Goal: Answer question/provide support: Share knowledge or assist other users

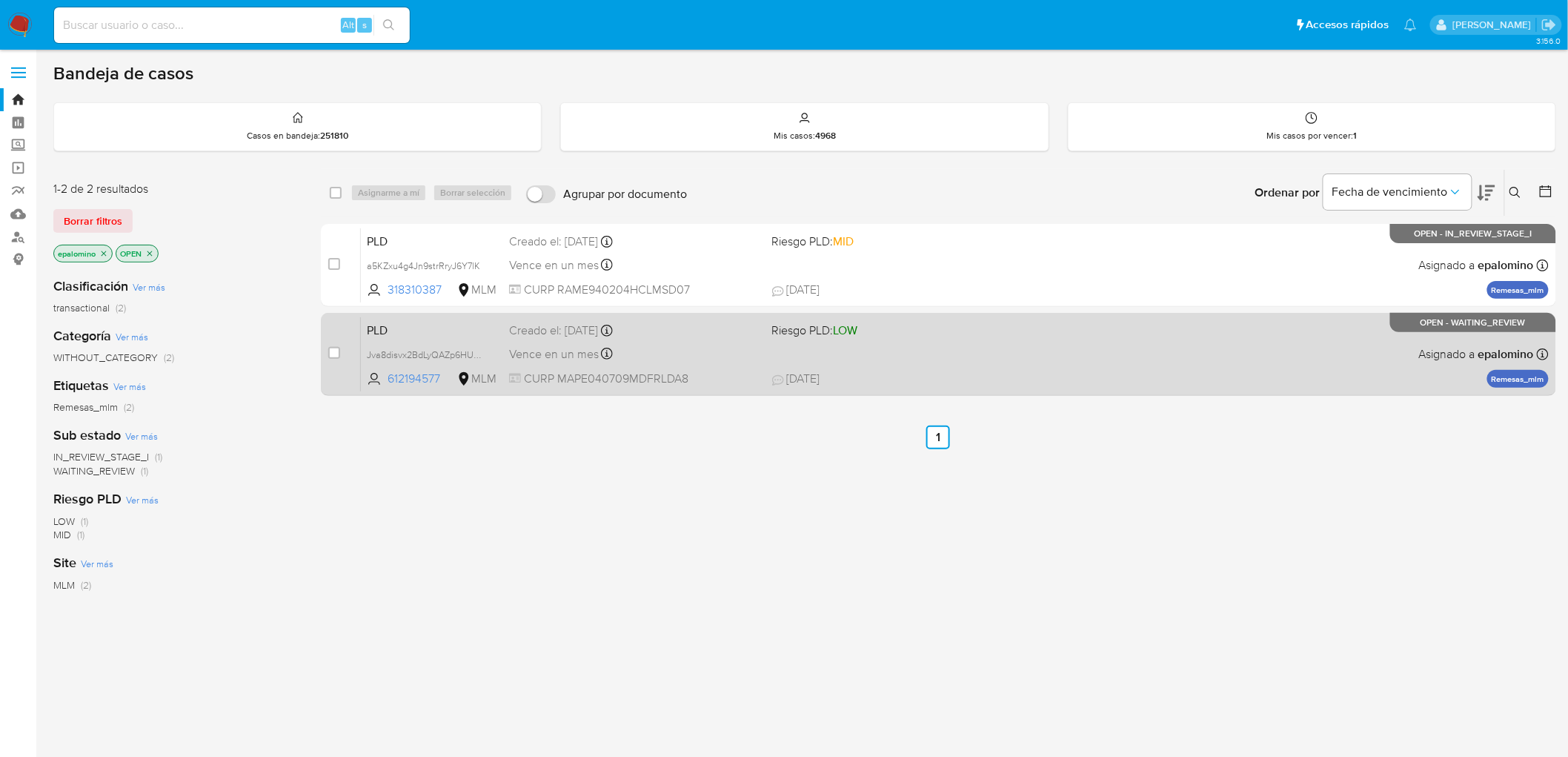
click at [400, 325] on span "PLD" at bounding box center [432, 329] width 131 height 20
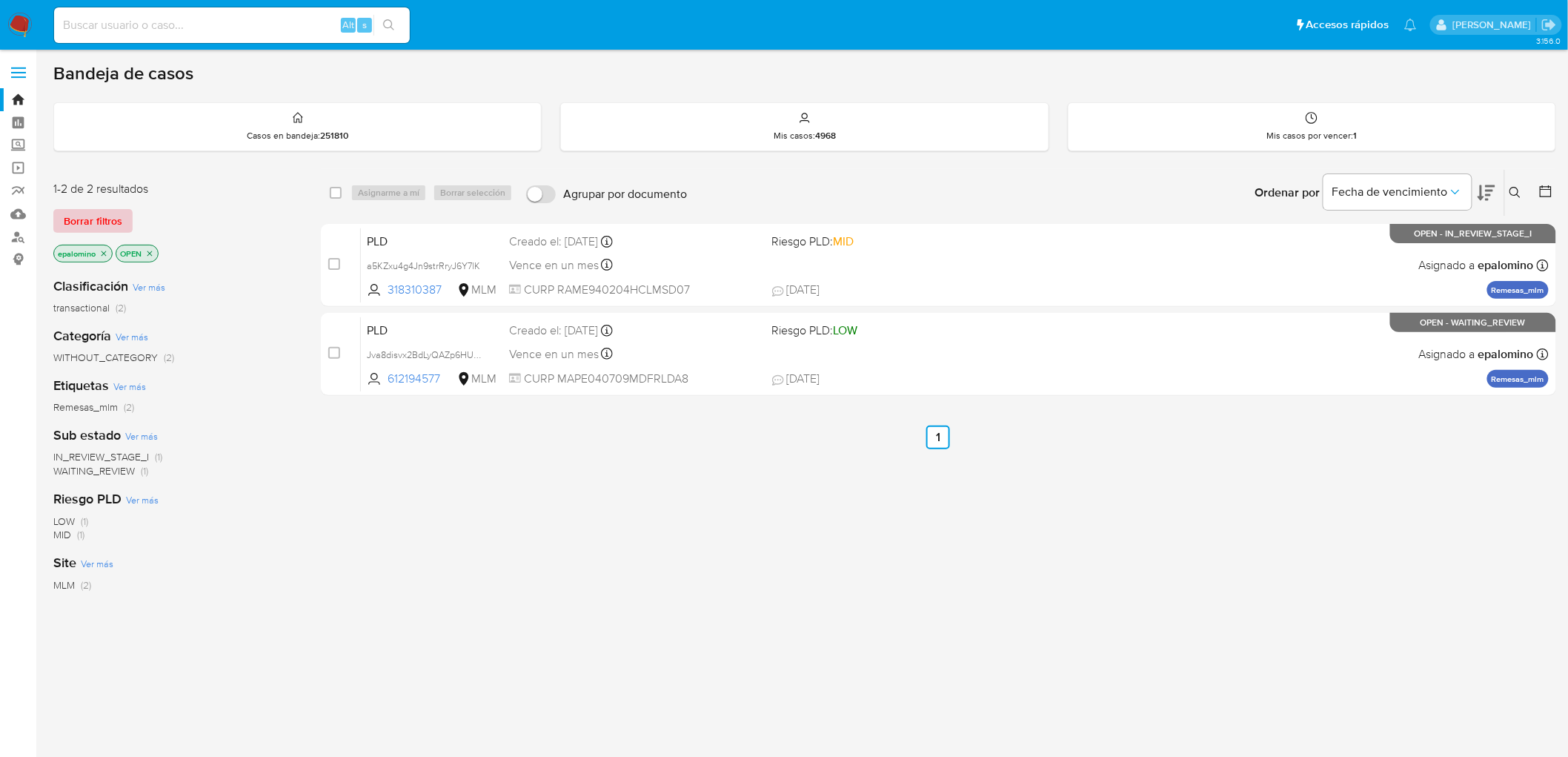
click at [106, 218] on span "Borrar filtros" at bounding box center [93, 221] width 58 height 20
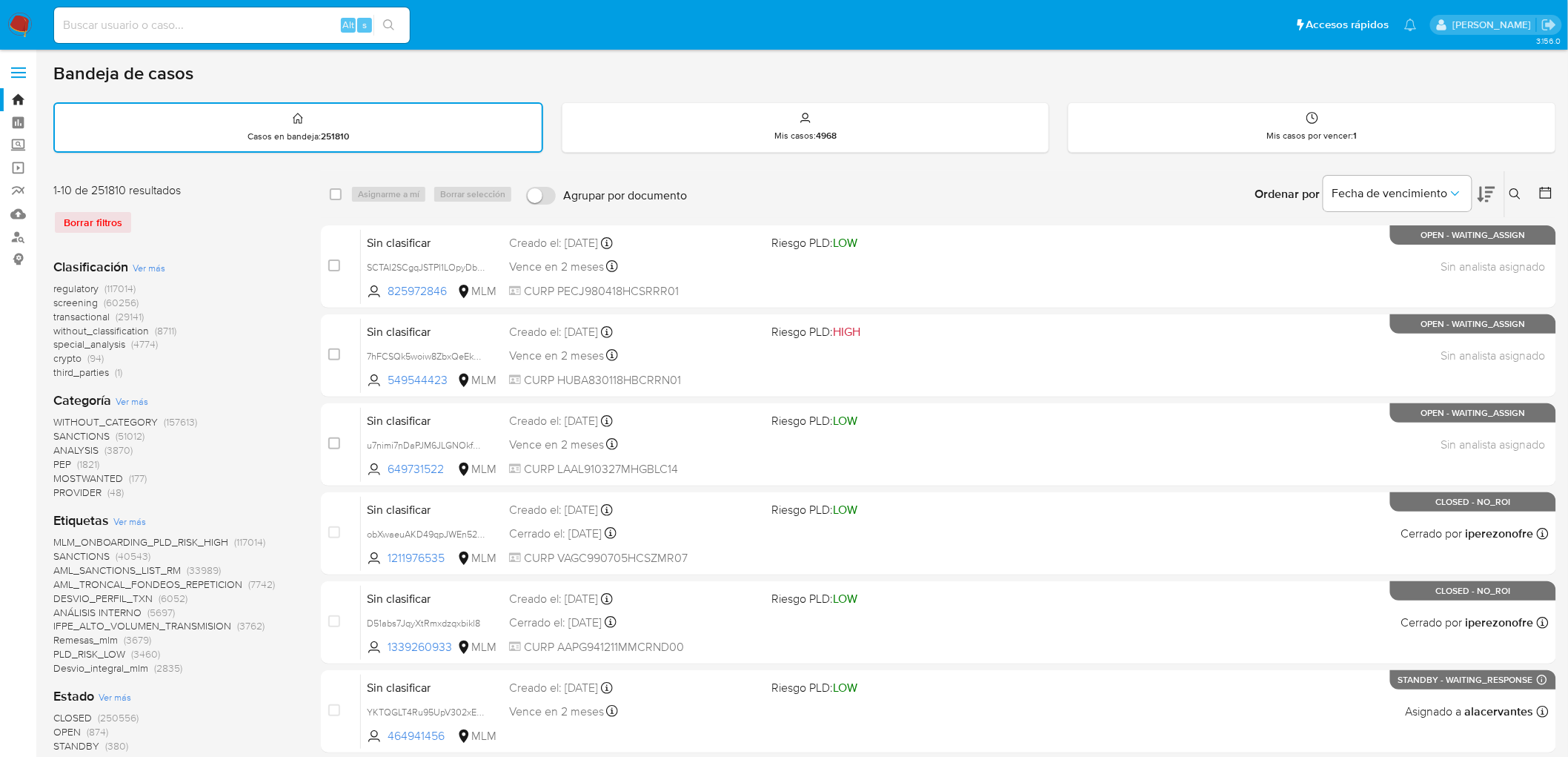
click at [1515, 189] on icon at bounding box center [1515, 194] width 12 height 12
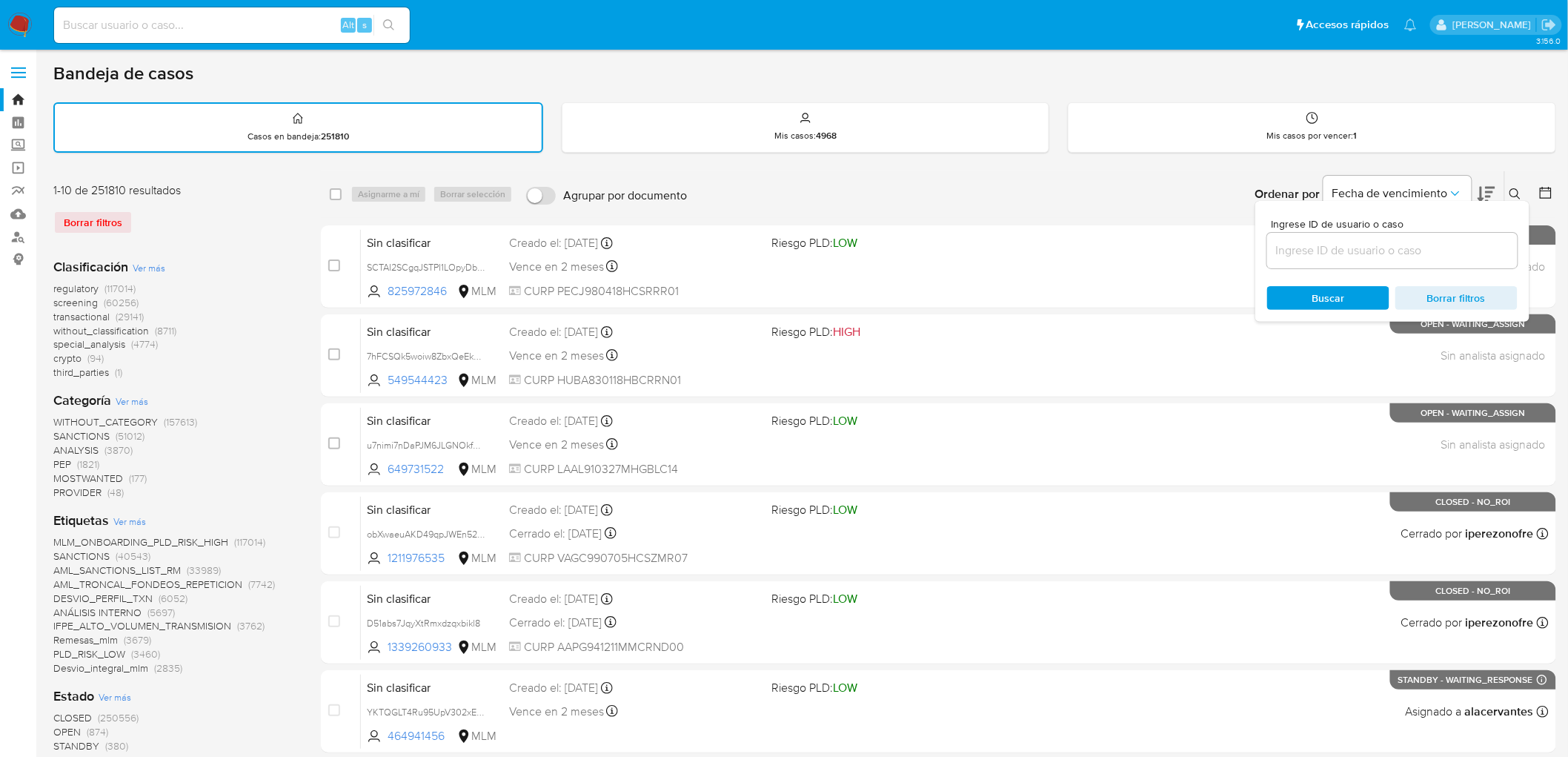
click at [1375, 241] on input at bounding box center [1393, 250] width 251 height 20
type input "612194577"
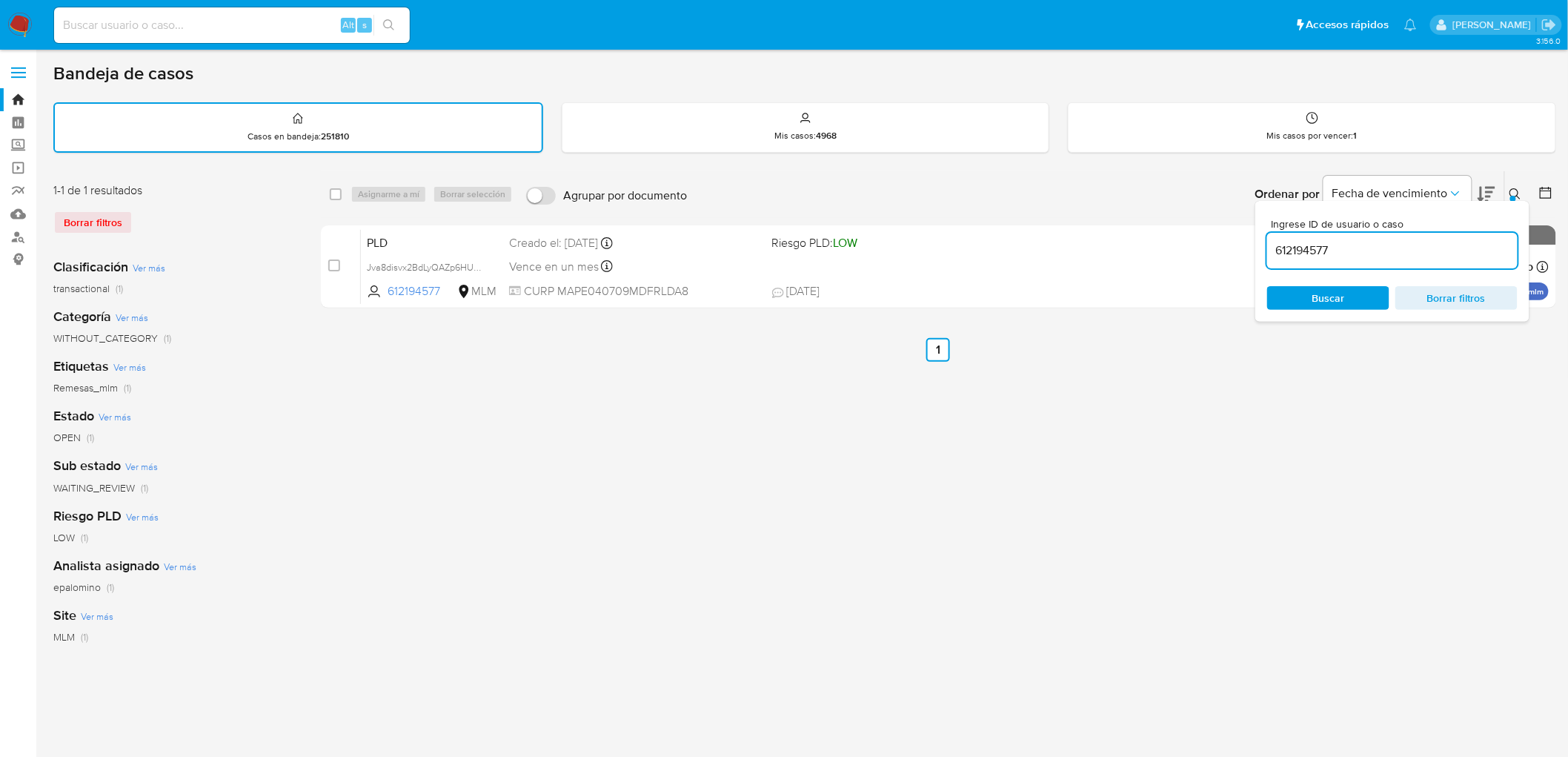
click at [1514, 196] on div at bounding box center [1513, 199] width 6 height 6
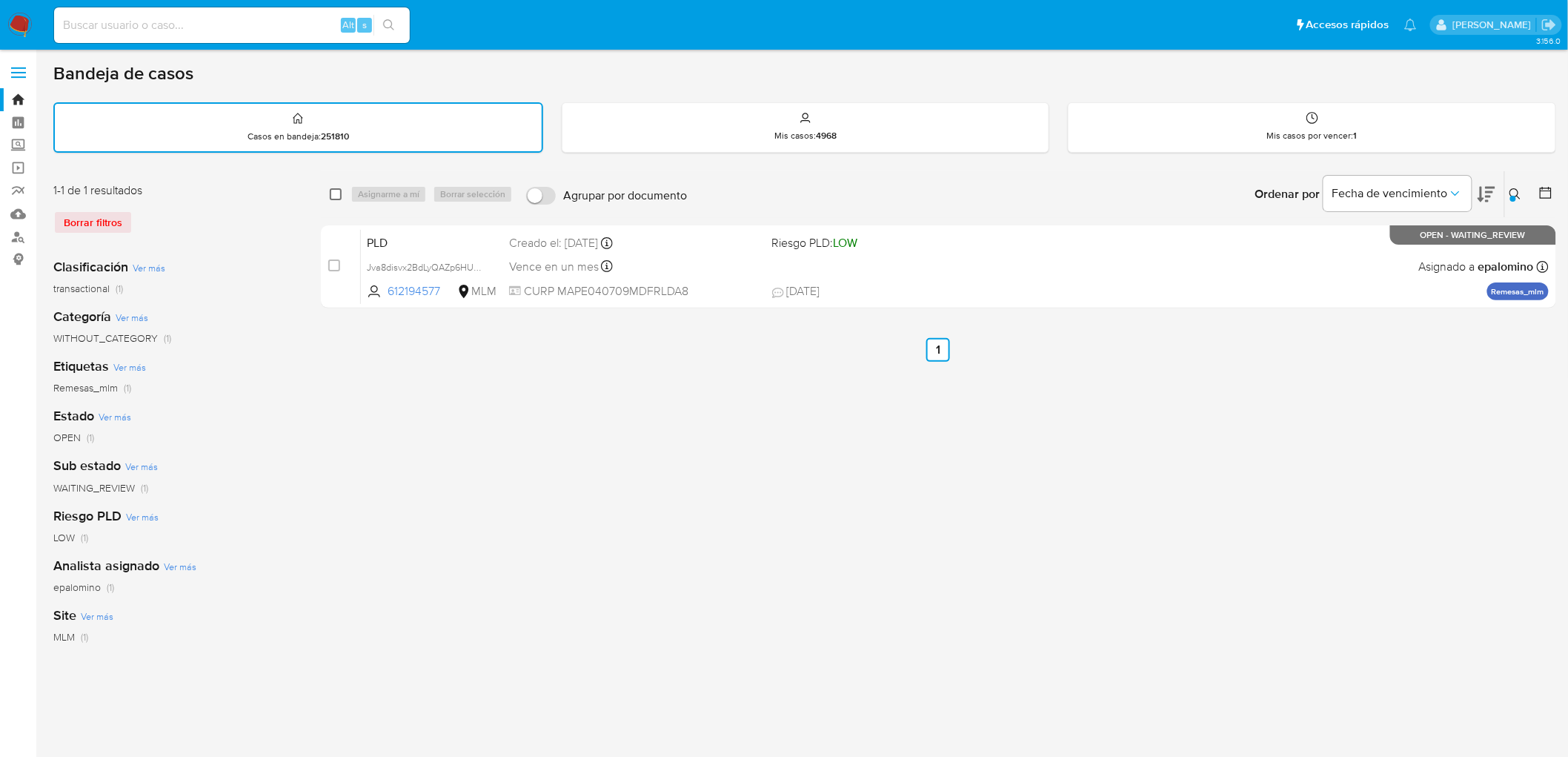
click at [334, 194] on input "checkbox" at bounding box center [335, 194] width 12 height 12
checkbox input "true"
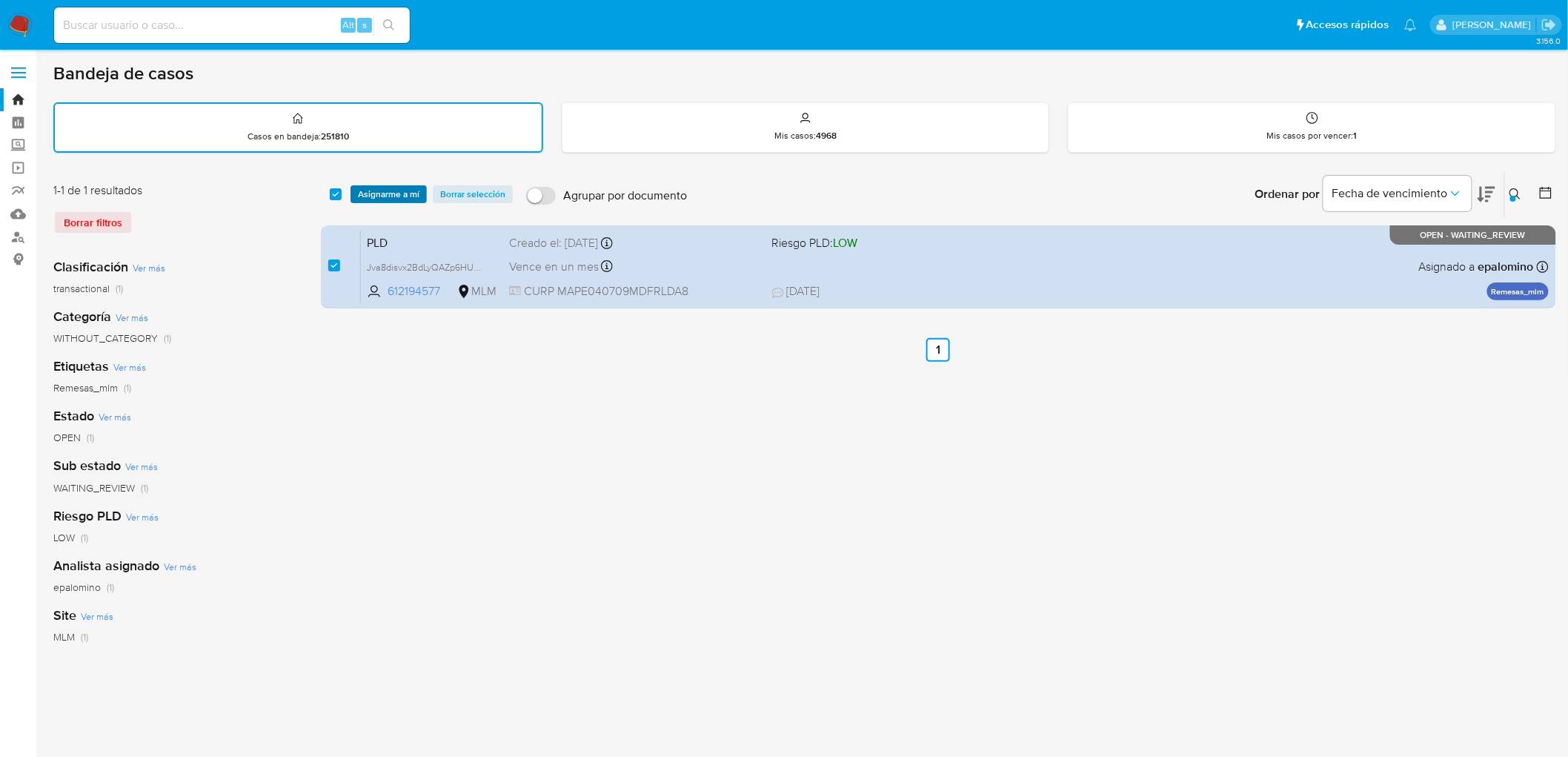
click at [366, 189] on span "Asignarme a mí" at bounding box center [389, 194] width 61 height 15
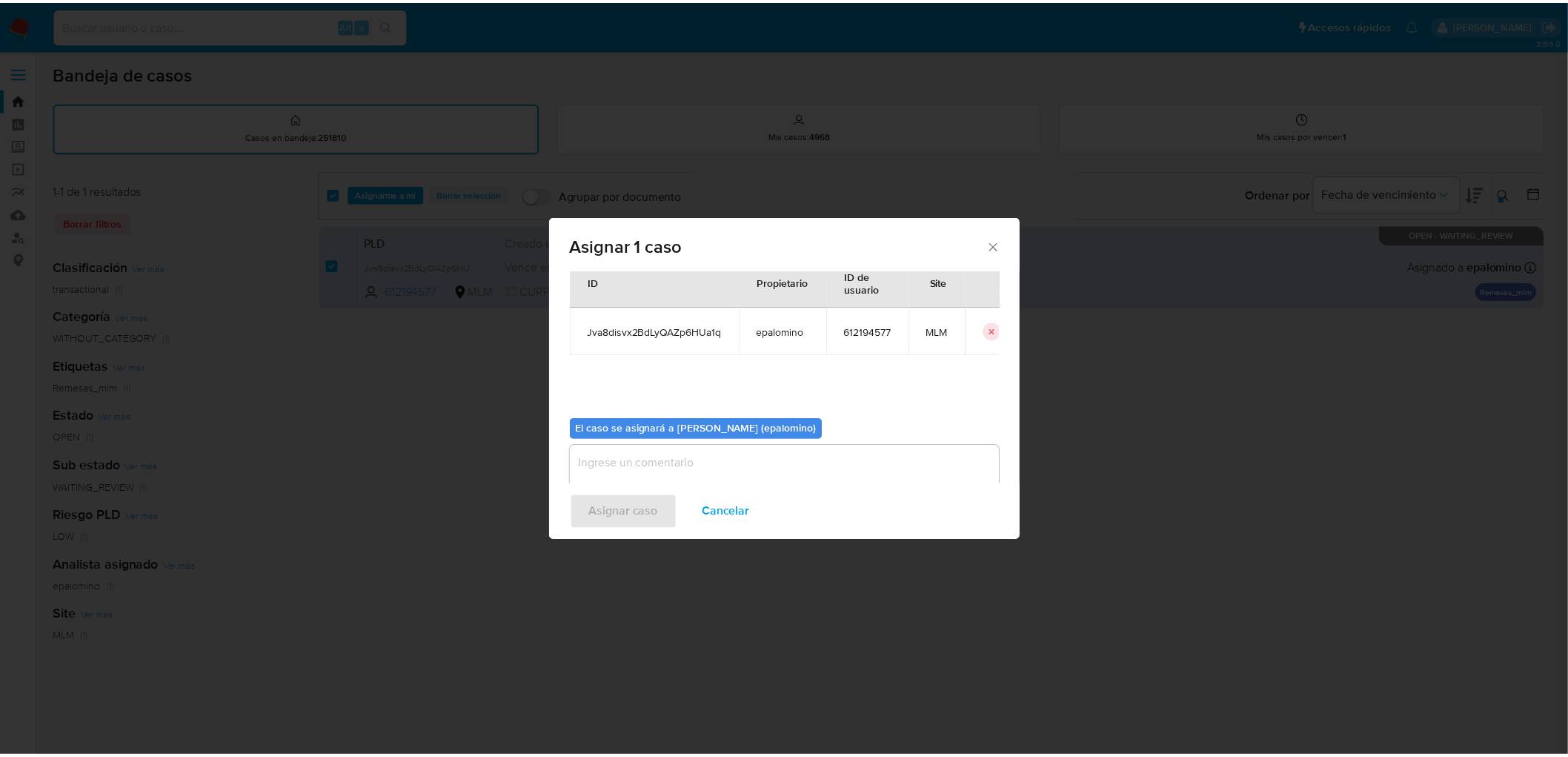
scroll to position [76, 0]
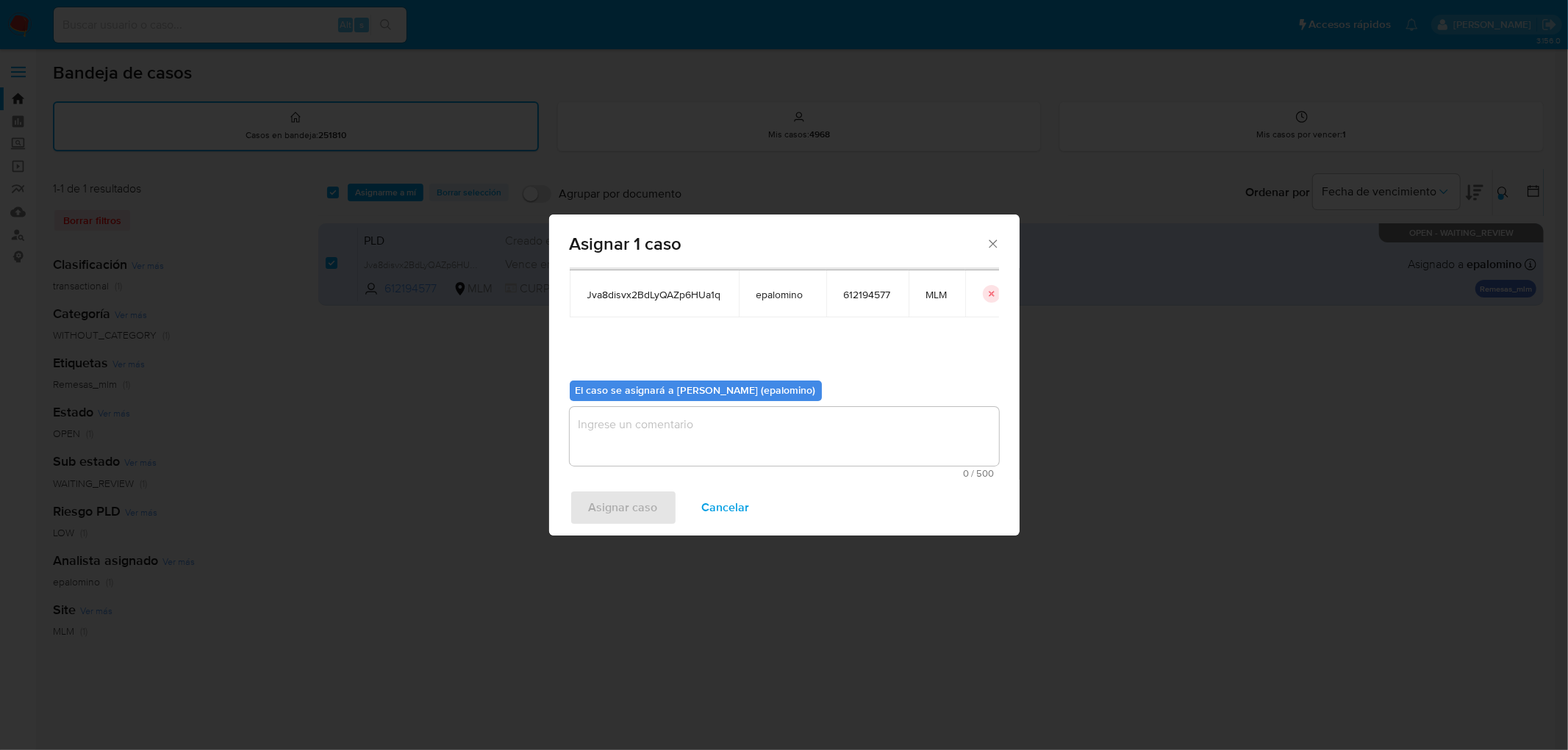
click at [724, 438] on textarea "assign-modal" at bounding box center [784, 436] width 429 height 59
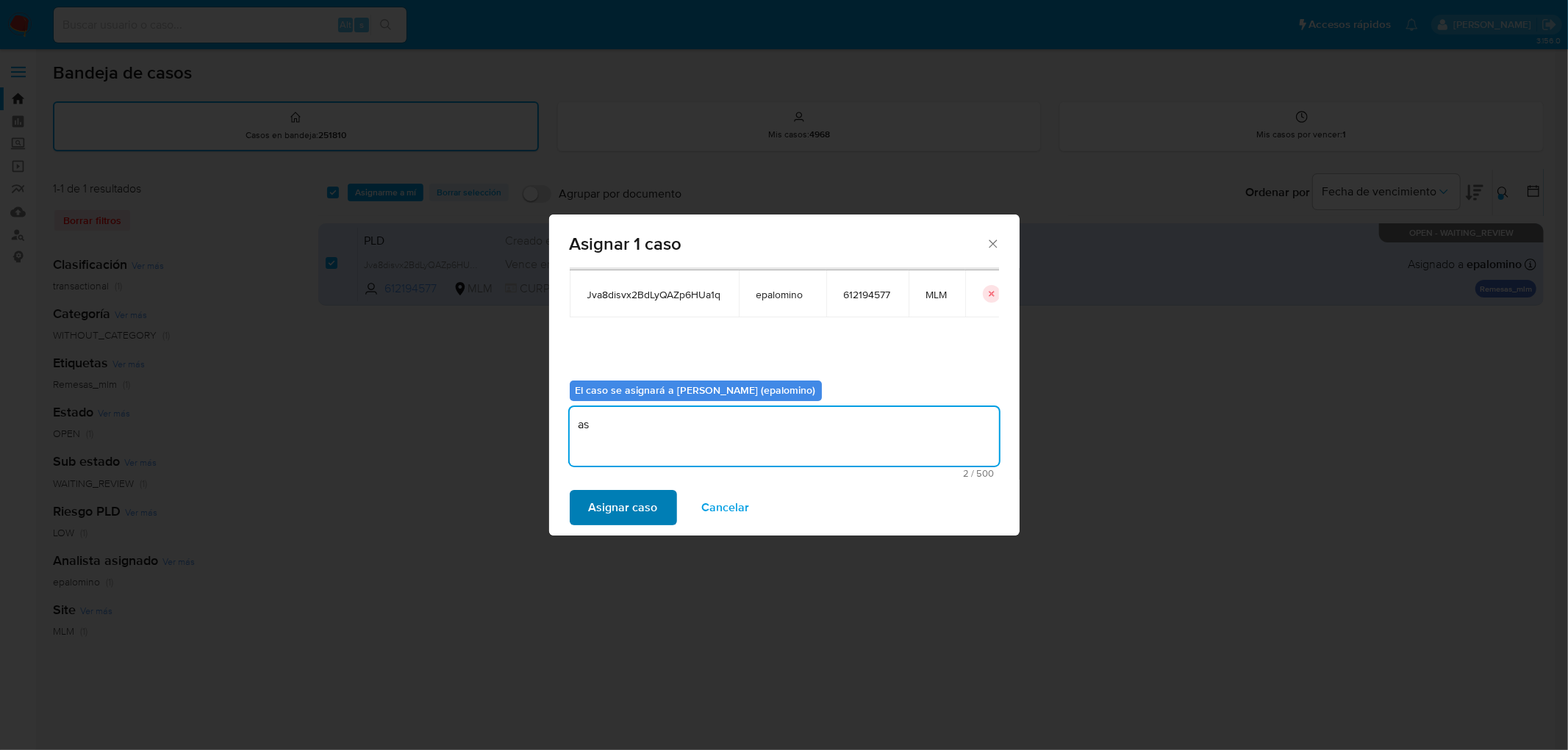
type textarea "as"
click at [642, 502] on span "Asignar caso" at bounding box center [622, 507] width 69 height 32
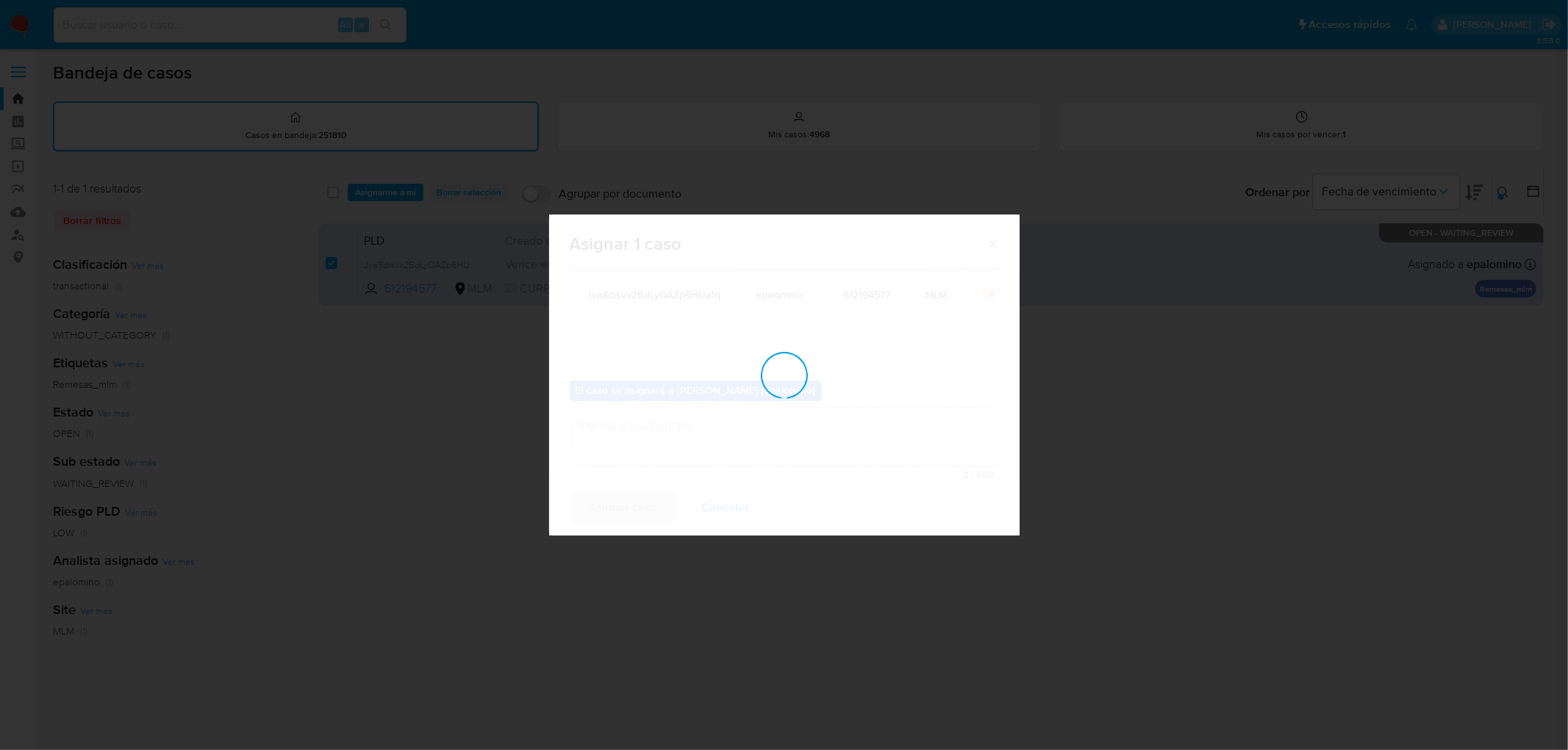
checkbox input "false"
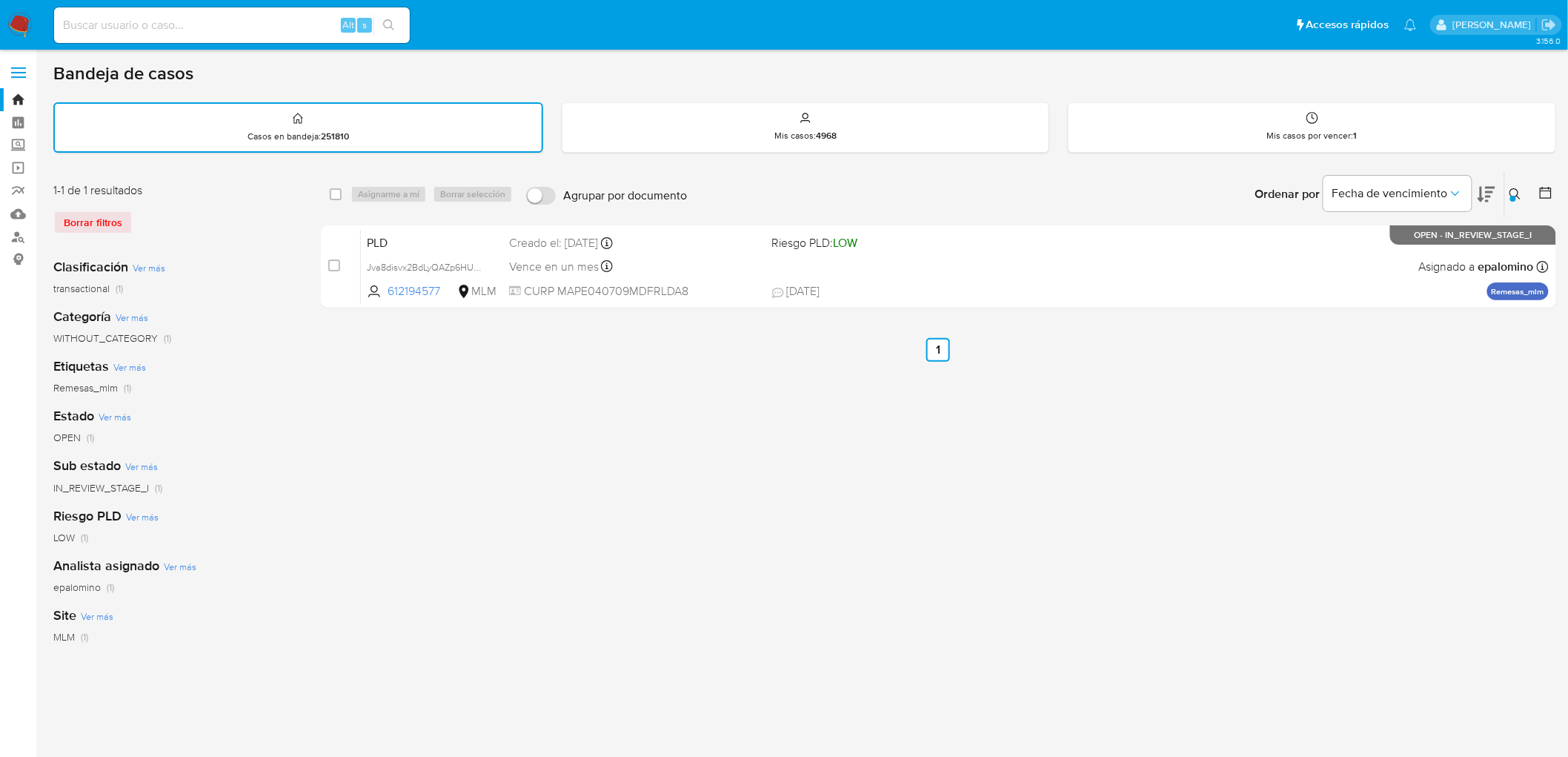
click at [924, 426] on div "select-all-cases-checkbox Asignarme a mí Borrar selección Agrupar por documento…" at bounding box center [939, 496] width 1236 height 651
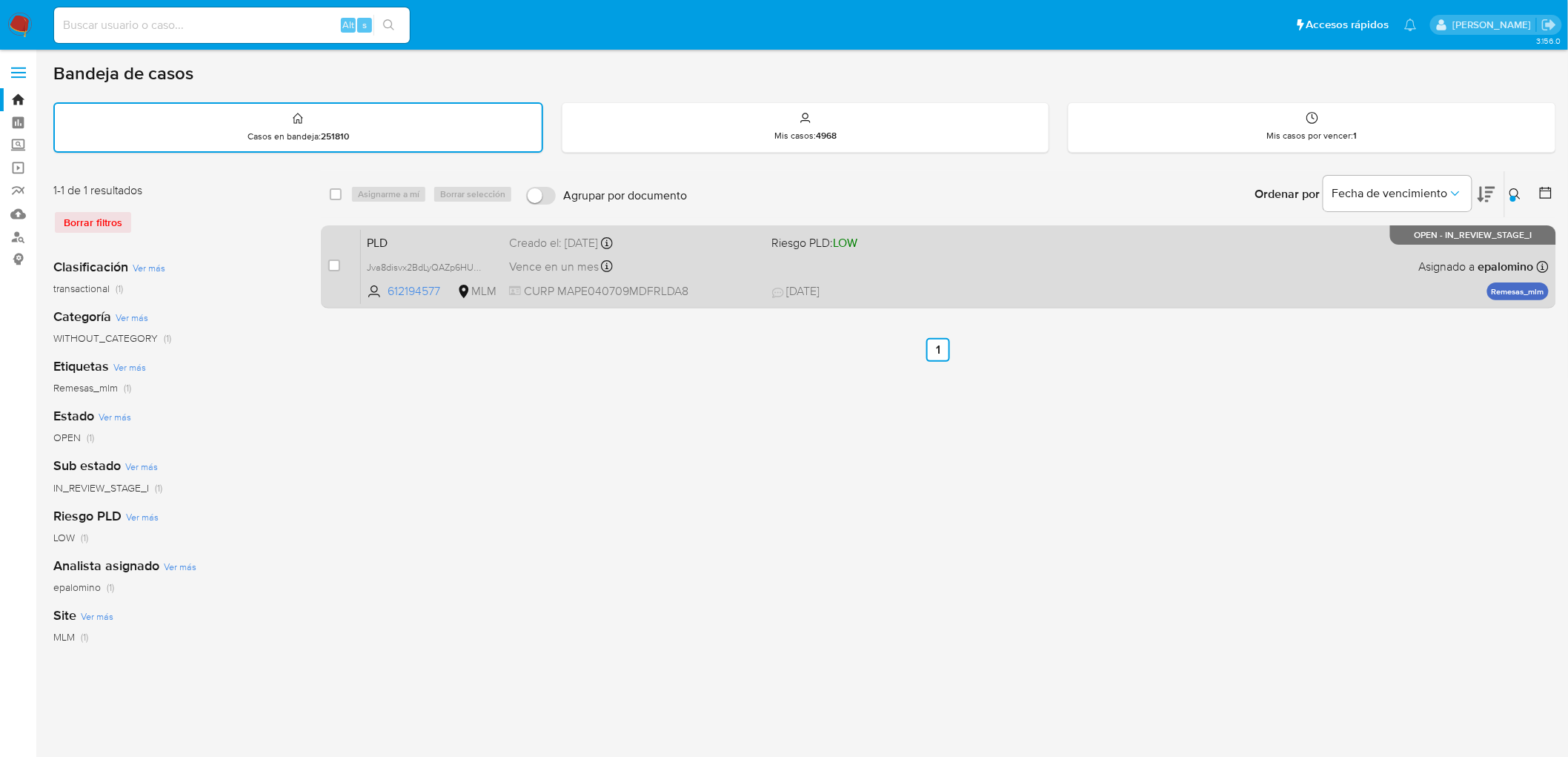
click at [402, 238] on span "PLD" at bounding box center [432, 241] width 131 height 20
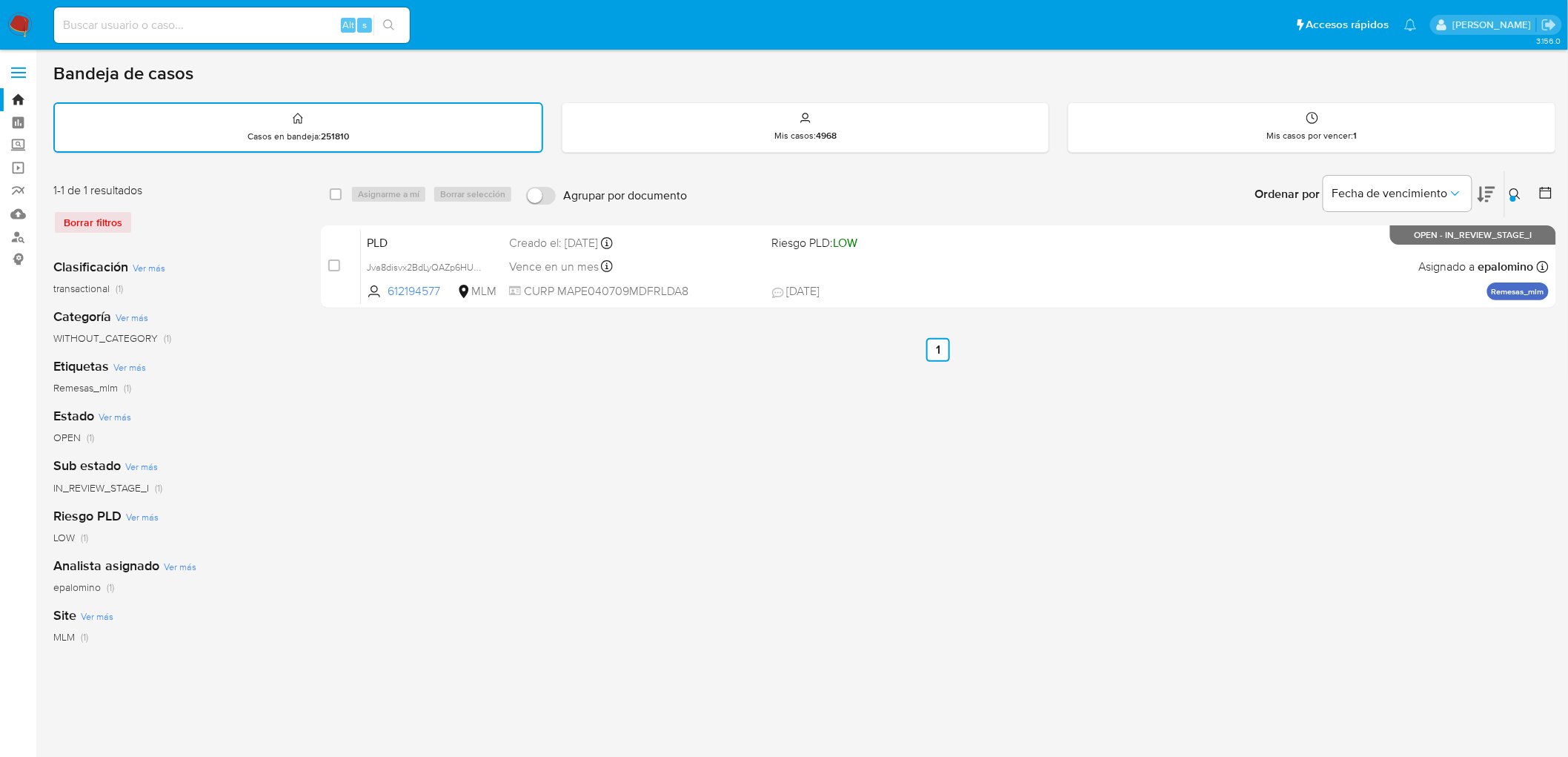
click at [23, 24] on img at bounding box center [19, 25] width 25 height 25
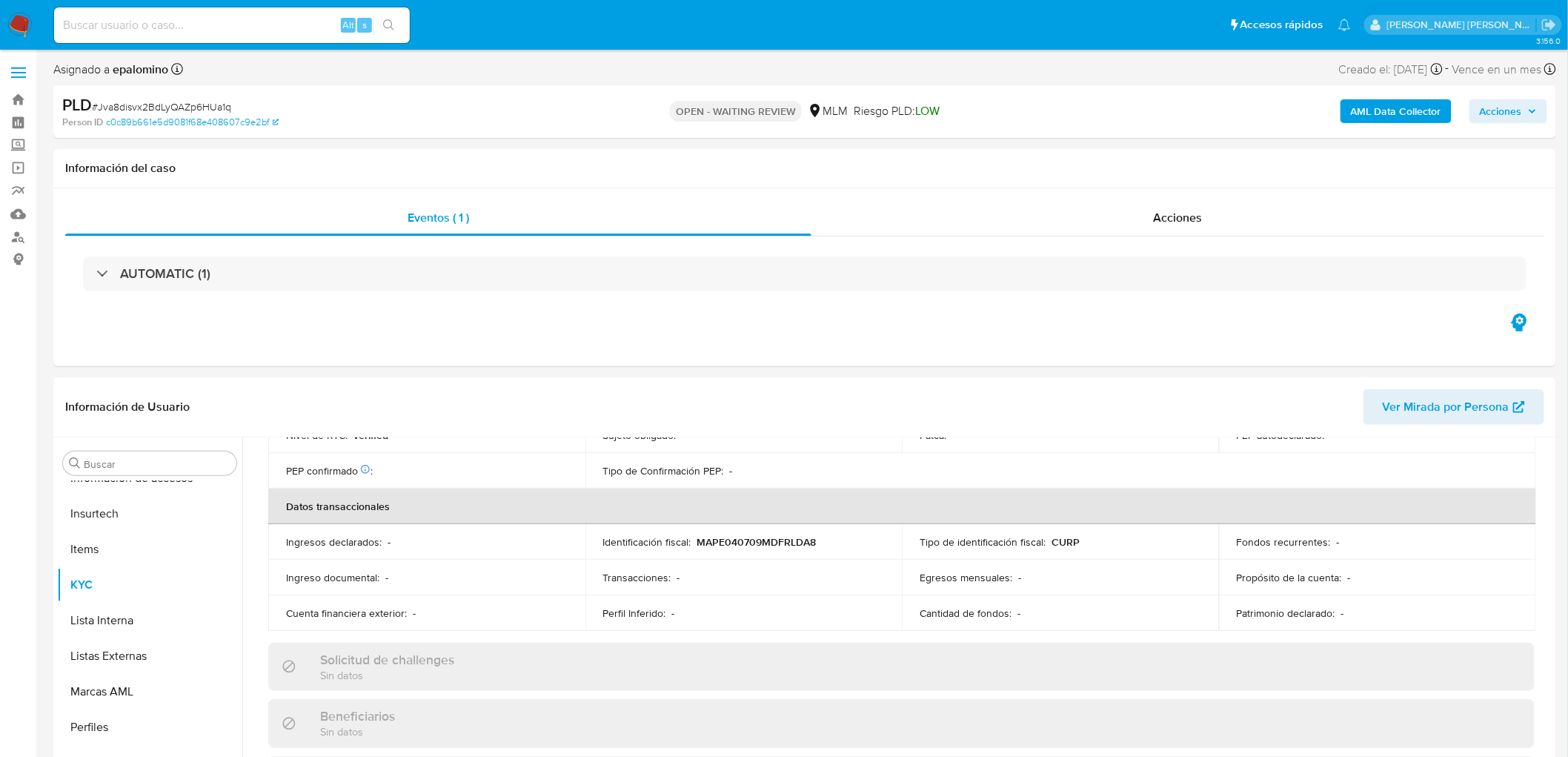
scroll to position [761, 0]
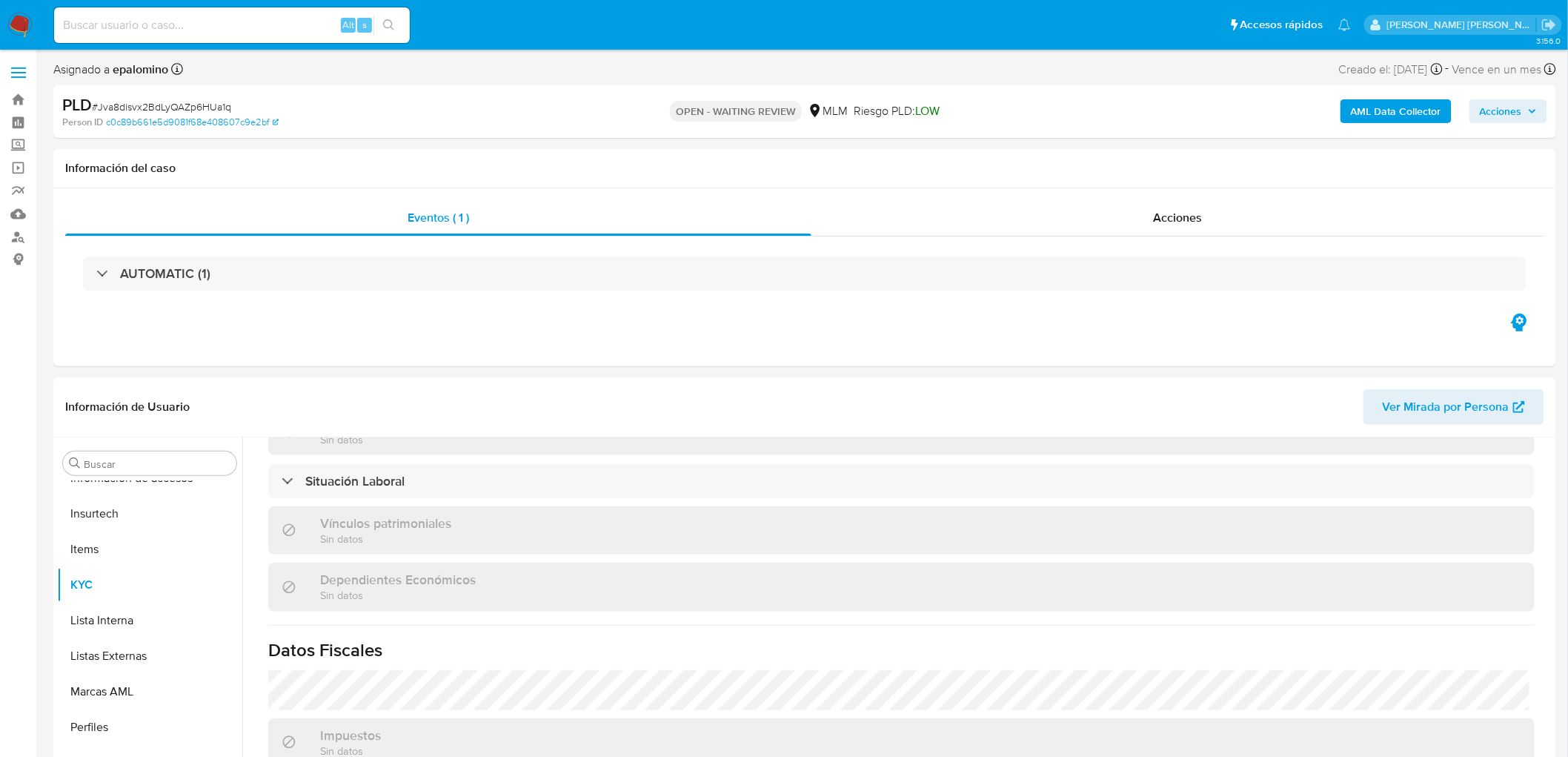
select select "10"
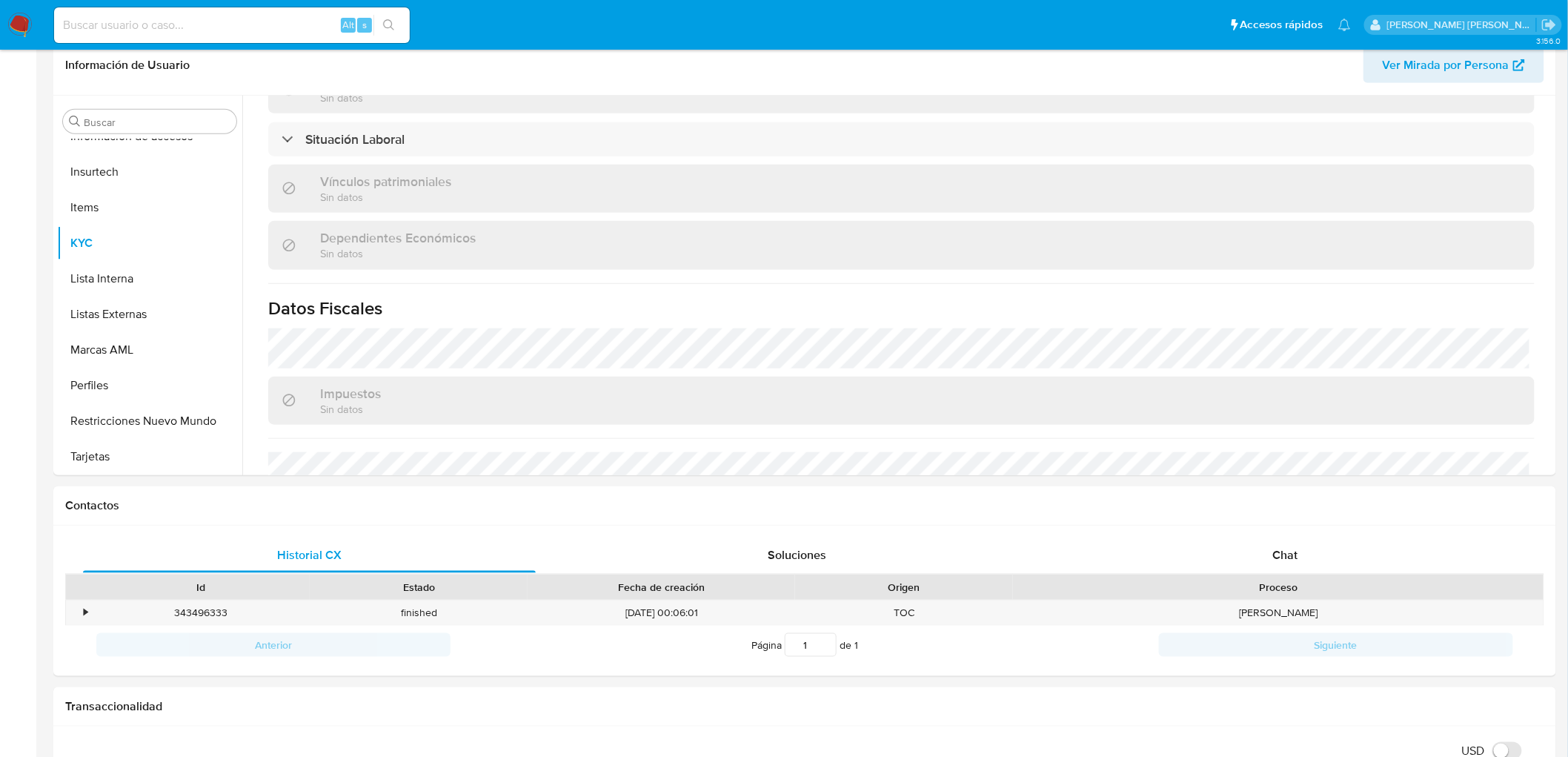
scroll to position [558, 0]
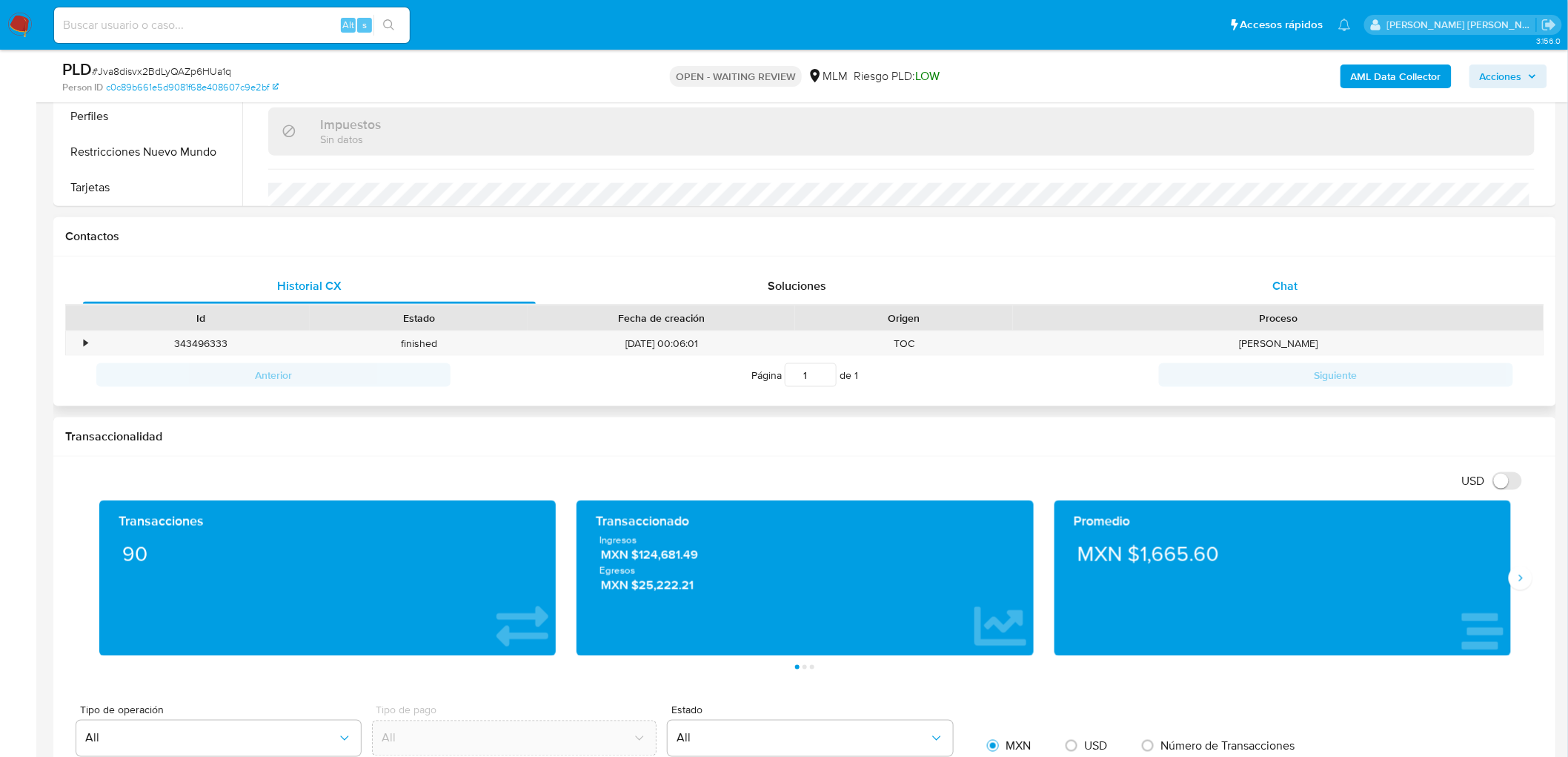
click at [1283, 284] on span "Chat" at bounding box center [1286, 286] width 25 height 17
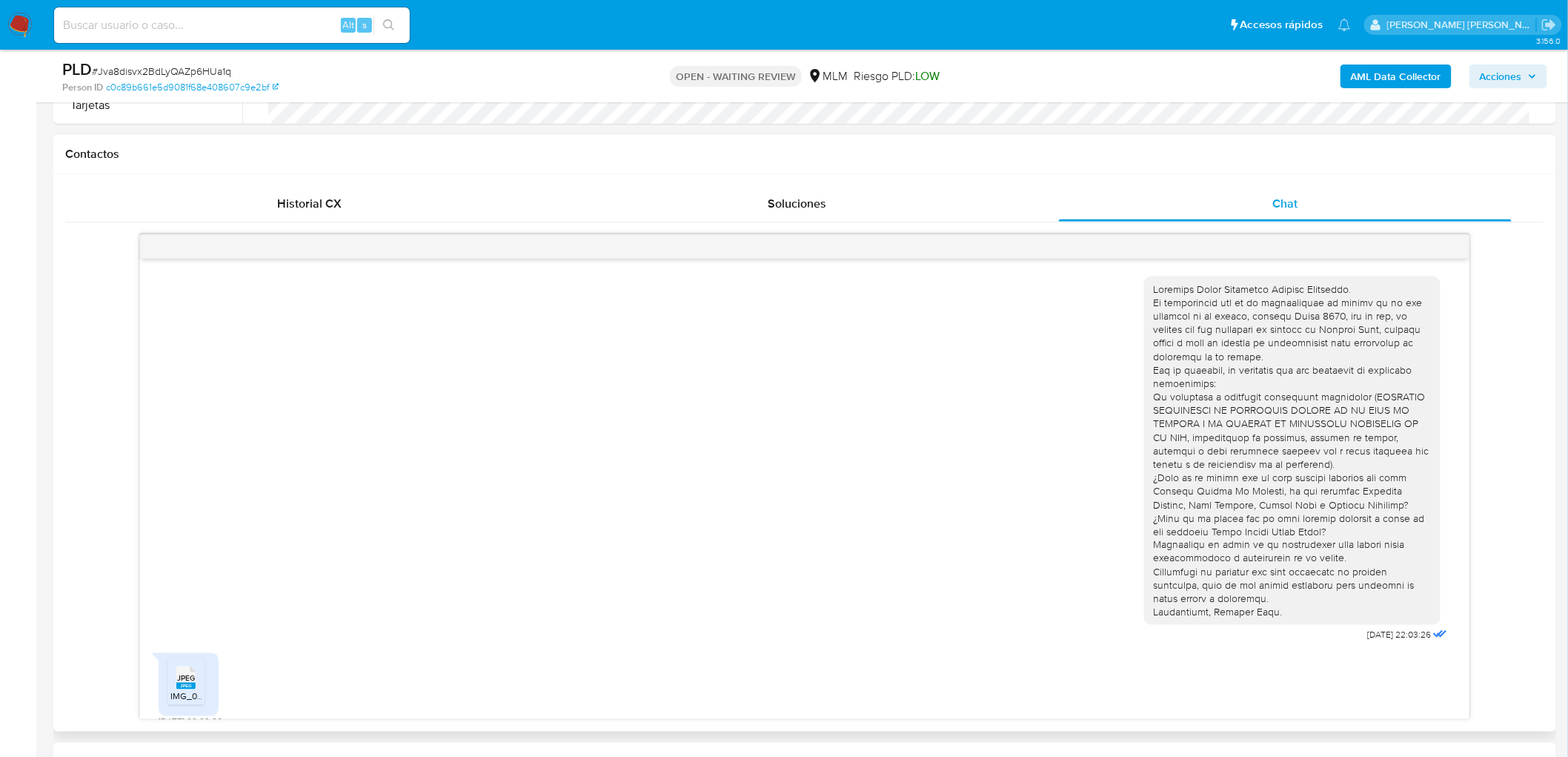
scroll to position [60, 0]
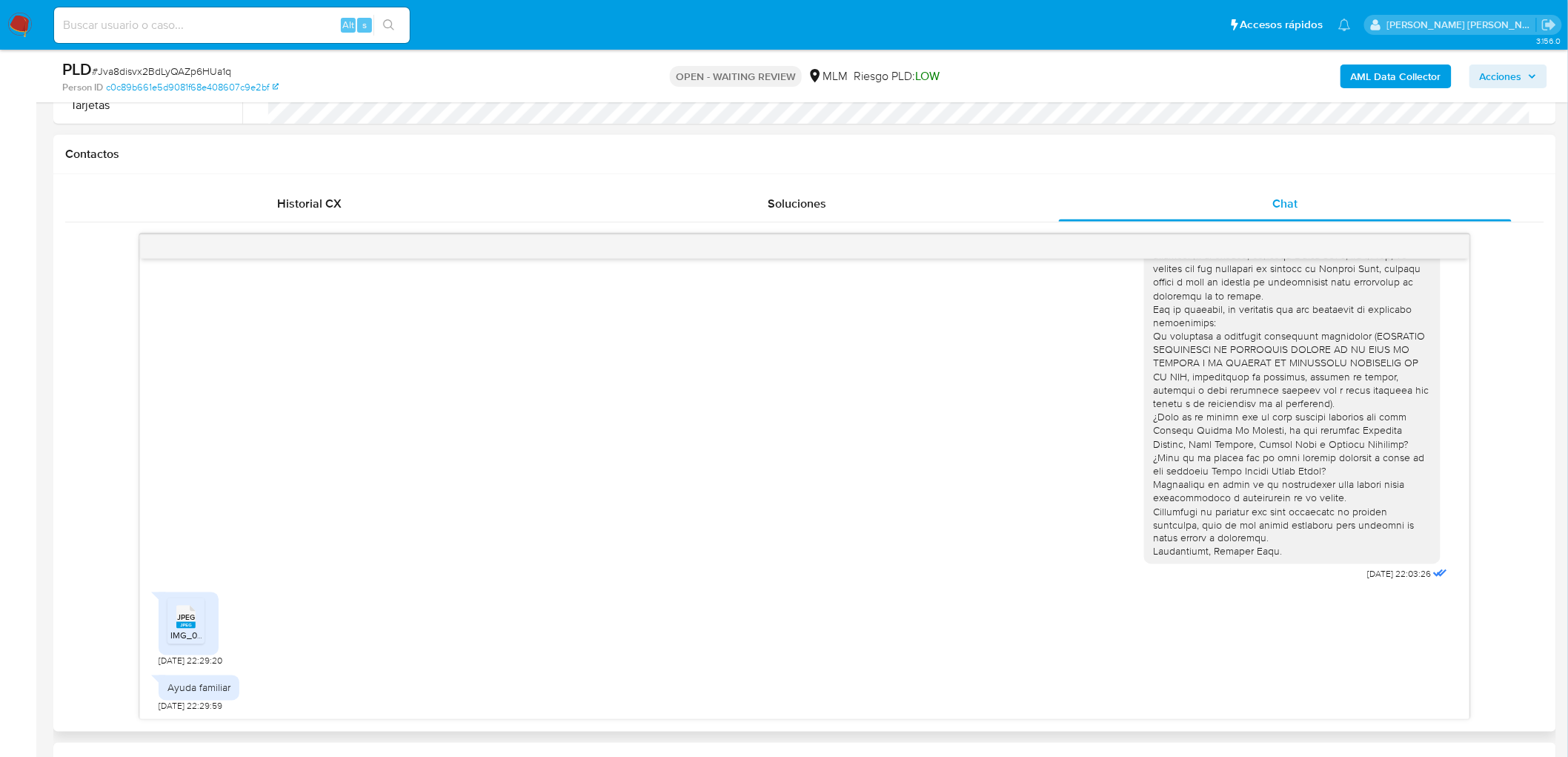
click at [178, 628] on rect at bounding box center [186, 625] width 19 height 7
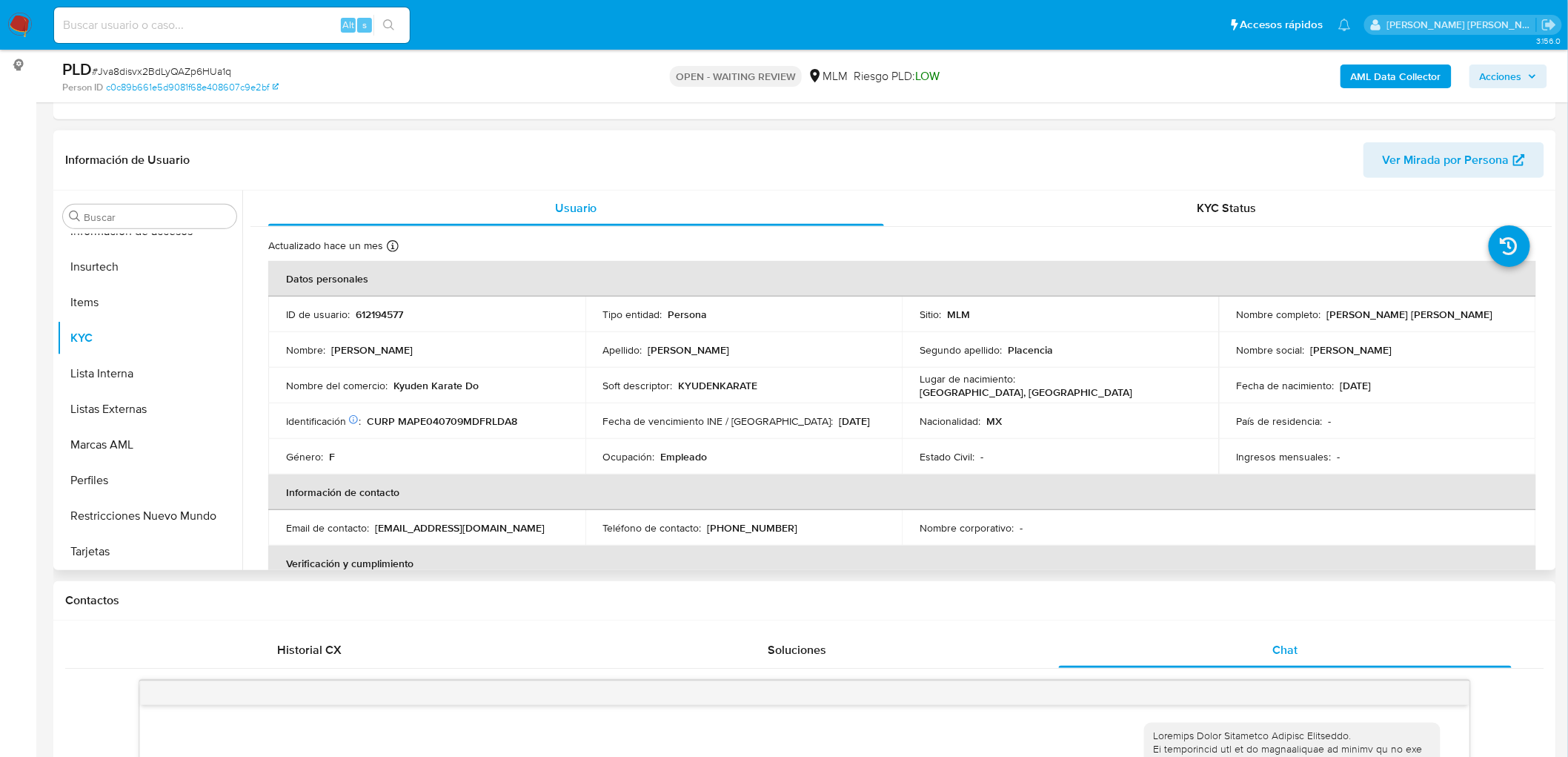
scroll to position [64, 0]
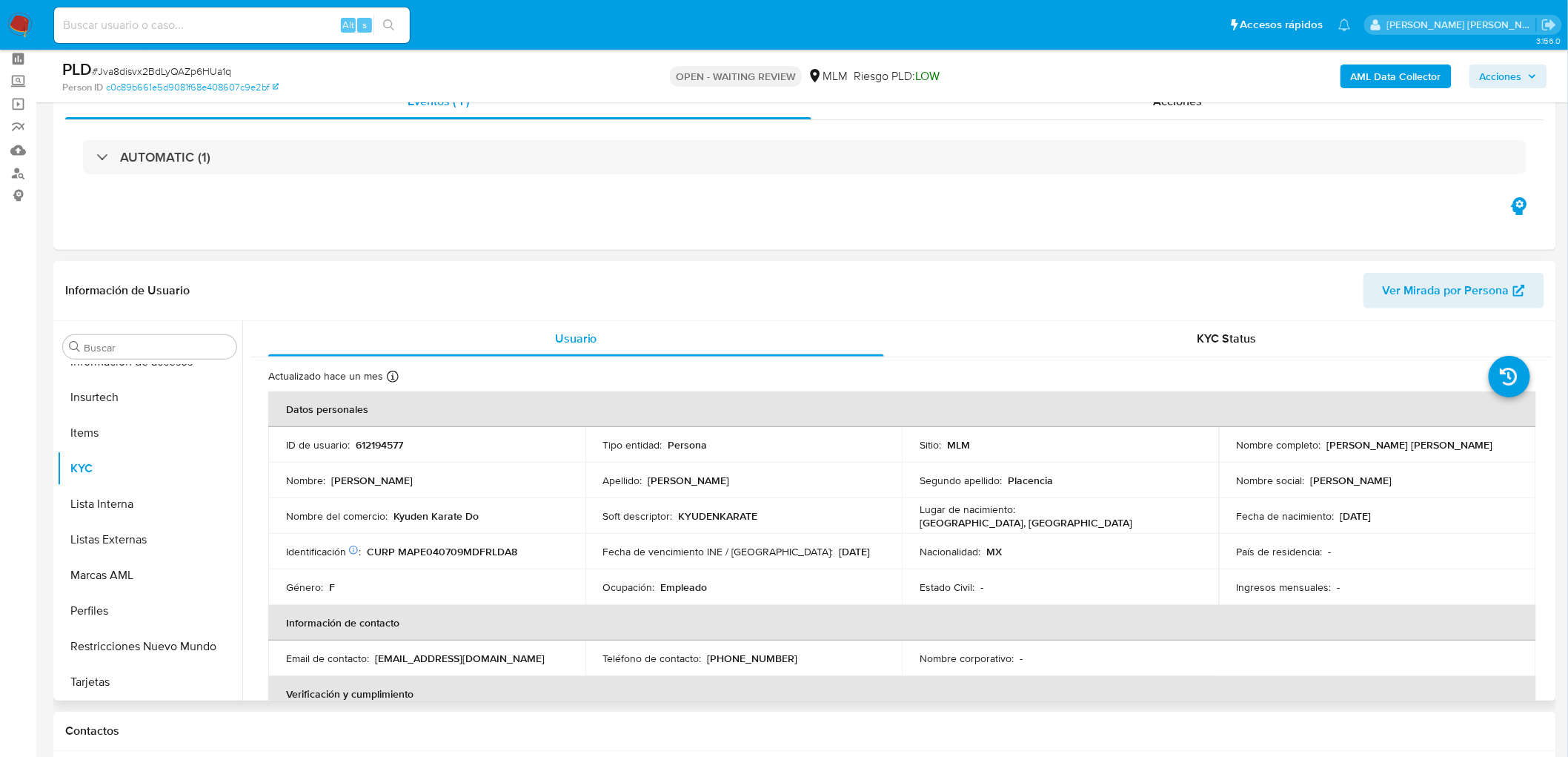
click at [375, 445] on p "612194577" at bounding box center [379, 445] width 47 height 13
copy p "612194577"
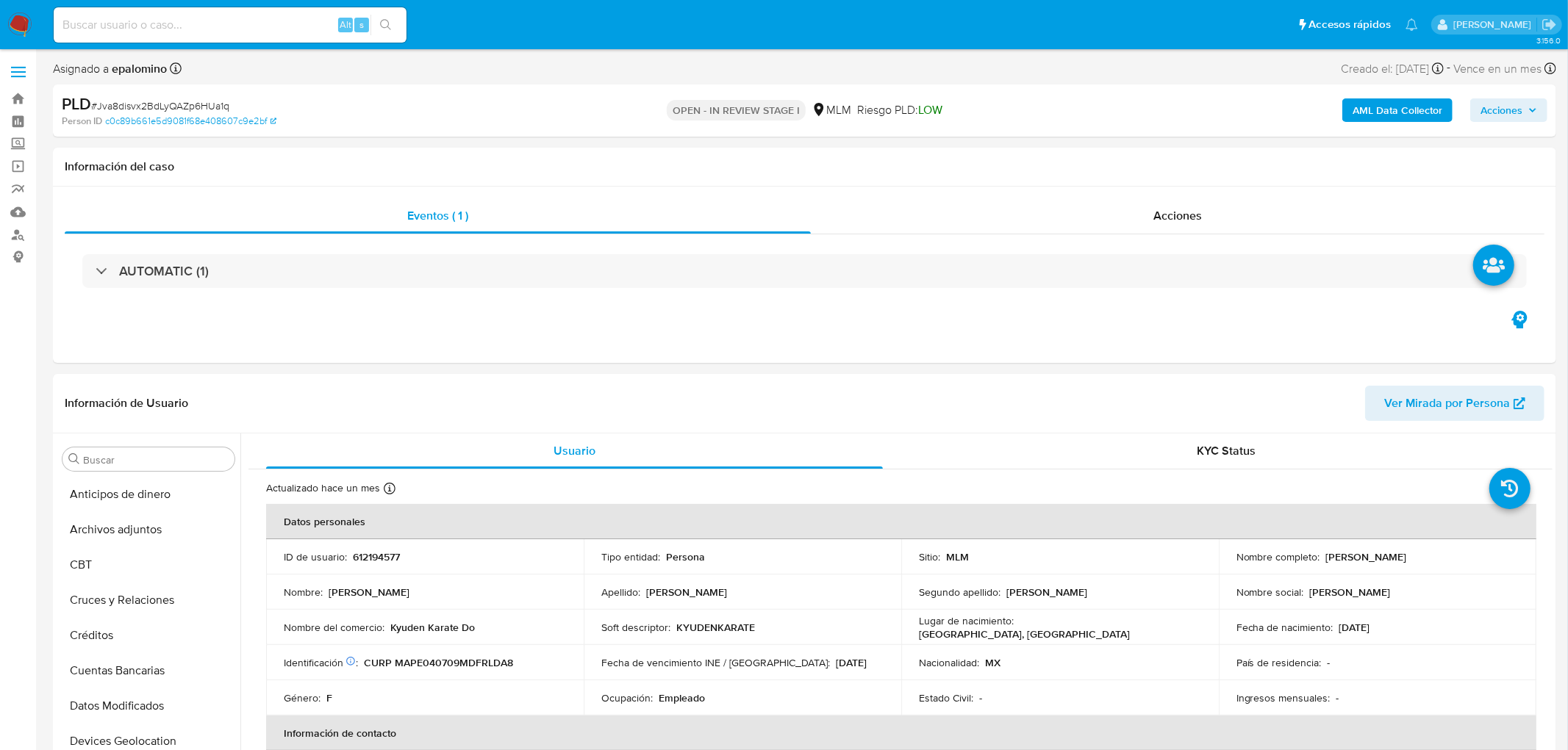
select select "10"
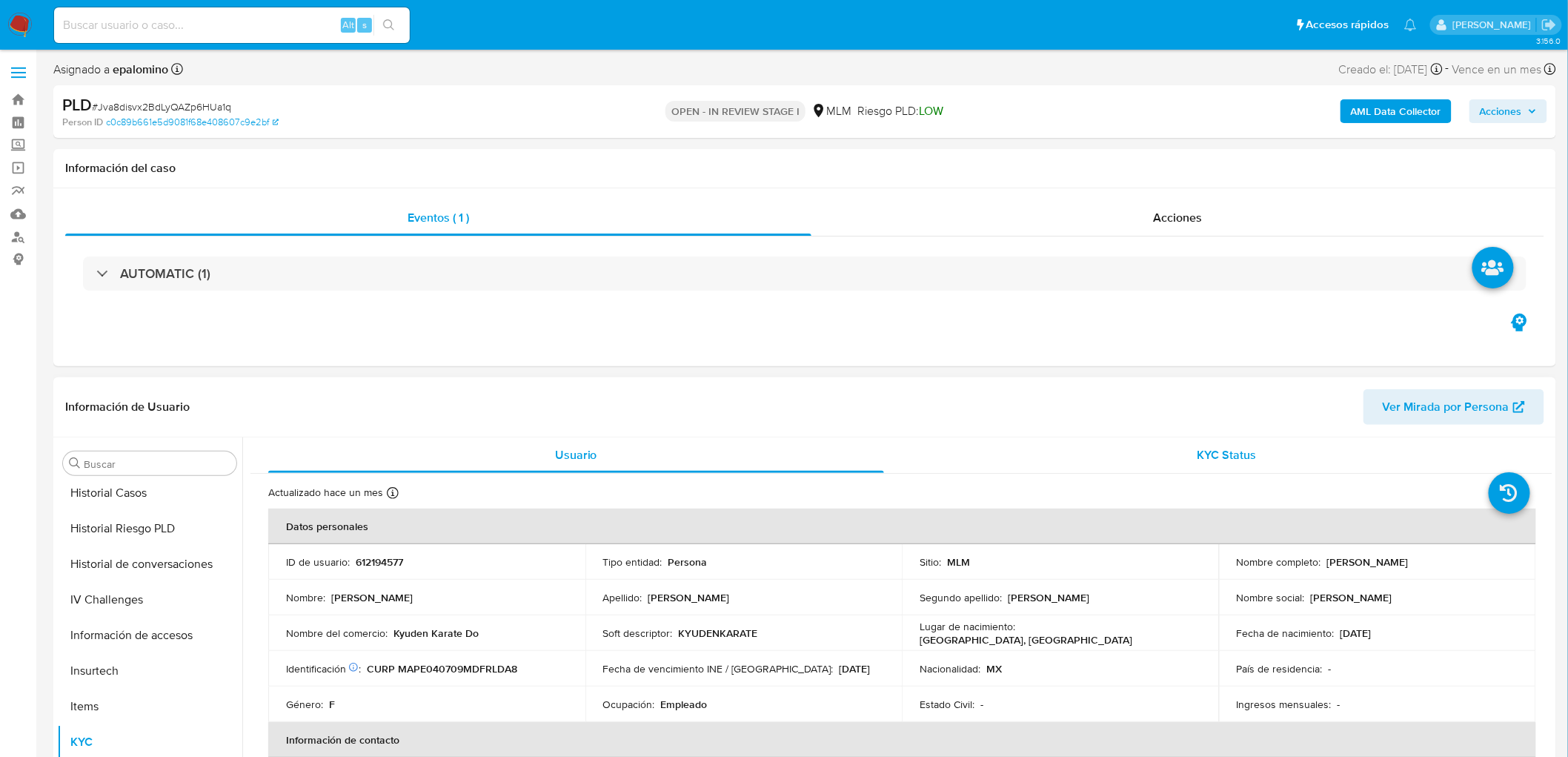
scroll to position [626, 0]
click at [1254, 450] on div "KYC Status" at bounding box center [1227, 455] width 616 height 35
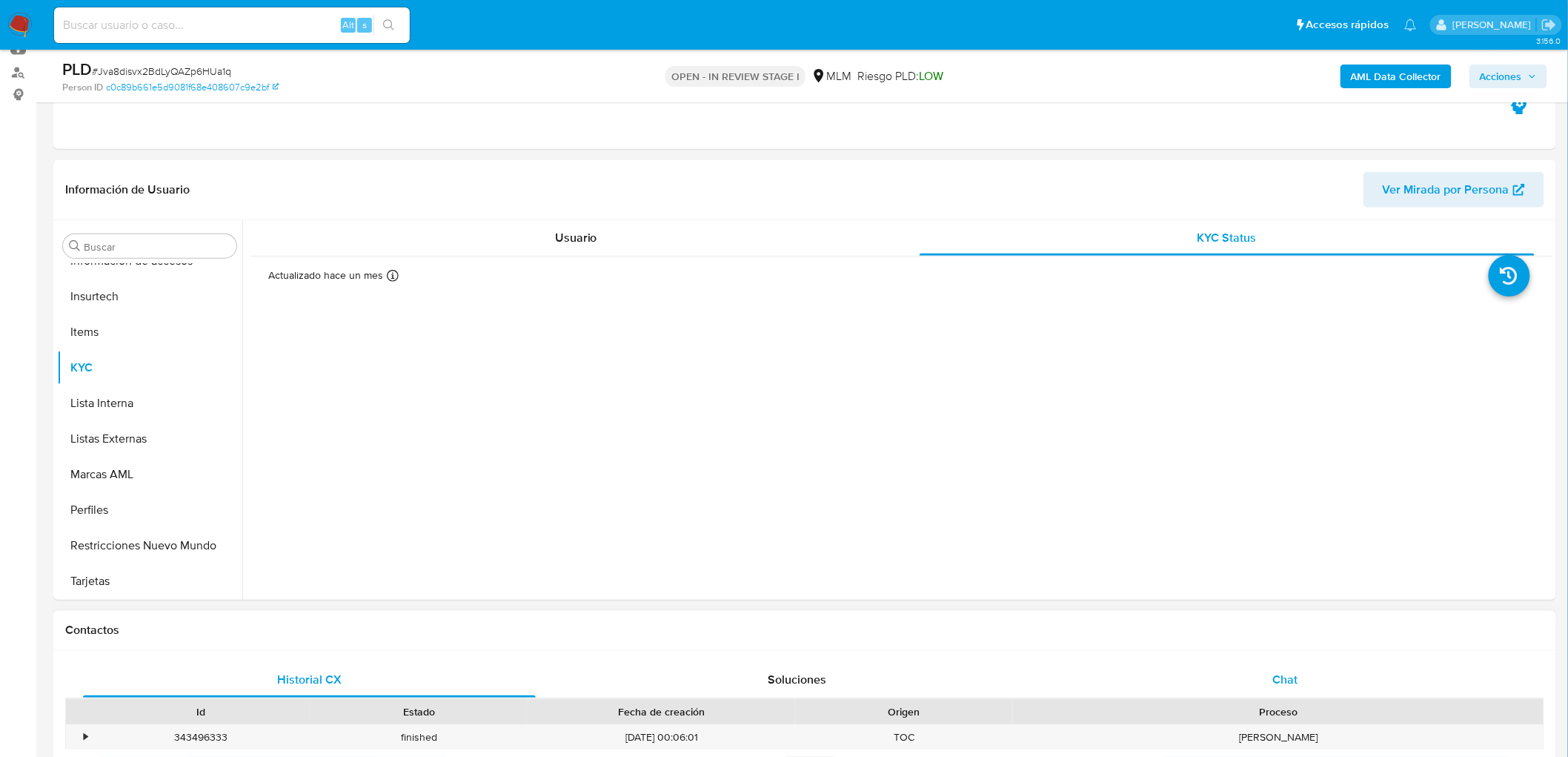
click at [1270, 675] on div "Chat" at bounding box center [1286, 680] width 453 height 35
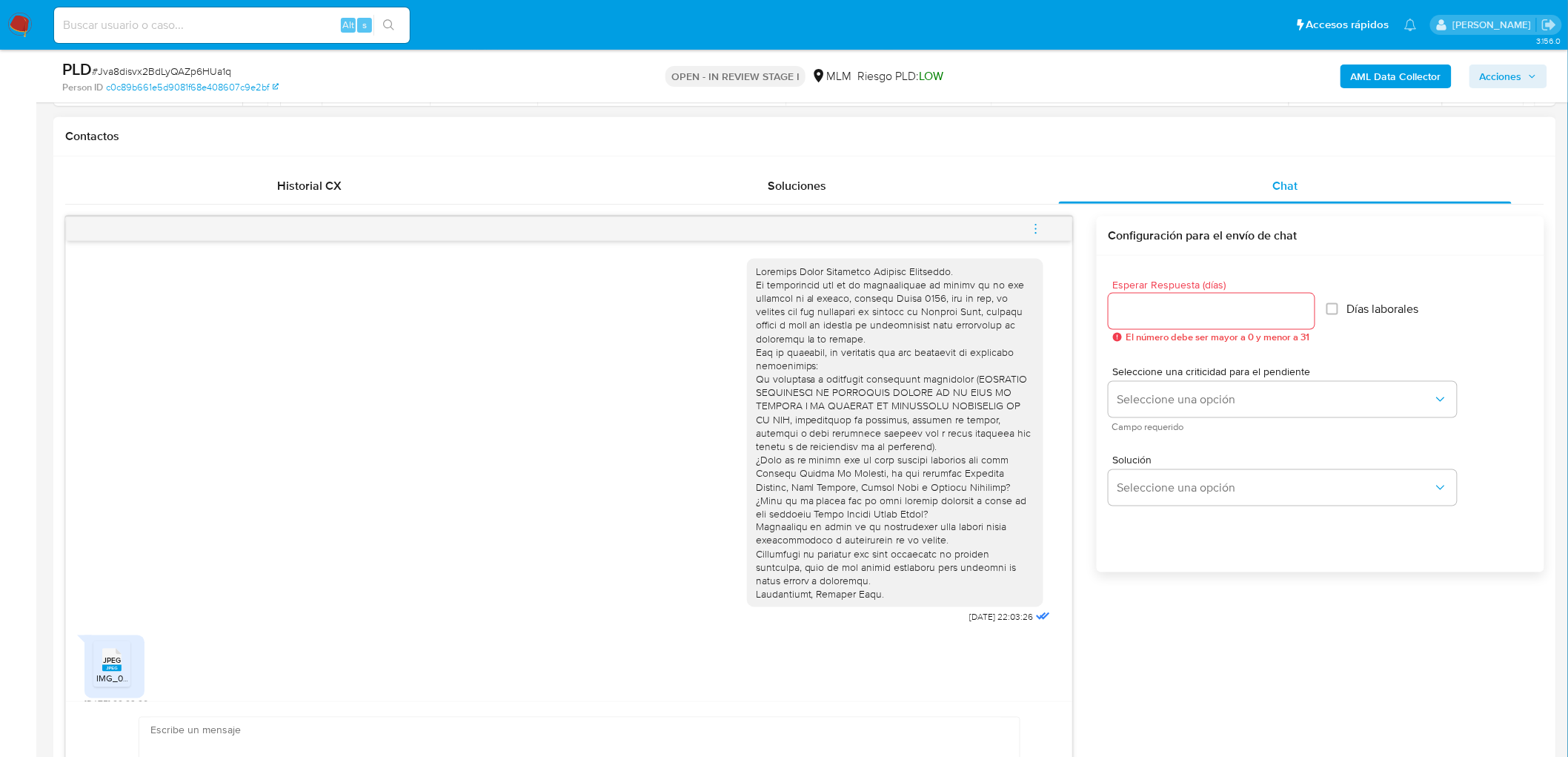
scroll to position [60, 0]
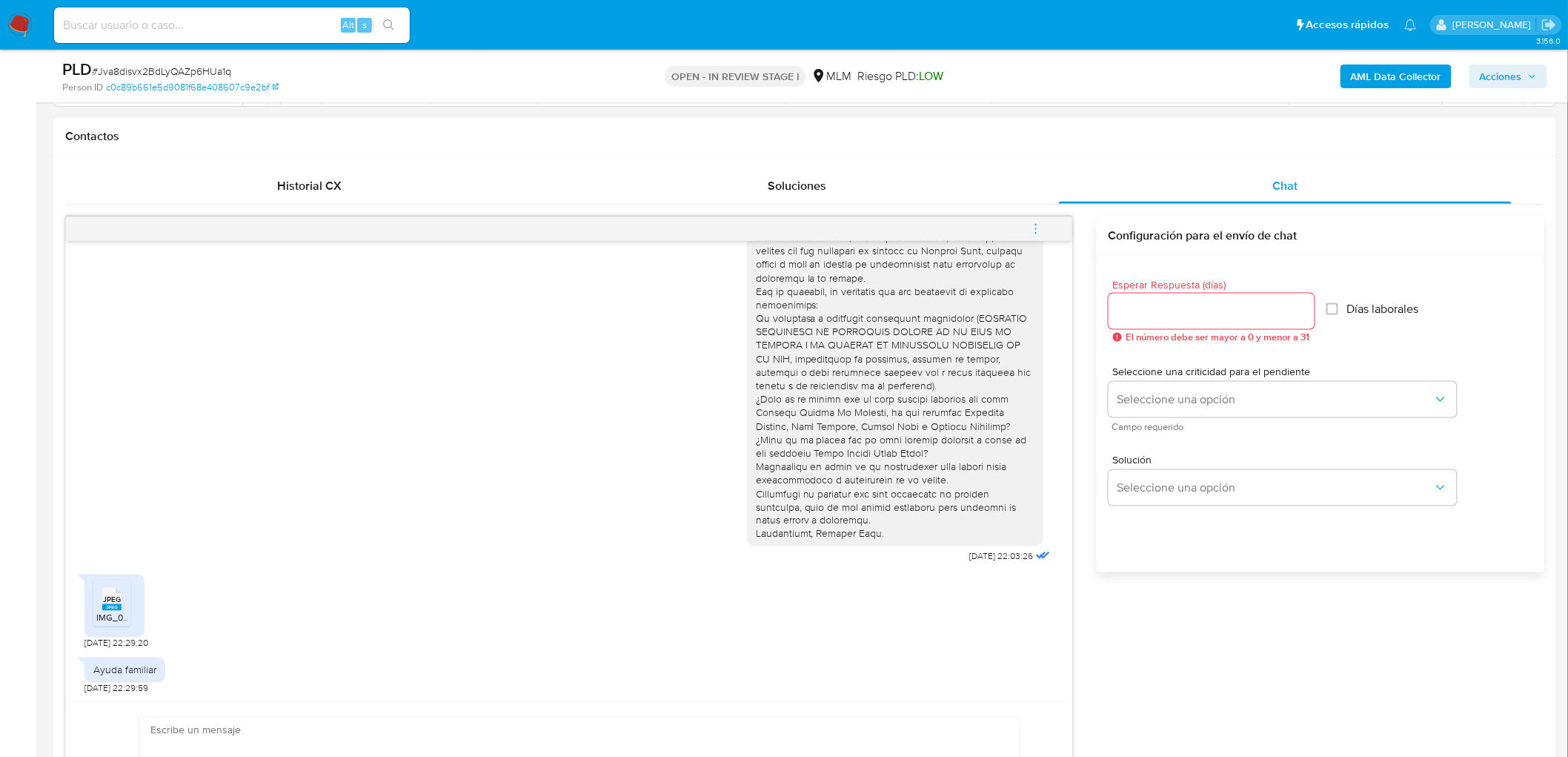
click at [1190, 309] on input "Esperar Respuesta (días)" at bounding box center [1212, 311] width 206 height 20
type input "0"
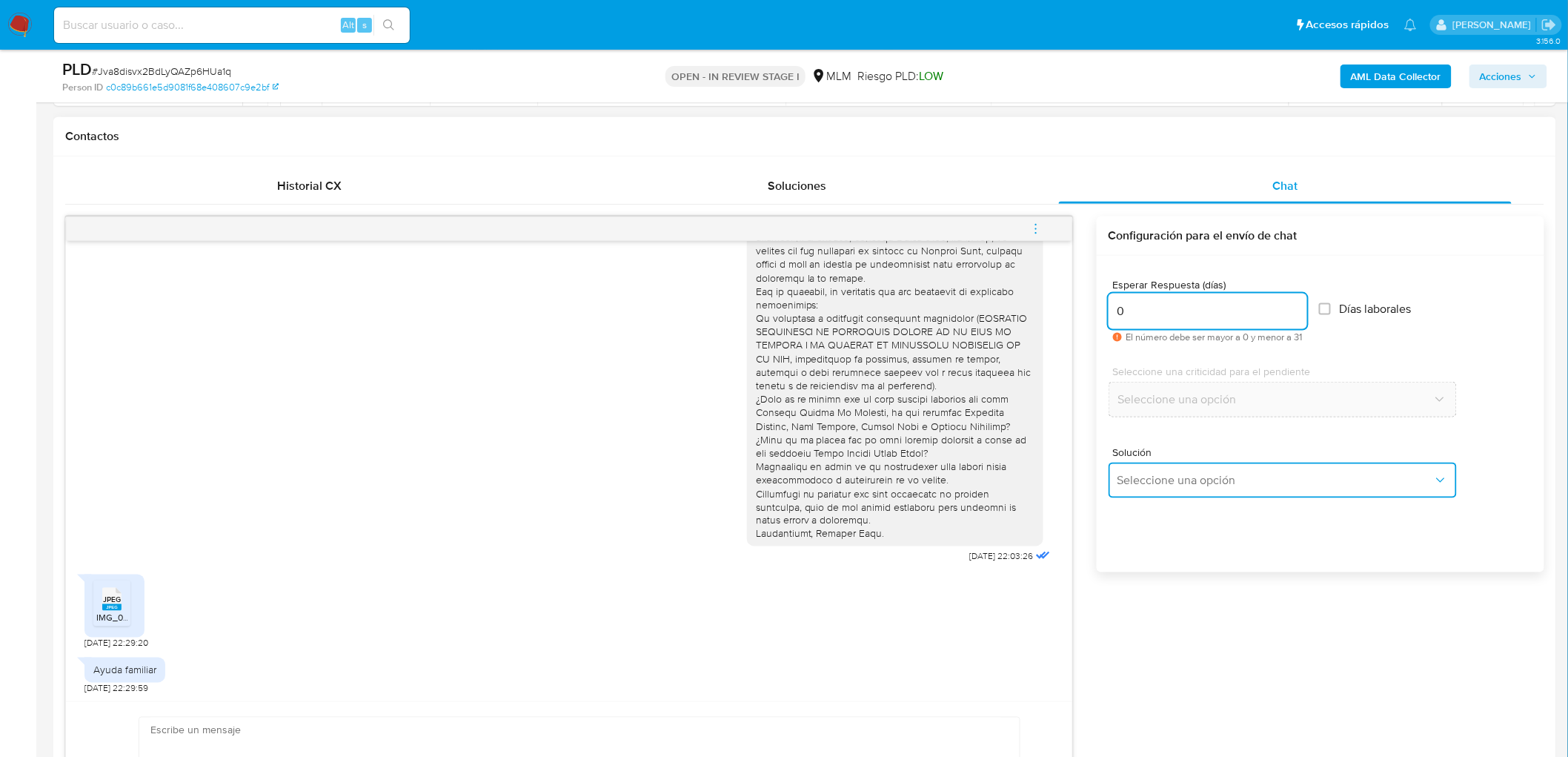
click at [1191, 480] on span "Seleccione una opción" at bounding box center [1276, 480] width 316 height 15
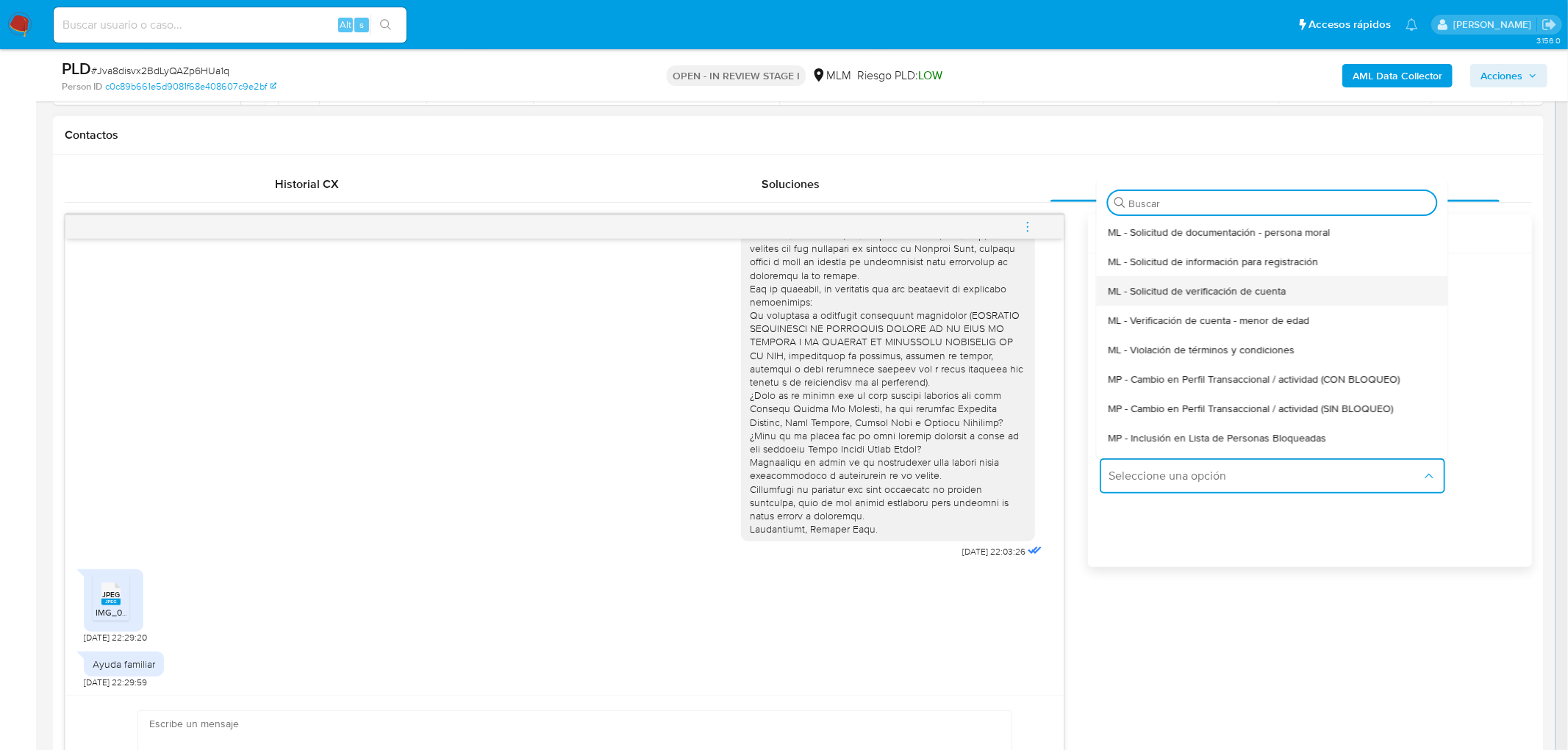
click at [1204, 284] on span "ML - Solicitud de verificación de cuenta" at bounding box center [1196, 291] width 178 height 13
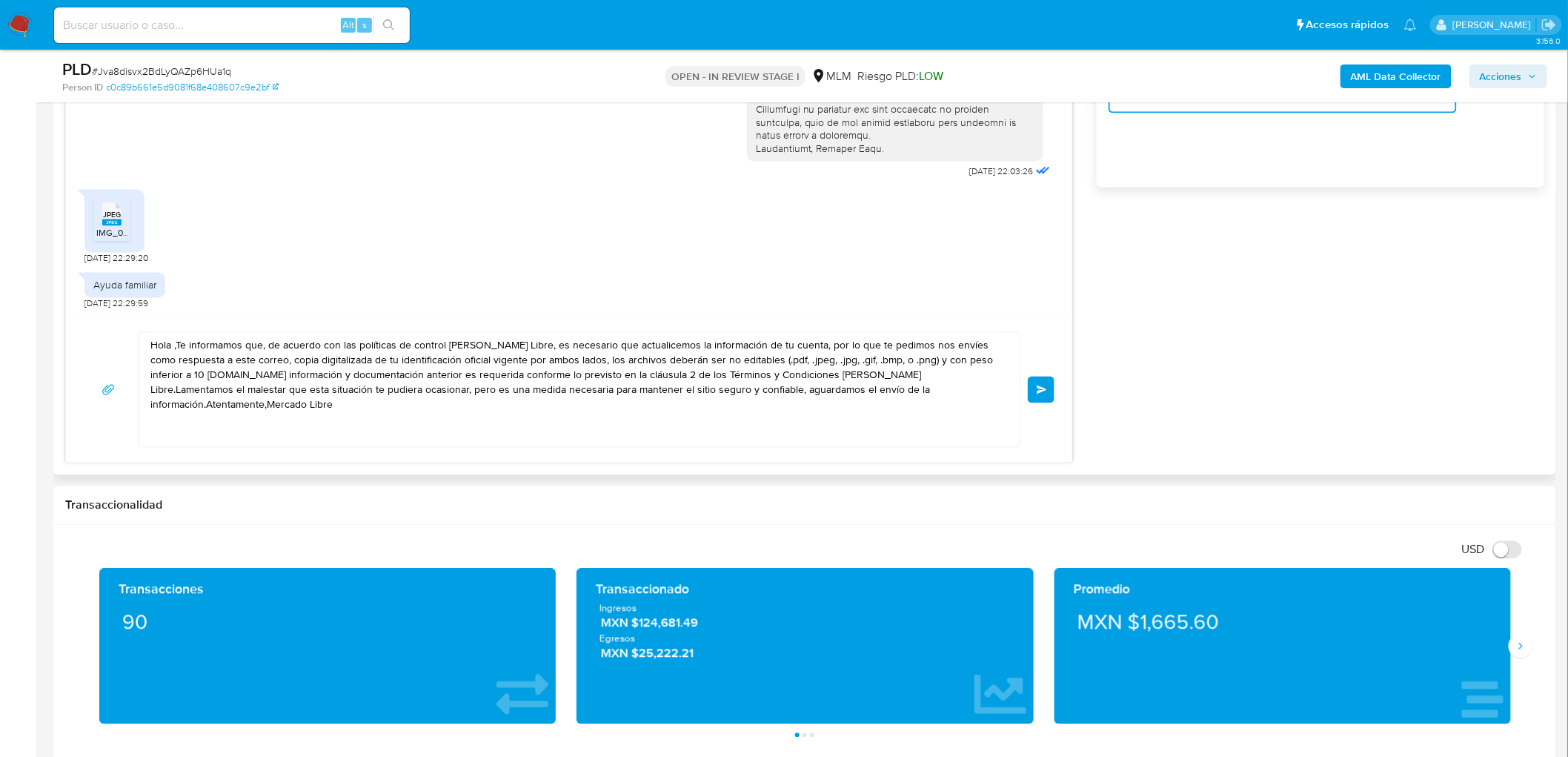
scroll to position [1071, 0]
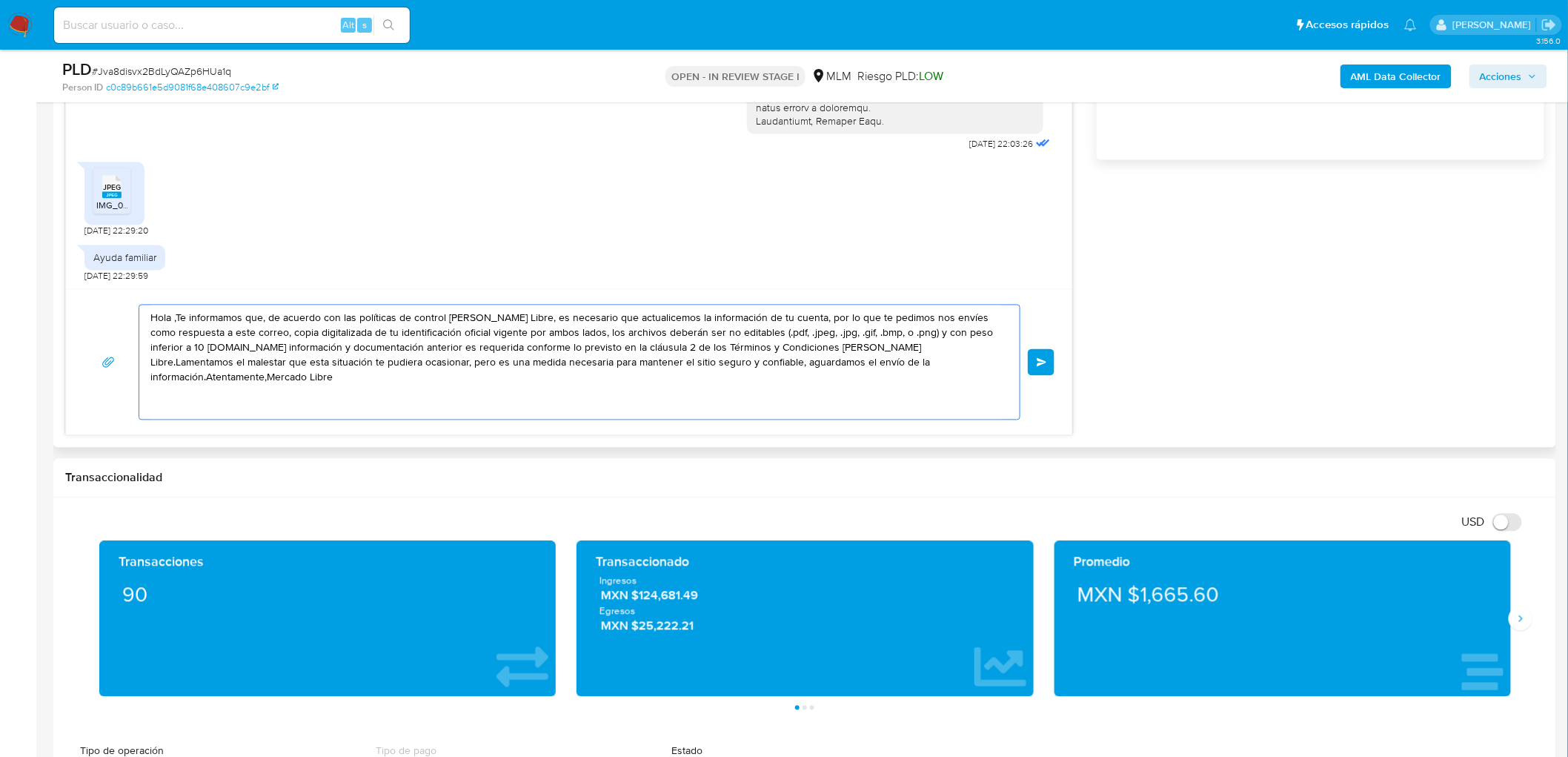
drag, startPoint x: 959, startPoint y: 353, endPoint x: 132, endPoint y: 271, distance: 831.1
click at [132, 271] on div "22/08/2025 22:03:26 JPEG JPEG IMG_0980.jpeg 26/08/2025 22:29:20 Ayuda familiar …" at bounding box center [569, 120] width 1008 height 632
drag, startPoint x: 929, startPoint y: 359, endPoint x: 132, endPoint y: 316, distance: 798.2
click at [132, 316] on div "Hola ,Te informamos que, de acuerdo con las políticas de control de Mercado Lib…" at bounding box center [569, 362] width 971 height 116
paste textarea "Agradecemos mucho tus respuestas. Para la institución es importante conocer a s…"
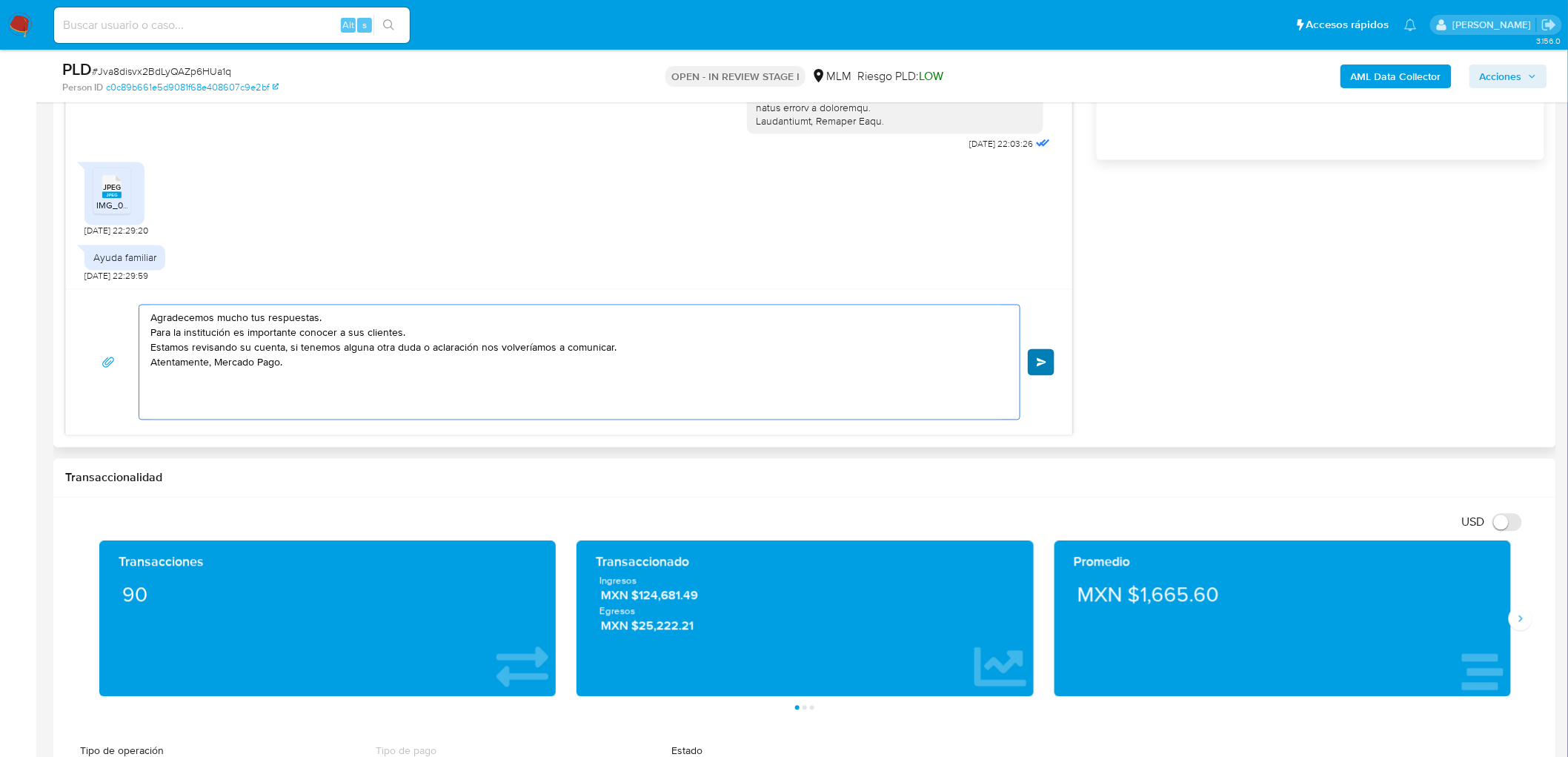
type textarea "Agradecemos mucho tus respuestas. Para la institución es importante conocer a s…"
click at [1042, 355] on button "Enviar" at bounding box center [1041, 362] width 27 height 27
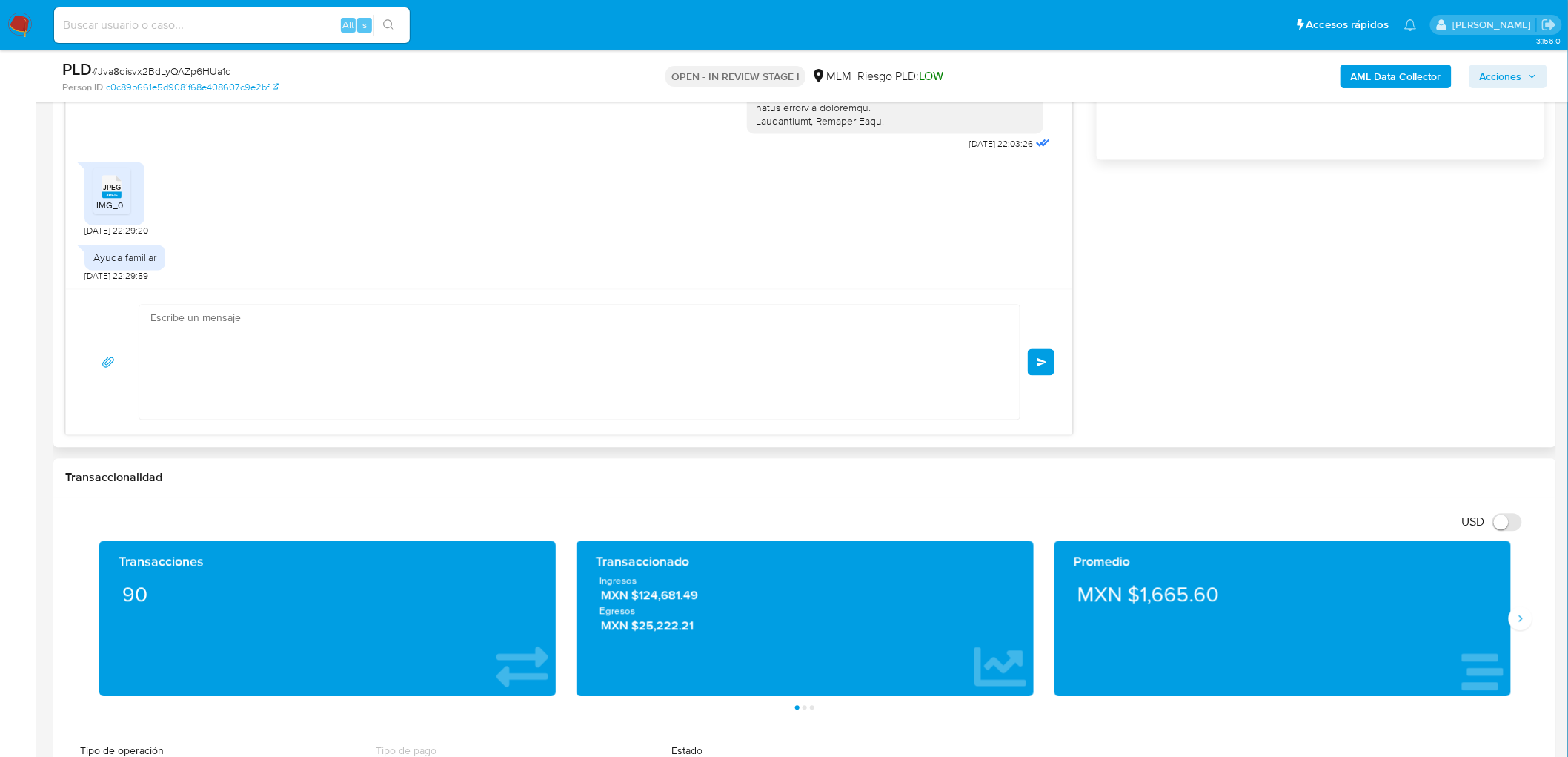
scroll to position [171, 0]
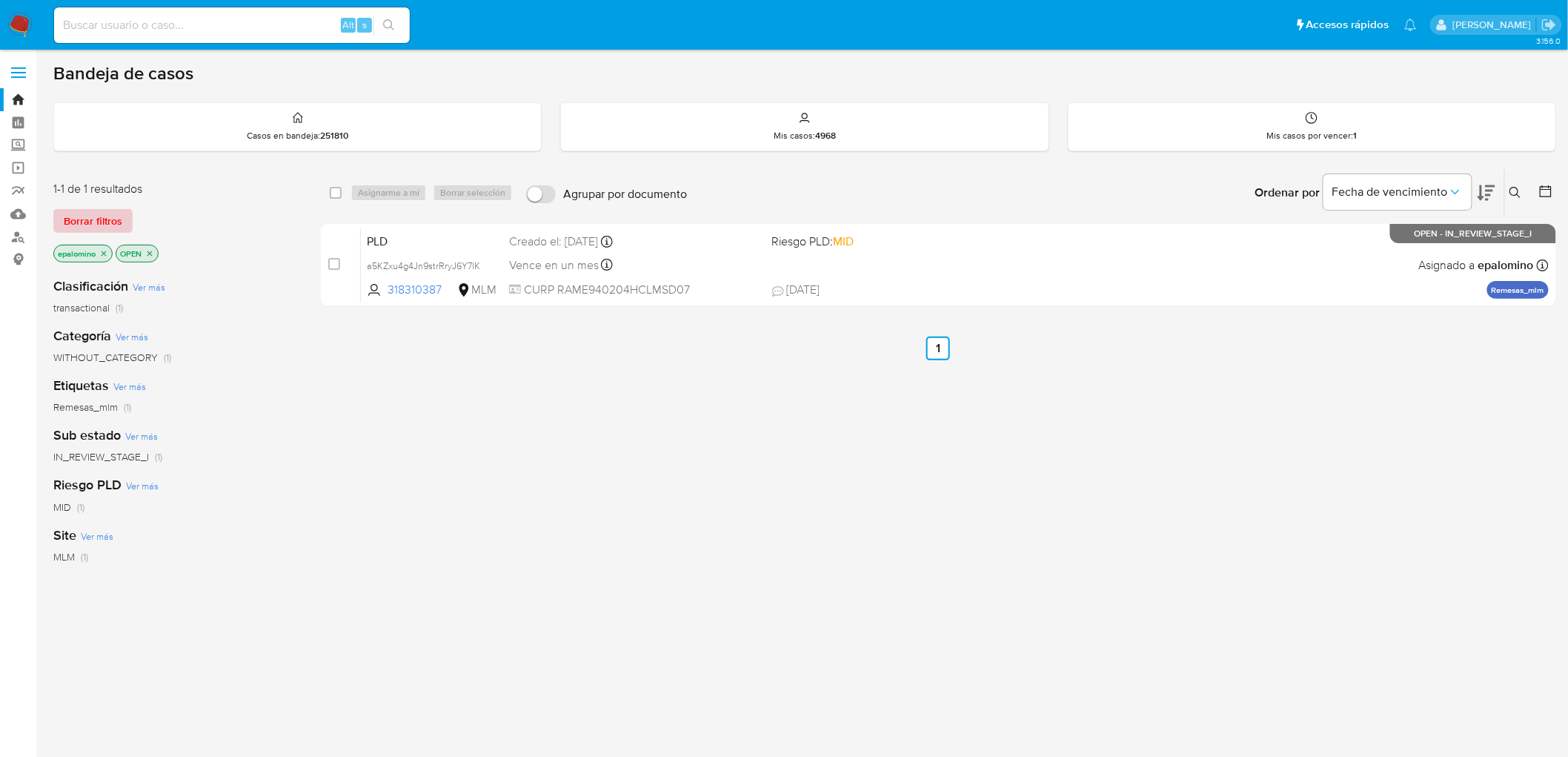
click at [104, 219] on span "Borrar filtros" at bounding box center [93, 221] width 58 height 20
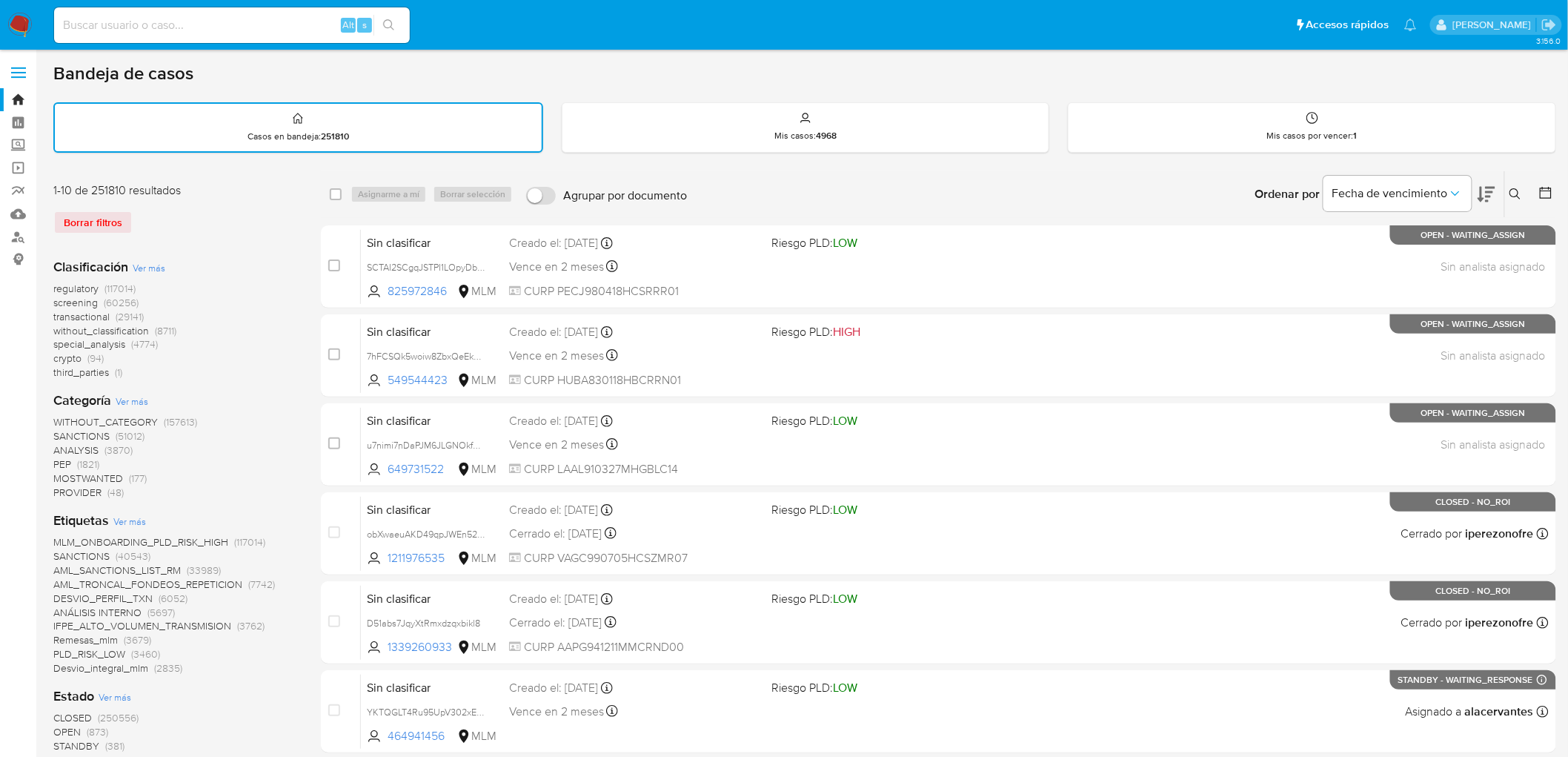
click at [22, 33] on img at bounding box center [19, 25] width 25 height 25
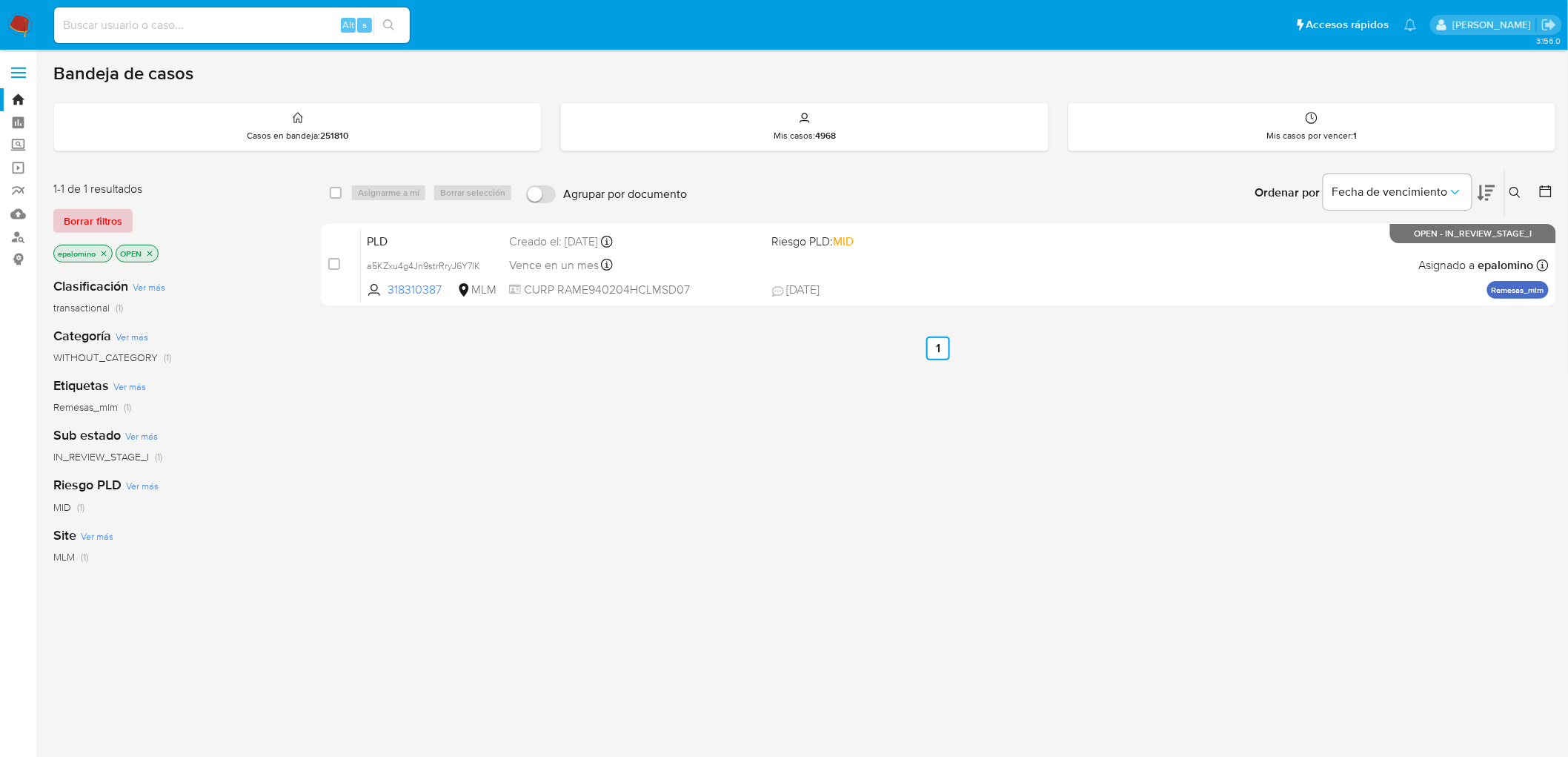
click at [86, 212] on span "Borrar filtros" at bounding box center [93, 221] width 58 height 20
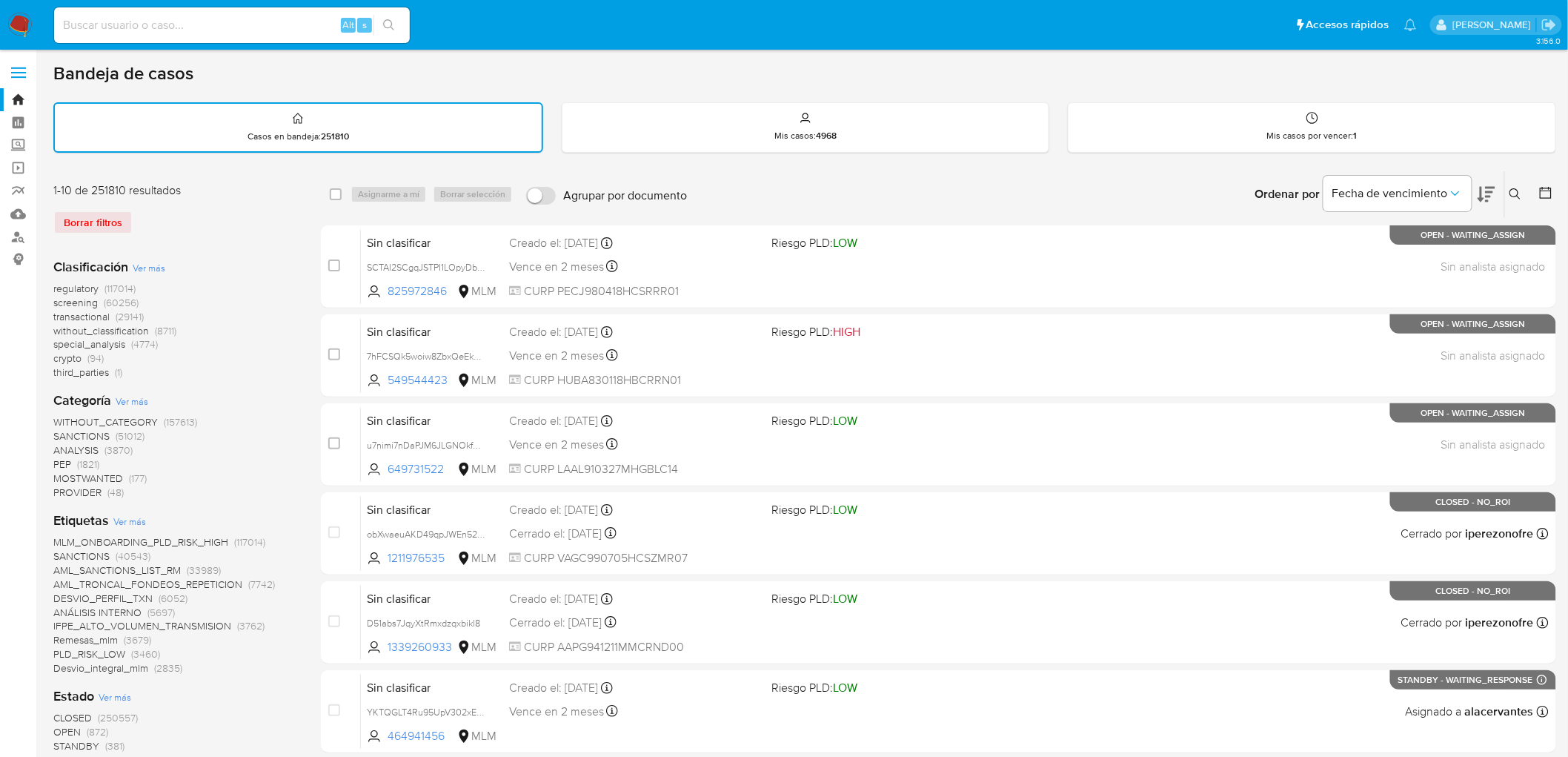
click at [26, 22] on img at bounding box center [19, 25] width 25 height 25
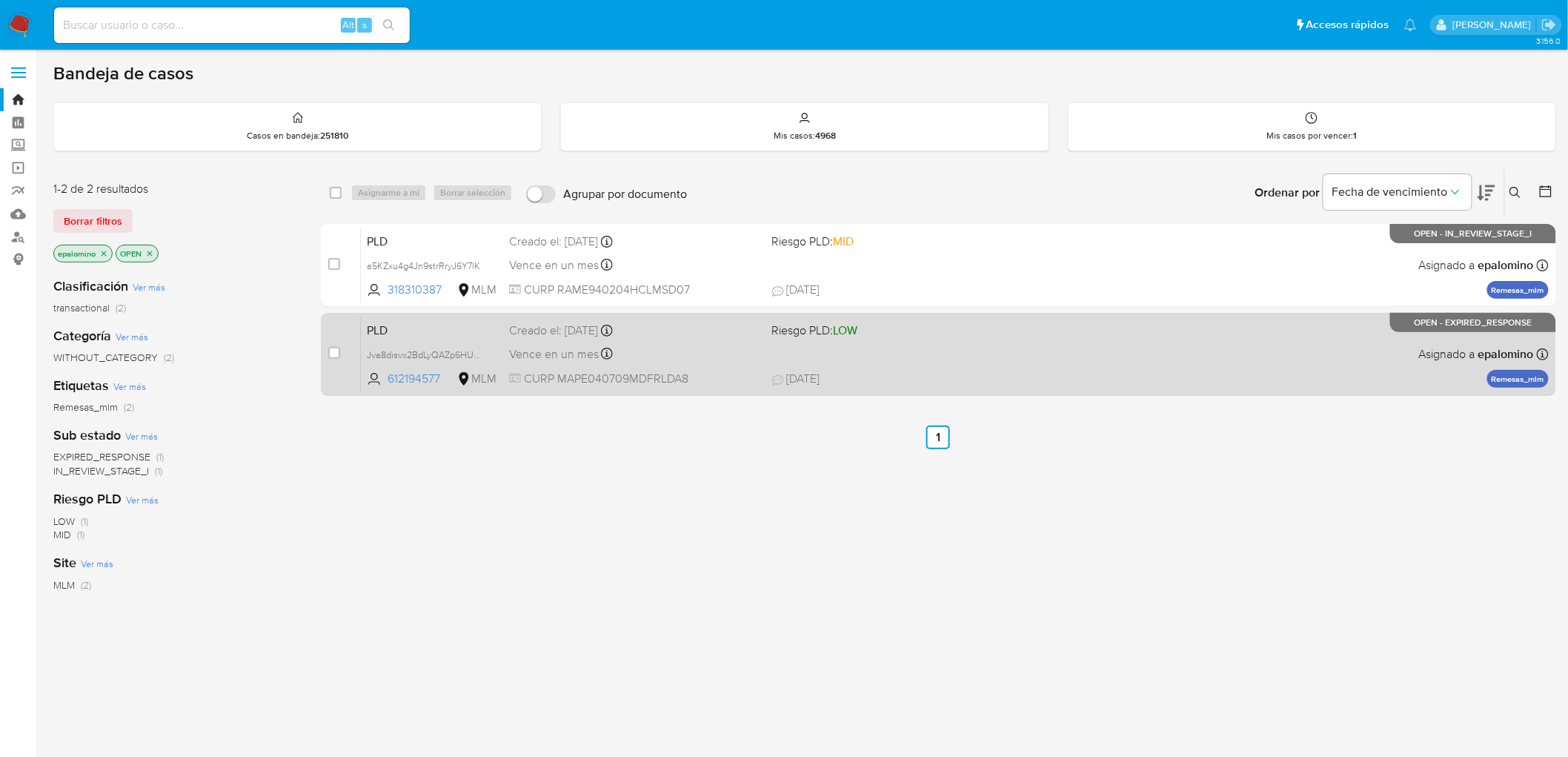
click at [385, 322] on span "PLD" at bounding box center [432, 329] width 131 height 20
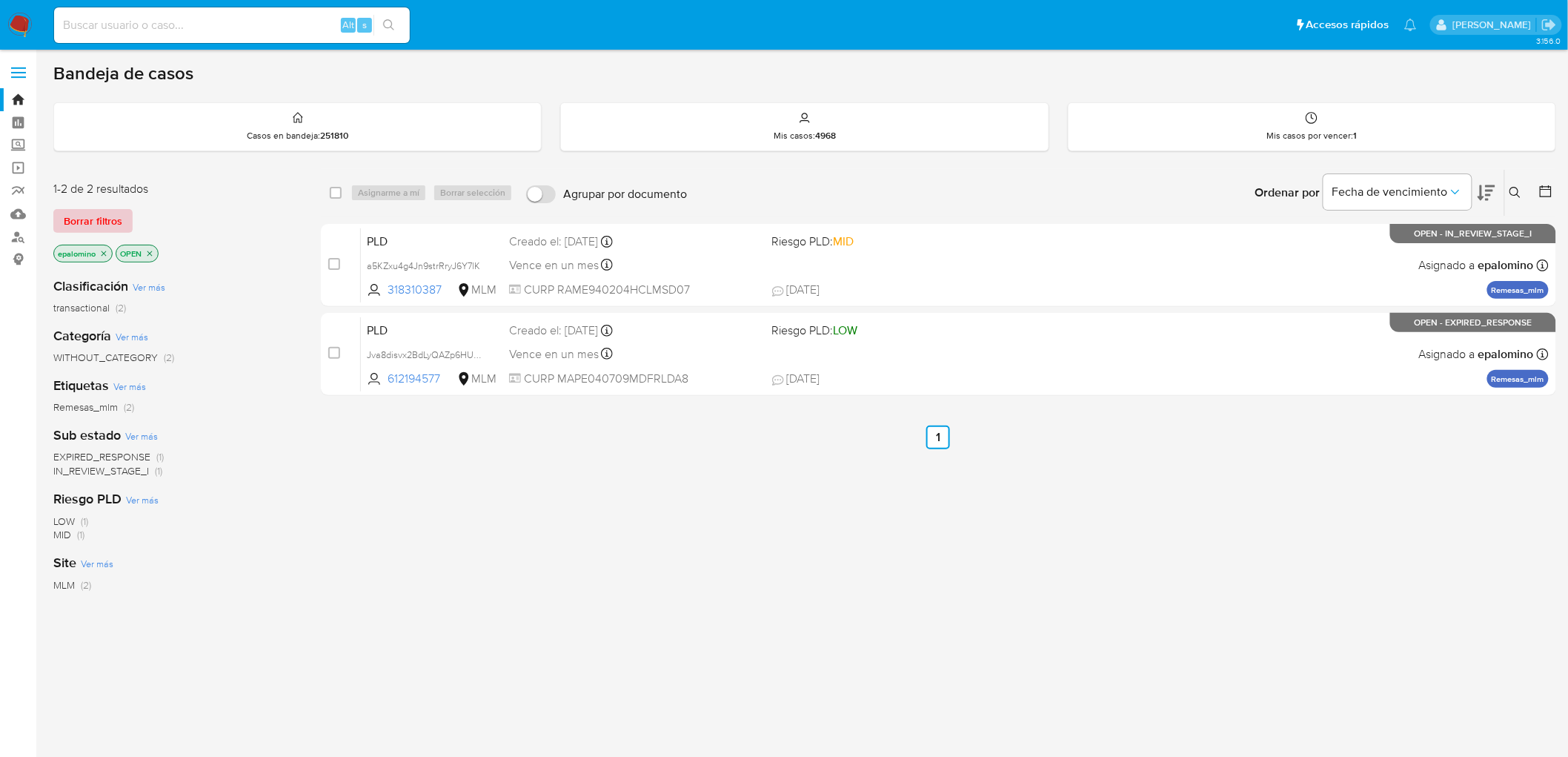
click at [84, 226] on span "Borrar filtros" at bounding box center [93, 221] width 58 height 20
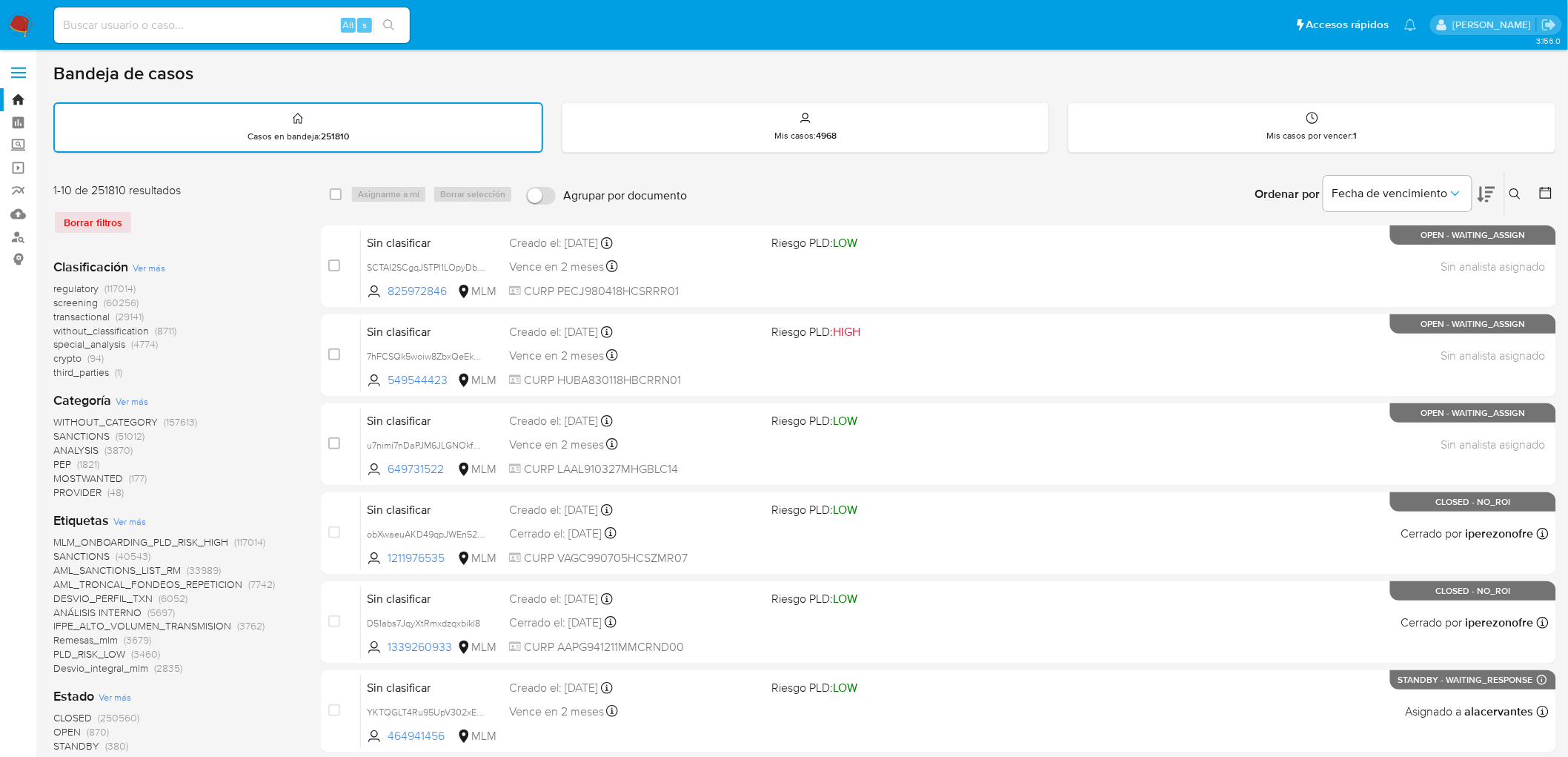
click at [1520, 189] on icon at bounding box center [1515, 194] width 12 height 12
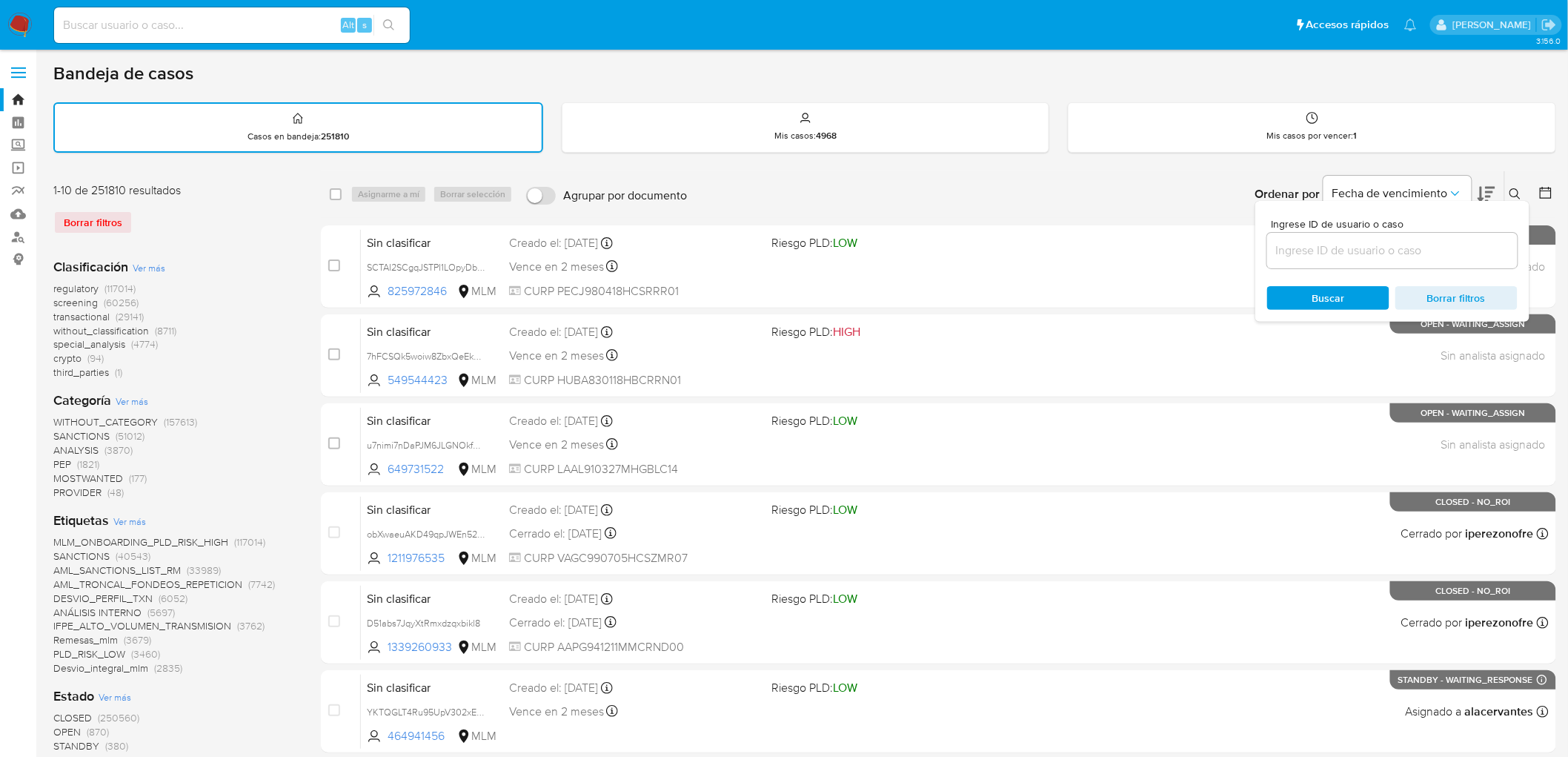
click at [1356, 250] on input at bounding box center [1393, 250] width 251 height 20
type input "612194577"
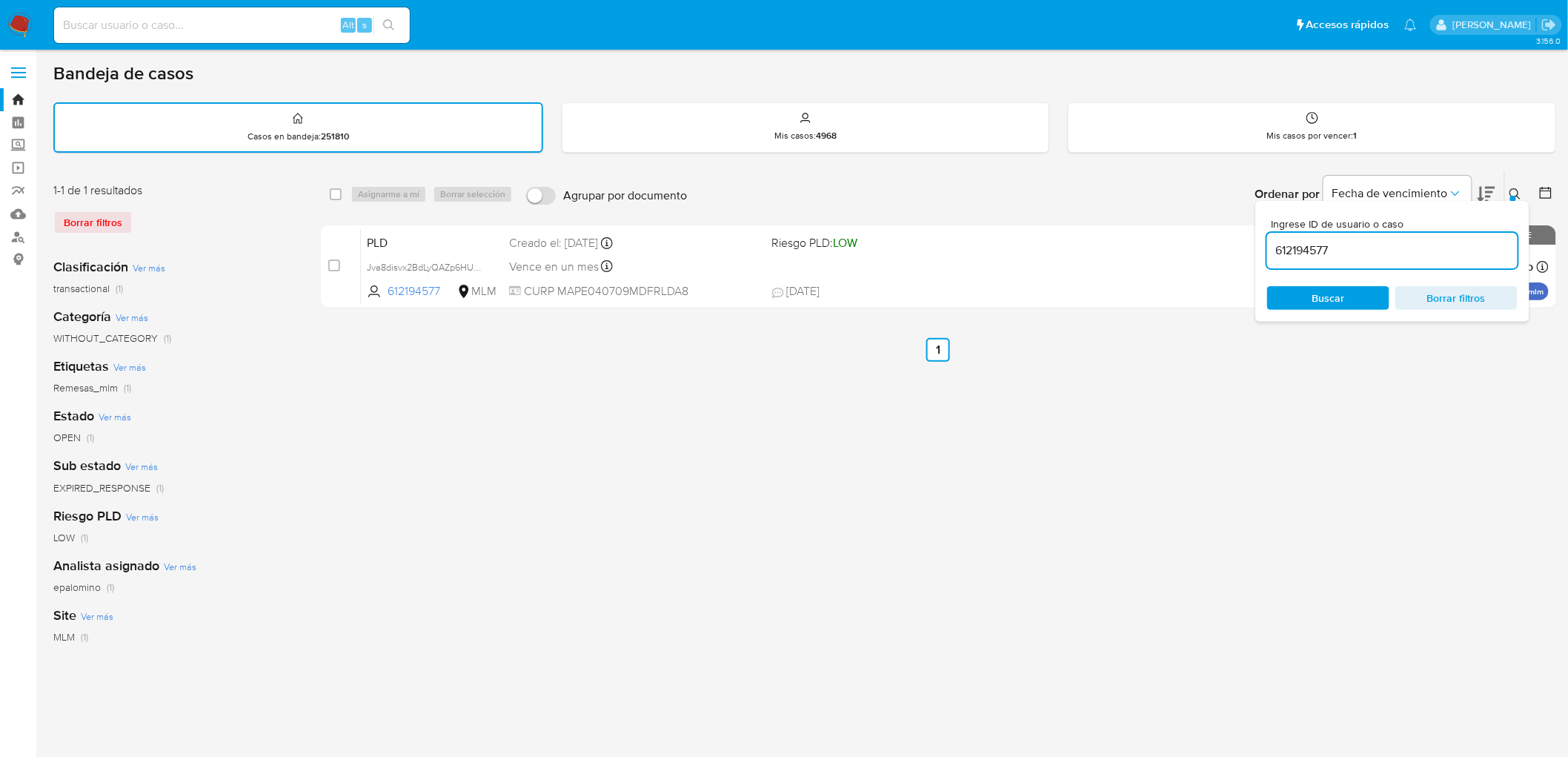
click at [1516, 196] on div at bounding box center [1513, 199] width 6 height 6
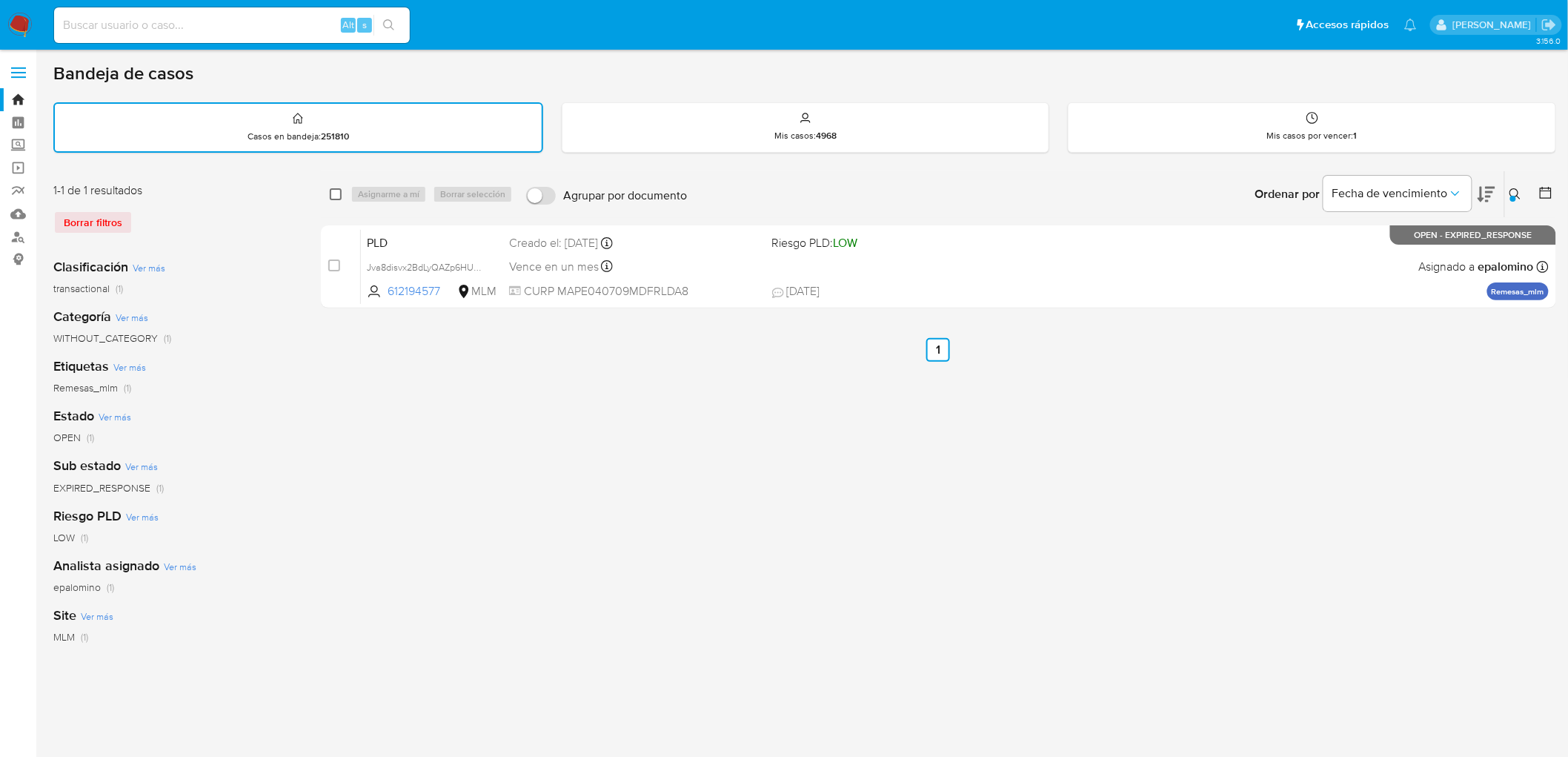
click at [333, 189] on input "checkbox" at bounding box center [335, 194] width 12 height 12
checkbox input "true"
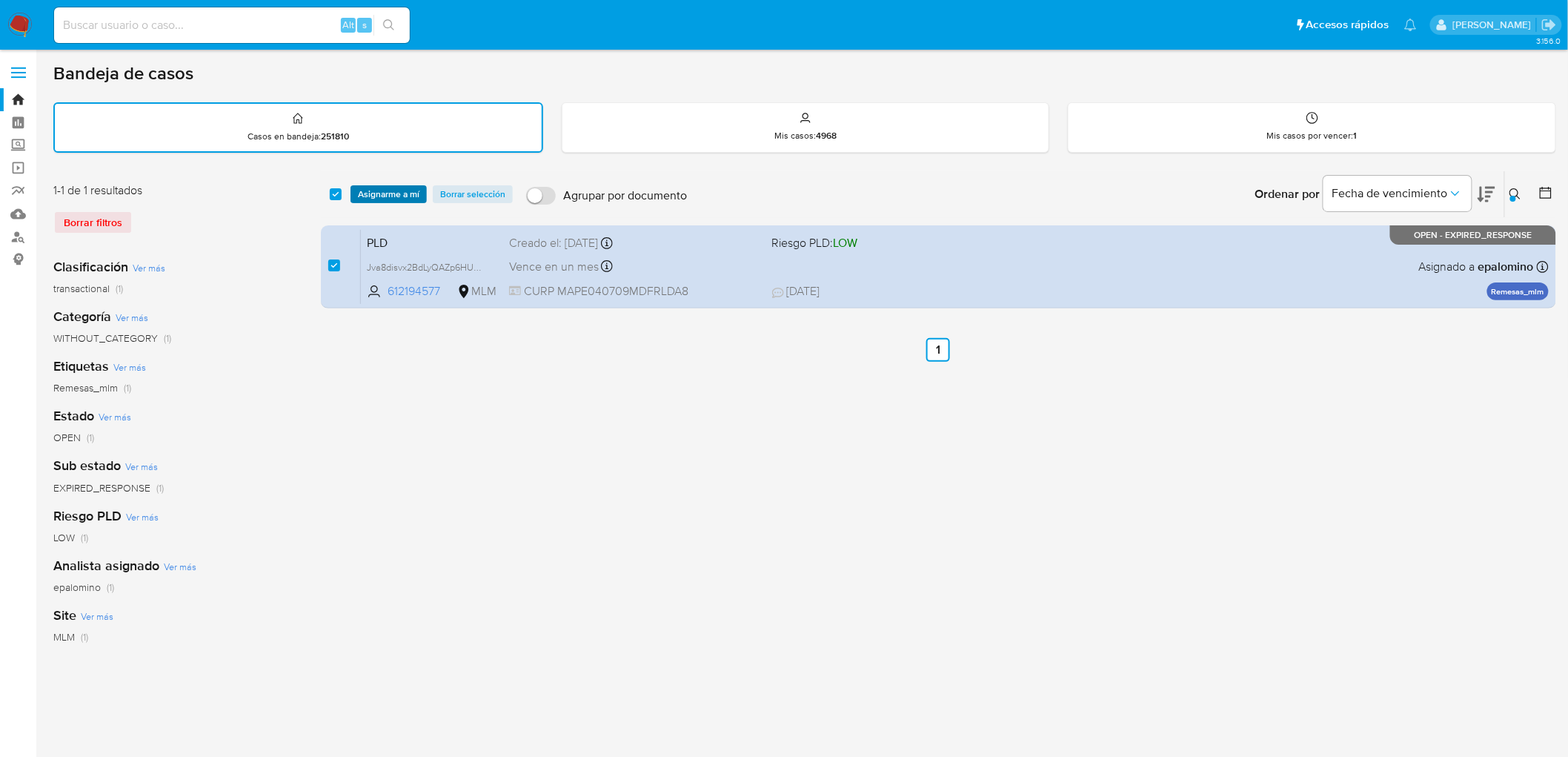
click at [373, 190] on span "Asignarme a mí" at bounding box center [389, 194] width 61 height 15
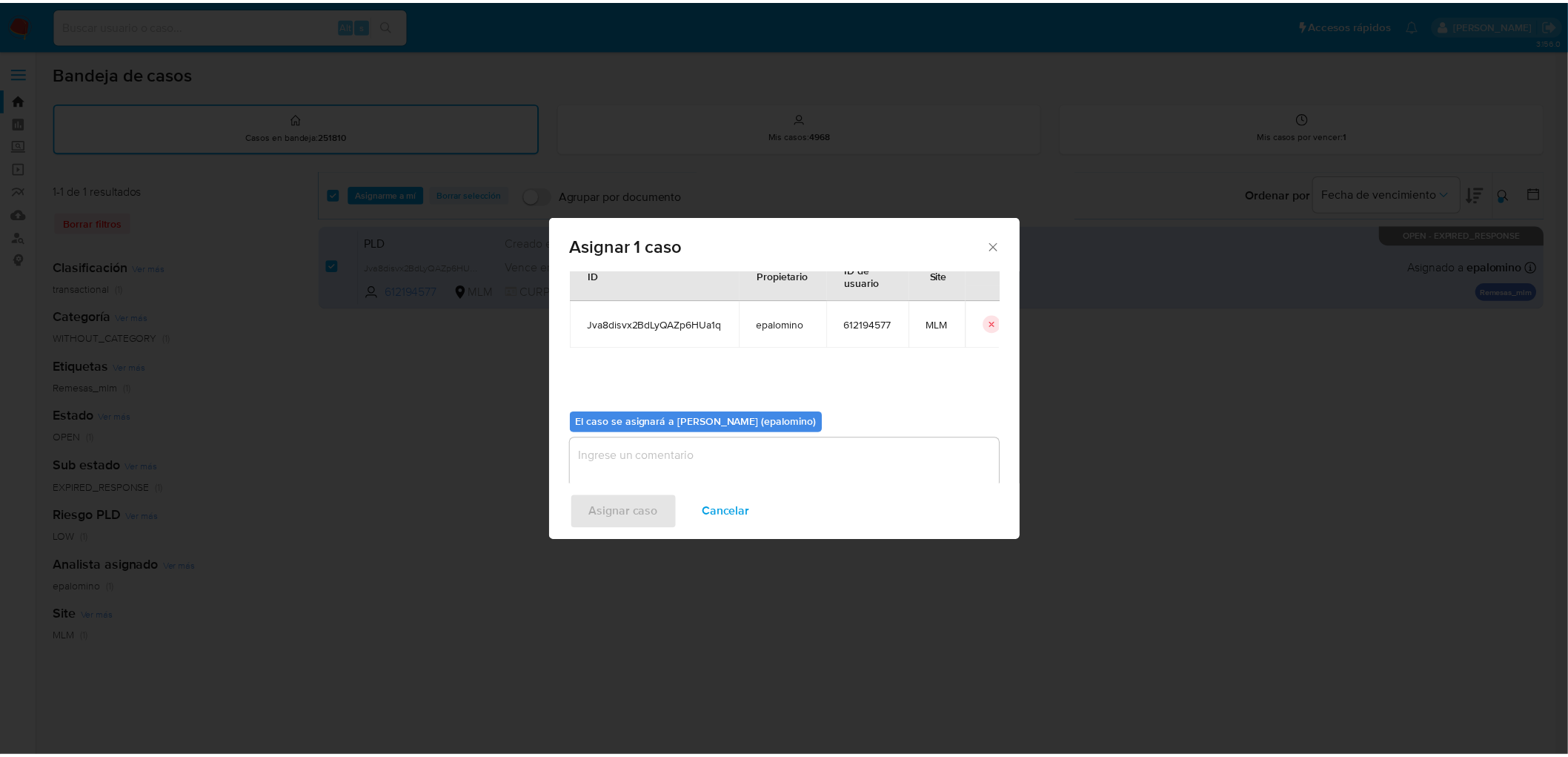
scroll to position [76, 0]
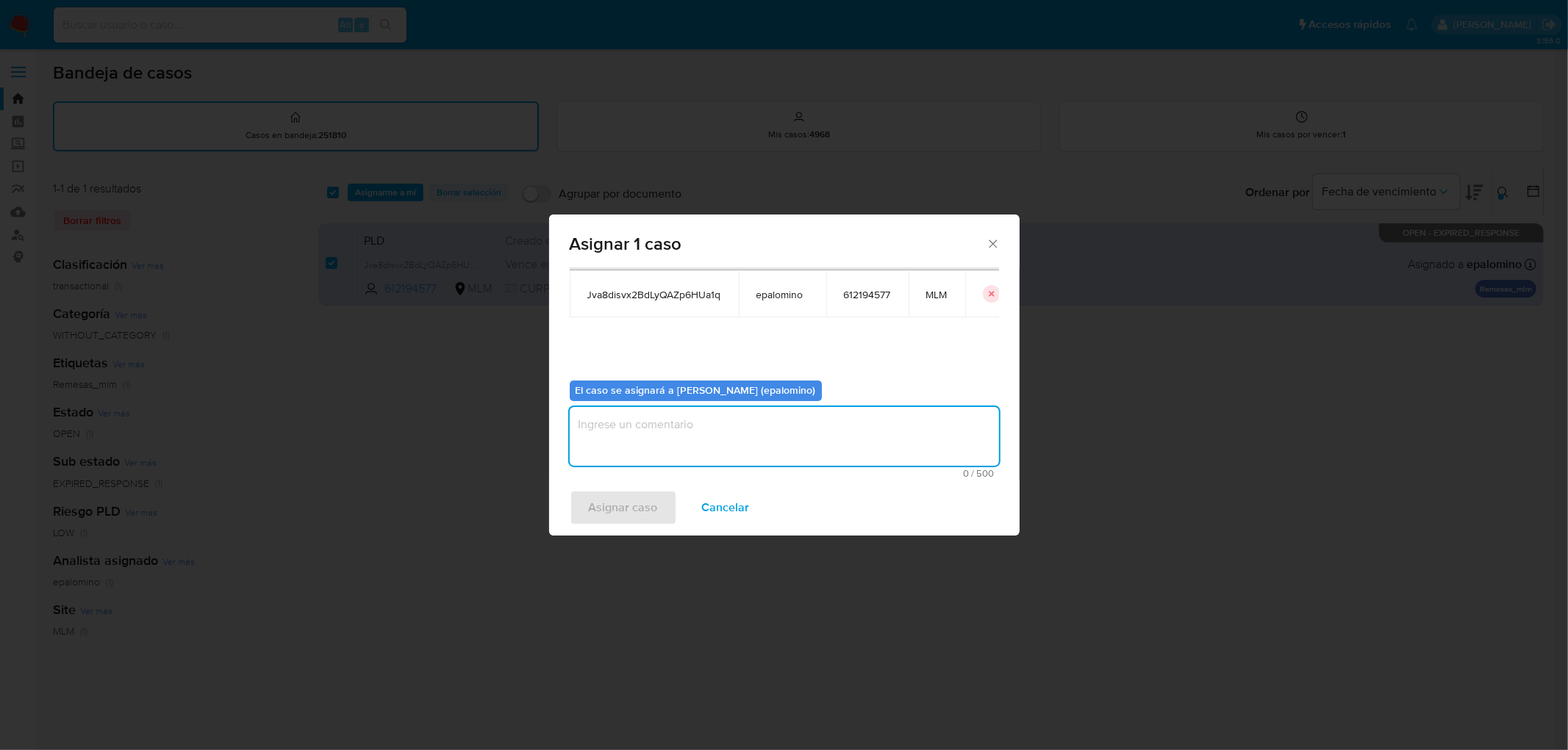
click at [607, 454] on textarea "assign-modal" at bounding box center [784, 436] width 429 height 59
type textarea "as"
click at [612, 495] on span "Asignar caso" at bounding box center [622, 507] width 69 height 32
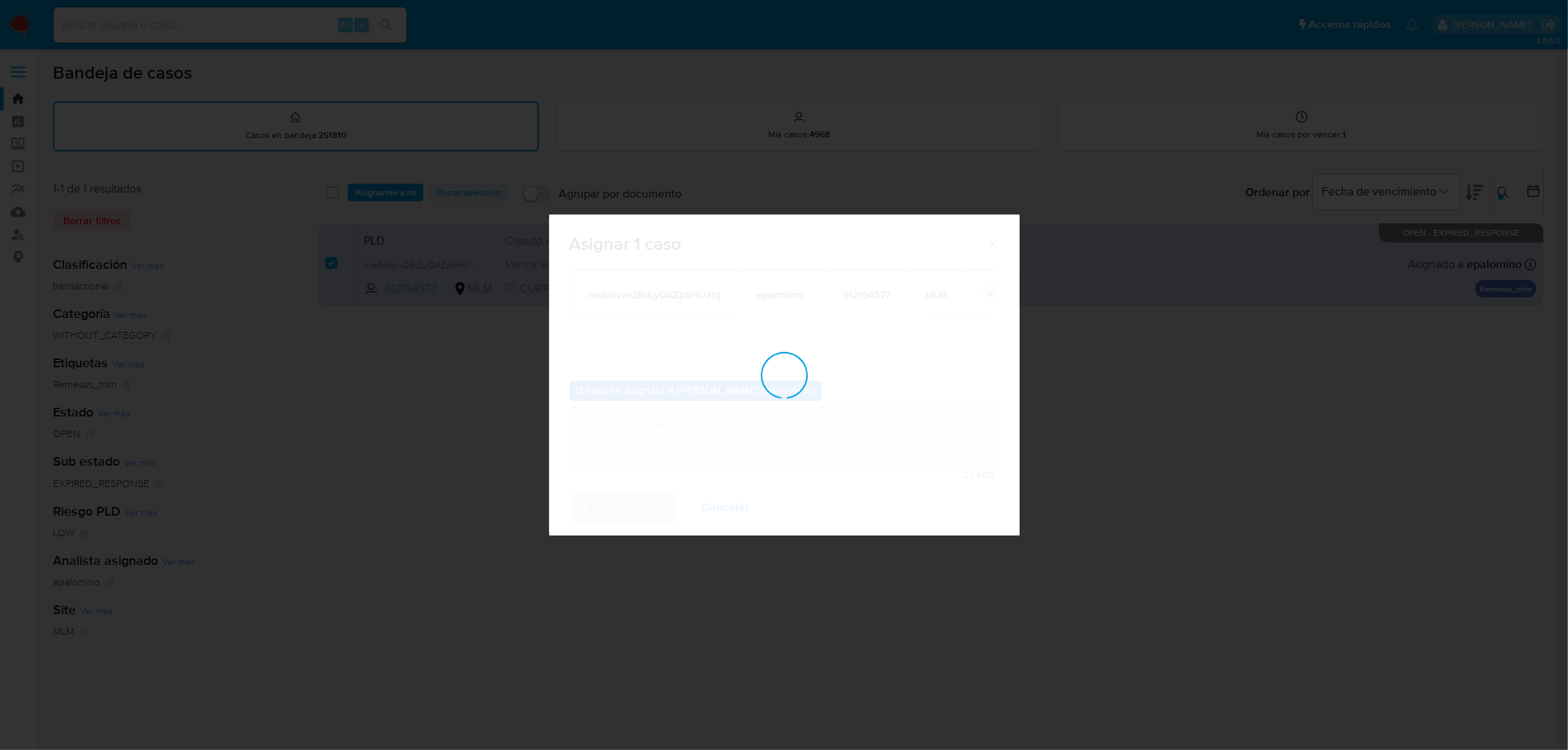
checkbox input "false"
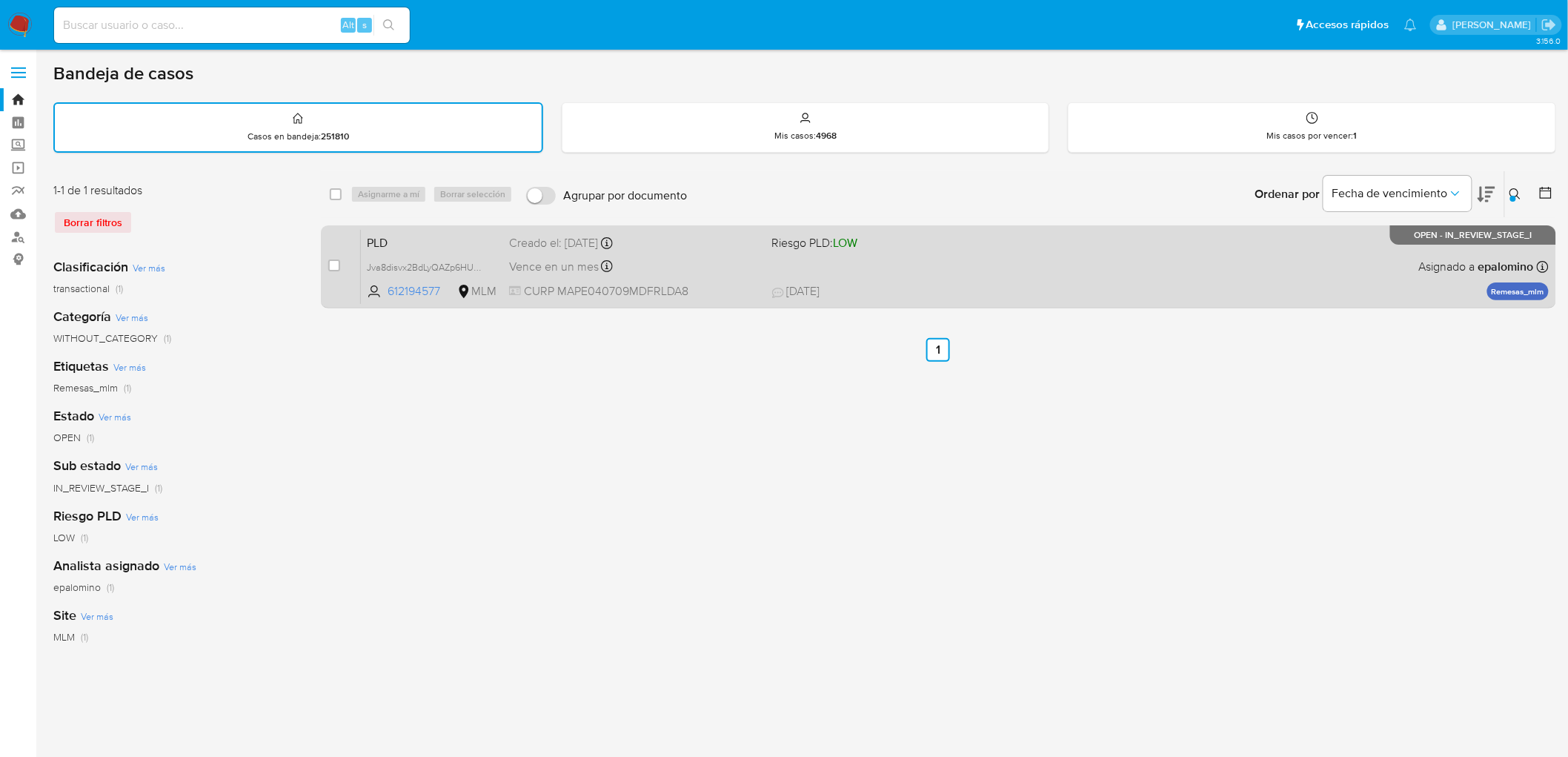
click at [388, 234] on span "PLD" at bounding box center [432, 241] width 131 height 20
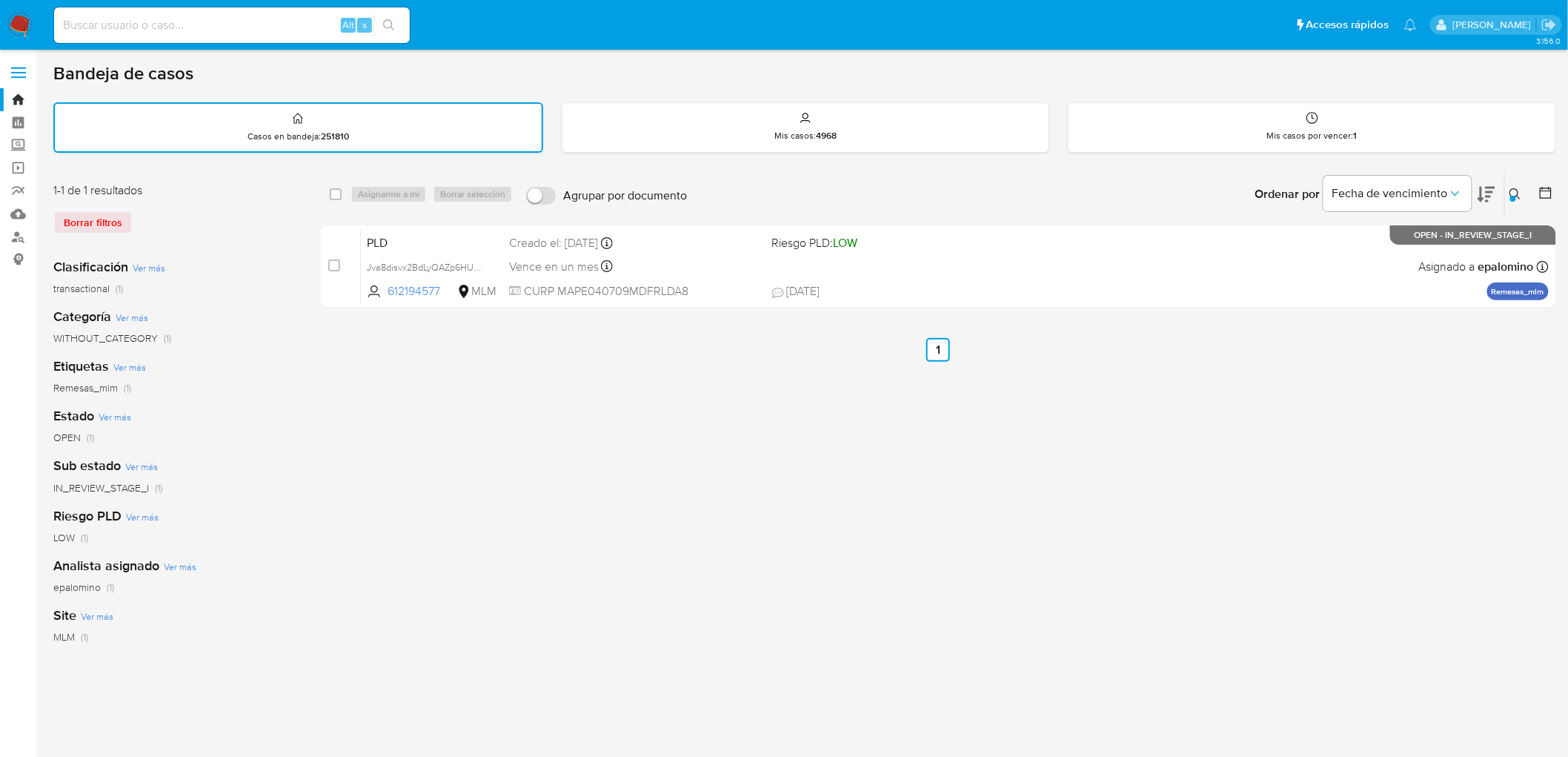
click at [20, 18] on img at bounding box center [19, 25] width 25 height 25
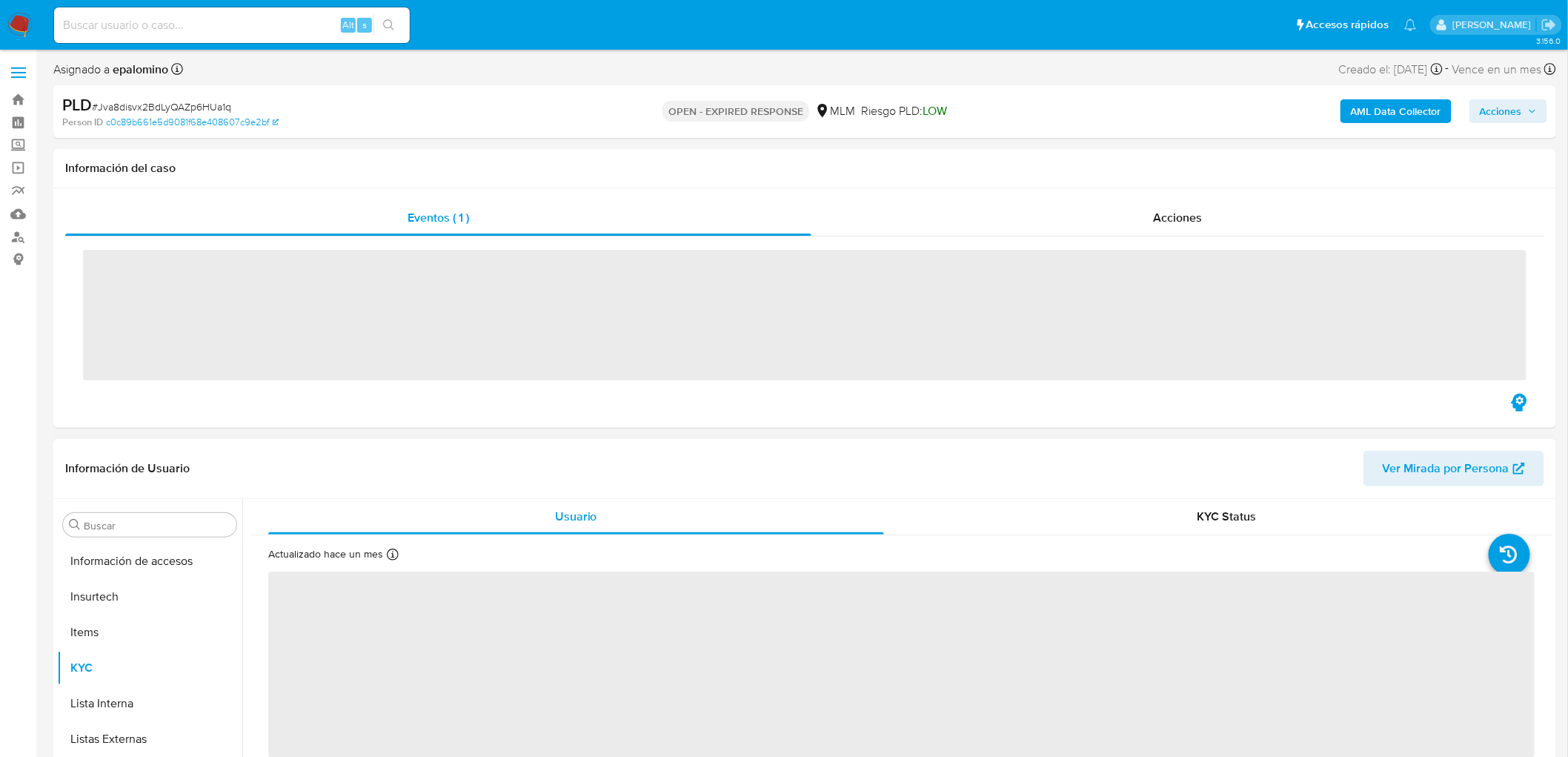
scroll to position [626, 0]
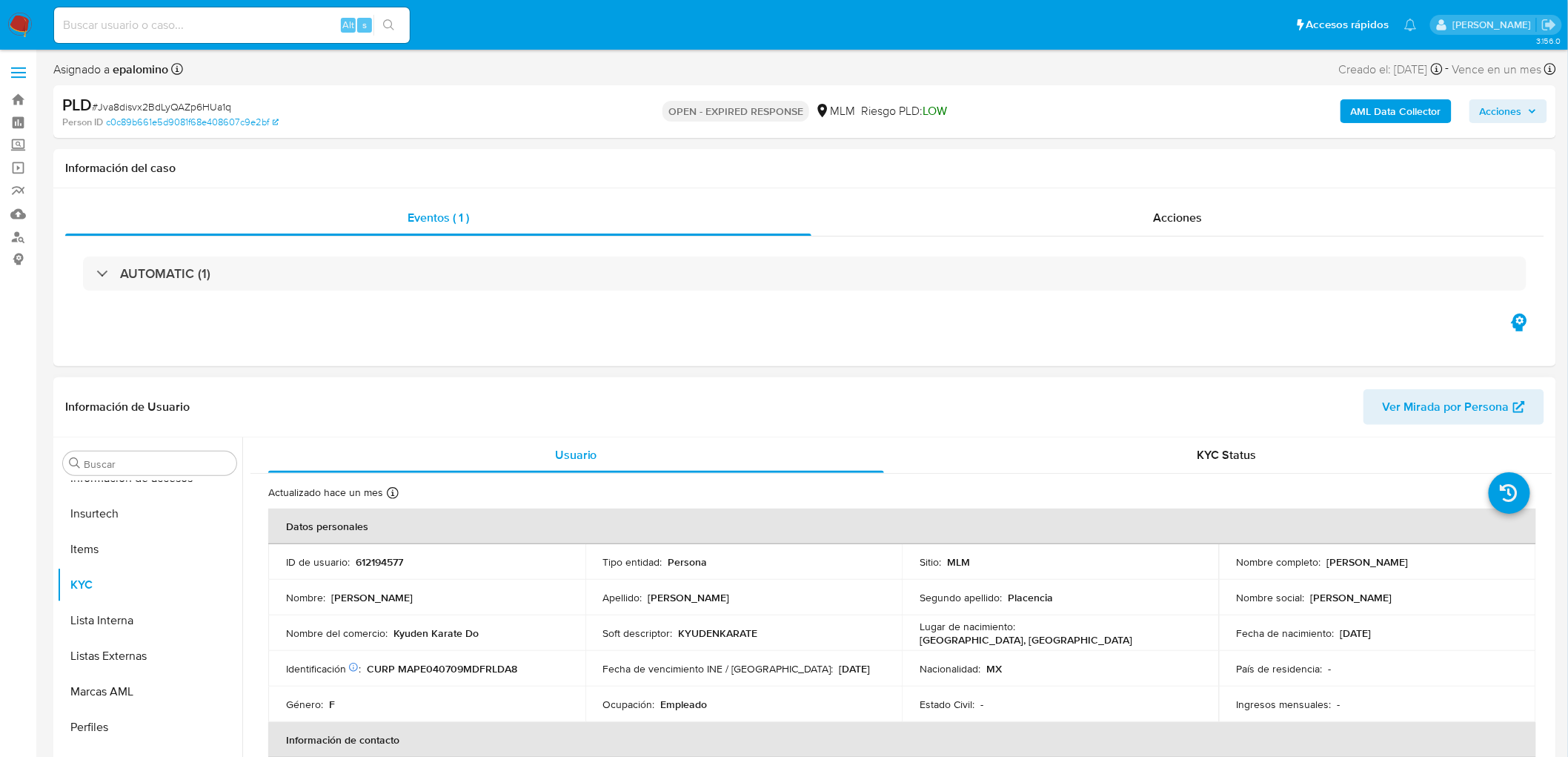
click at [389, 564] on p "612194577" at bounding box center [379, 562] width 47 height 13
select select "10"
click at [389, 564] on p "612194577" at bounding box center [379, 562] width 47 height 13
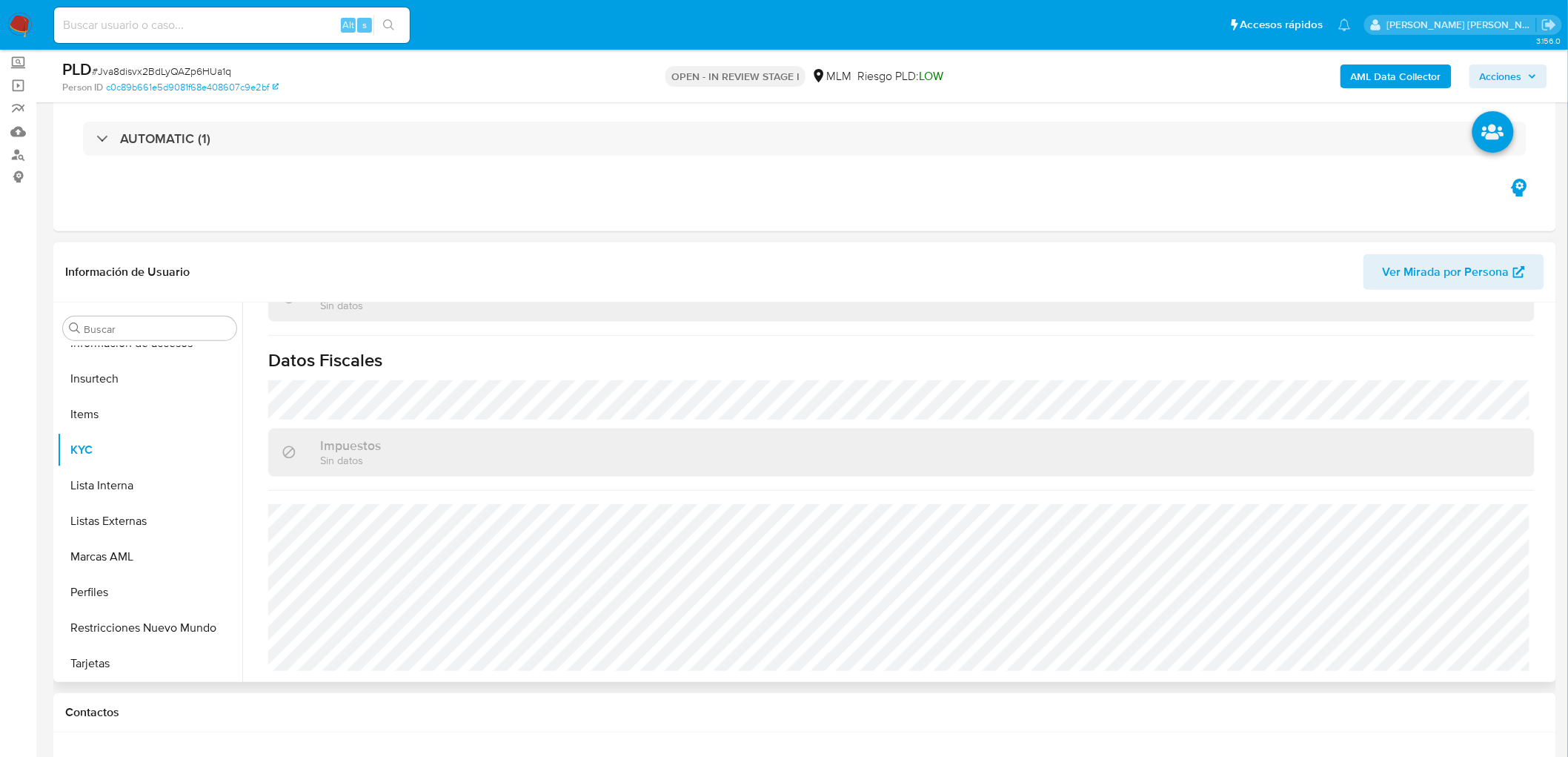
scroll to position [917, 0]
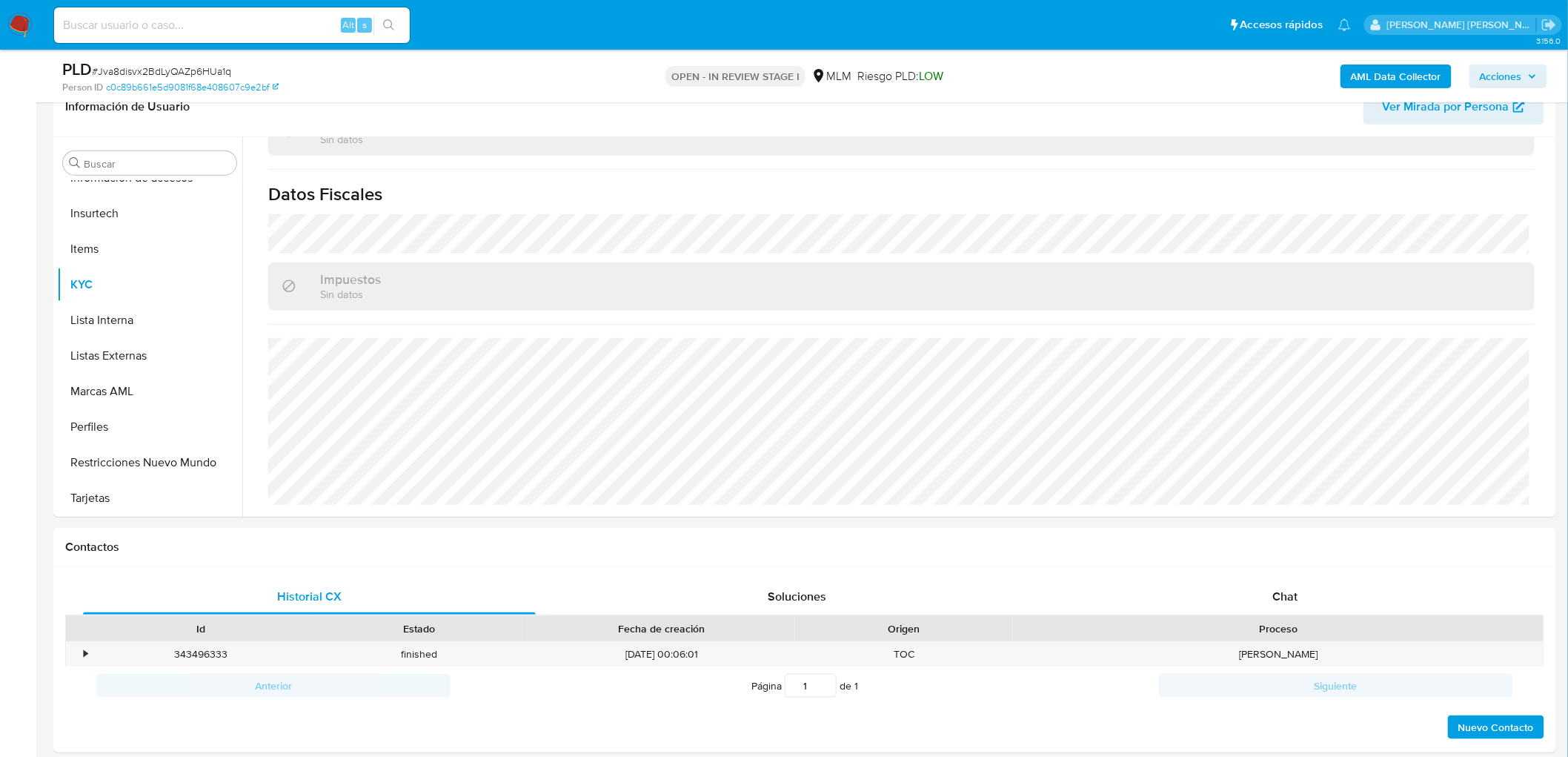
select select "10"
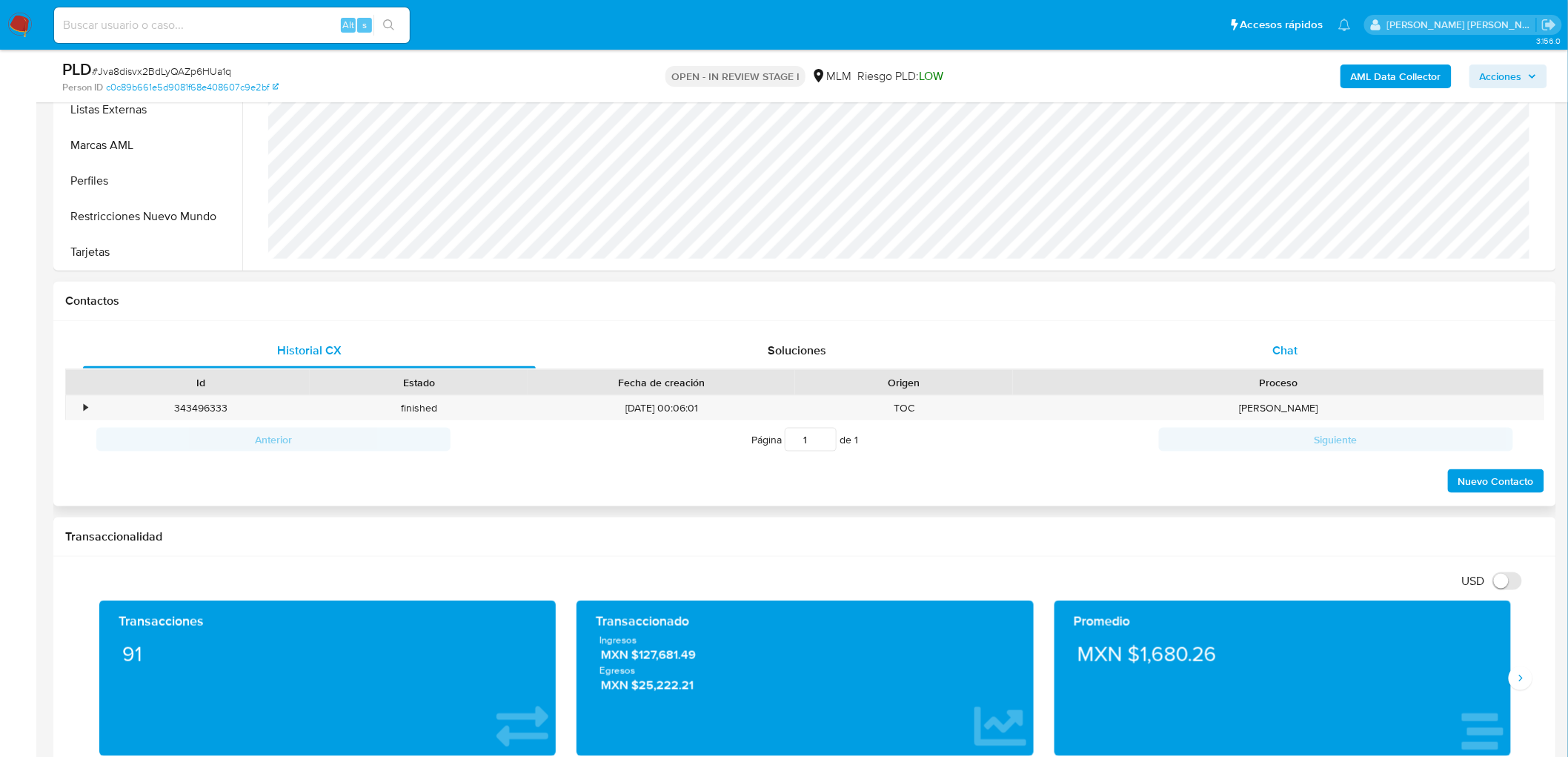
click at [1290, 359] on div "Chat" at bounding box center [1286, 350] width 453 height 35
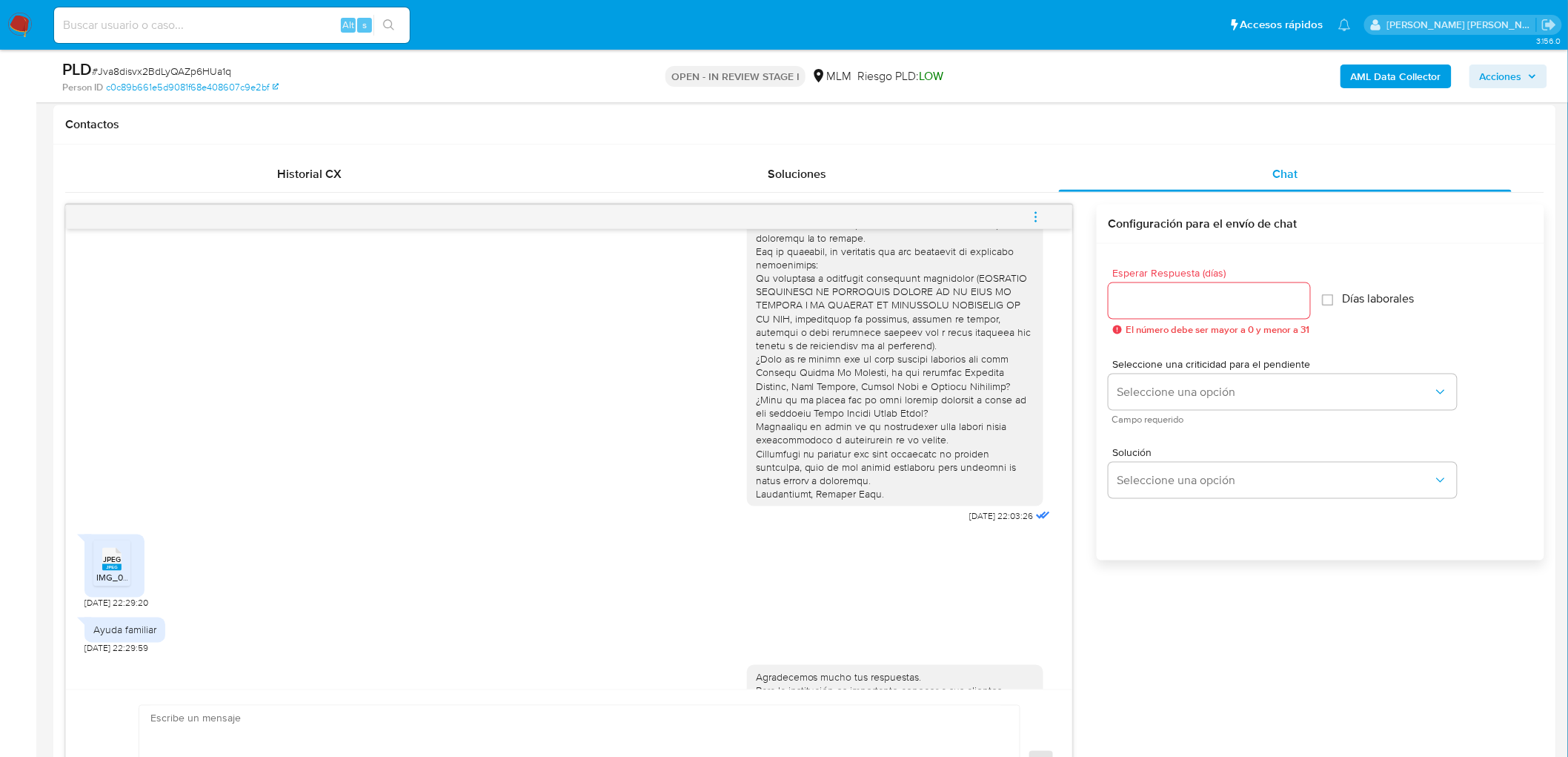
scroll to position [655, 0]
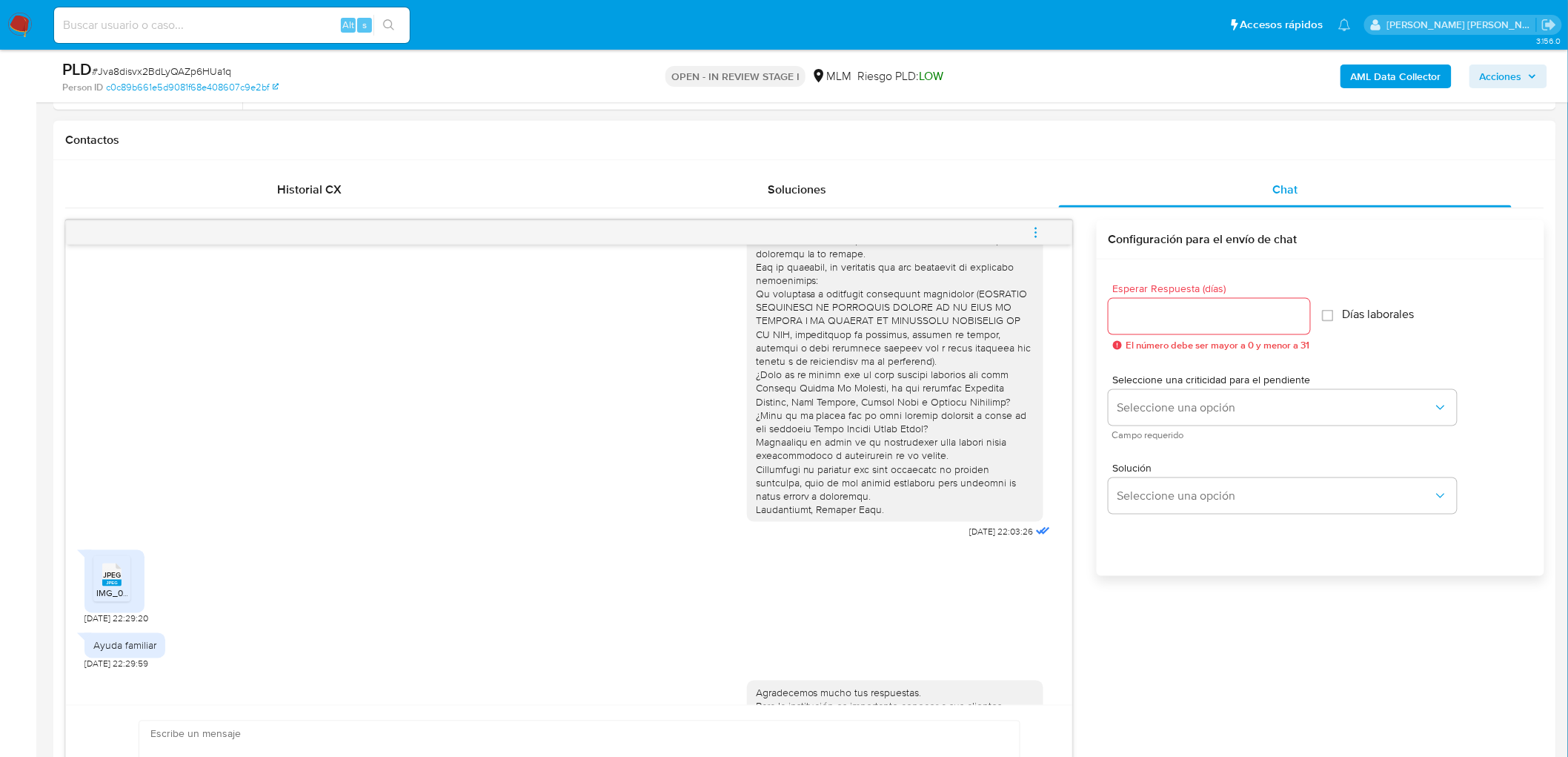
click at [1040, 229] on icon "menu-action" at bounding box center [1036, 232] width 13 height 13
click at [931, 205] on li "Cerrar conversación" at bounding box center [936, 204] width 152 height 27
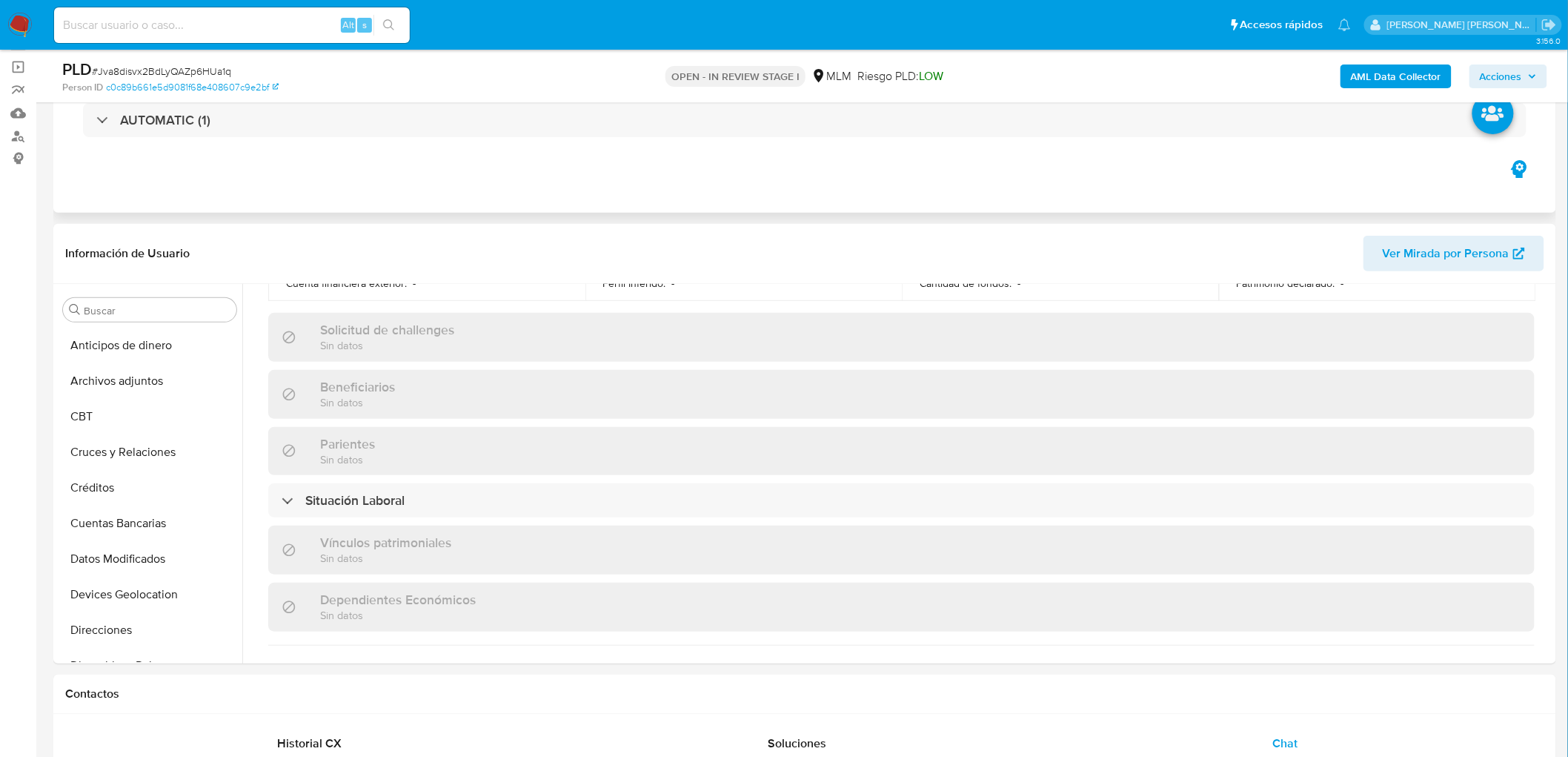
scroll to position [0, 0]
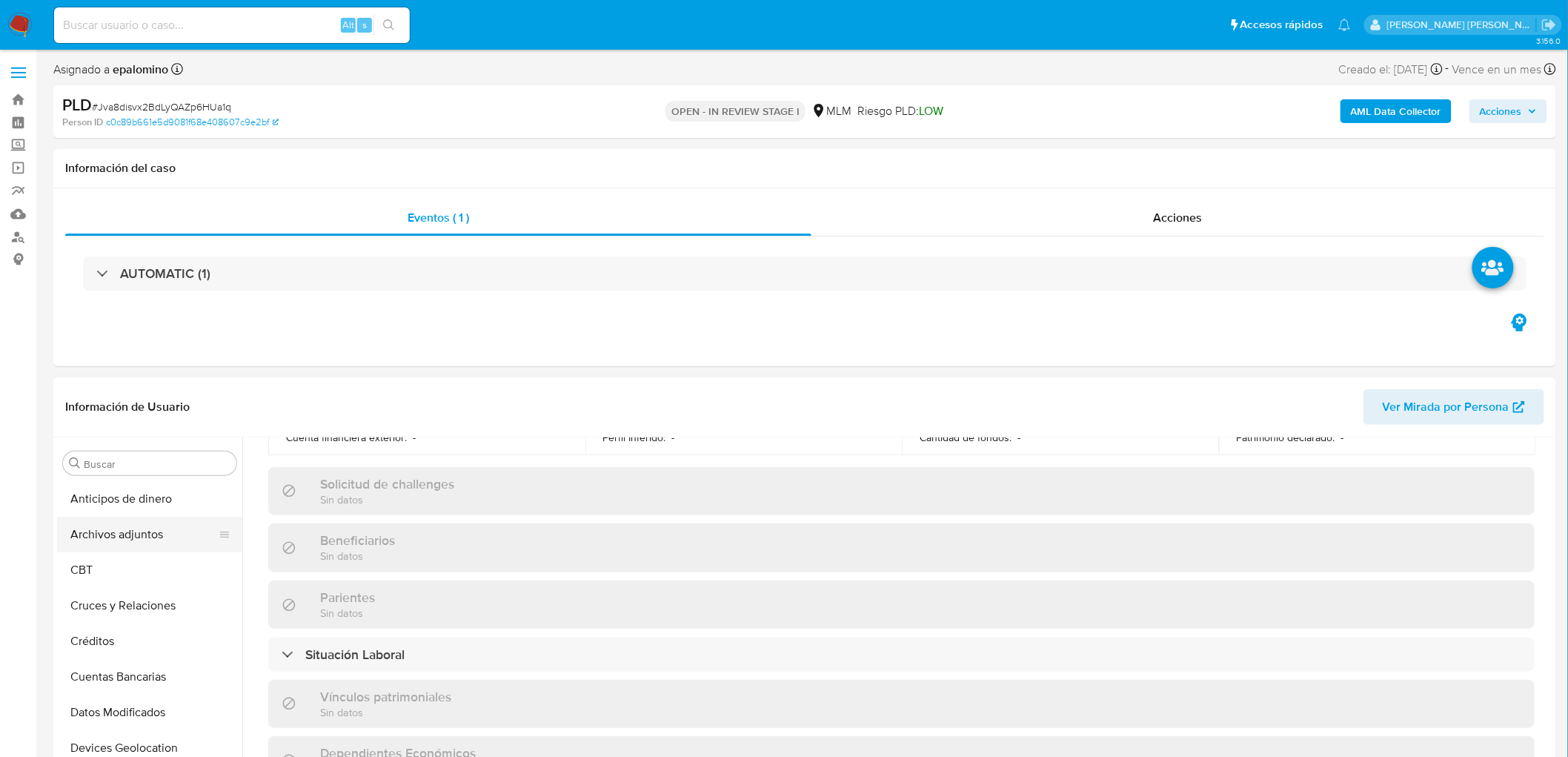
drag, startPoint x: 131, startPoint y: 535, endPoint x: 169, endPoint y: 525, distance: 39.3
click at [131, 535] on button "Archivos adjuntos" at bounding box center [143, 534] width 174 height 35
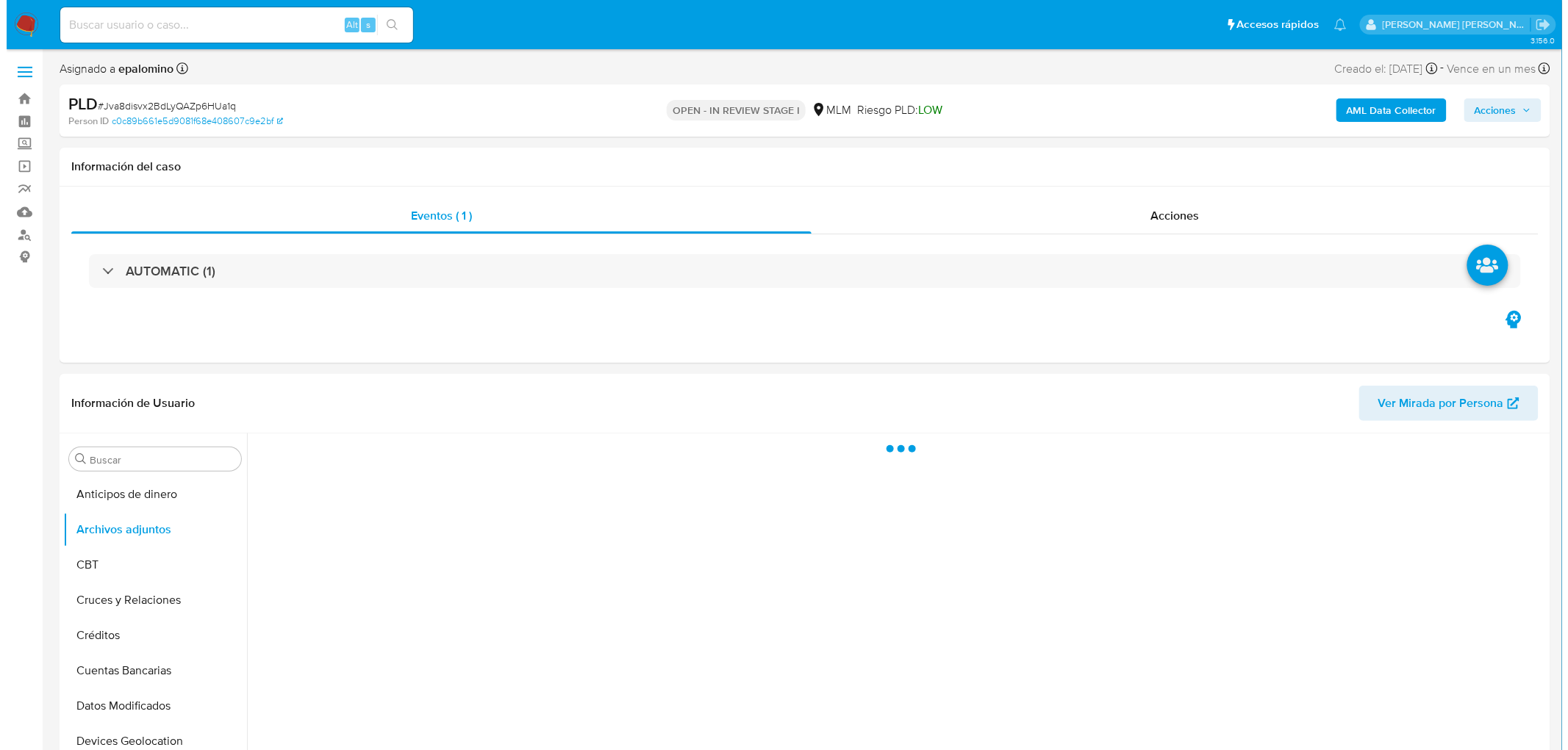
scroll to position [195, 0]
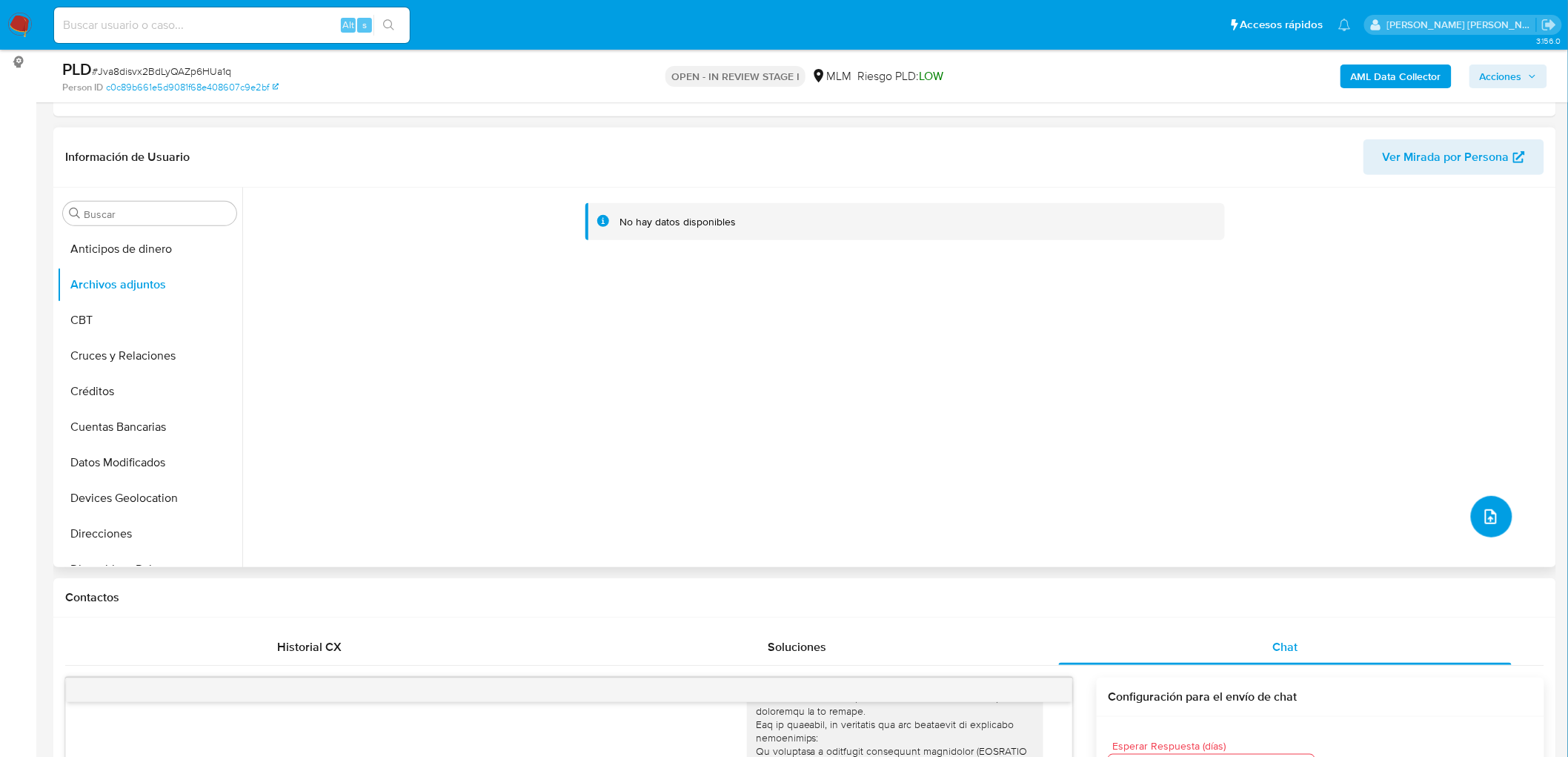
click at [1486, 513] on icon "upload-file" at bounding box center [1491, 516] width 18 height 18
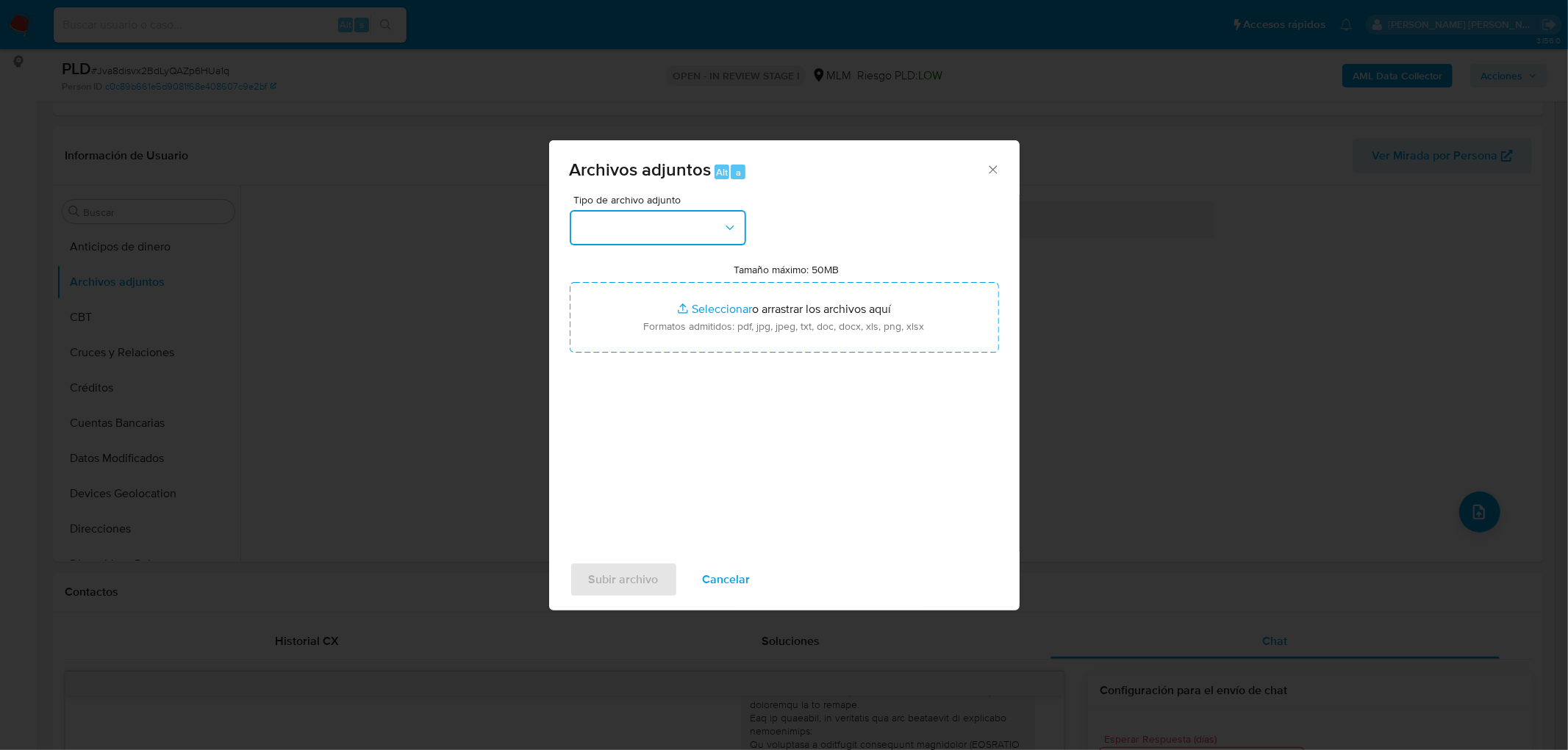
click at [726, 231] on icon "button" at bounding box center [730, 227] width 15 height 15
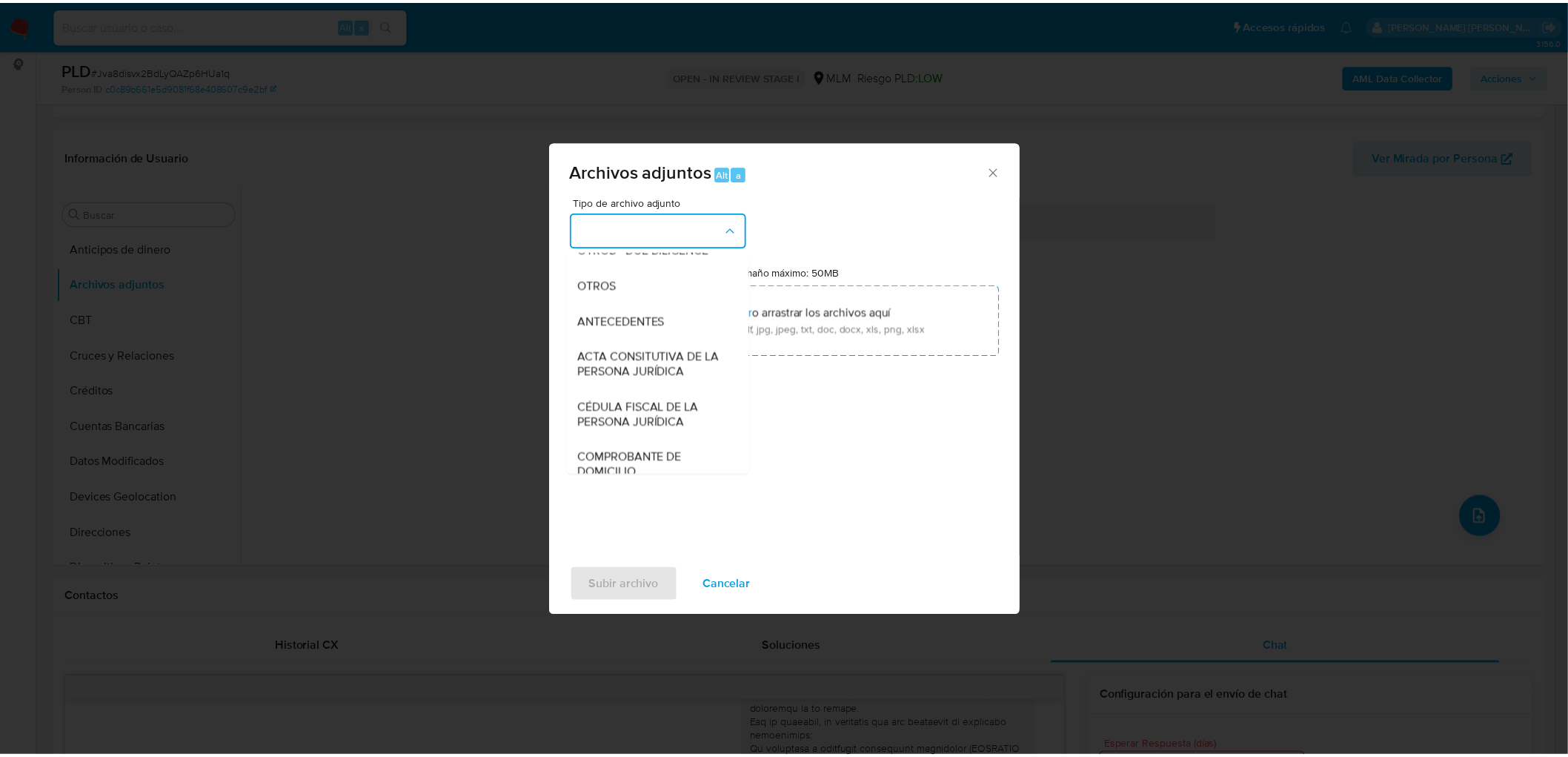
scroll to position [164, 0]
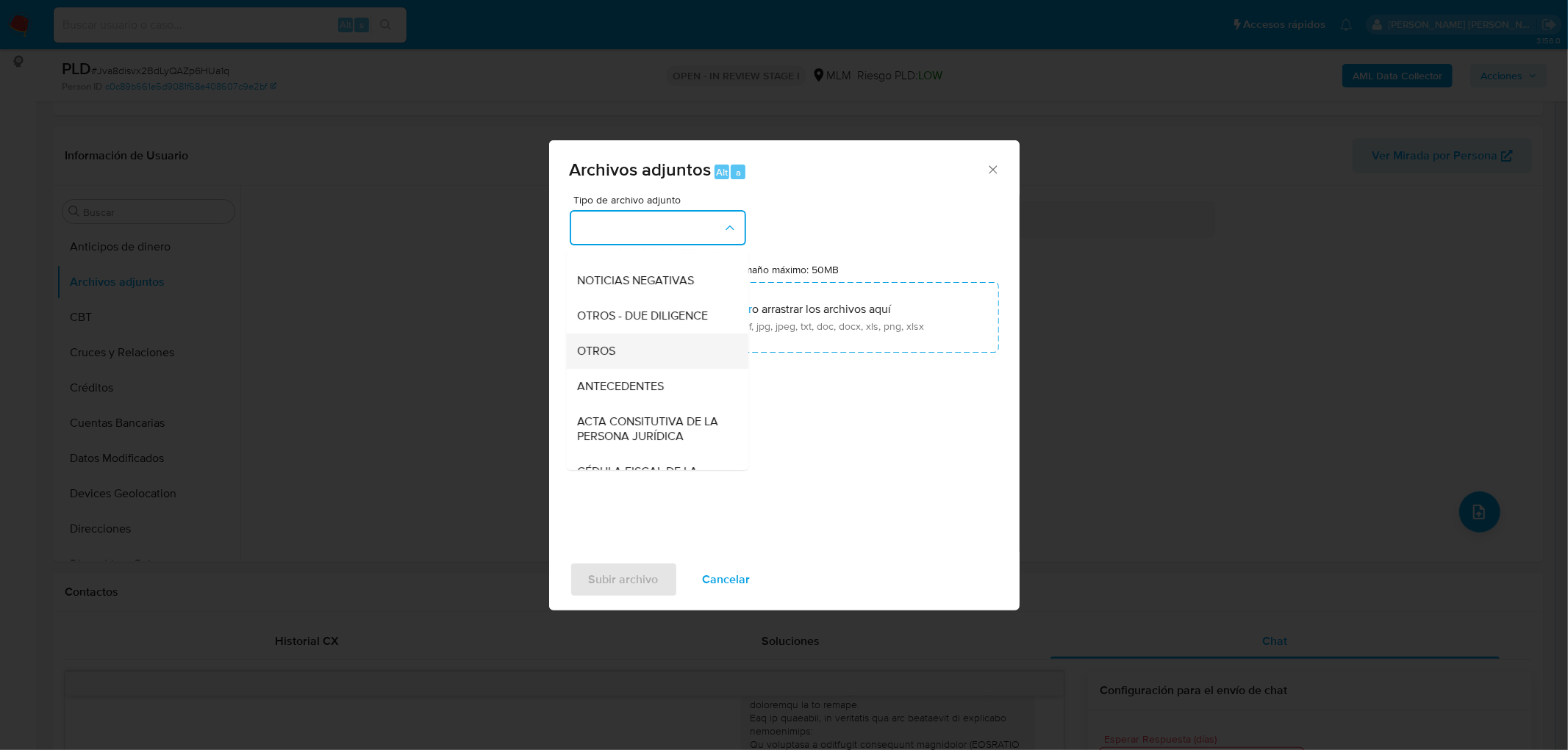
click at [660, 355] on div "OTROS" at bounding box center [652, 351] width 150 height 35
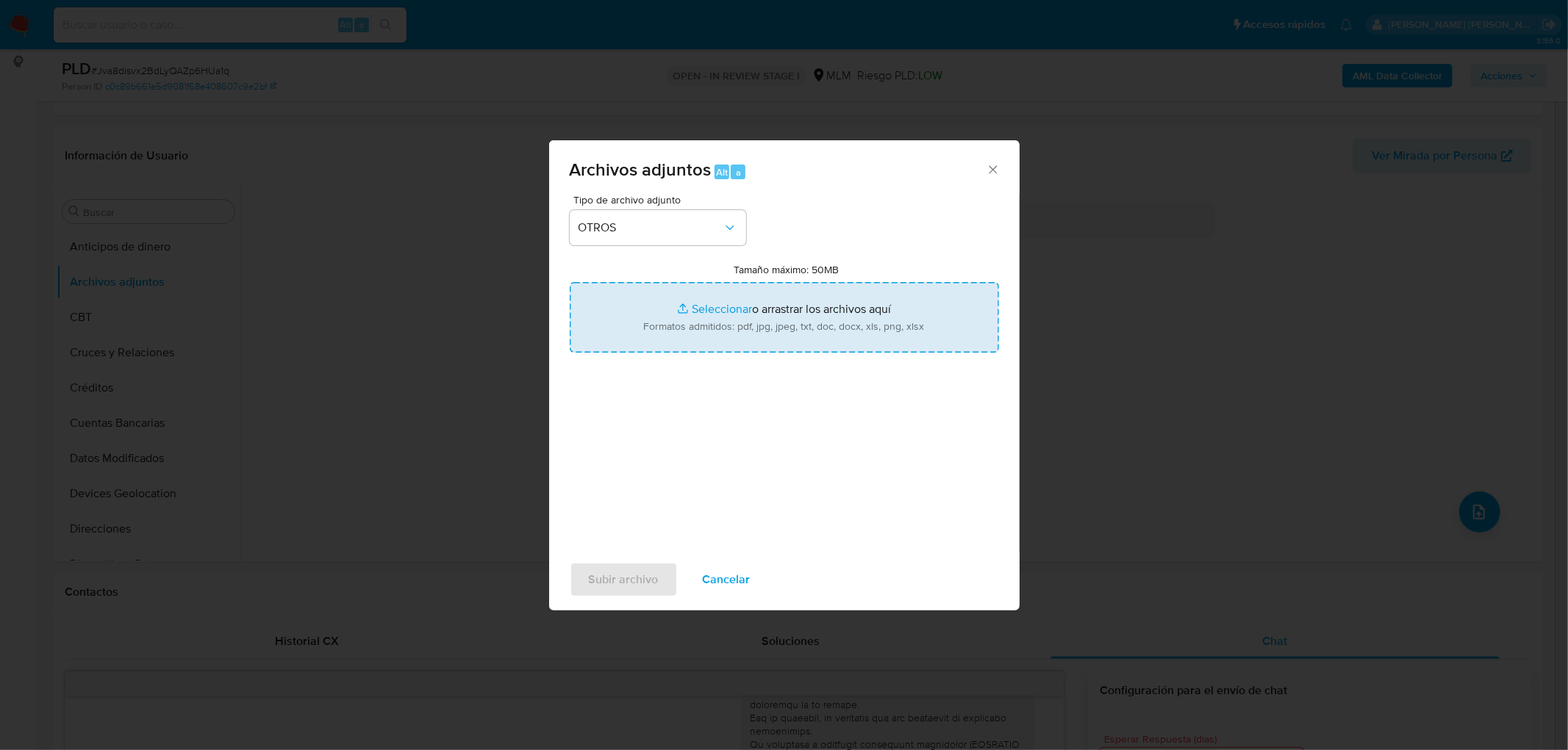
type input "C:\fakepath\612194577_Edith Constanza Marquez Placencia_AGO2025..xlsx"
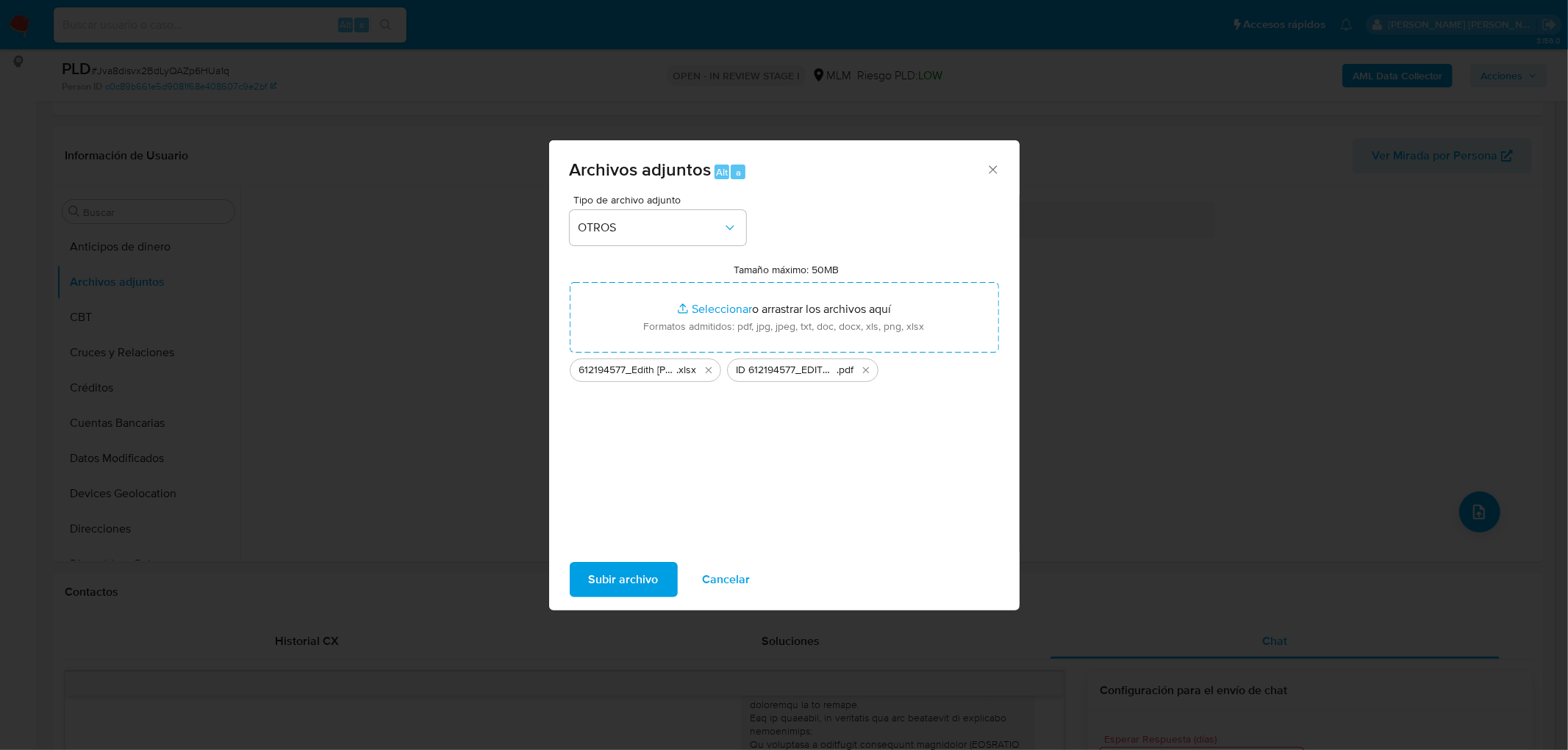
click at [631, 579] on span "Subir archivo" at bounding box center [623, 579] width 70 height 32
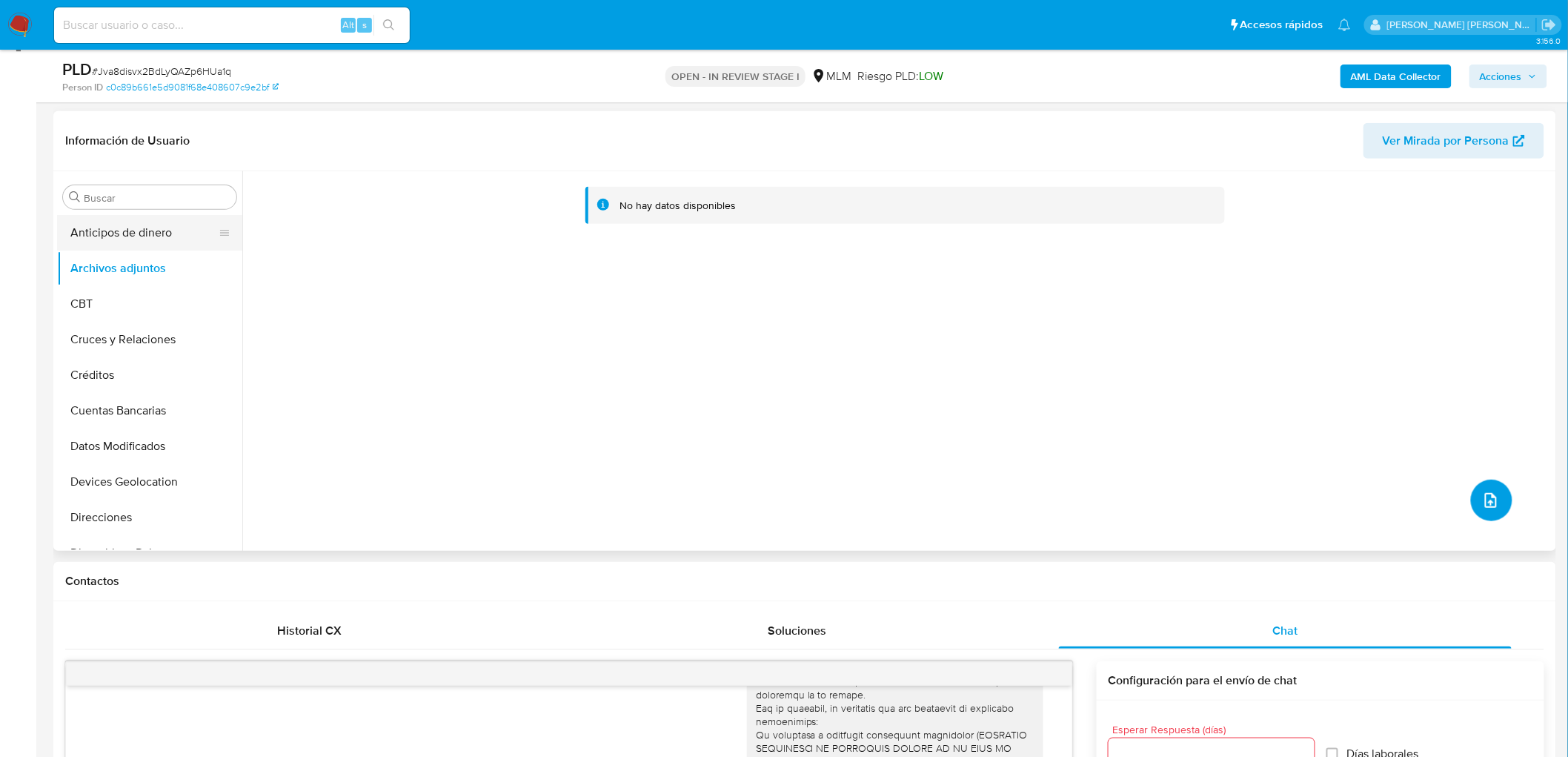
scroll to position [197, 0]
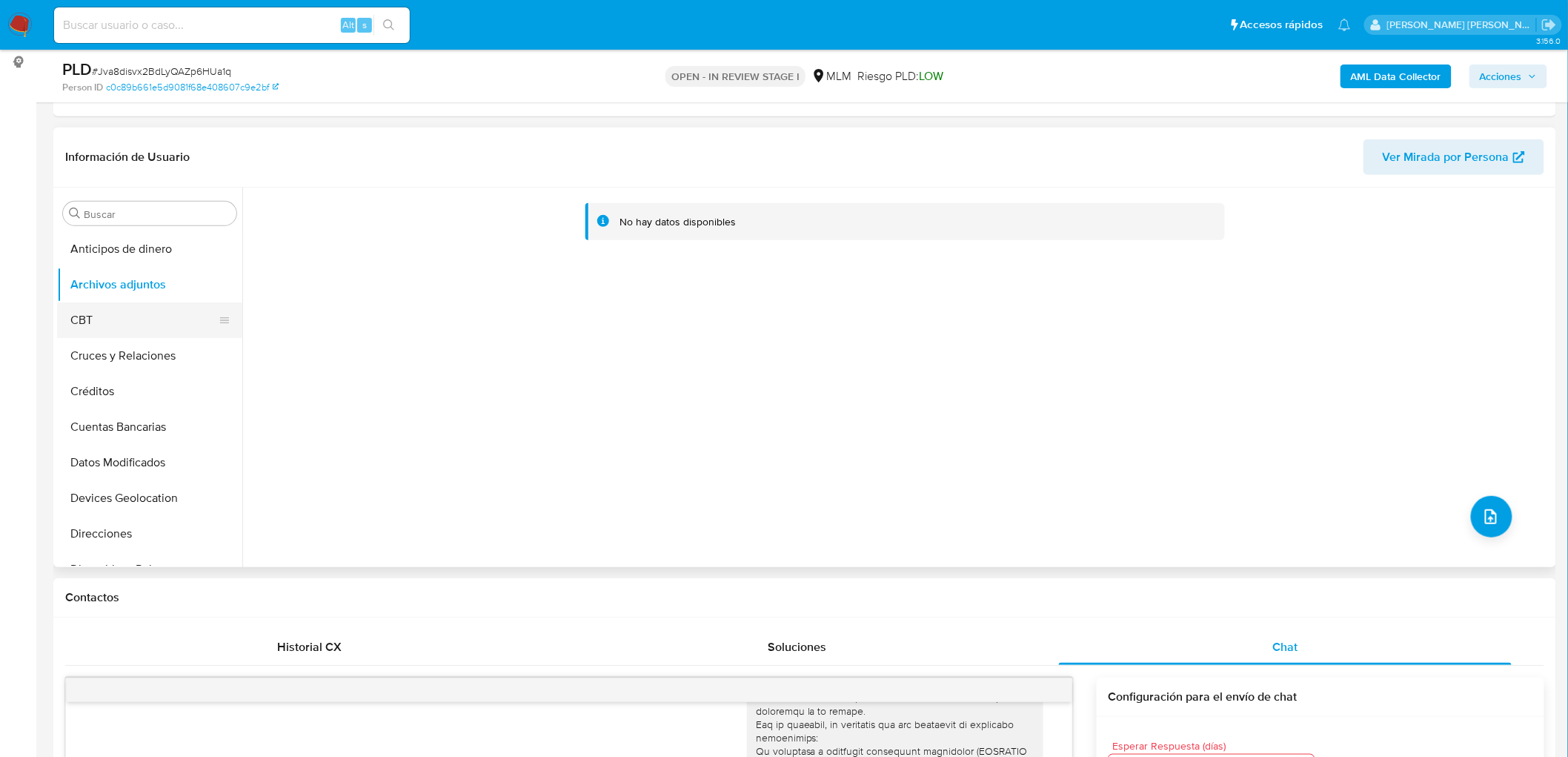
click at [112, 307] on button "CBT" at bounding box center [143, 320] width 174 height 35
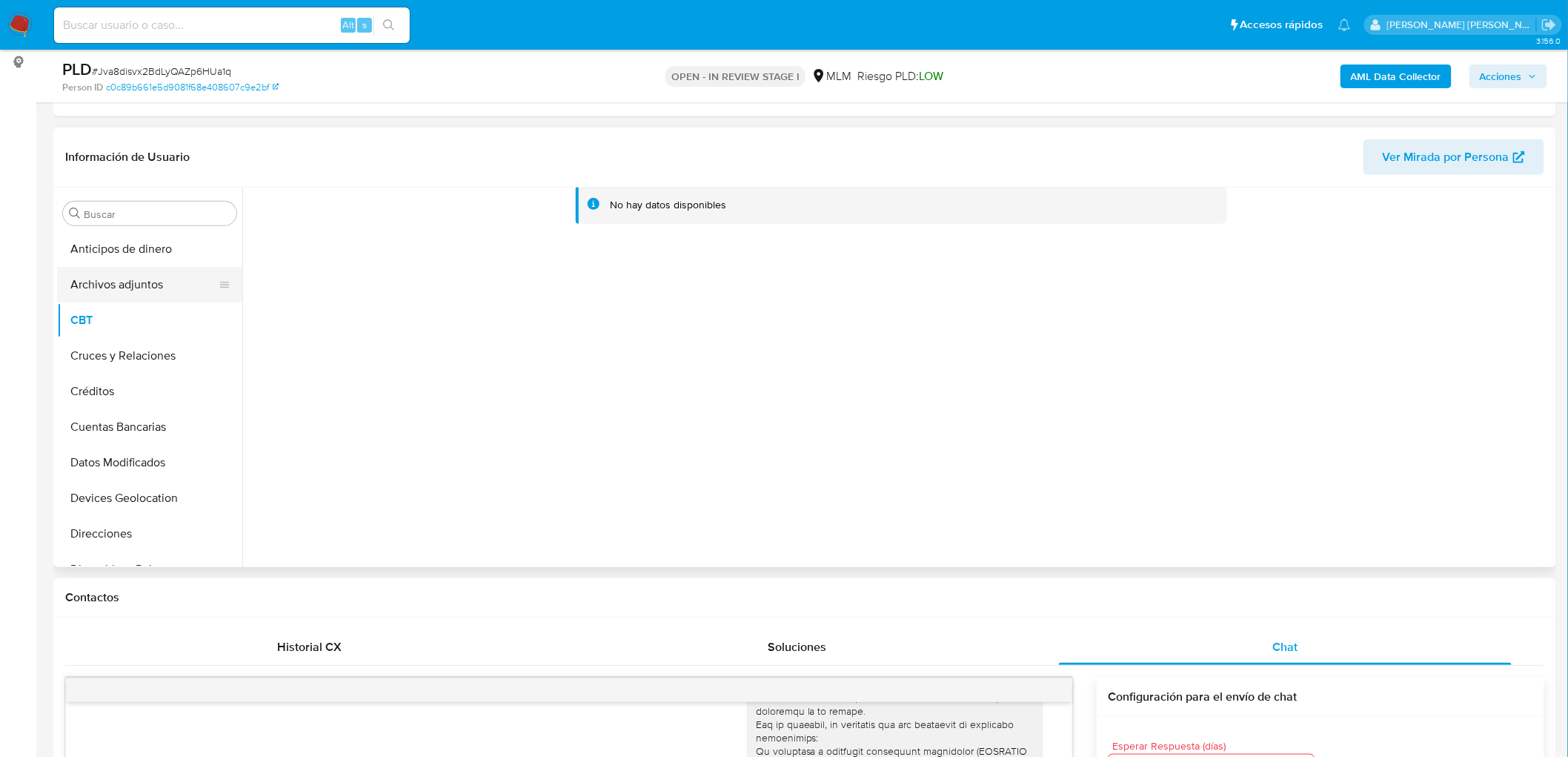
click at [156, 281] on button "Archivos adjuntos" at bounding box center [143, 284] width 174 height 35
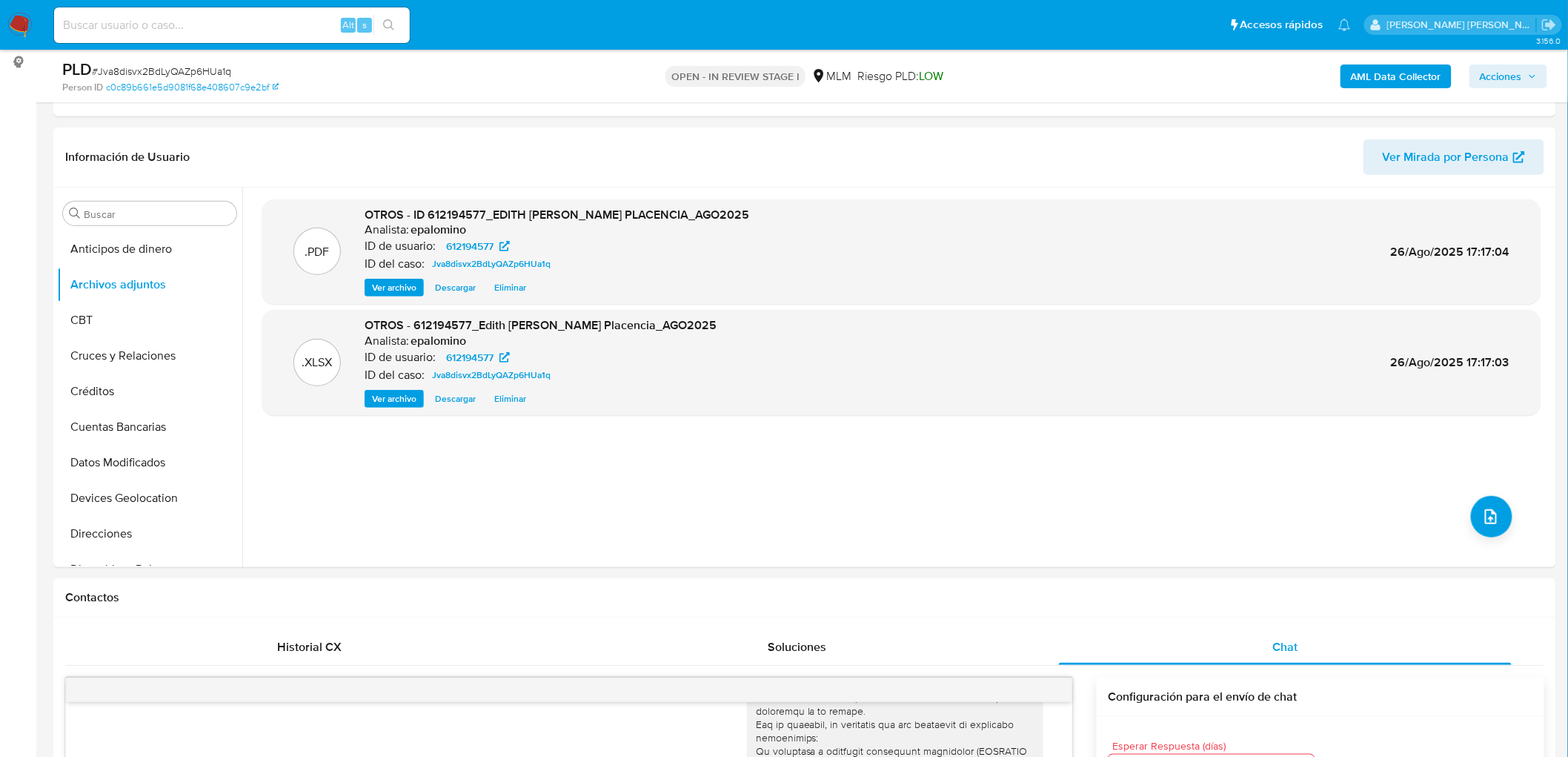
click at [1488, 74] on span "Acciones" at bounding box center [1501, 76] width 43 height 24
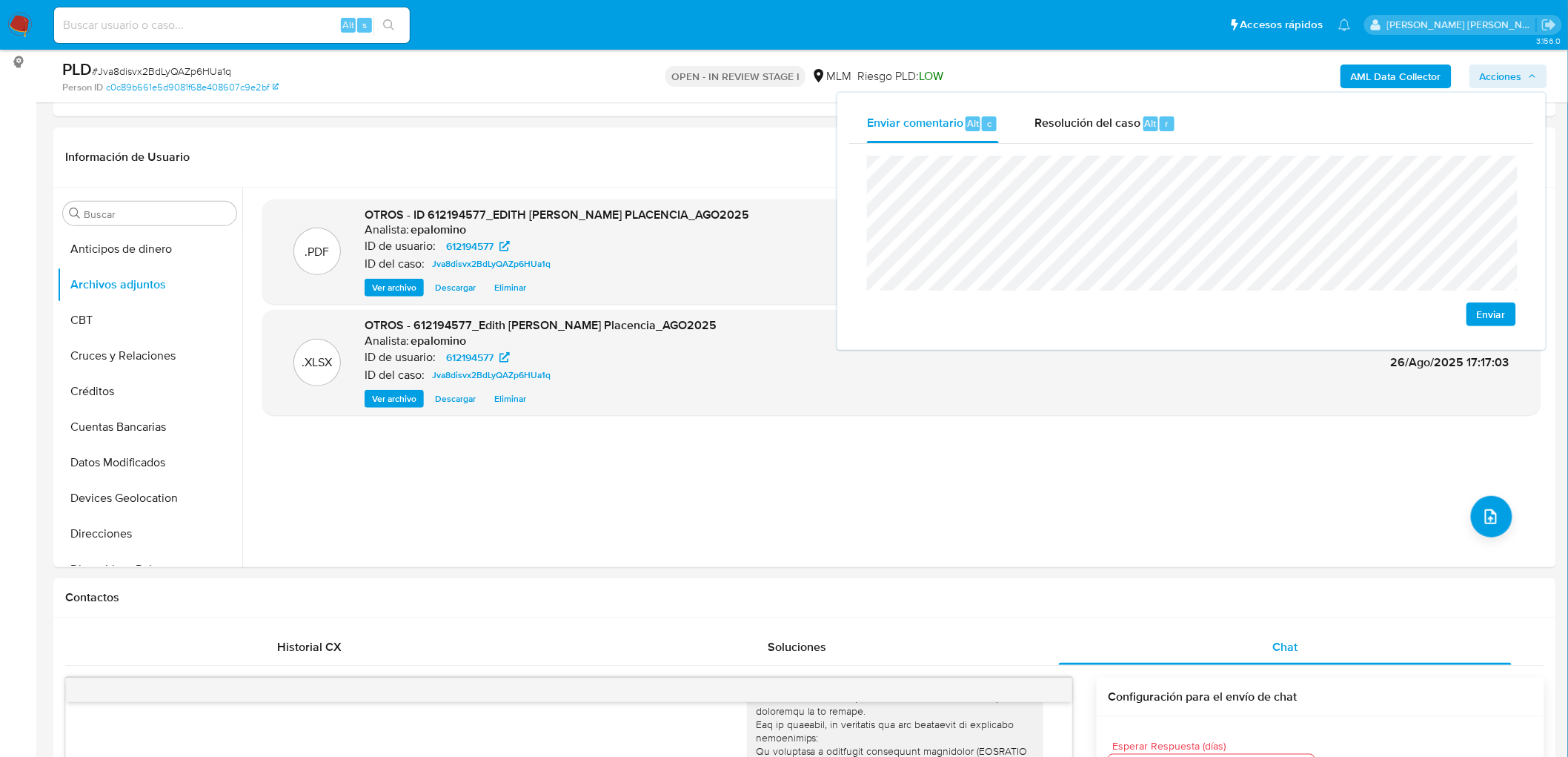
click at [1499, 313] on span "Enviar" at bounding box center [1491, 314] width 29 height 20
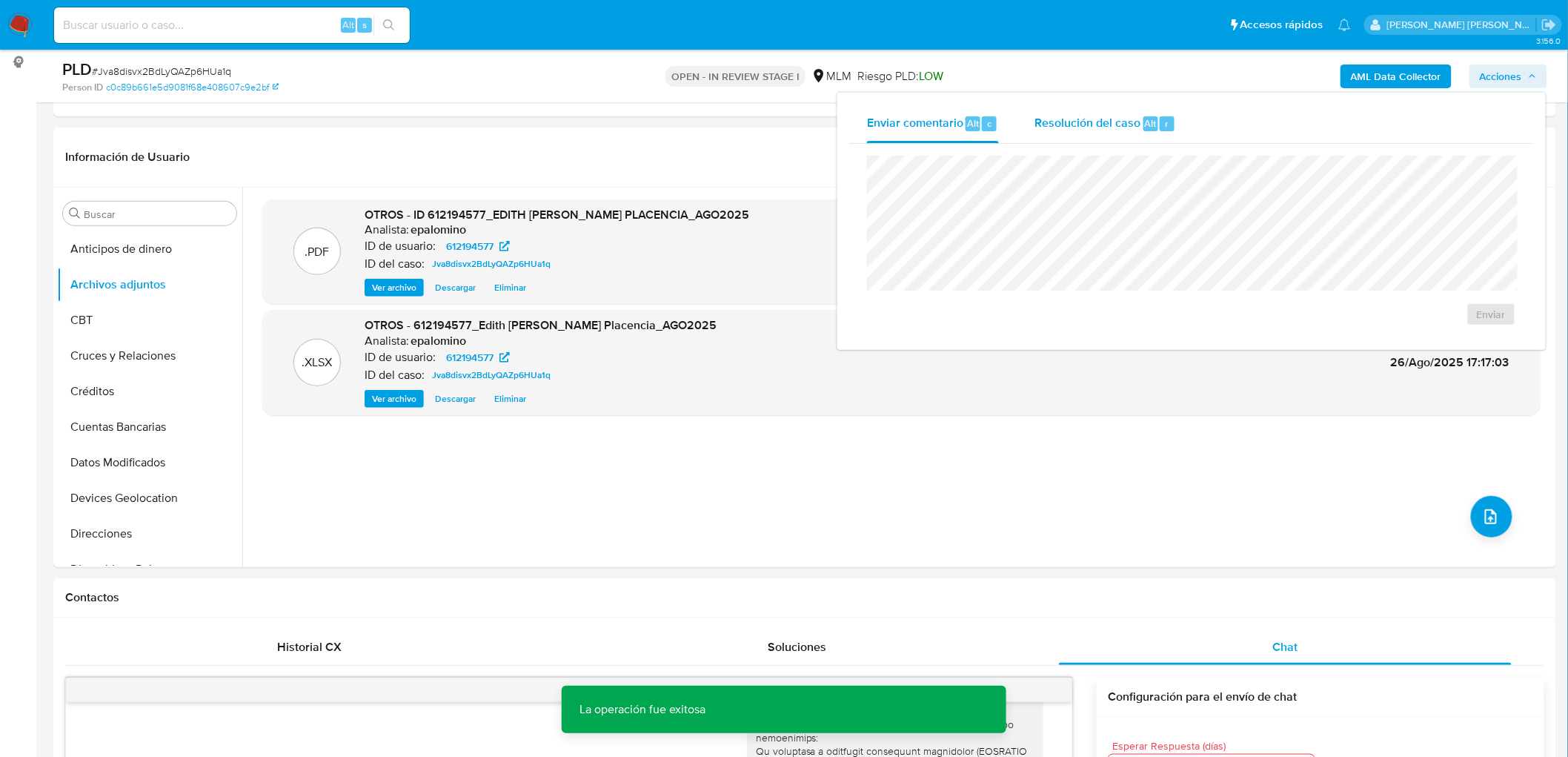
click at [1065, 109] on div "Resolución del caso Alt r" at bounding box center [1105, 124] width 141 height 39
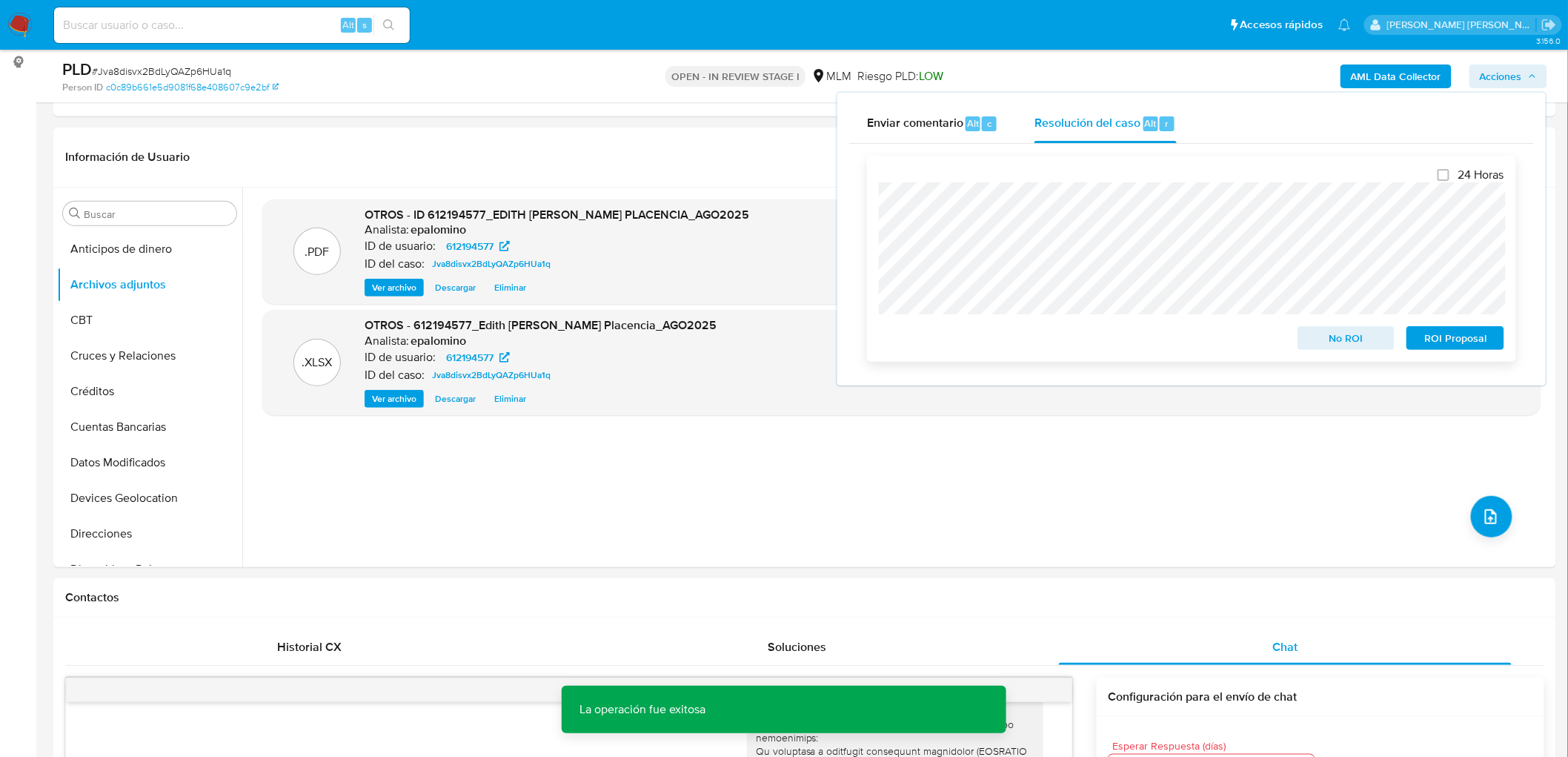
click at [1475, 338] on span "ROI Proposal" at bounding box center [1455, 338] width 77 height 20
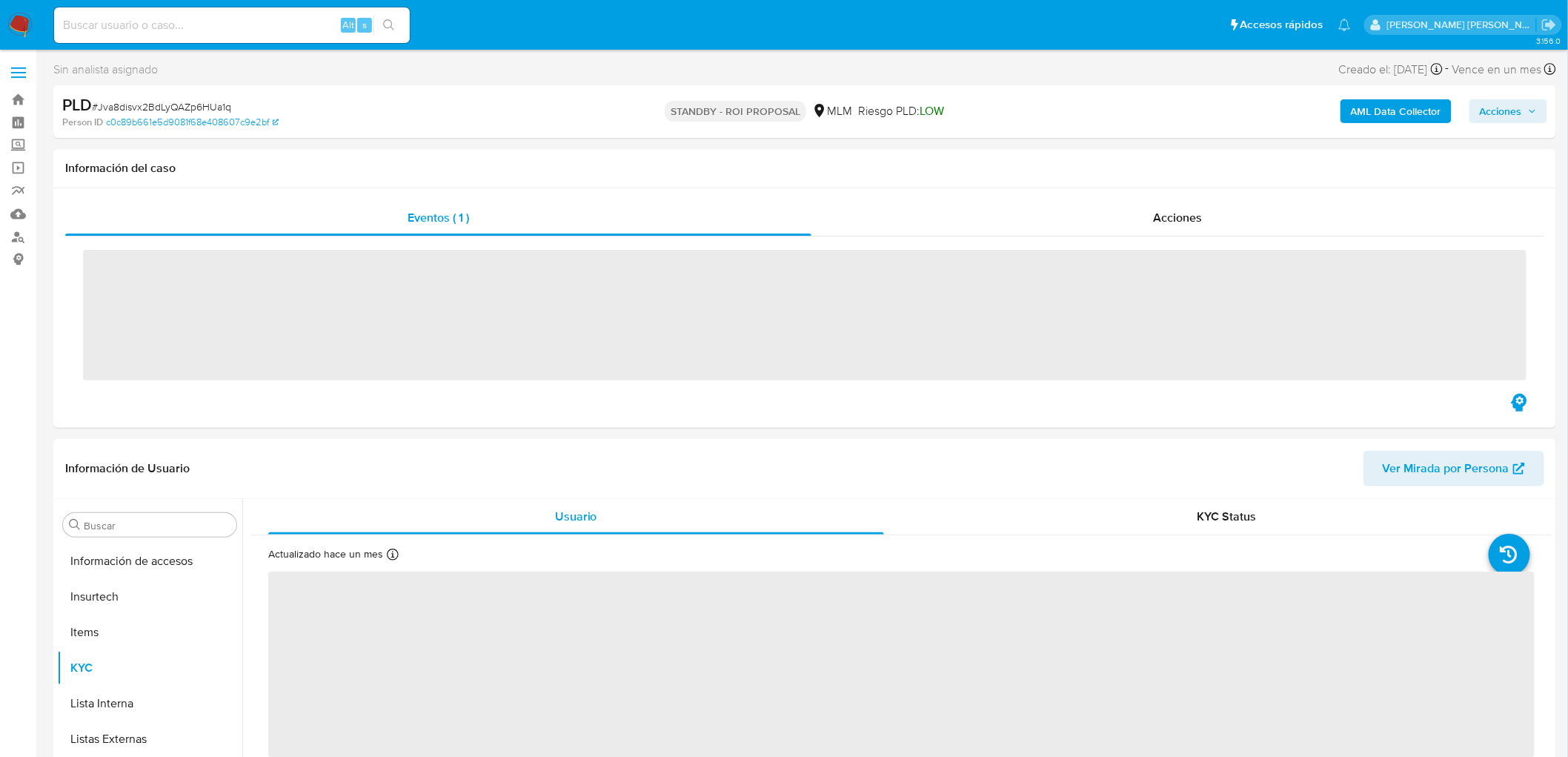
scroll to position [626, 0]
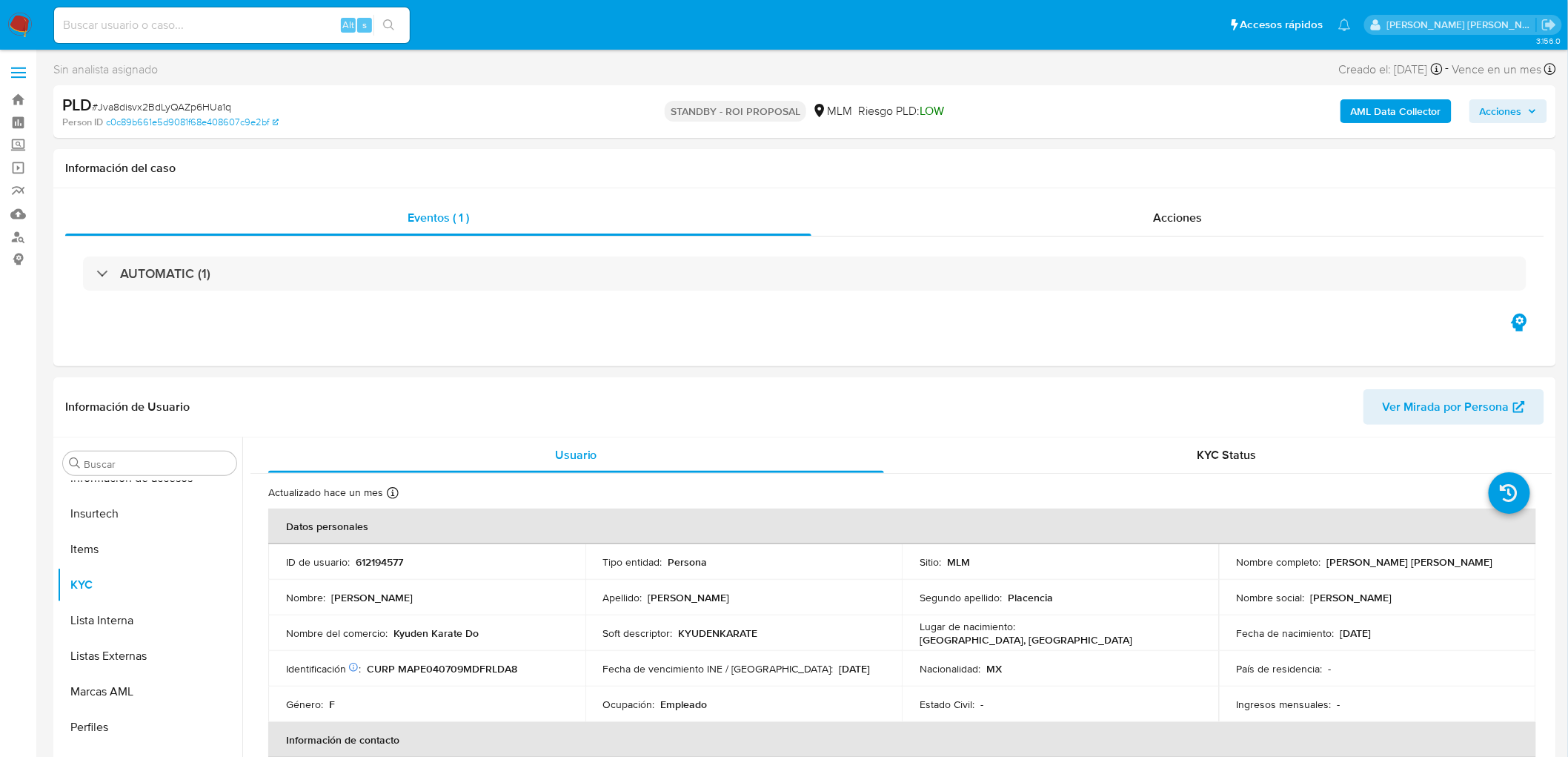
select select "10"
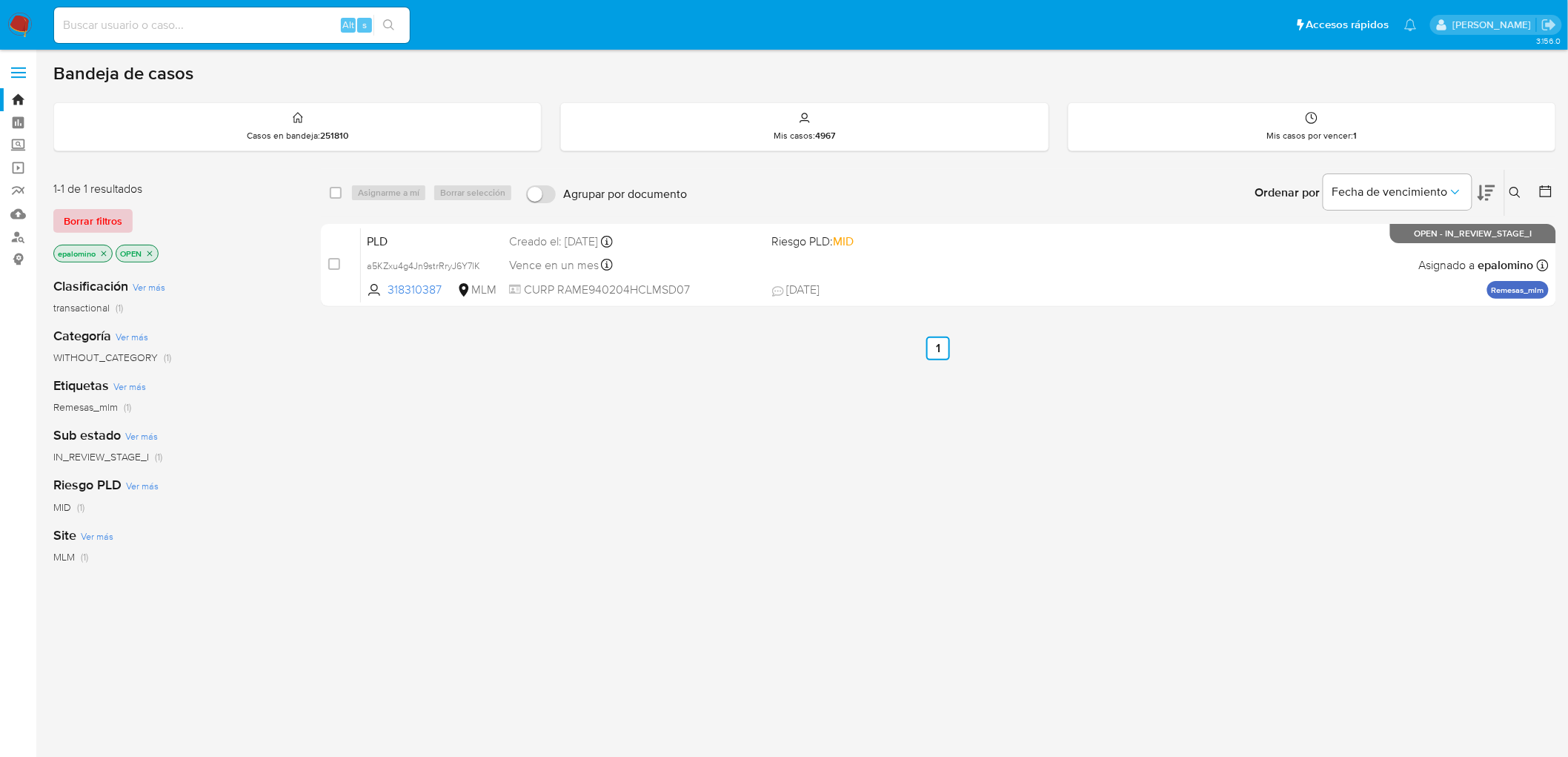
click at [95, 226] on span "Borrar filtros" at bounding box center [93, 221] width 58 height 20
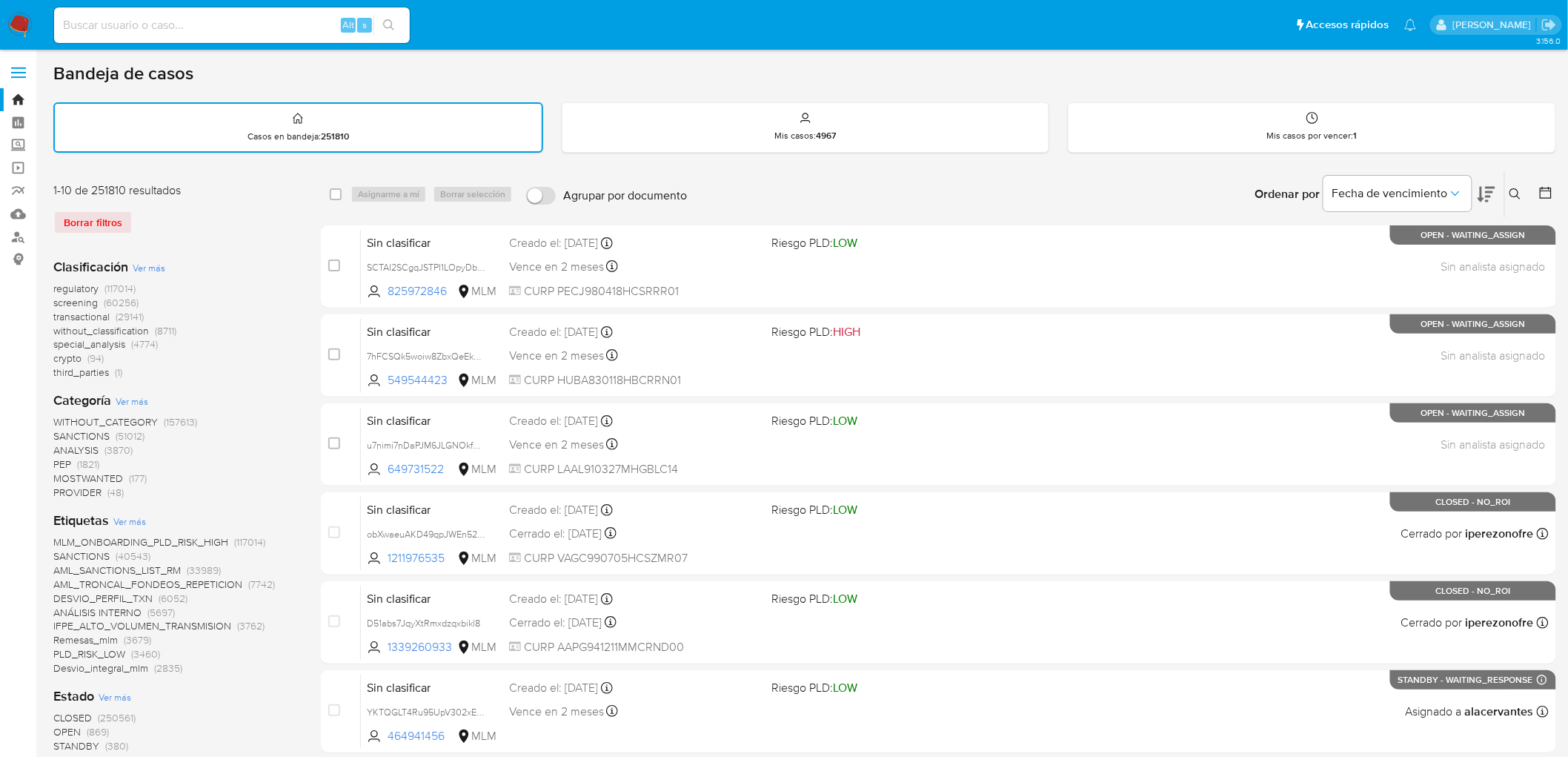
click at [22, 31] on img at bounding box center [19, 25] width 25 height 25
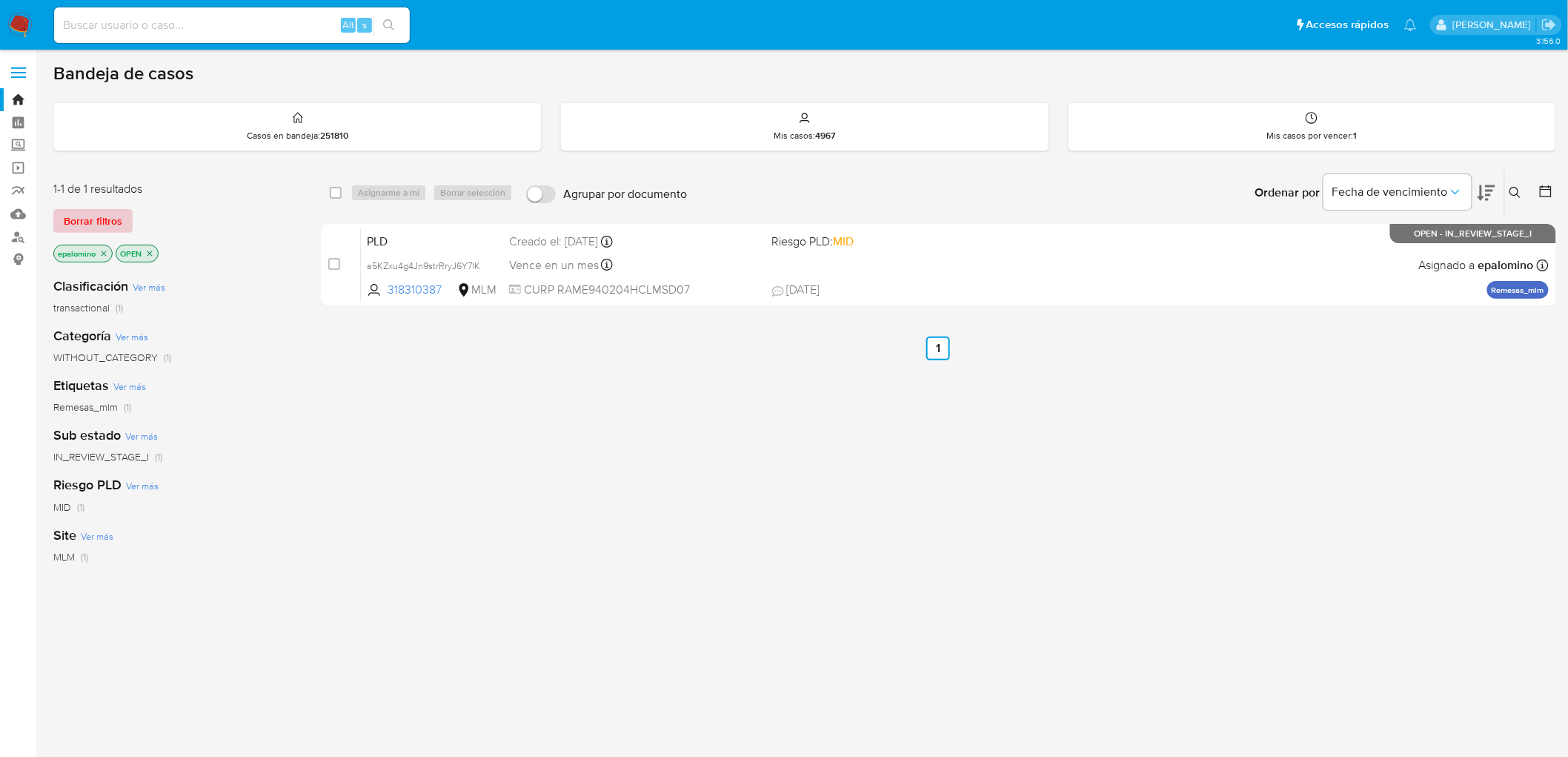
click at [107, 222] on span "Borrar filtros" at bounding box center [93, 221] width 58 height 20
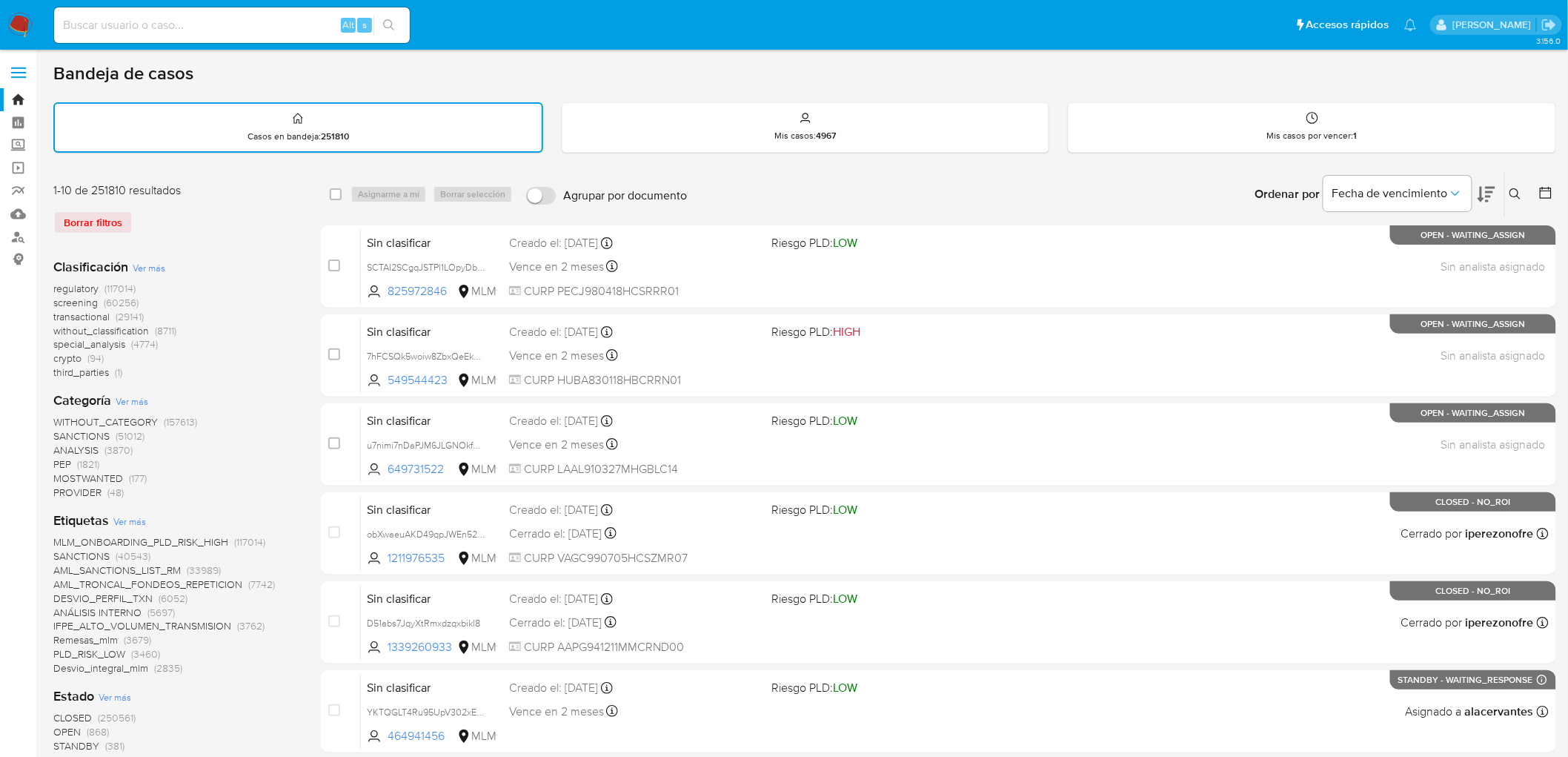
click at [23, 24] on img at bounding box center [19, 25] width 25 height 25
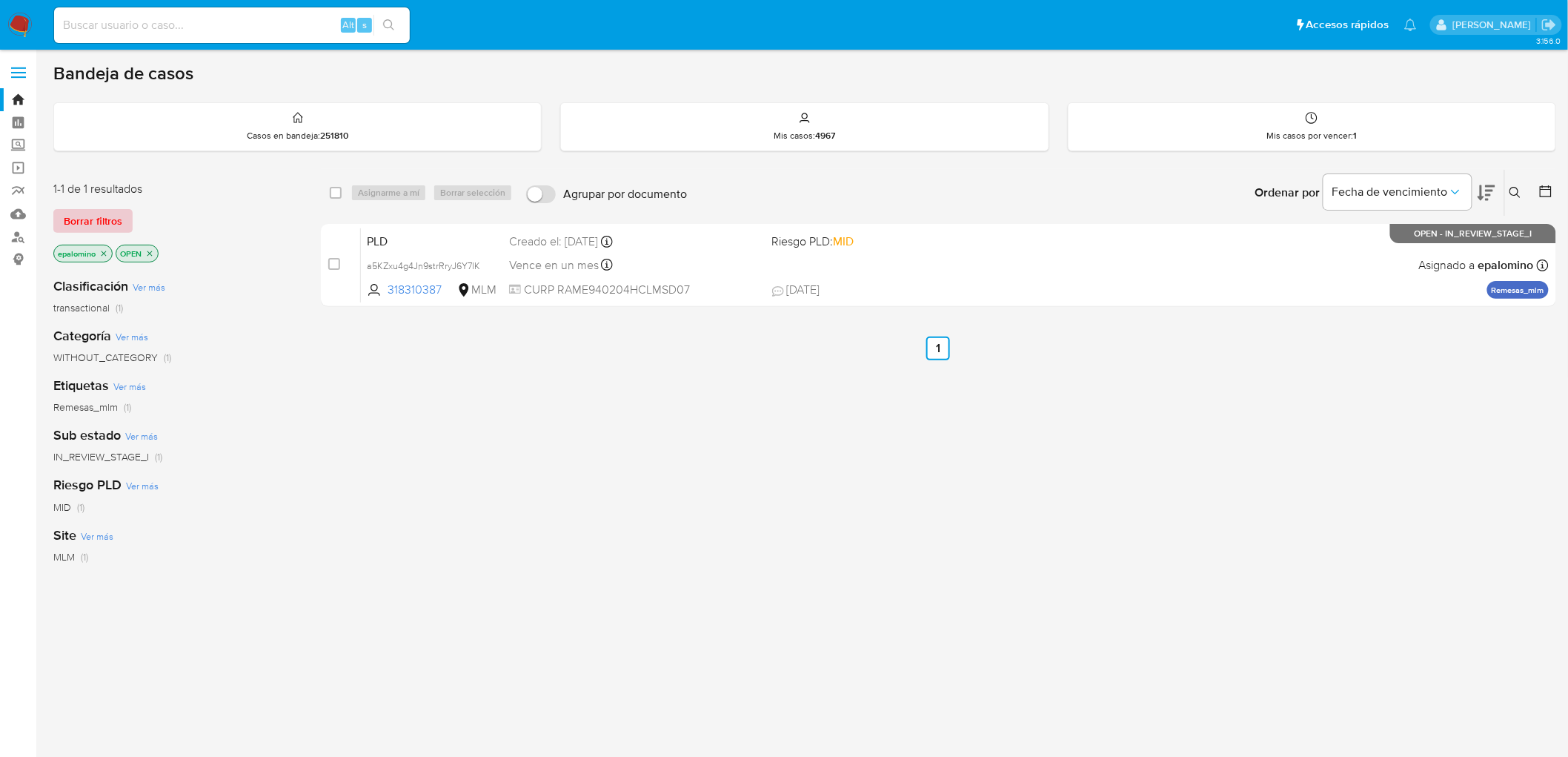
click at [112, 213] on span "Borrar filtros" at bounding box center [93, 221] width 58 height 20
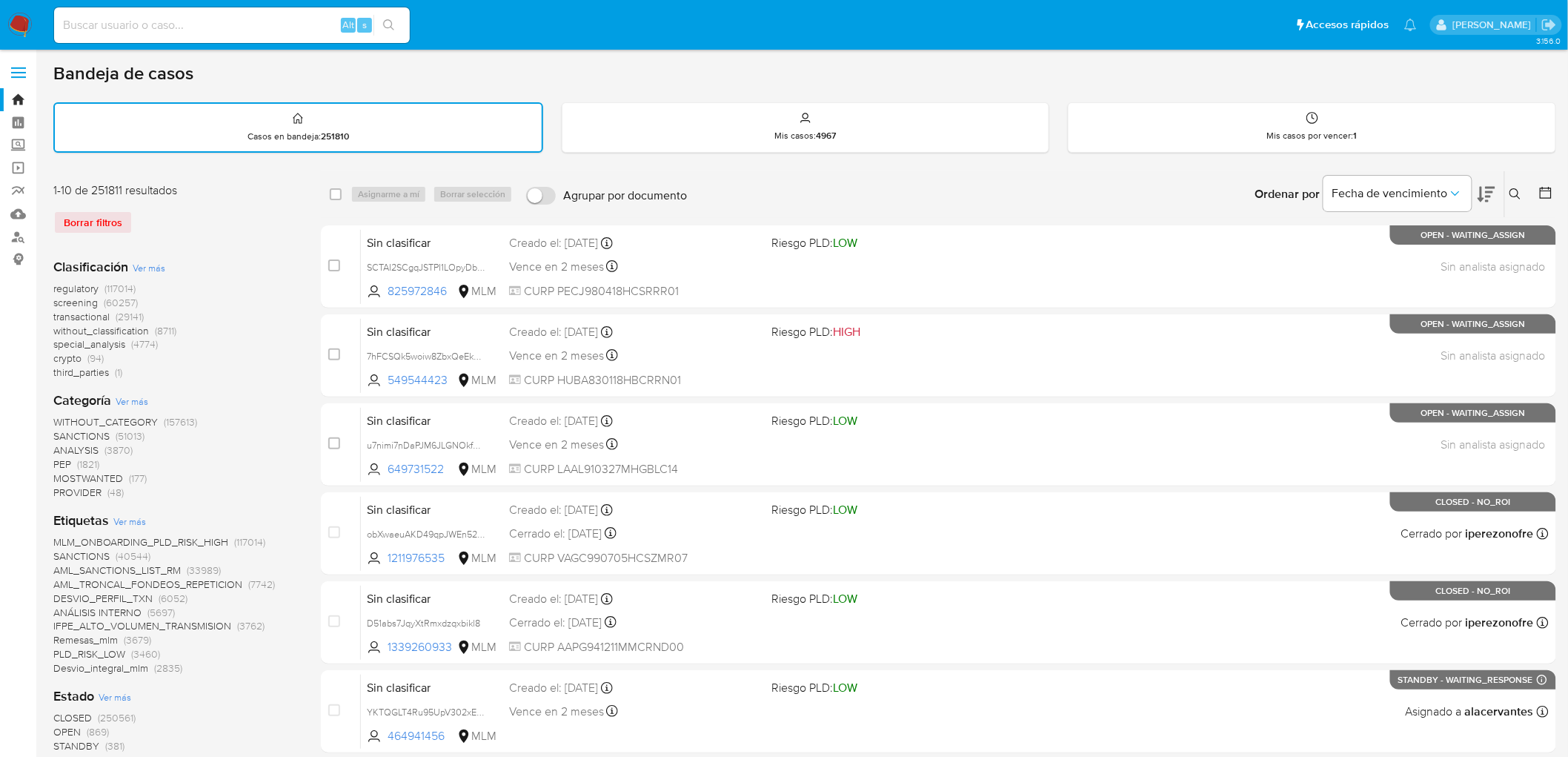
drag, startPoint x: 228, startPoint y: 215, endPoint x: 226, endPoint y: 233, distance: 18.1
click at [228, 215] on div "Borrar filtros" at bounding box center [171, 223] width 237 height 24
click at [13, 13] on img at bounding box center [19, 25] width 25 height 25
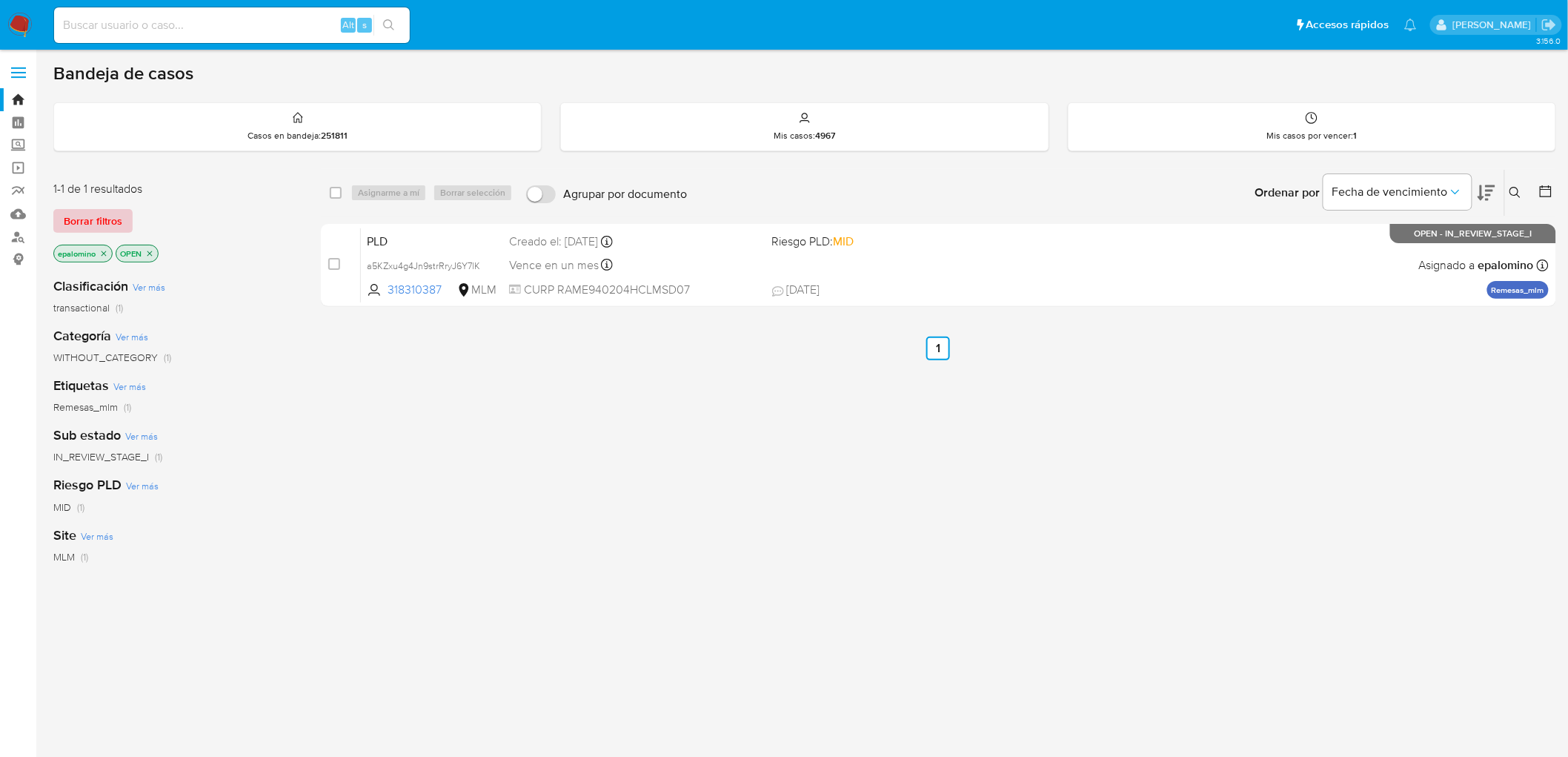
click at [114, 226] on span "Borrar filtros" at bounding box center [93, 221] width 58 height 20
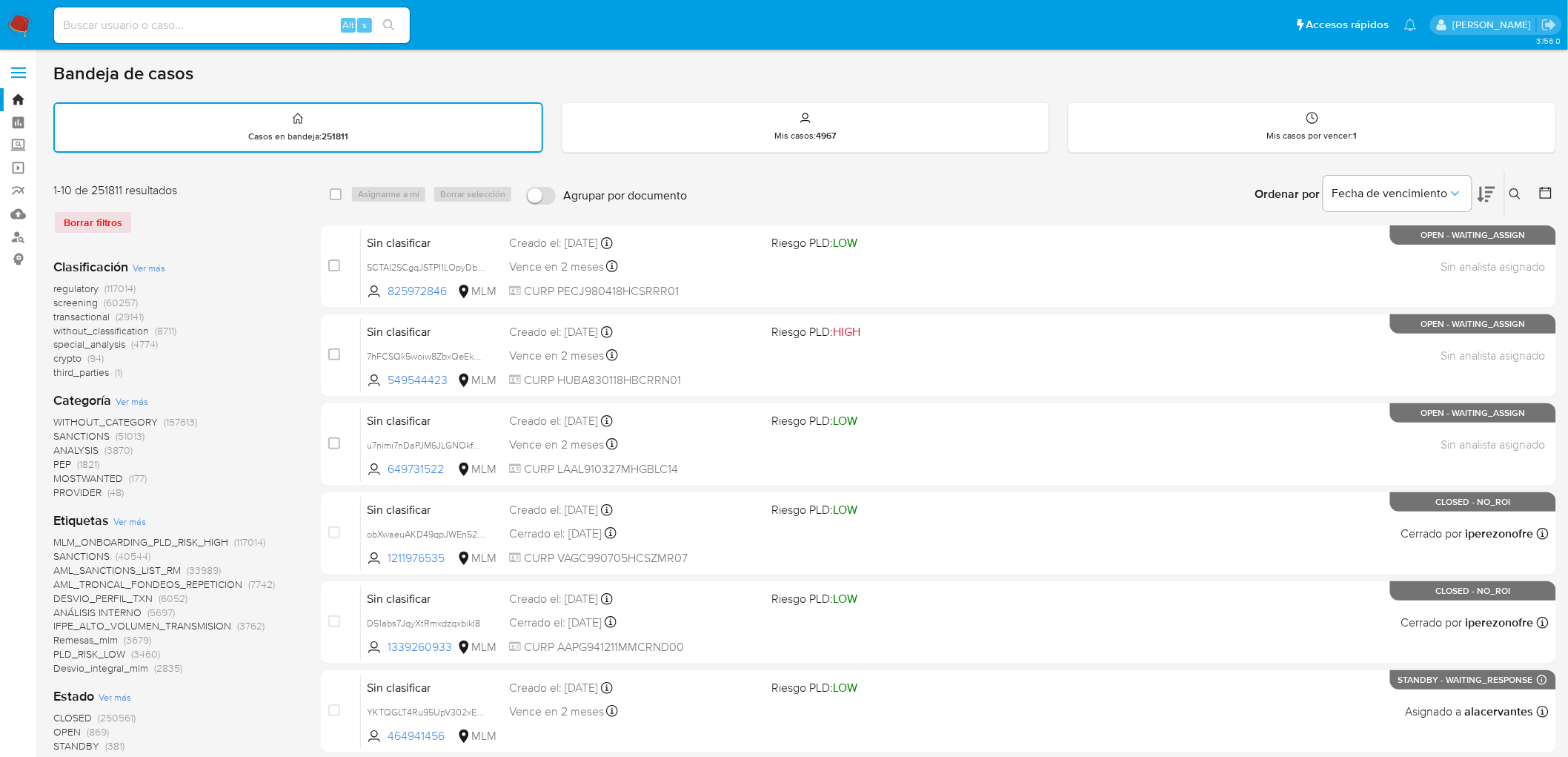
click at [24, 26] on img at bounding box center [19, 25] width 25 height 25
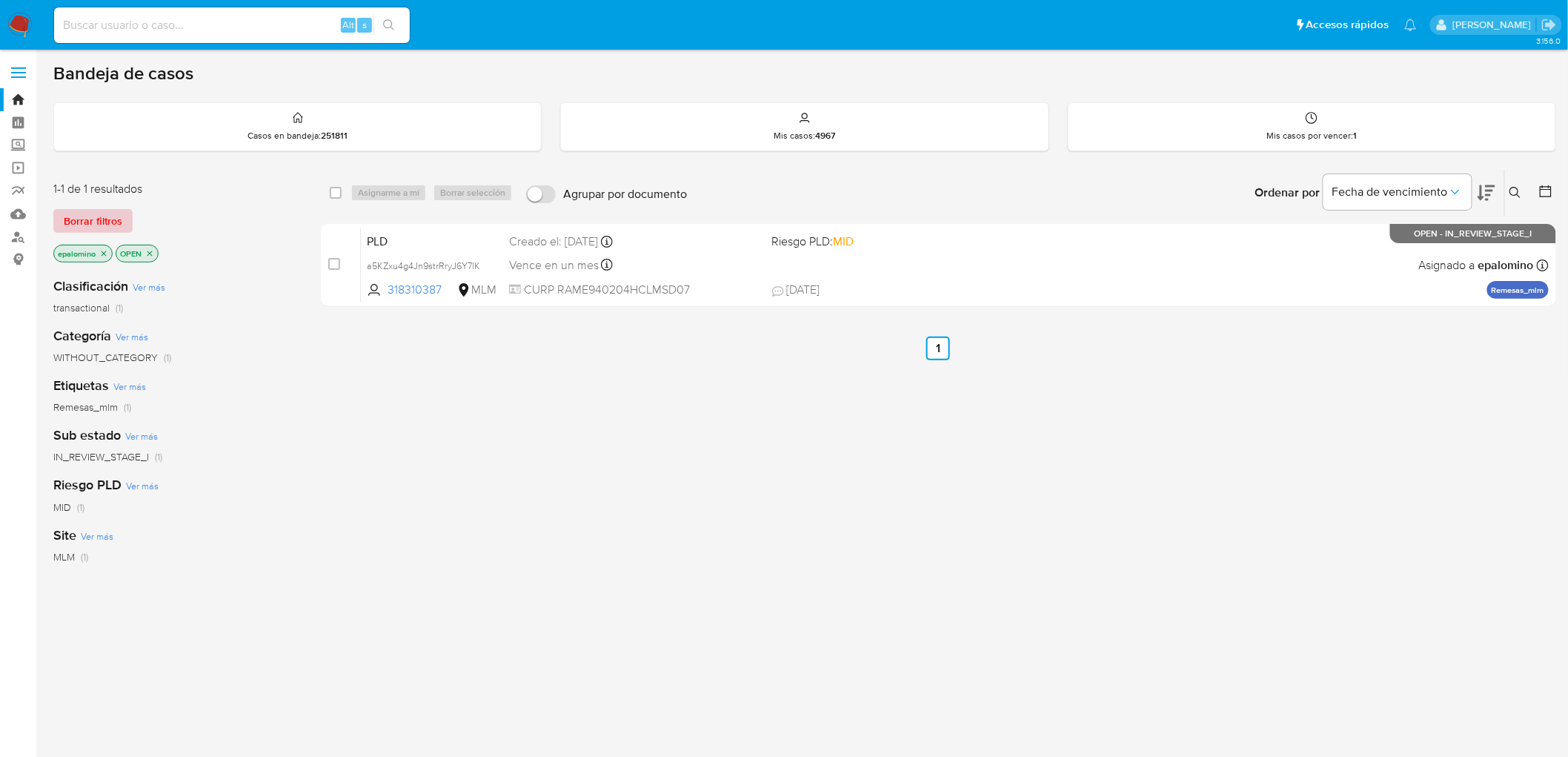
click at [80, 214] on span "Borrar filtros" at bounding box center [93, 221] width 58 height 20
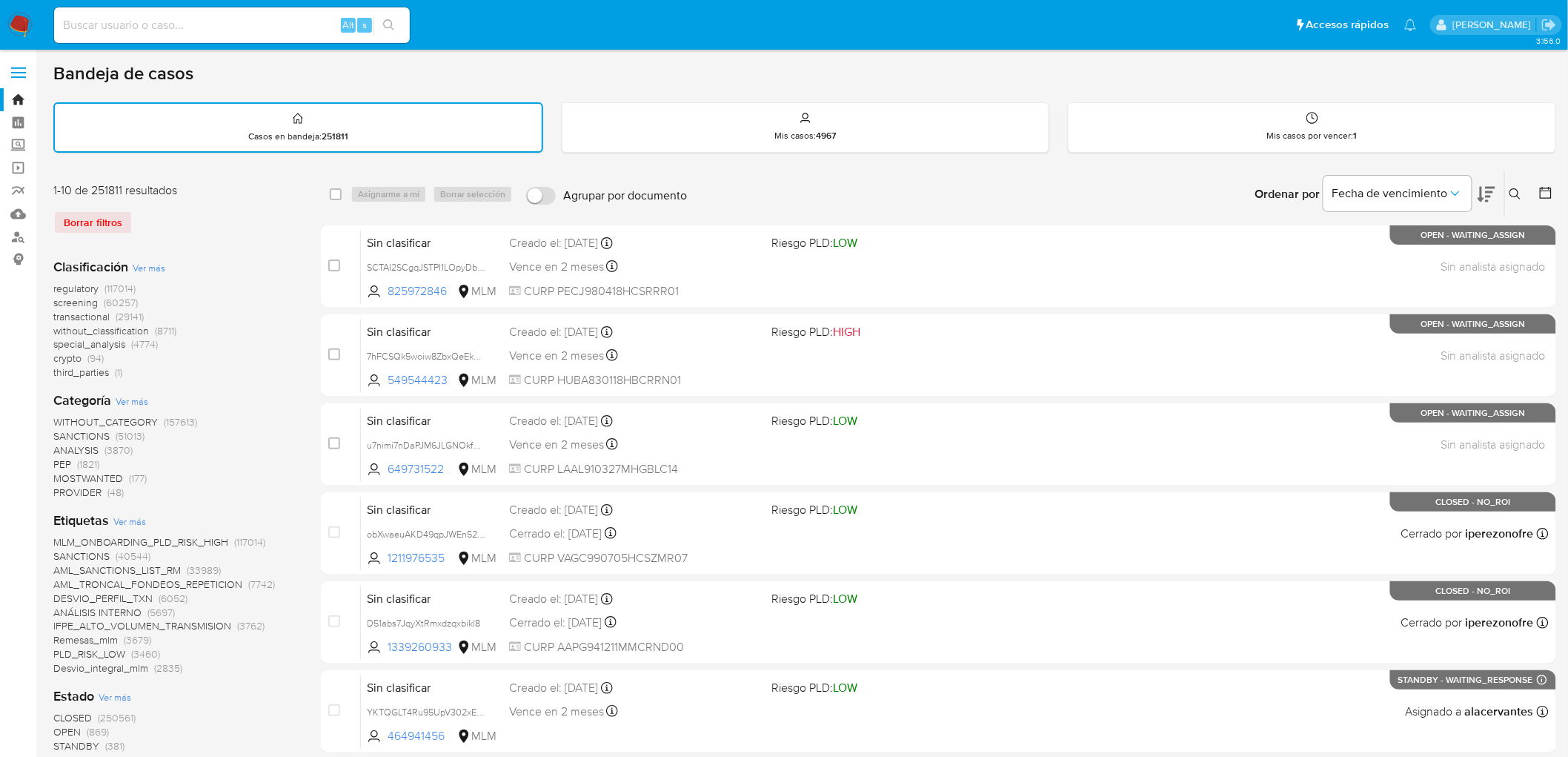
click at [254, 215] on div "Borrar filtros" at bounding box center [171, 223] width 237 height 24
click at [24, 17] on img at bounding box center [19, 25] width 25 height 25
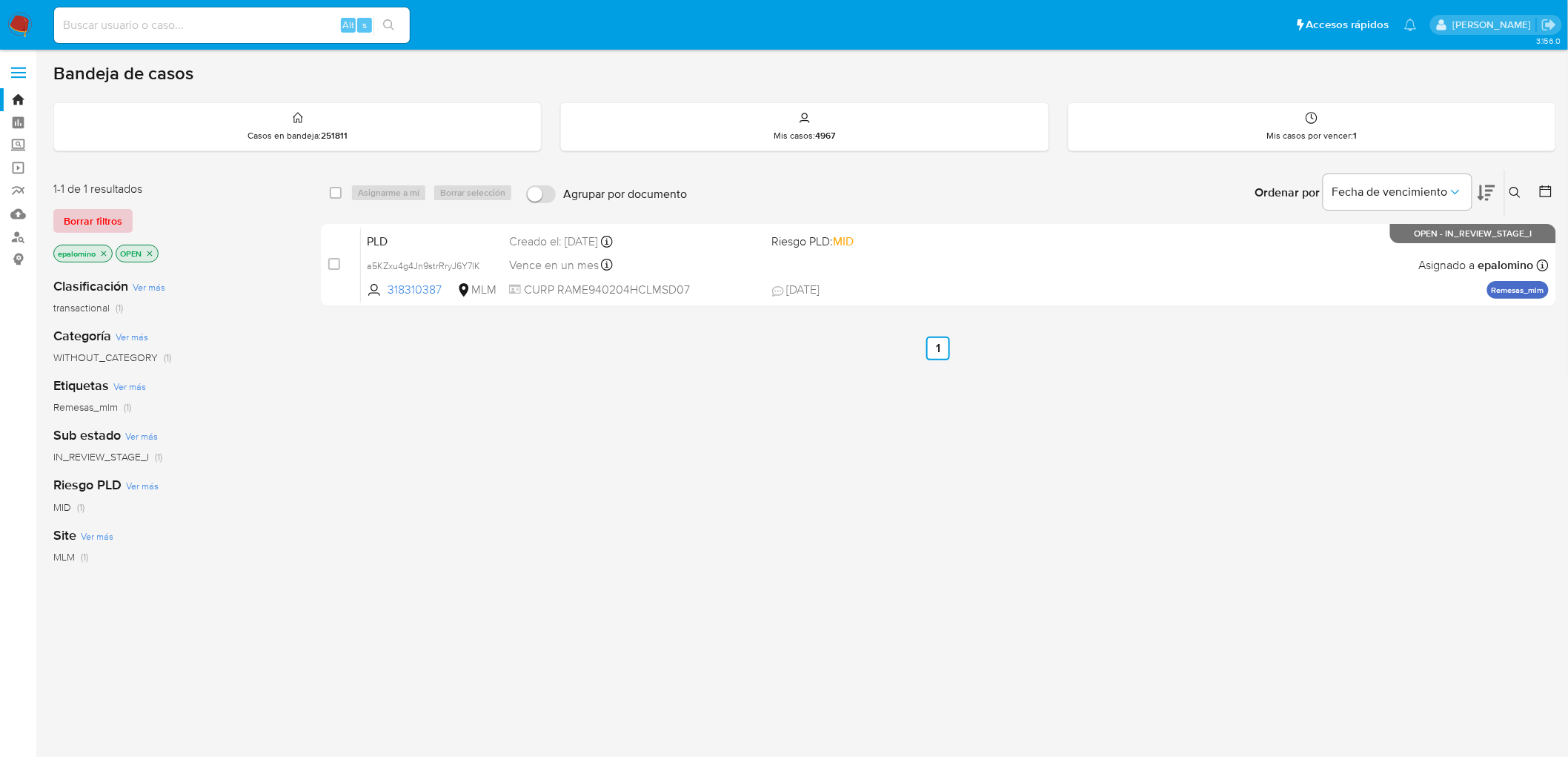
click at [76, 224] on span "Borrar filtros" at bounding box center [93, 221] width 58 height 20
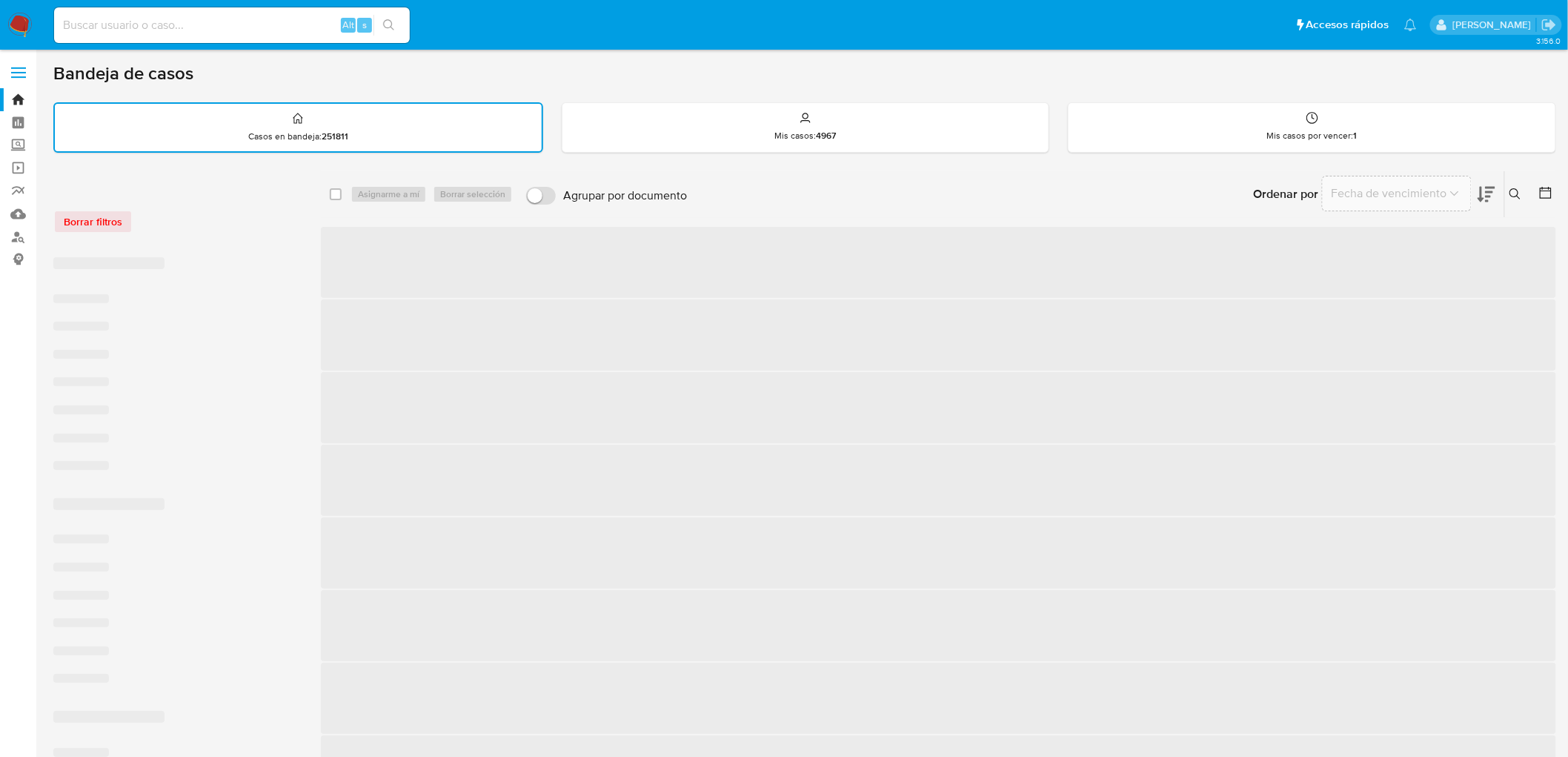
click at [197, 226] on div "Borrar filtros" at bounding box center [171, 222] width 237 height 24
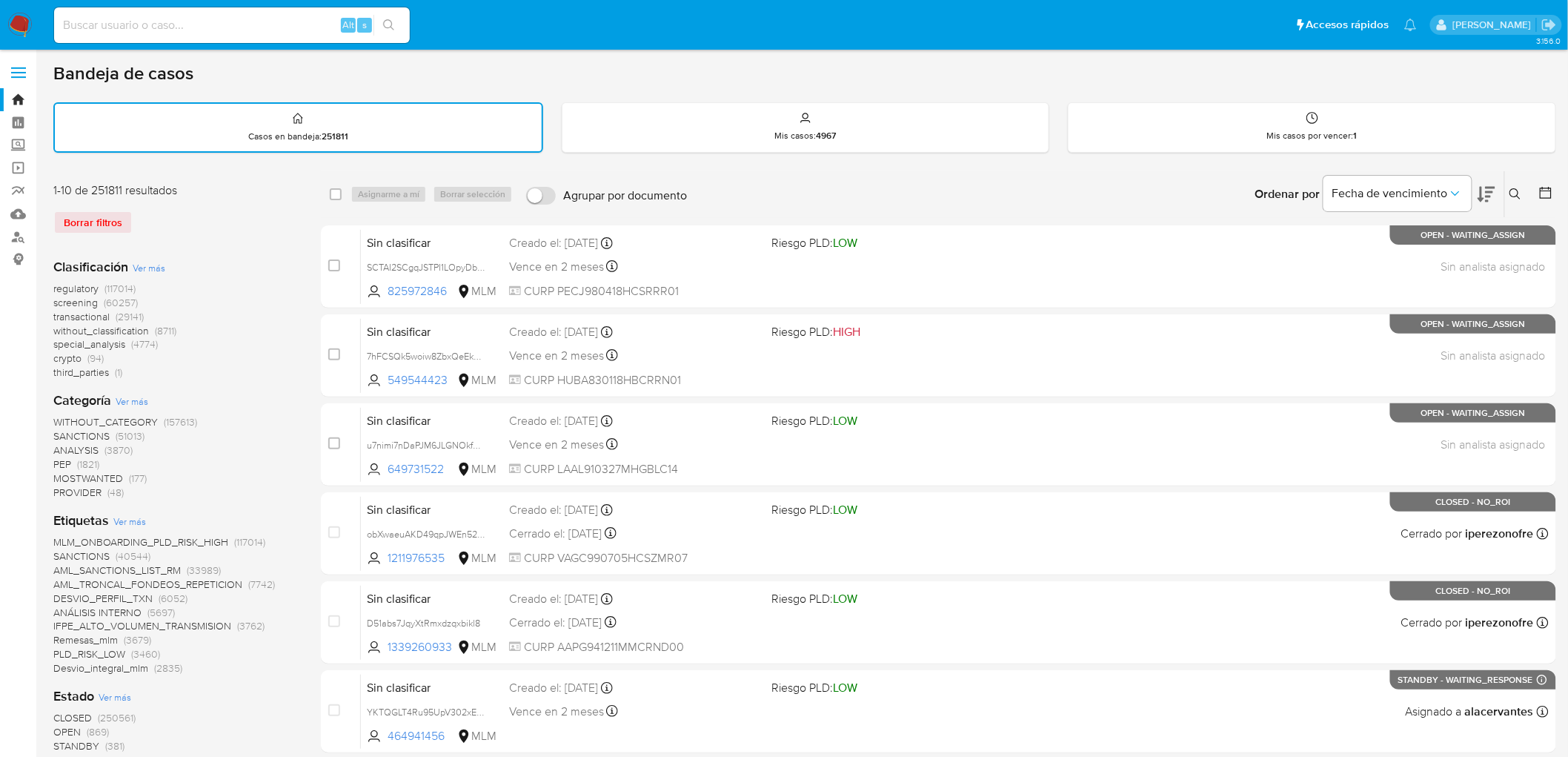
click at [22, 20] on img at bounding box center [19, 25] width 25 height 25
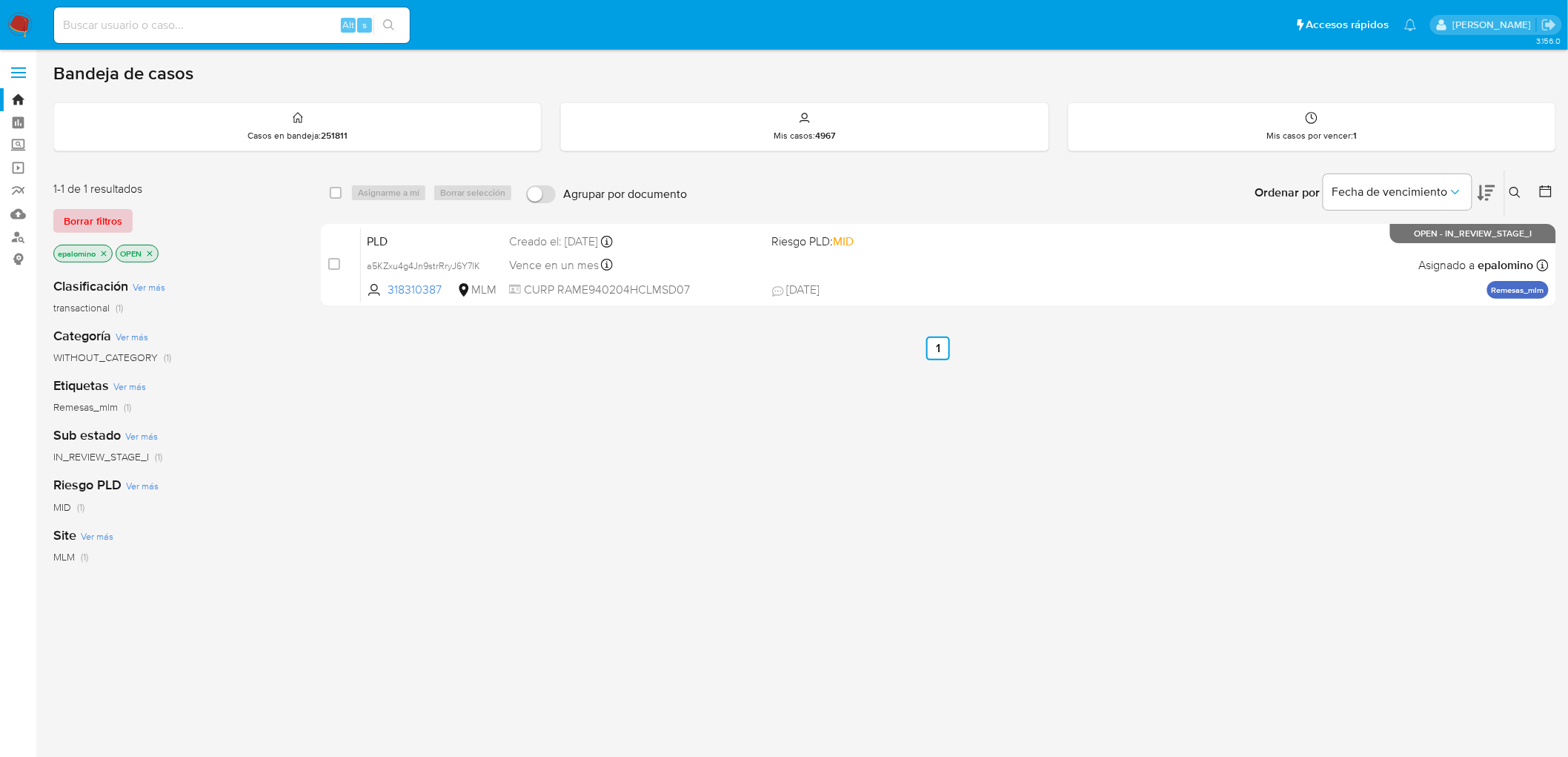
click at [101, 220] on span "Borrar filtros" at bounding box center [93, 221] width 58 height 20
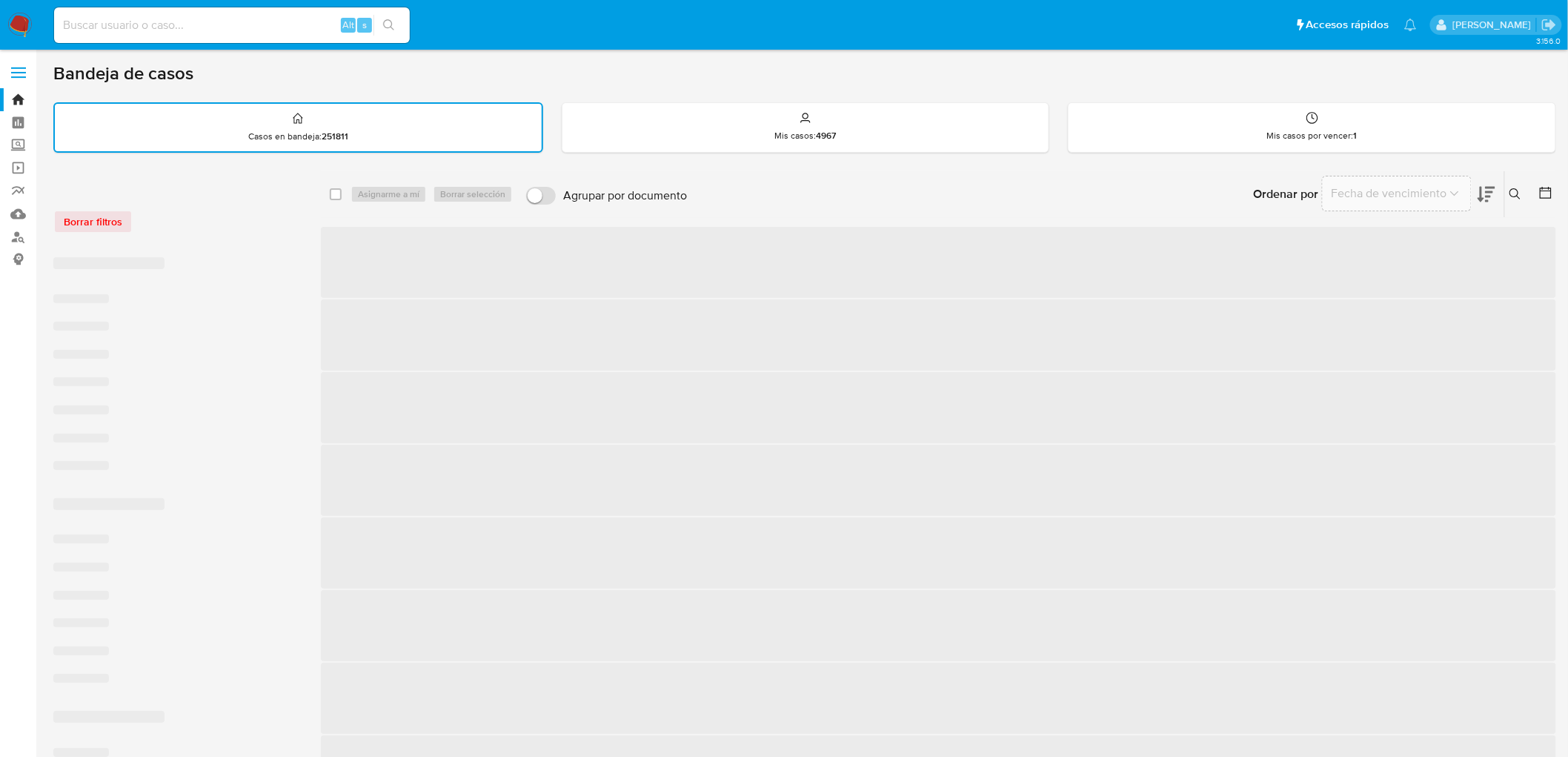
click at [218, 212] on div "Borrar filtros" at bounding box center [171, 222] width 237 height 24
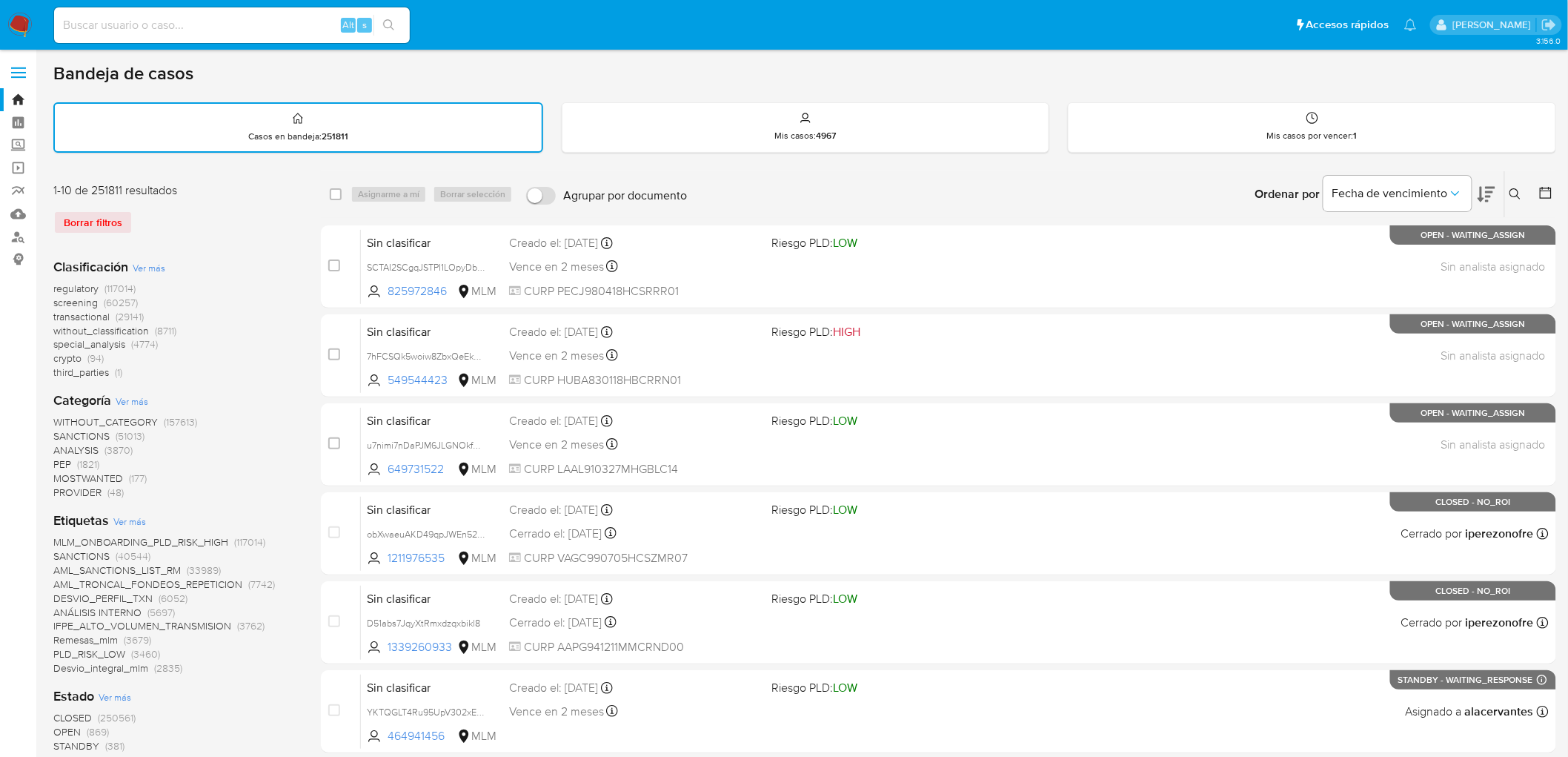
click at [20, 28] on img at bounding box center [19, 25] width 25 height 25
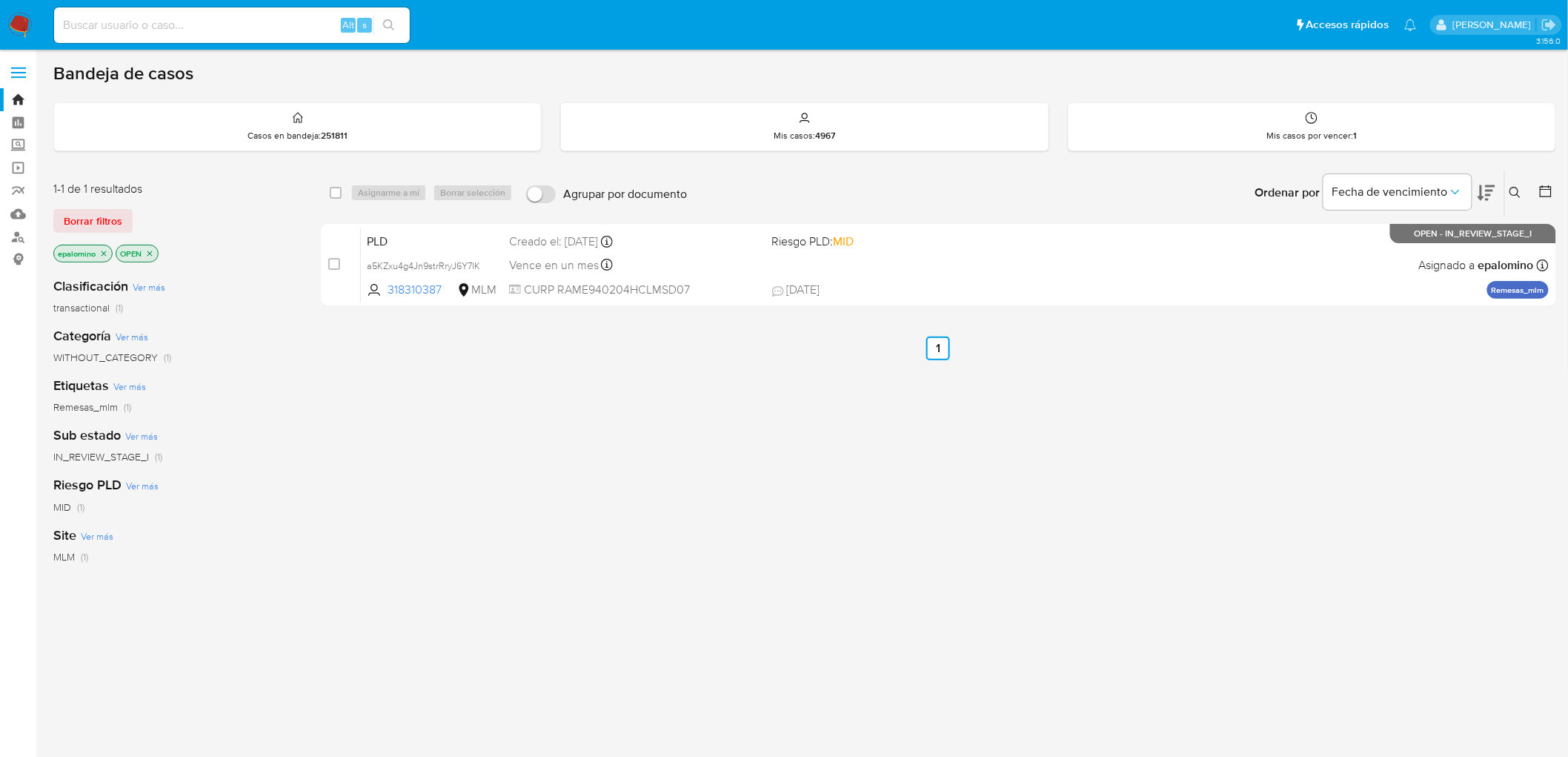
click at [107, 224] on span "Borrar filtros" at bounding box center [93, 221] width 58 height 20
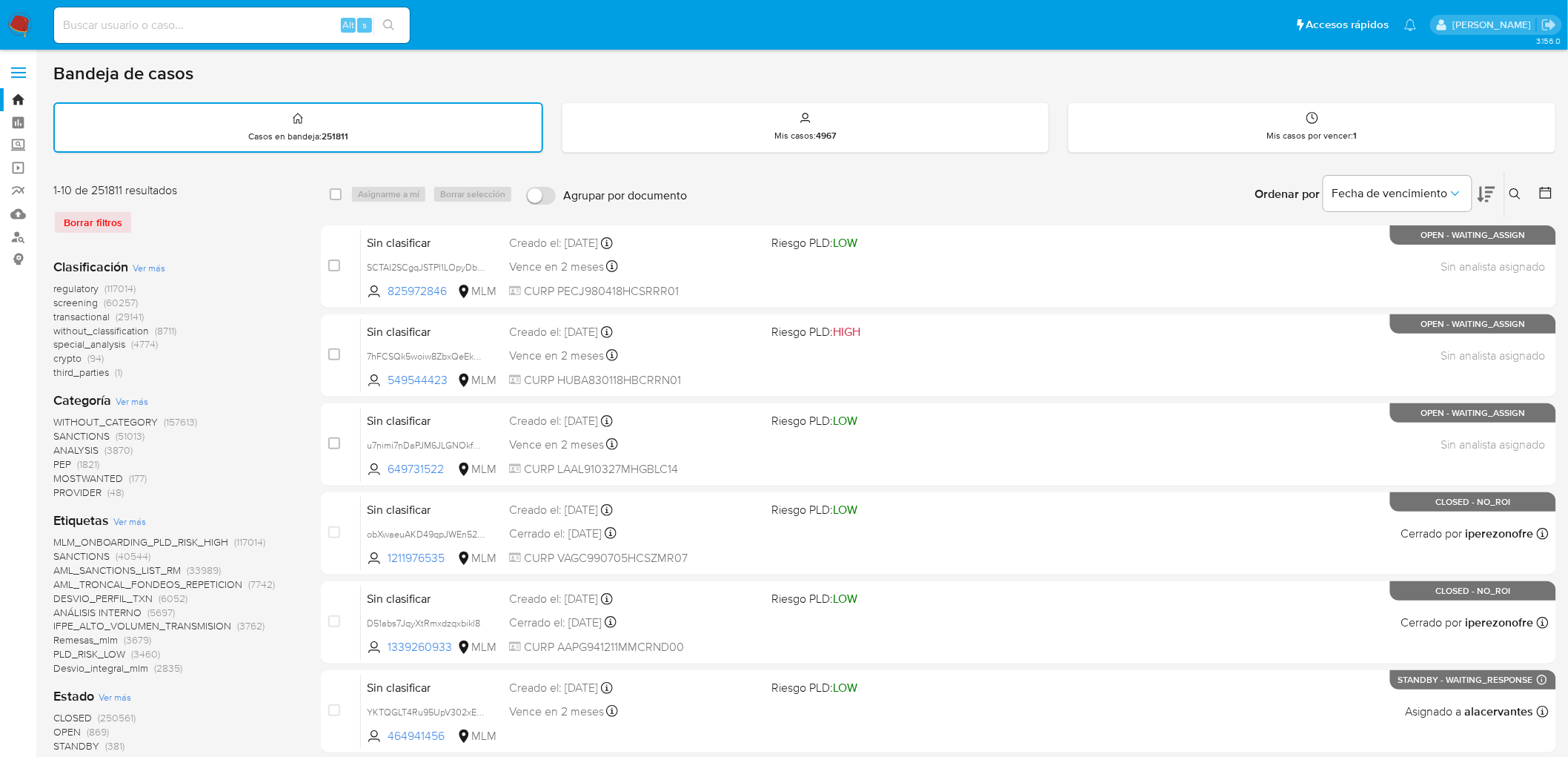
click at [238, 197] on div "1-10 de 251811 resultados Borrar filtros" at bounding box center [171, 214] width 237 height 64
click at [17, 20] on img at bounding box center [19, 25] width 25 height 25
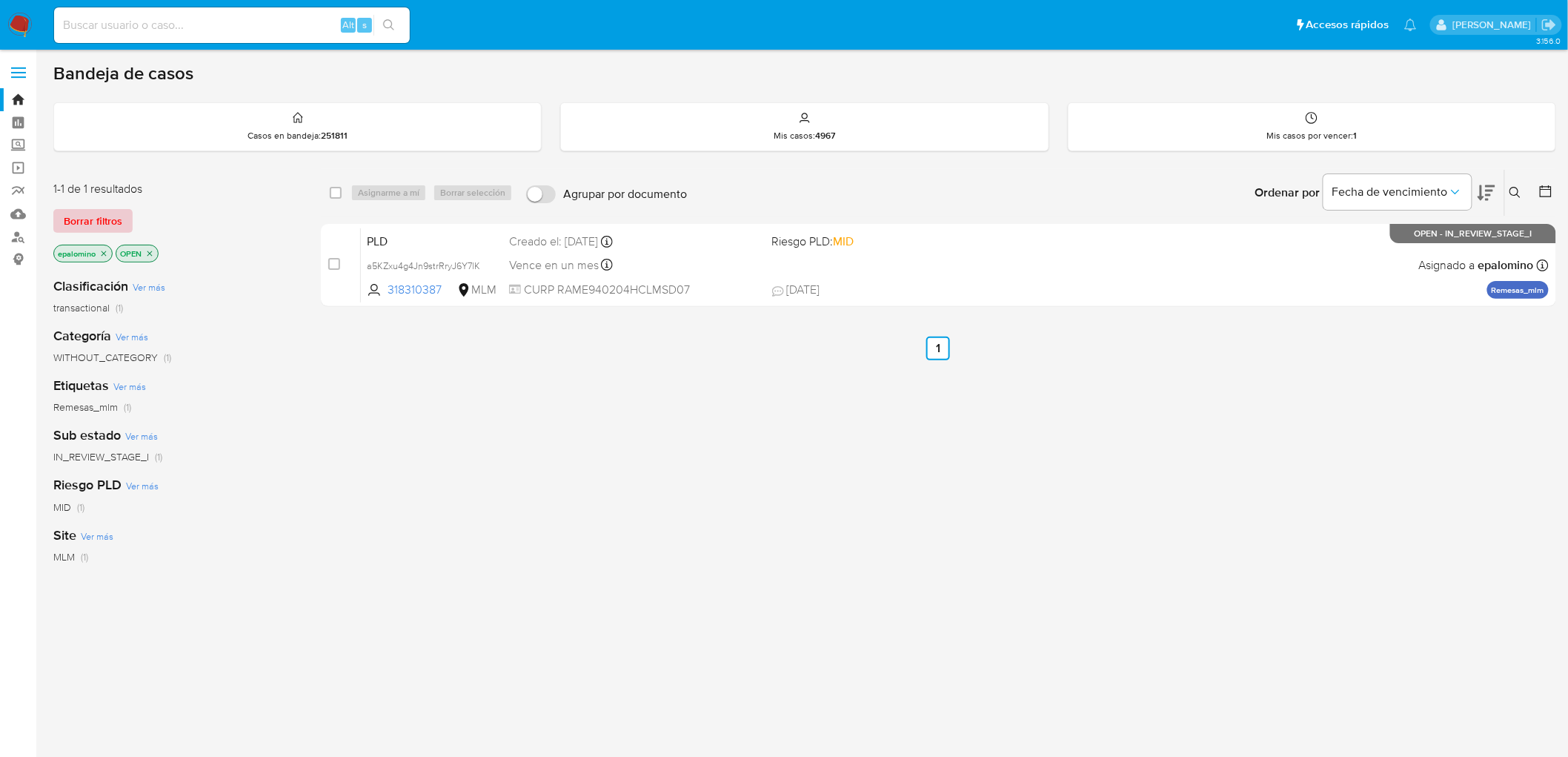
click at [71, 225] on span "Borrar filtros" at bounding box center [93, 221] width 58 height 20
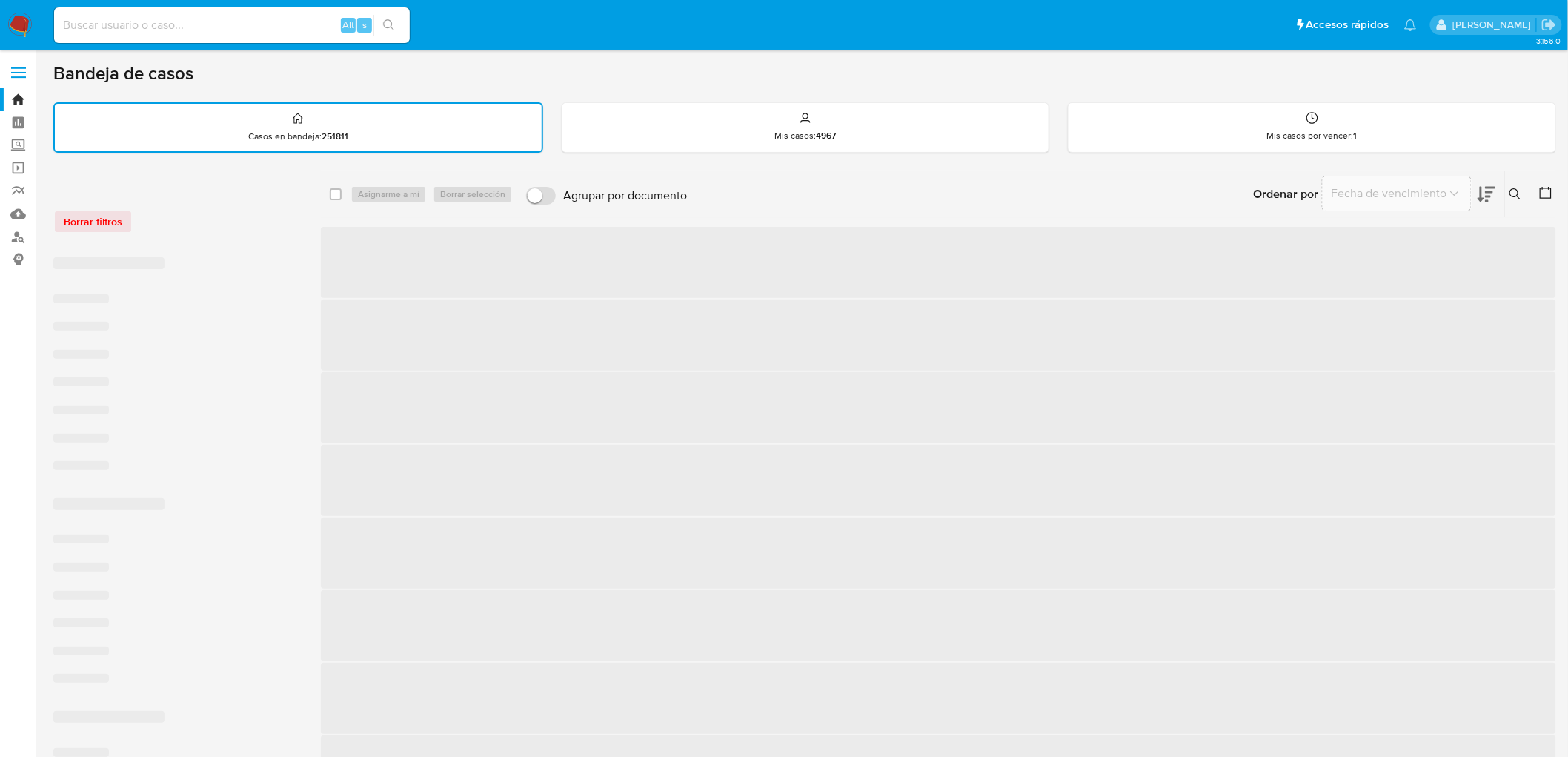
click at [289, 222] on div "Borrar filtros" at bounding box center [171, 222] width 237 height 24
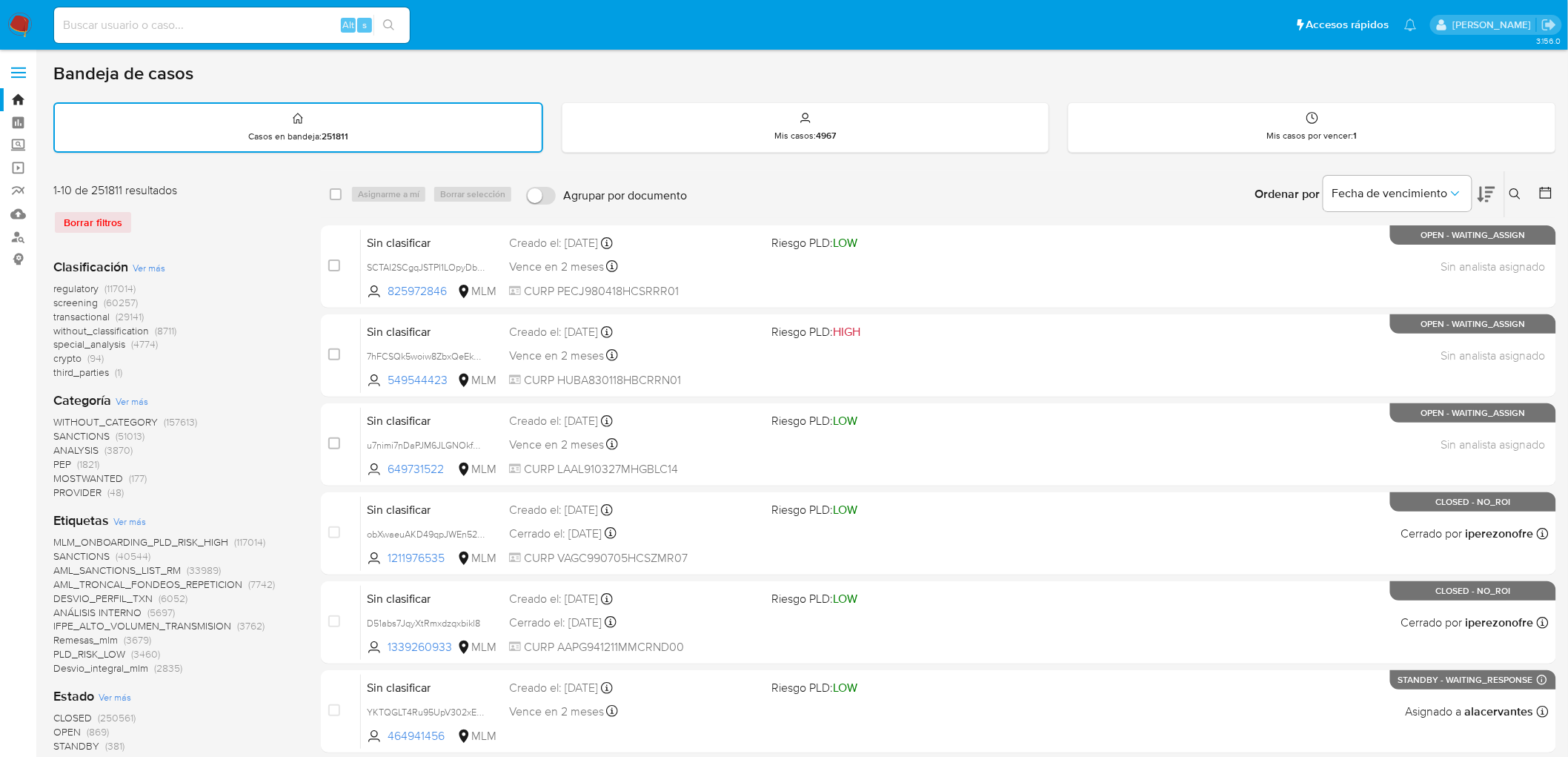
click at [20, 26] on img at bounding box center [19, 25] width 25 height 25
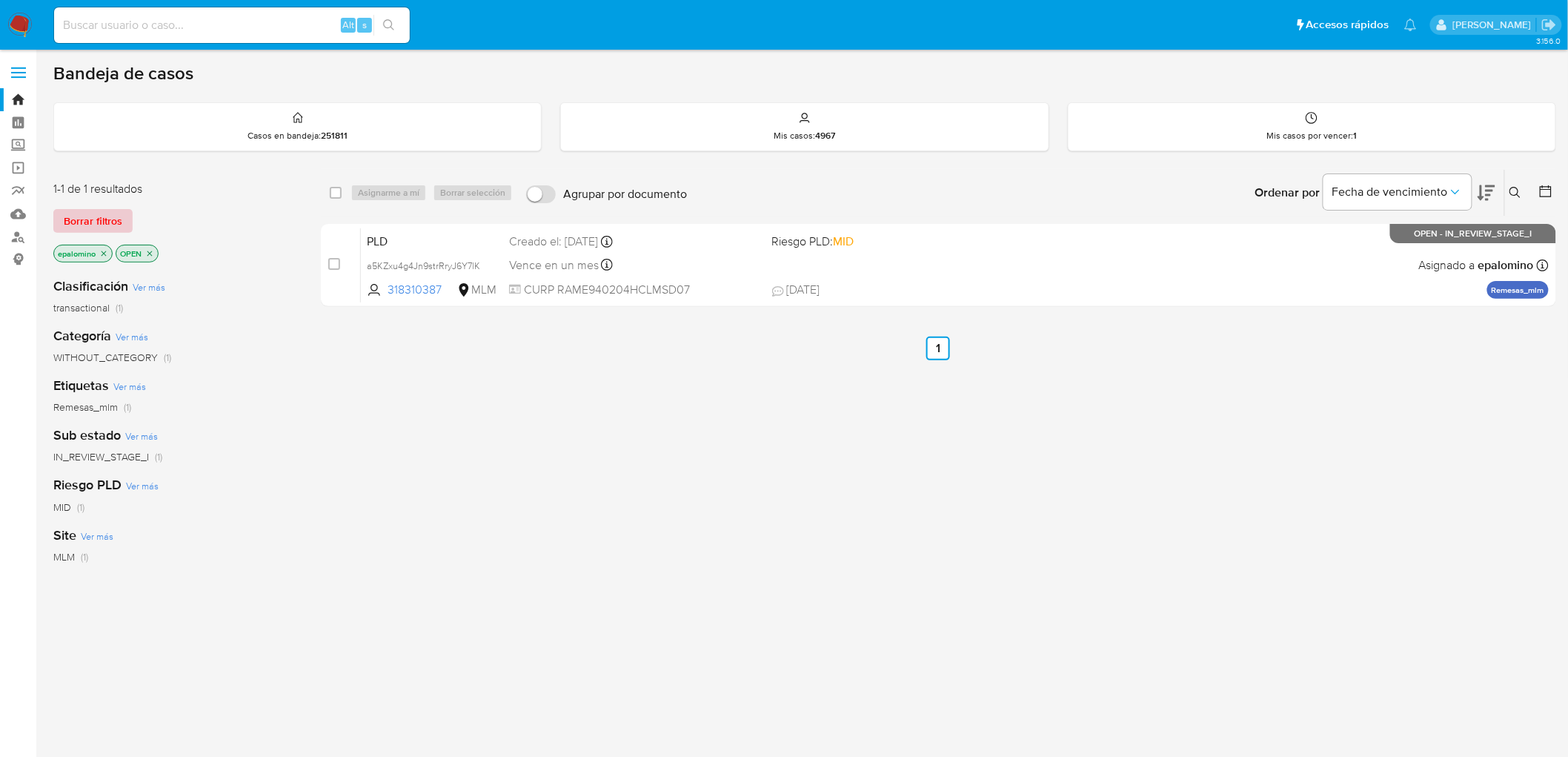
click at [90, 225] on span "Borrar filtros" at bounding box center [93, 221] width 58 height 20
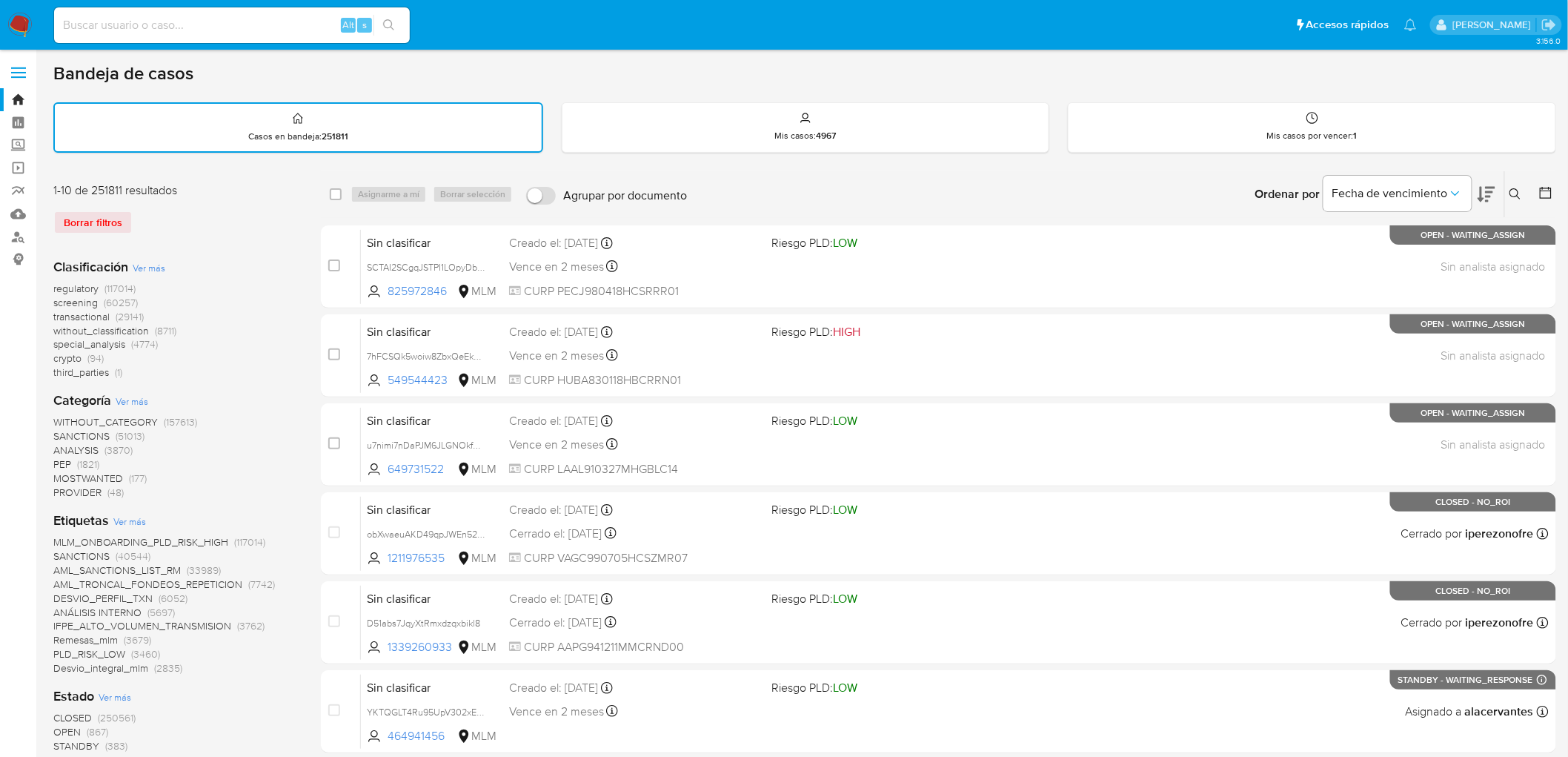
click at [13, 24] on img at bounding box center [19, 25] width 25 height 25
click at [225, 228] on div "Borrar filtros" at bounding box center [171, 223] width 237 height 24
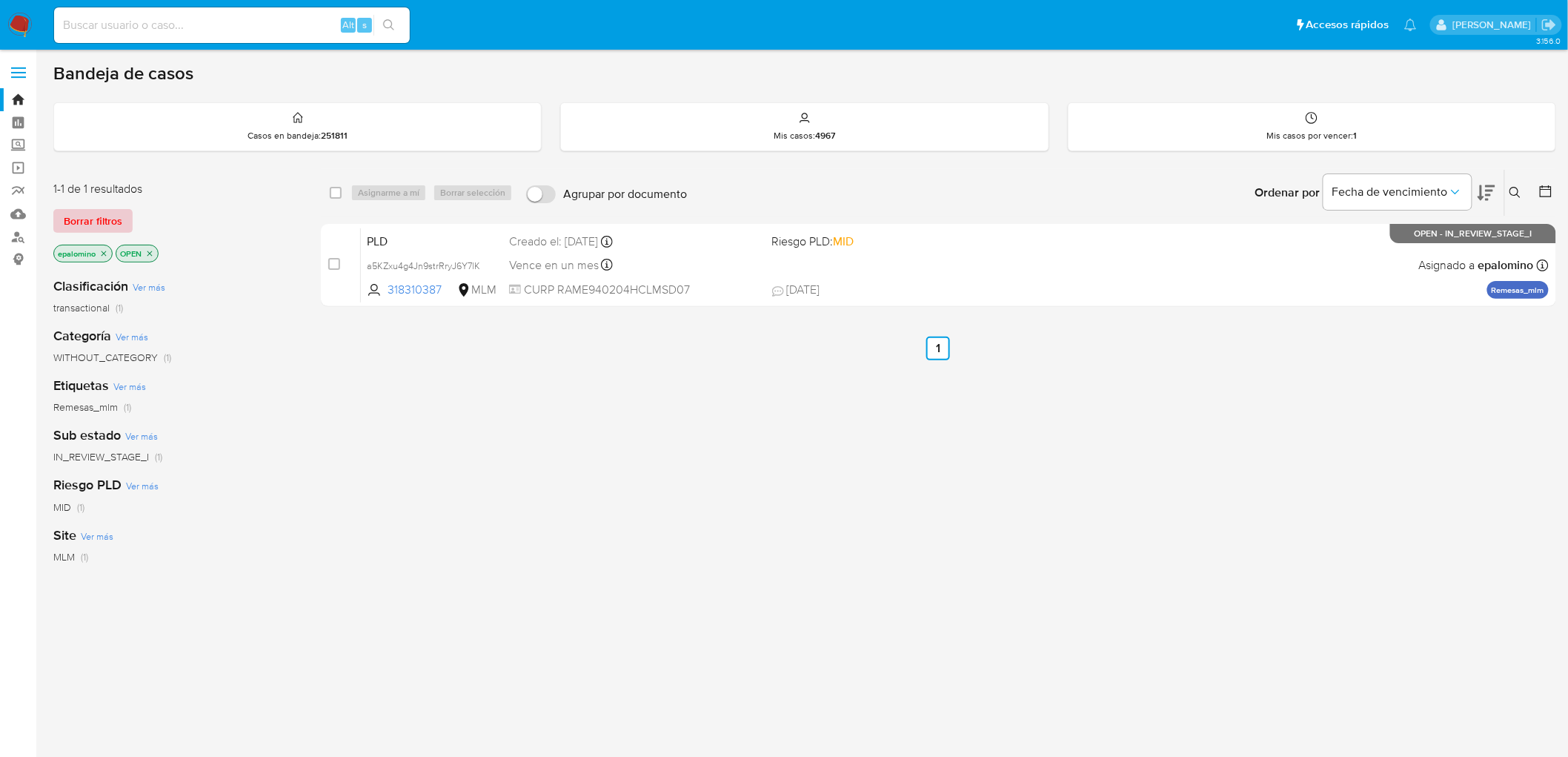
click at [94, 217] on span "Borrar filtros" at bounding box center [93, 221] width 58 height 20
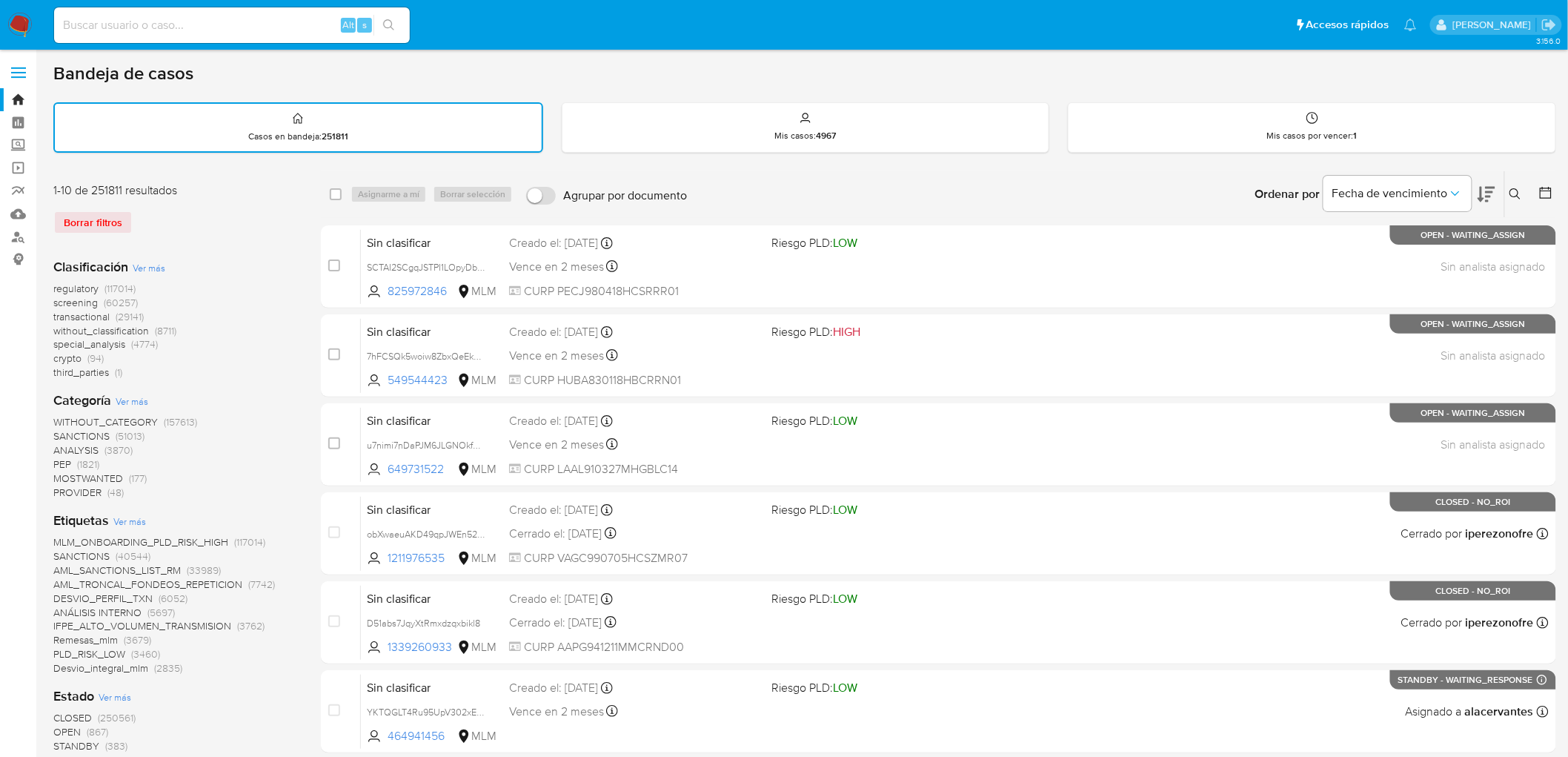
click at [13, 17] on img at bounding box center [19, 25] width 25 height 25
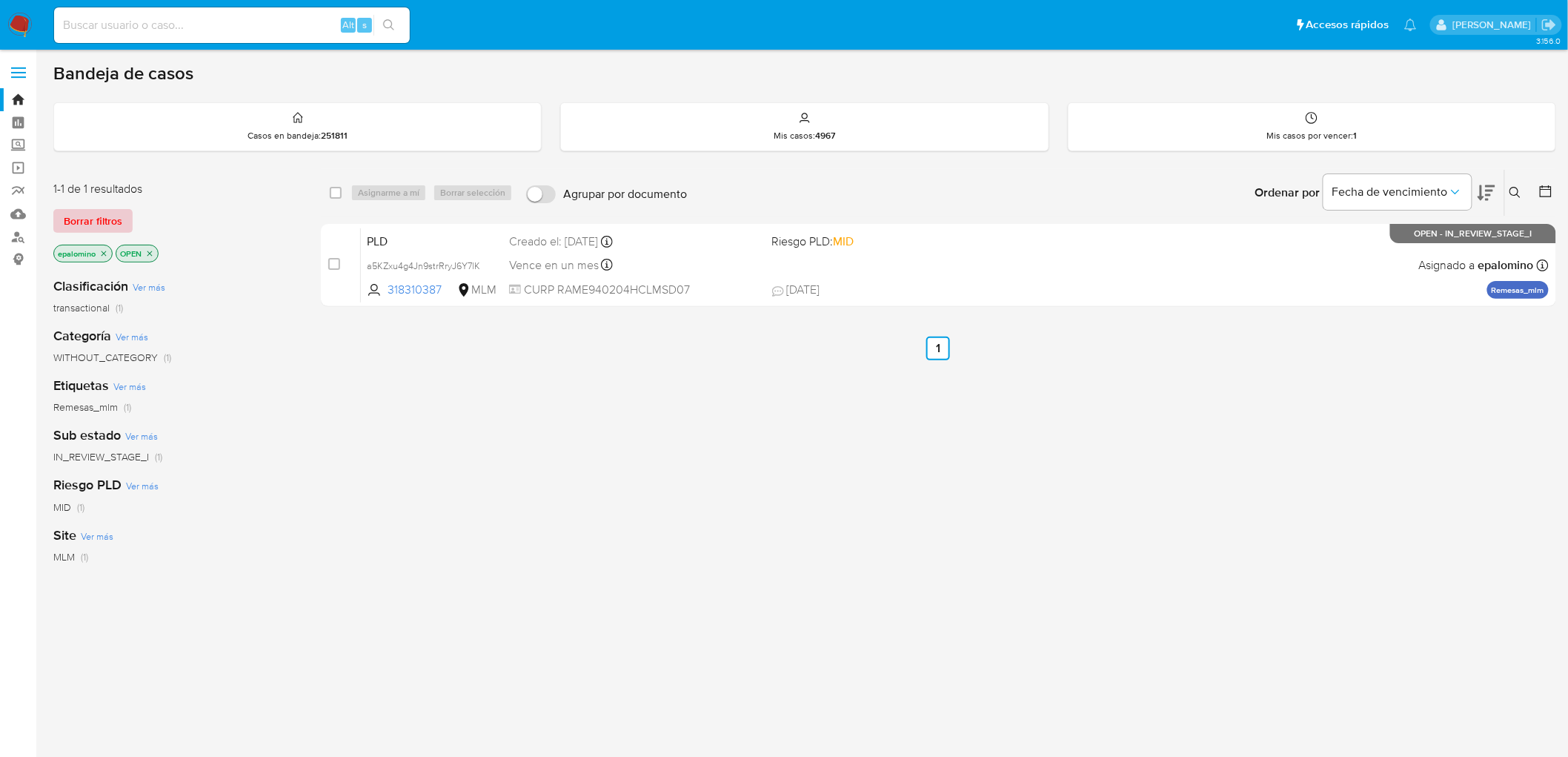
click at [114, 221] on span "Borrar filtros" at bounding box center [93, 221] width 58 height 20
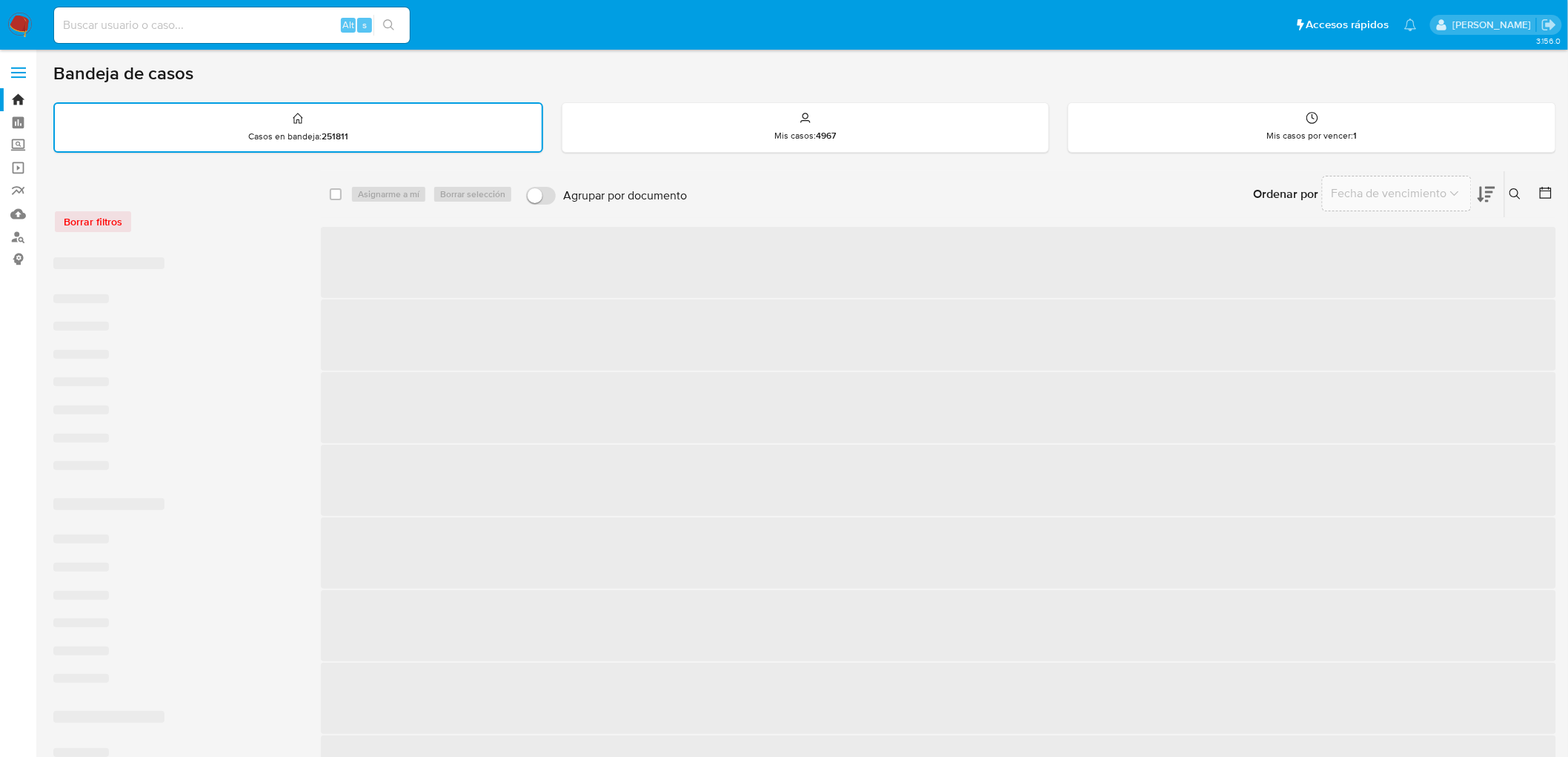
click at [219, 219] on div "Borrar filtros" at bounding box center [171, 222] width 237 height 24
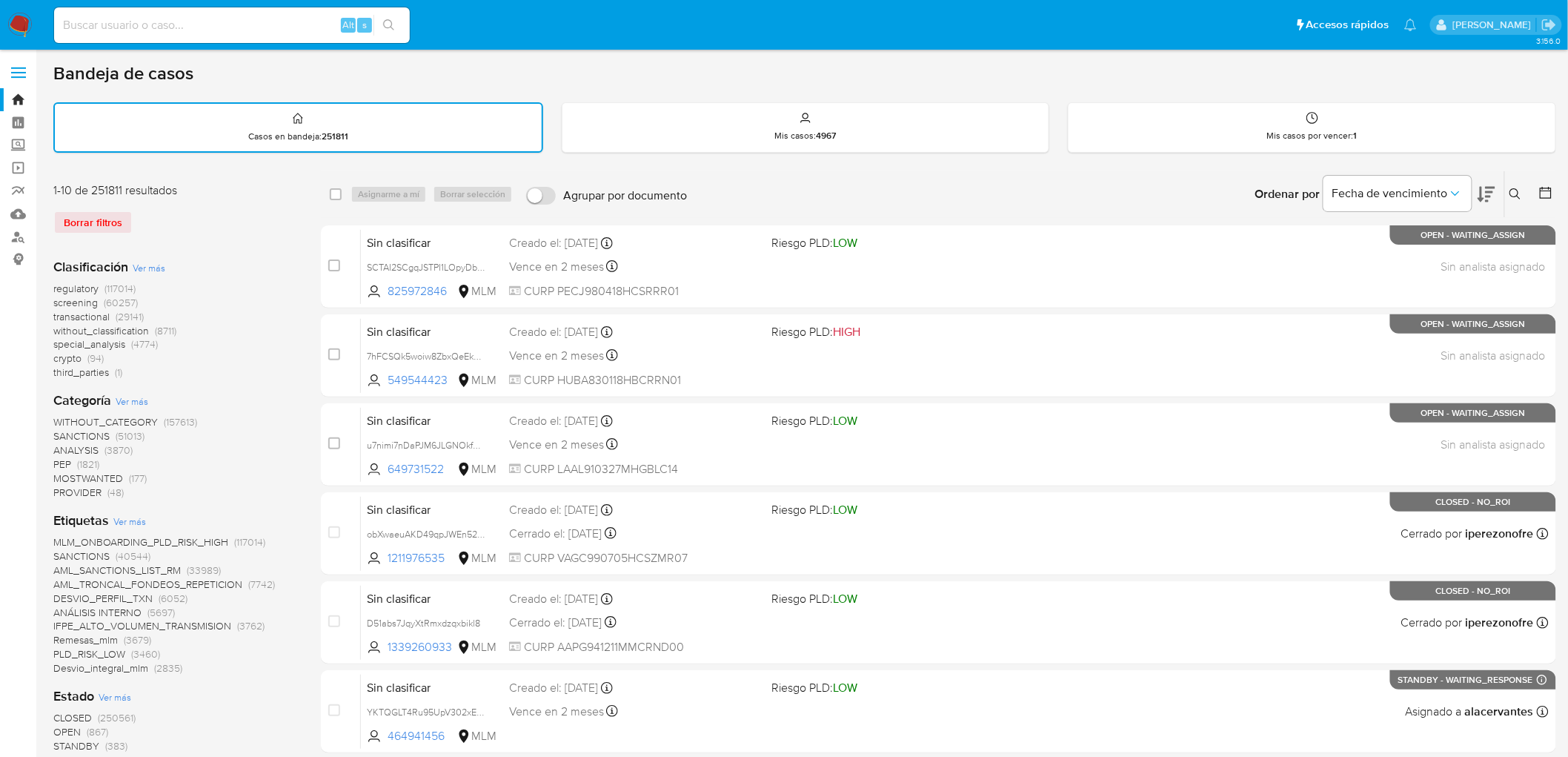
click at [19, 33] on img at bounding box center [19, 25] width 25 height 25
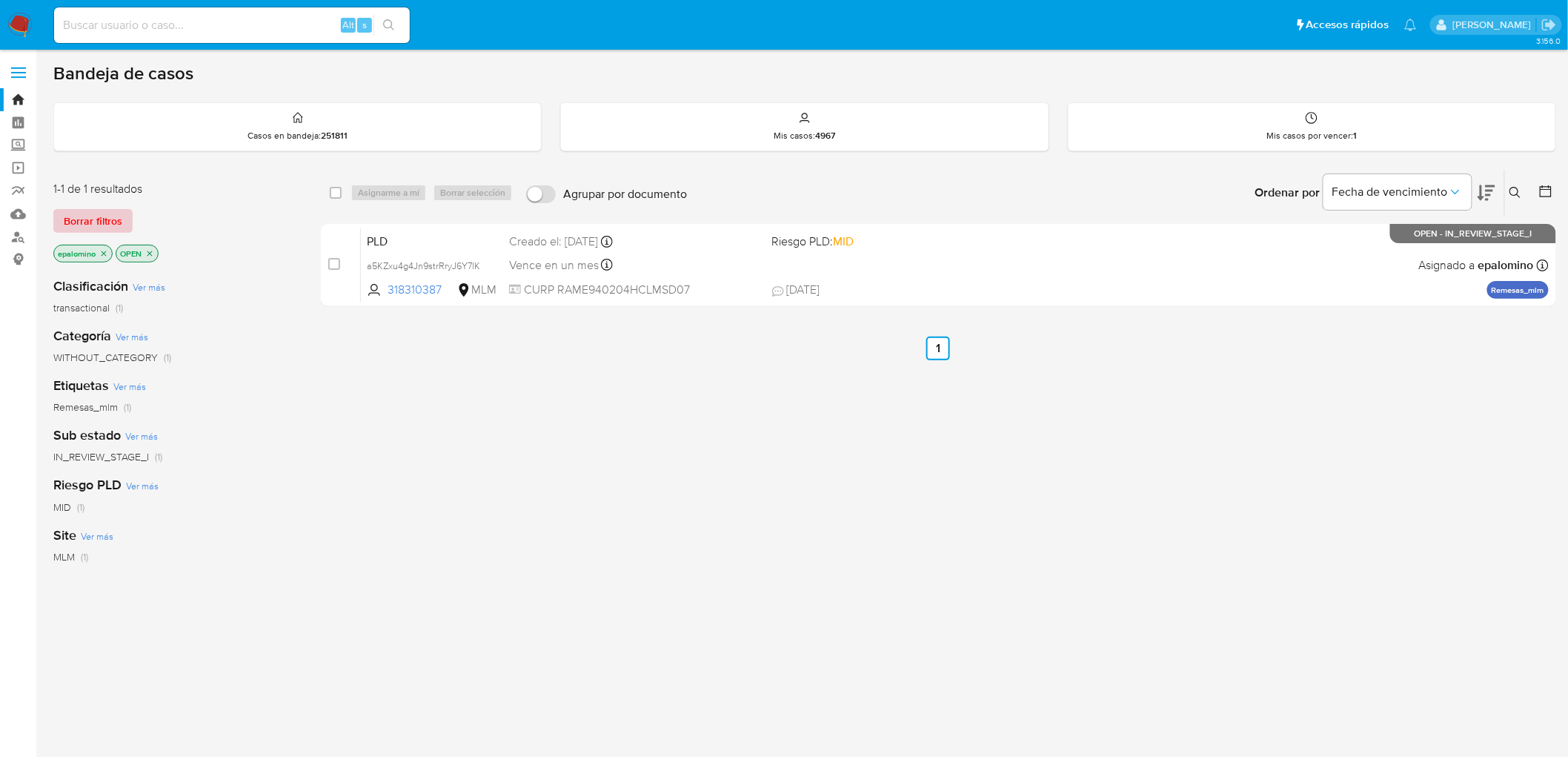
click at [83, 212] on span "Borrar filtros" at bounding box center [93, 221] width 58 height 20
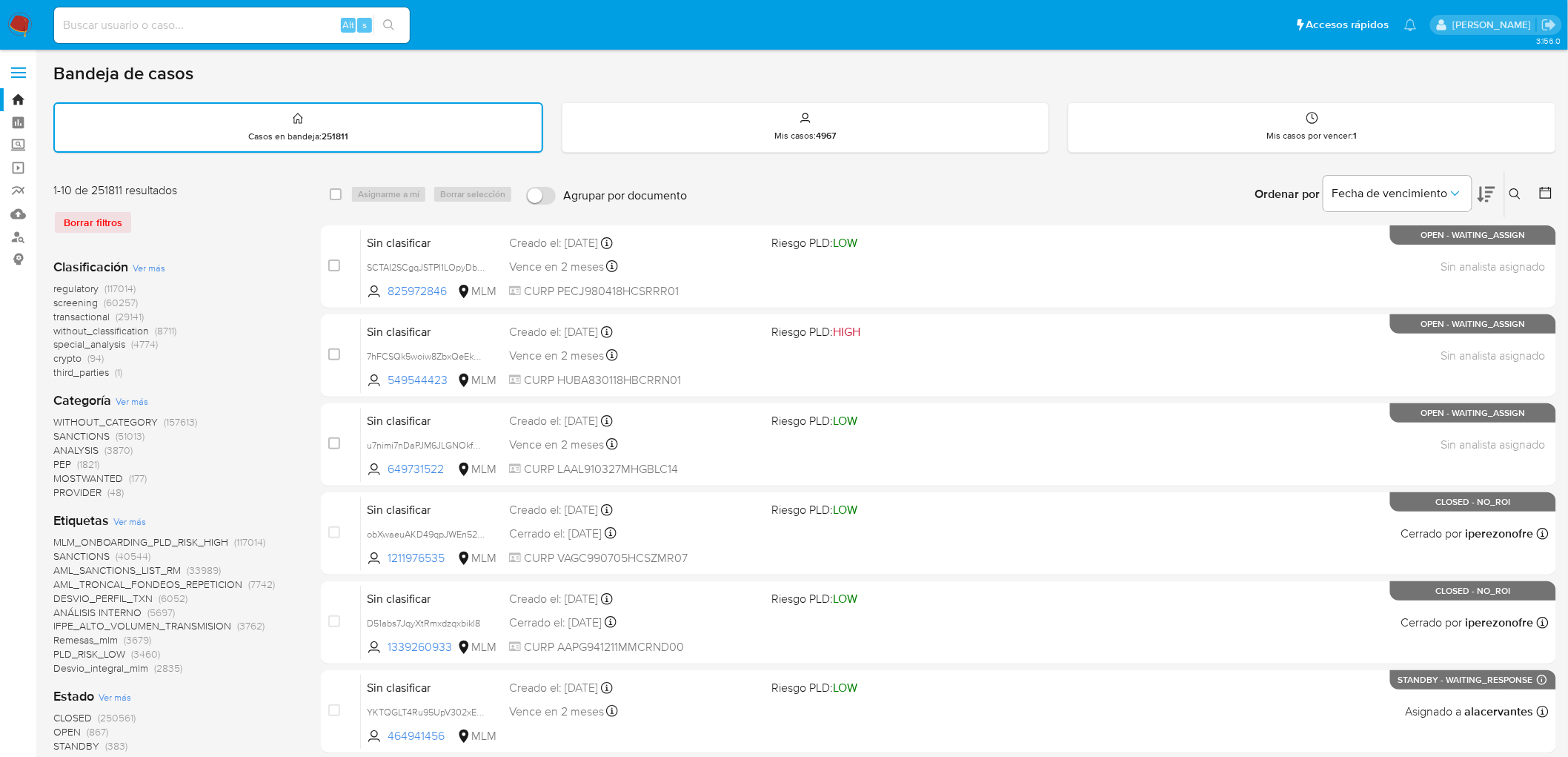
click at [240, 223] on div "Borrar filtros" at bounding box center [171, 223] width 237 height 24
click at [13, 25] on img at bounding box center [19, 25] width 25 height 25
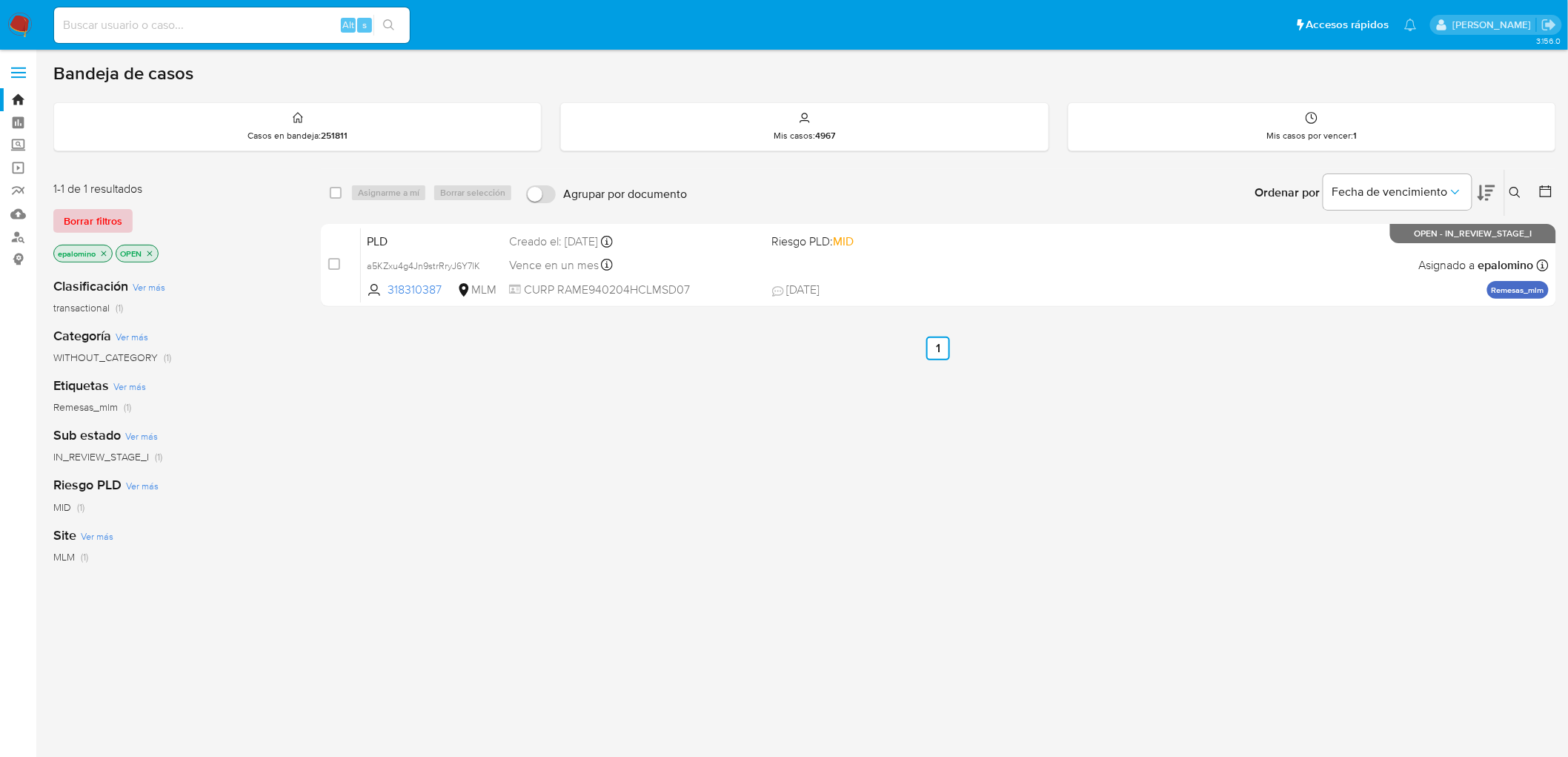
click at [67, 211] on span "Borrar filtros" at bounding box center [93, 221] width 58 height 20
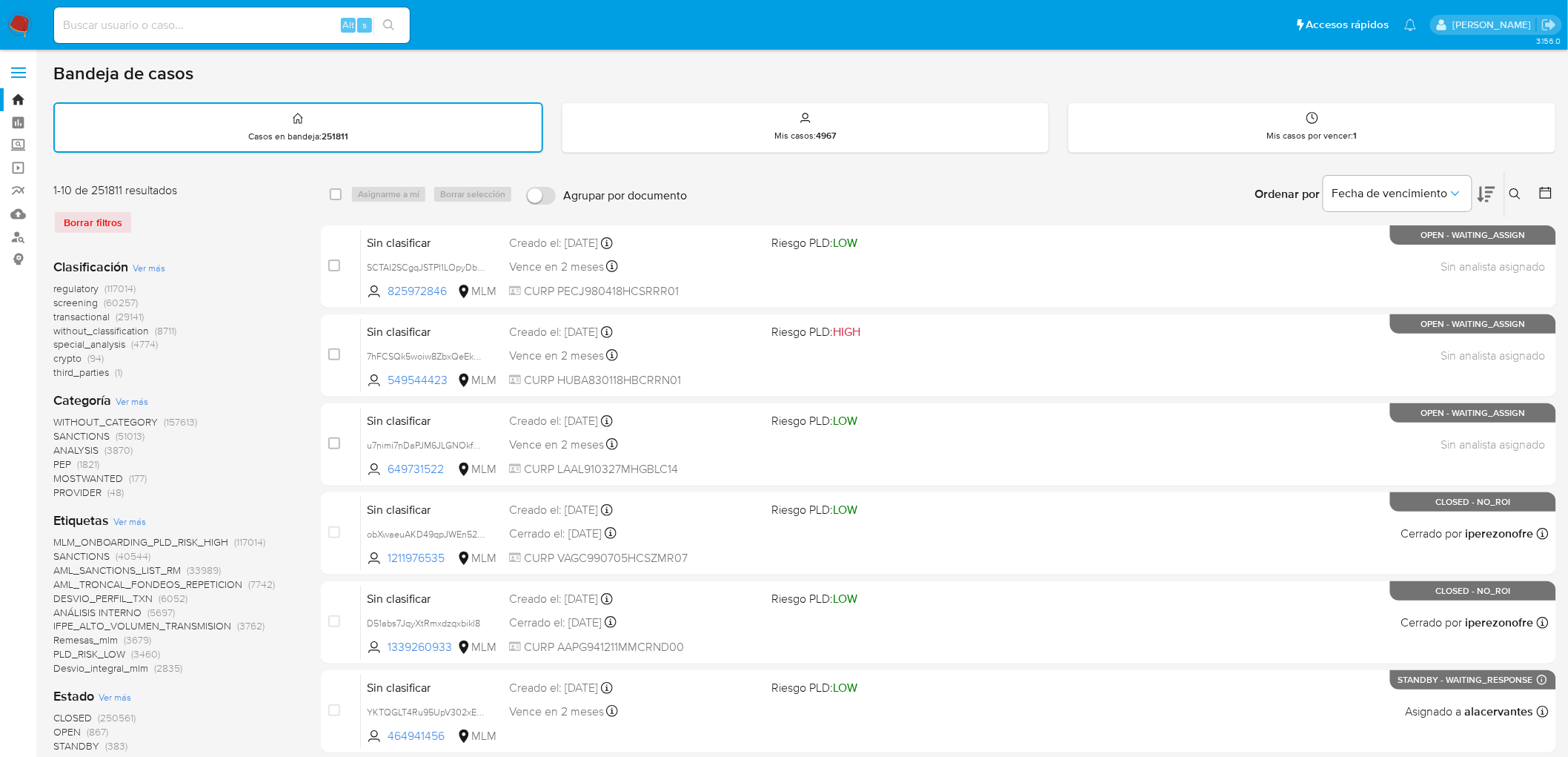
click at [13, 24] on img at bounding box center [19, 25] width 25 height 25
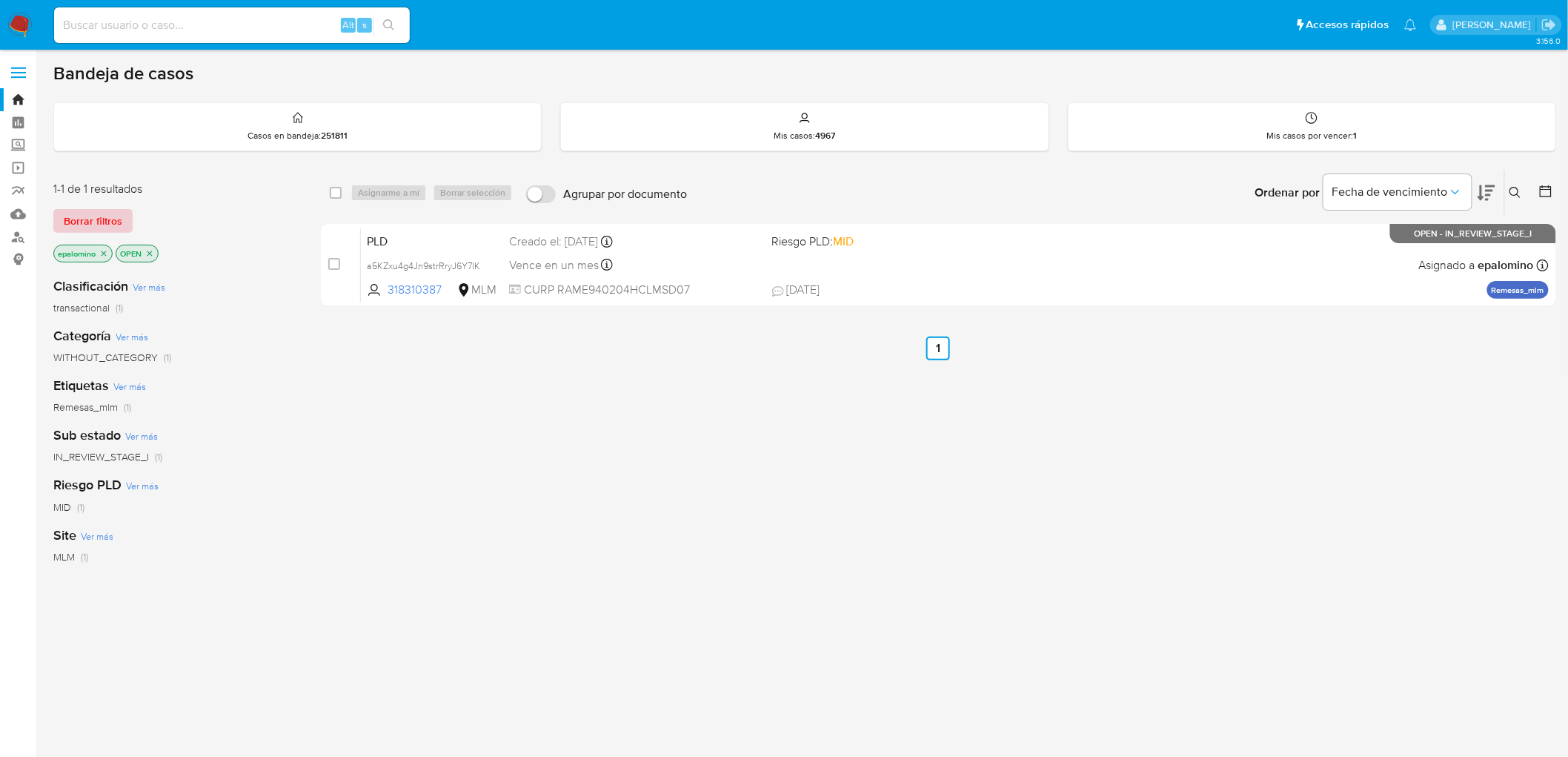
click at [115, 222] on span "Borrar filtros" at bounding box center [93, 221] width 58 height 20
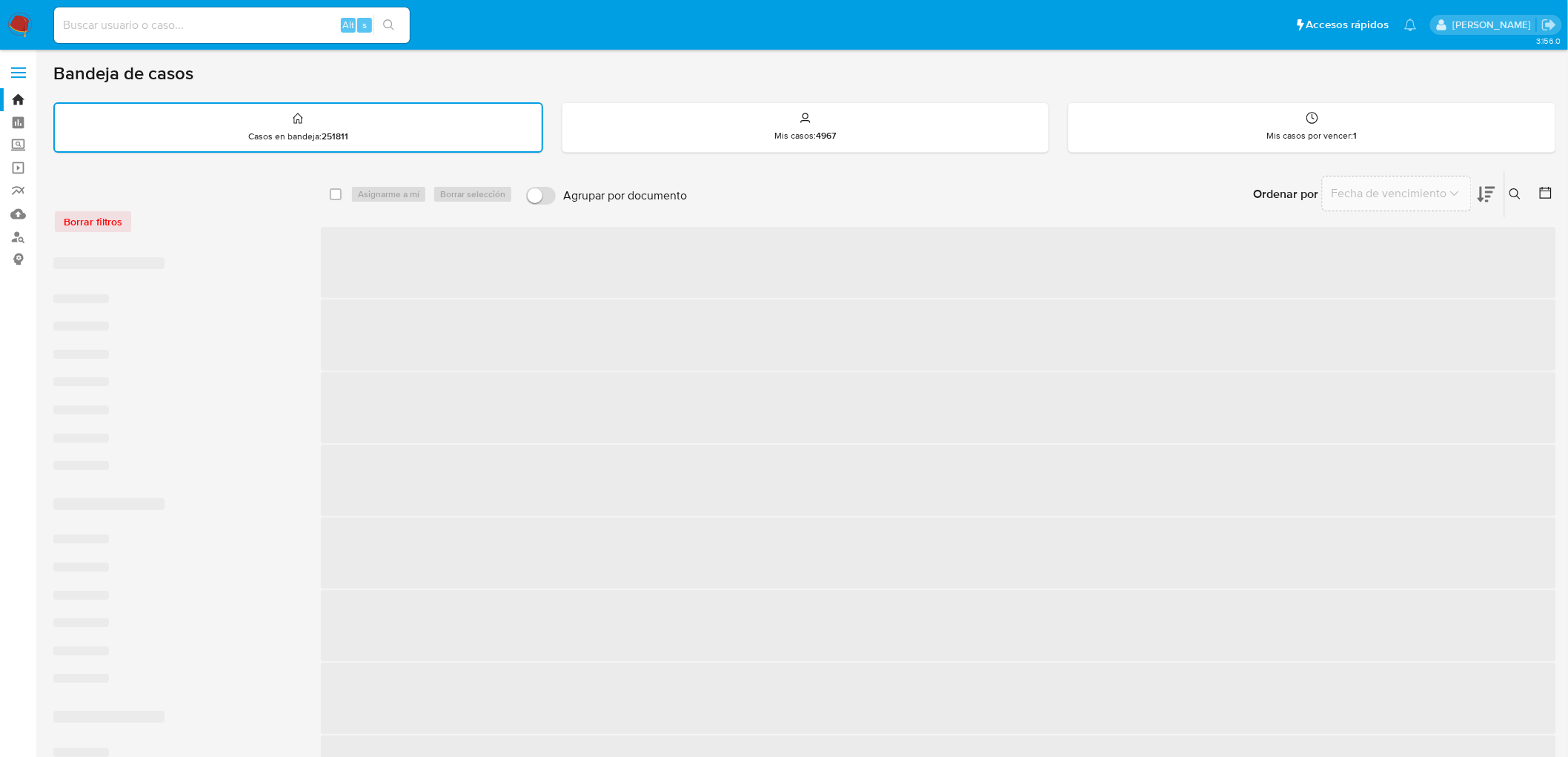
drag, startPoint x: 153, startPoint y: 229, endPoint x: 279, endPoint y: 252, distance: 128.1
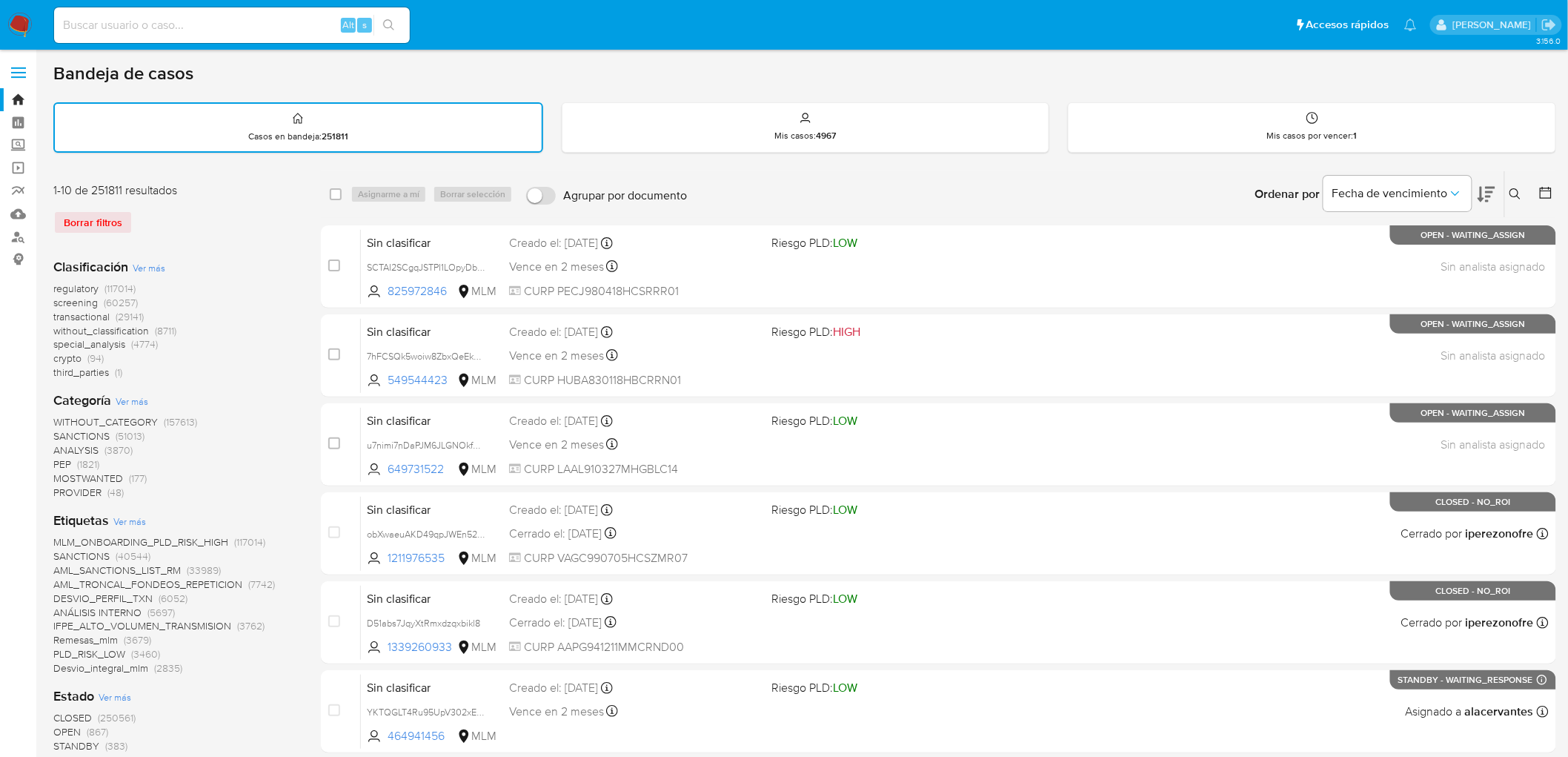
click at [19, 37] on img at bounding box center [19, 25] width 25 height 25
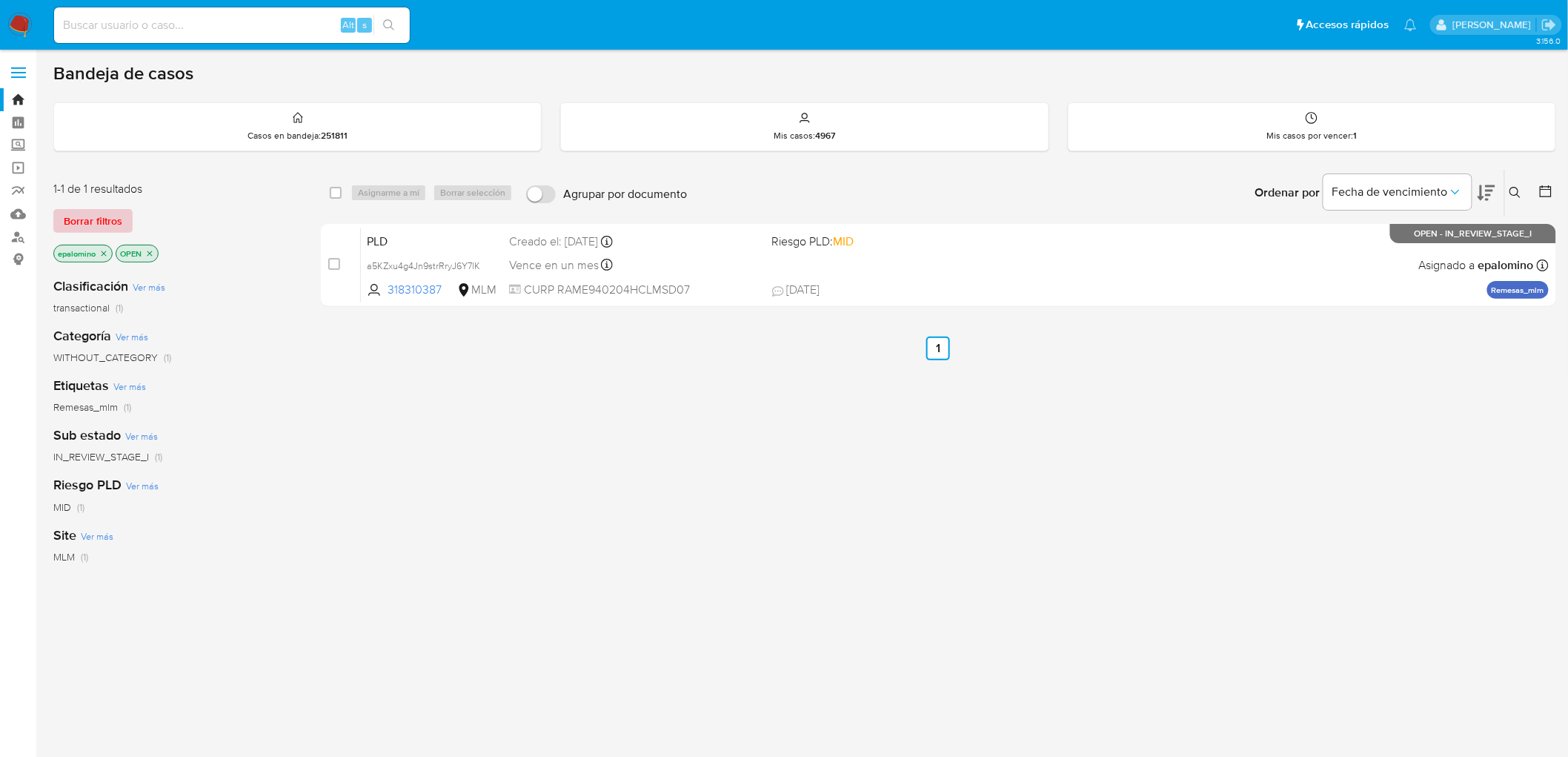
click at [65, 212] on span "Borrar filtros" at bounding box center [93, 221] width 58 height 20
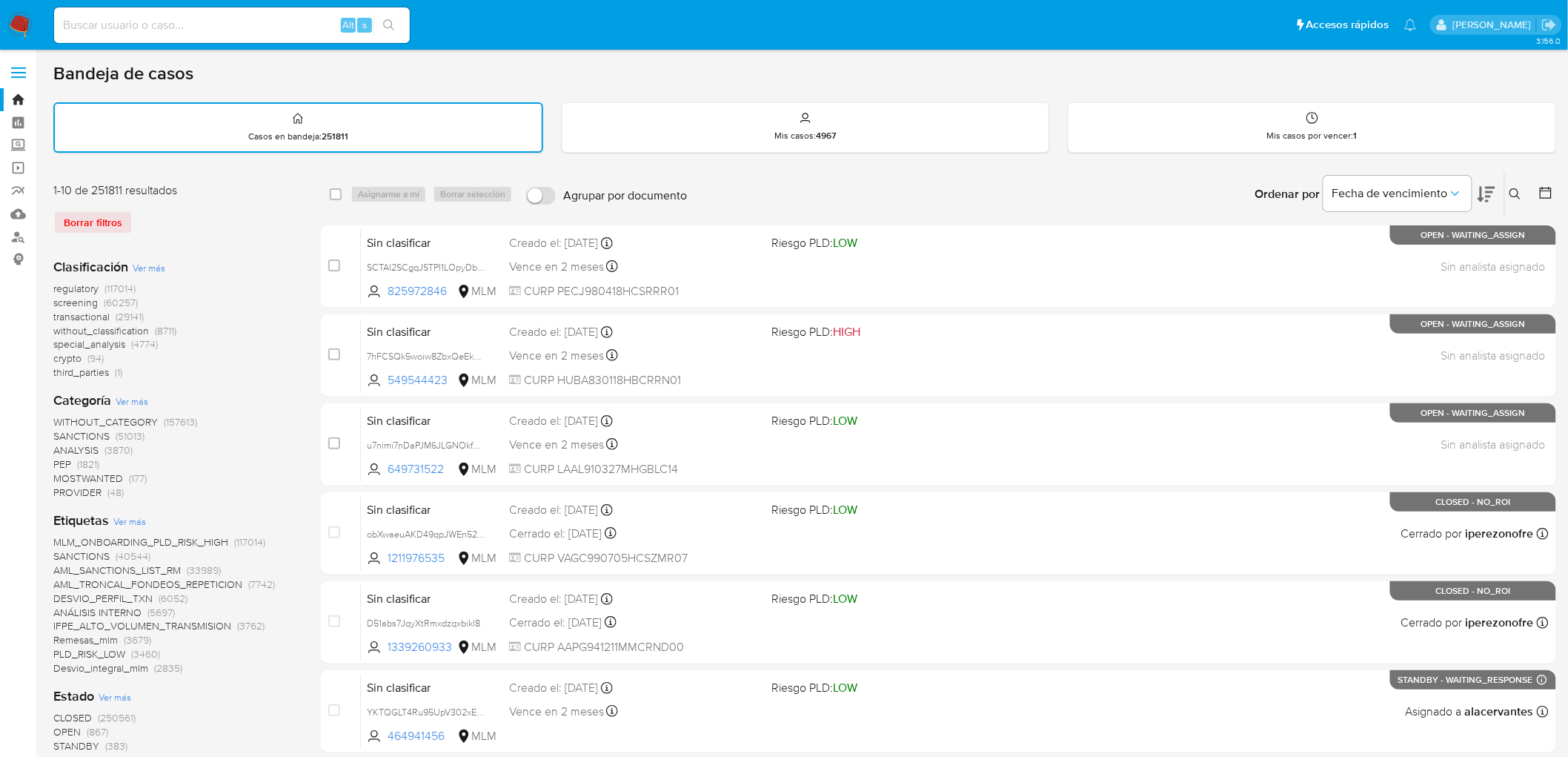
click at [285, 627] on div "MLM_ONBOARDING_PLD_RISK_HIGH (117014) SANCTIONS (40544) AML_SANCTIONS_LIST_RM (…" at bounding box center [175, 605] width 244 height 140
click at [221, 307] on div "regulatory (117014) screening (60257) transactional (29141) without_classificat…" at bounding box center [175, 330] width 244 height 98
click at [19, 22] on img at bounding box center [19, 25] width 25 height 25
click at [280, 277] on div "Clasificación Ver más regulatory (117014) screening (60257) transactional (2914…" at bounding box center [175, 320] width 244 height 123
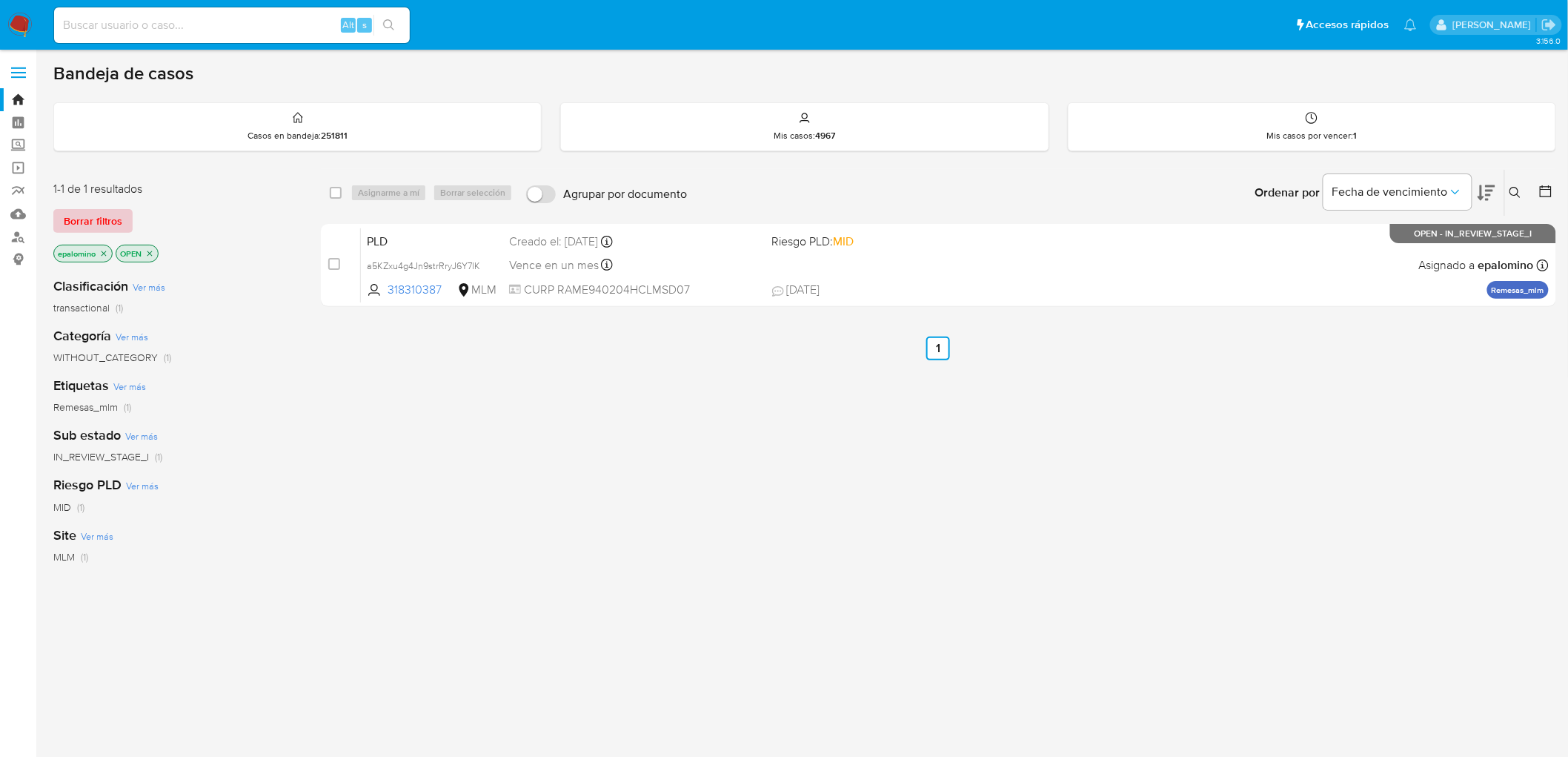
click at [55, 214] on button "Borrar filtros" at bounding box center [92, 221] width 79 height 24
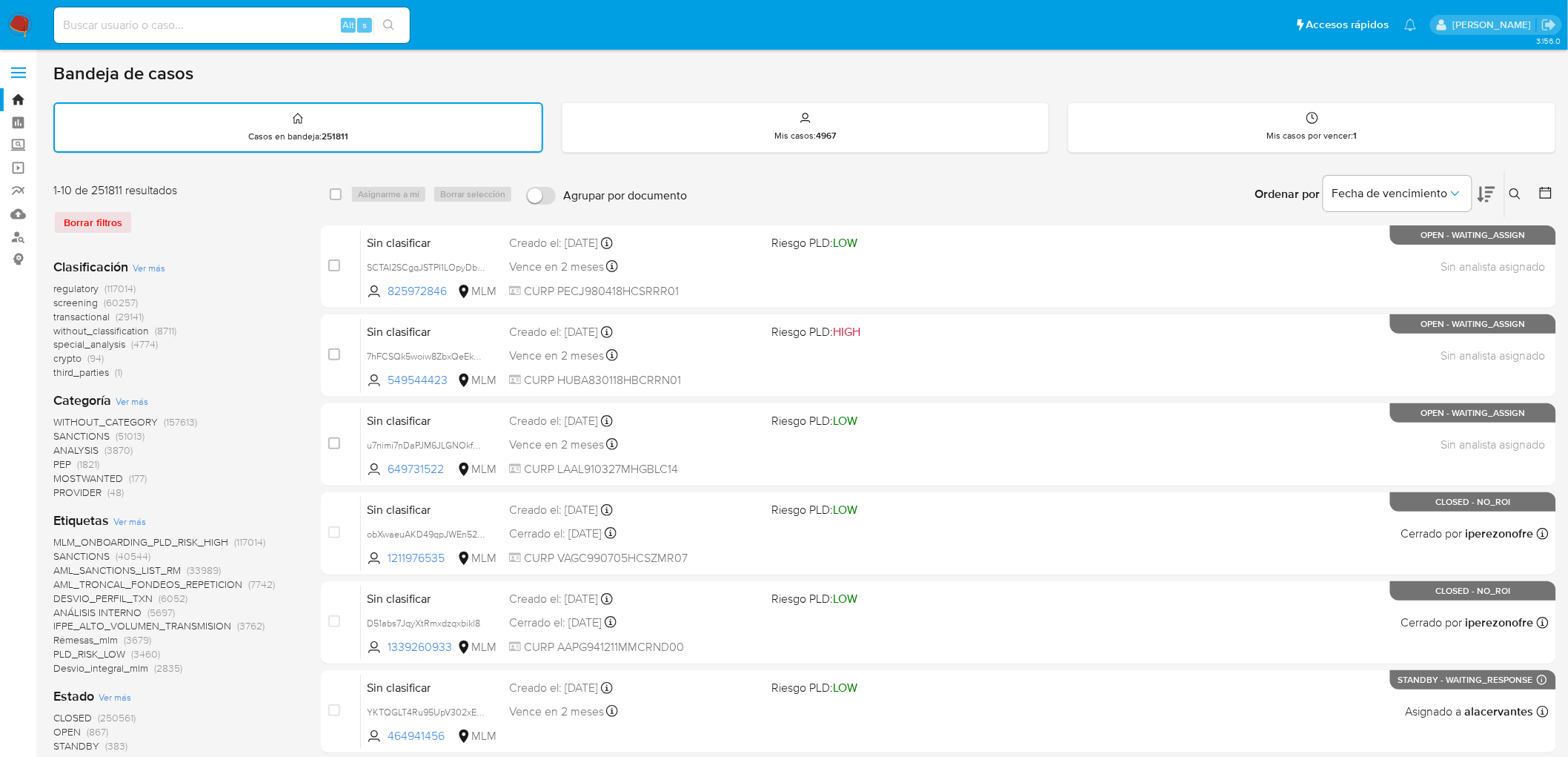
click at [266, 359] on div "regulatory (117014) screening (60257) transactional (29141) without_classificat…" at bounding box center [175, 330] width 244 height 98
click at [15, 11] on nav "Pausado Ver notificaciones Alt s Accesos rápidos Presiona las siguientes teclas…" at bounding box center [784, 24] width 1568 height 49
click at [17, 17] on img at bounding box center [19, 25] width 25 height 25
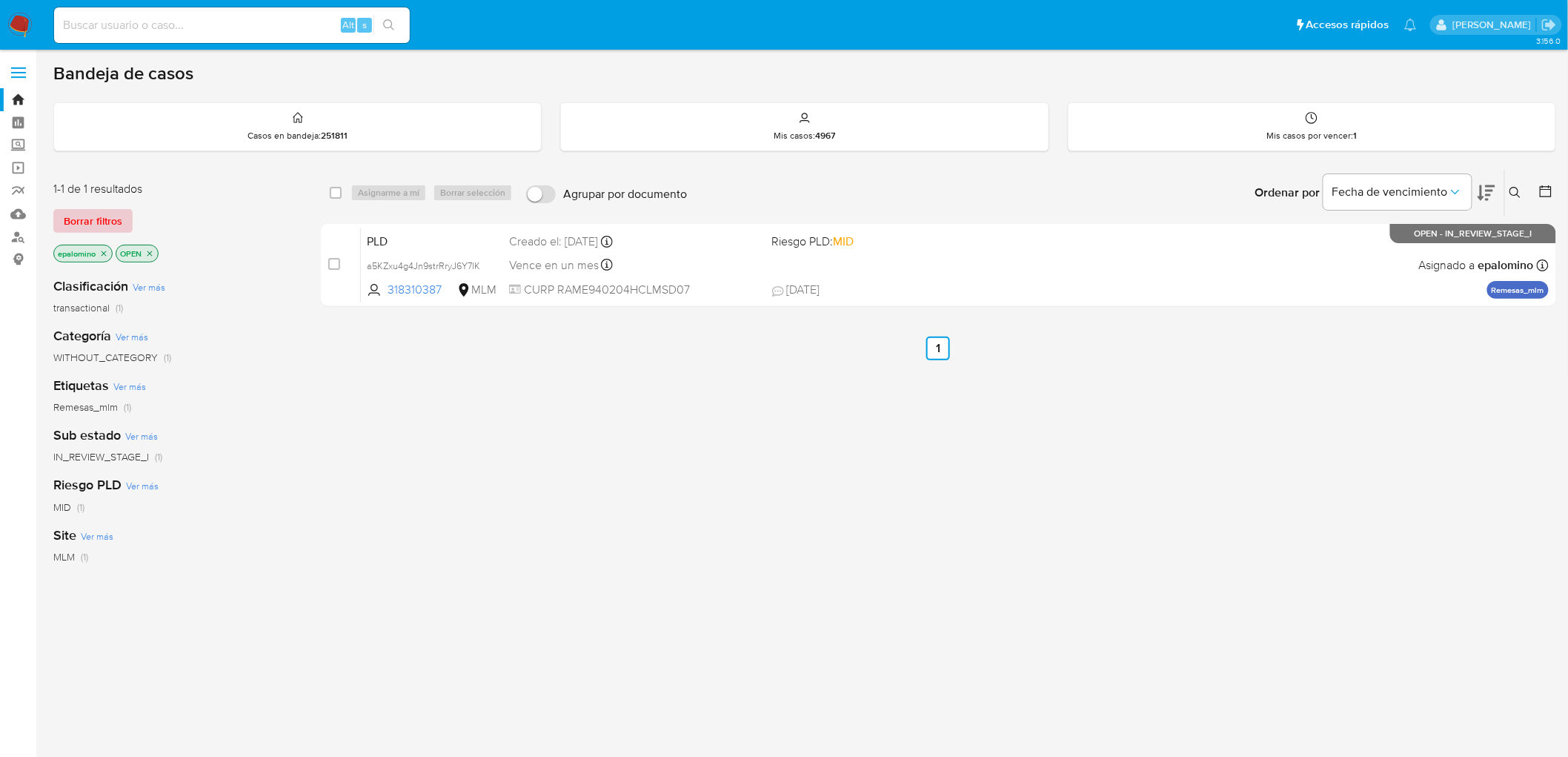
click at [100, 227] on span "Borrar filtros" at bounding box center [93, 221] width 58 height 20
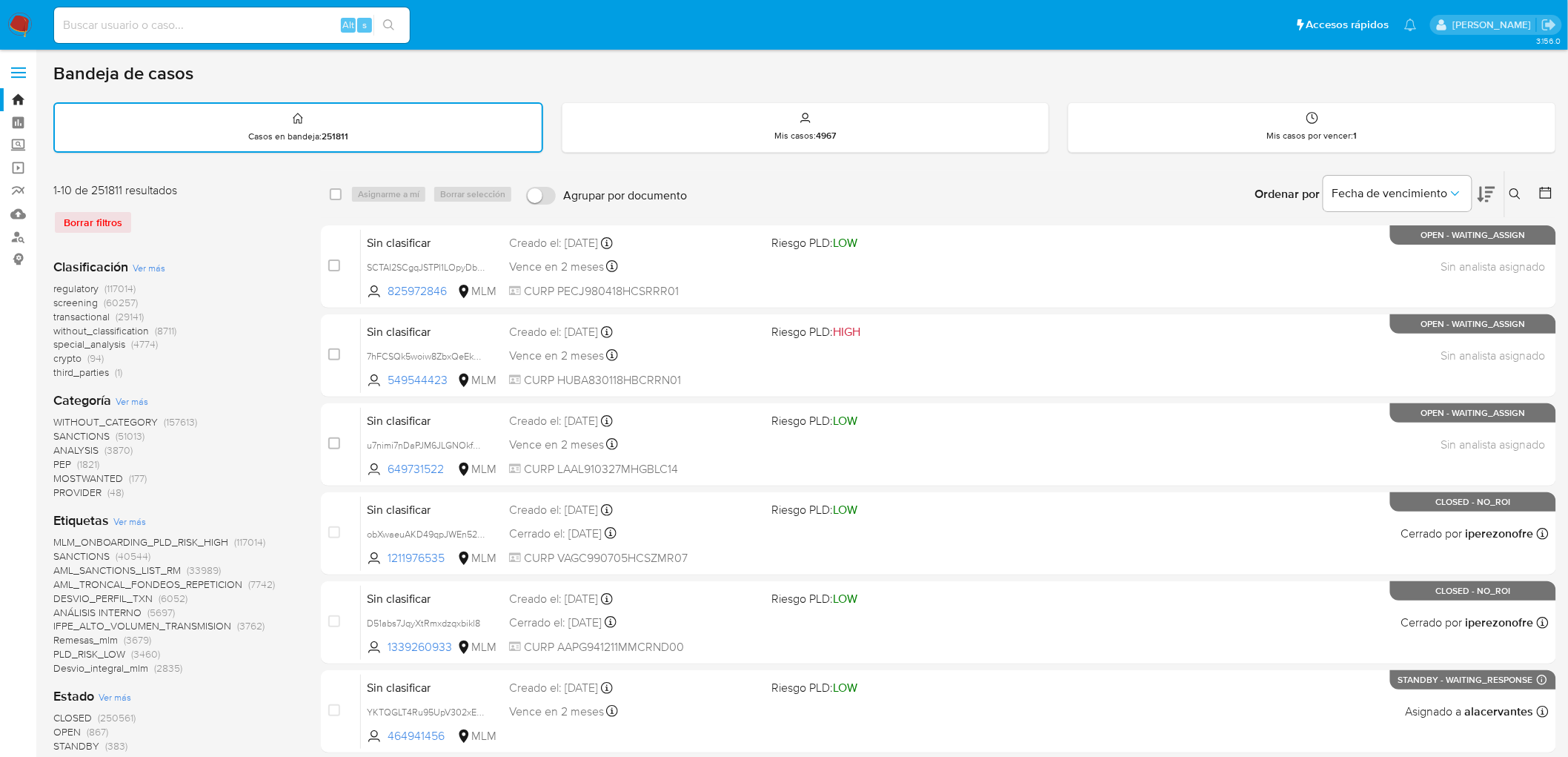
click at [241, 318] on div "regulatory (117014) screening (60257) transactional (29141) without_classificat…" at bounding box center [175, 330] width 244 height 98
click at [285, 219] on div "Borrar filtros" at bounding box center [171, 223] width 237 height 24
click at [17, 22] on img at bounding box center [19, 25] width 25 height 25
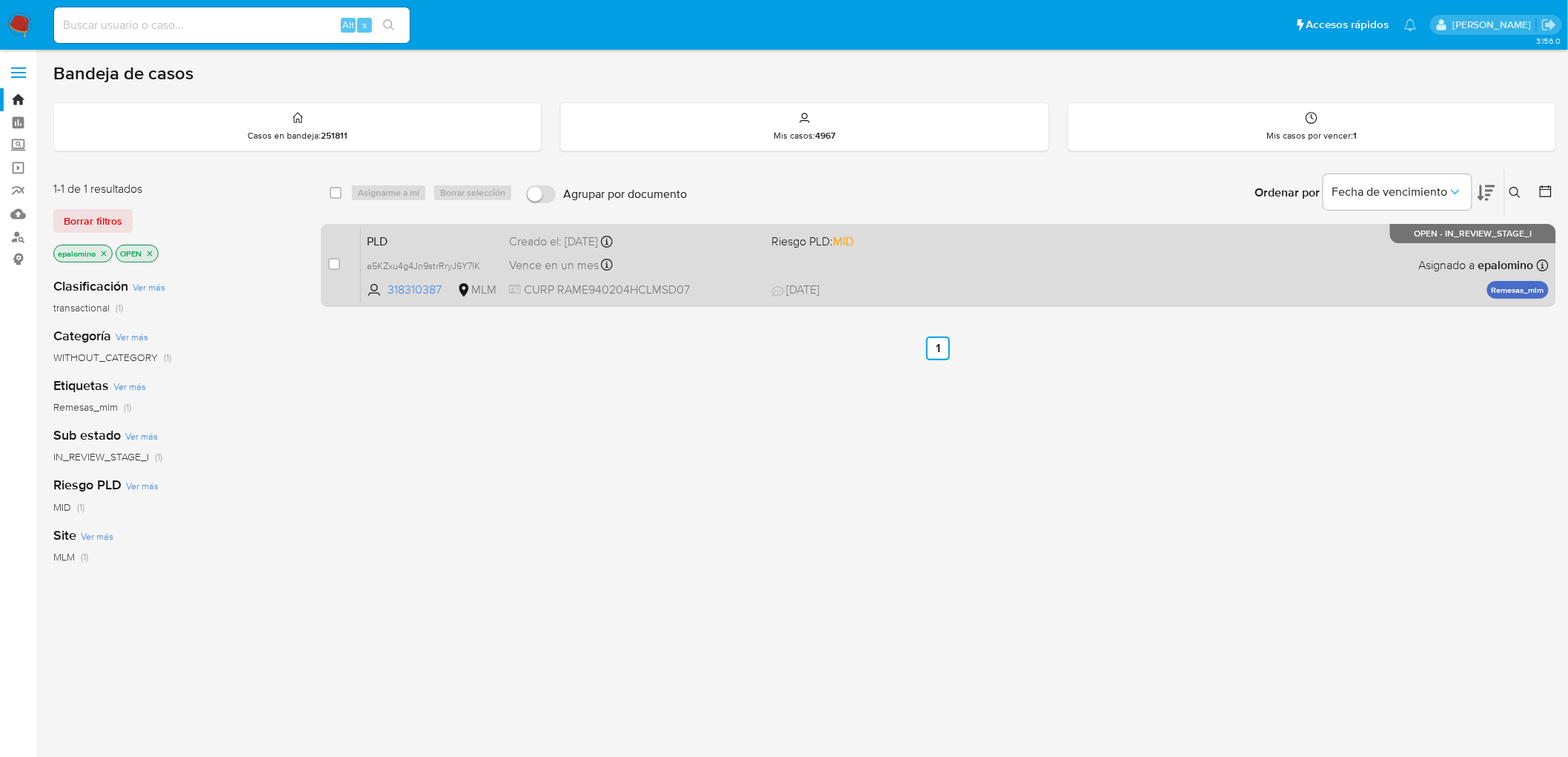
click at [395, 245] on span "PLD" at bounding box center [432, 240] width 131 height 20
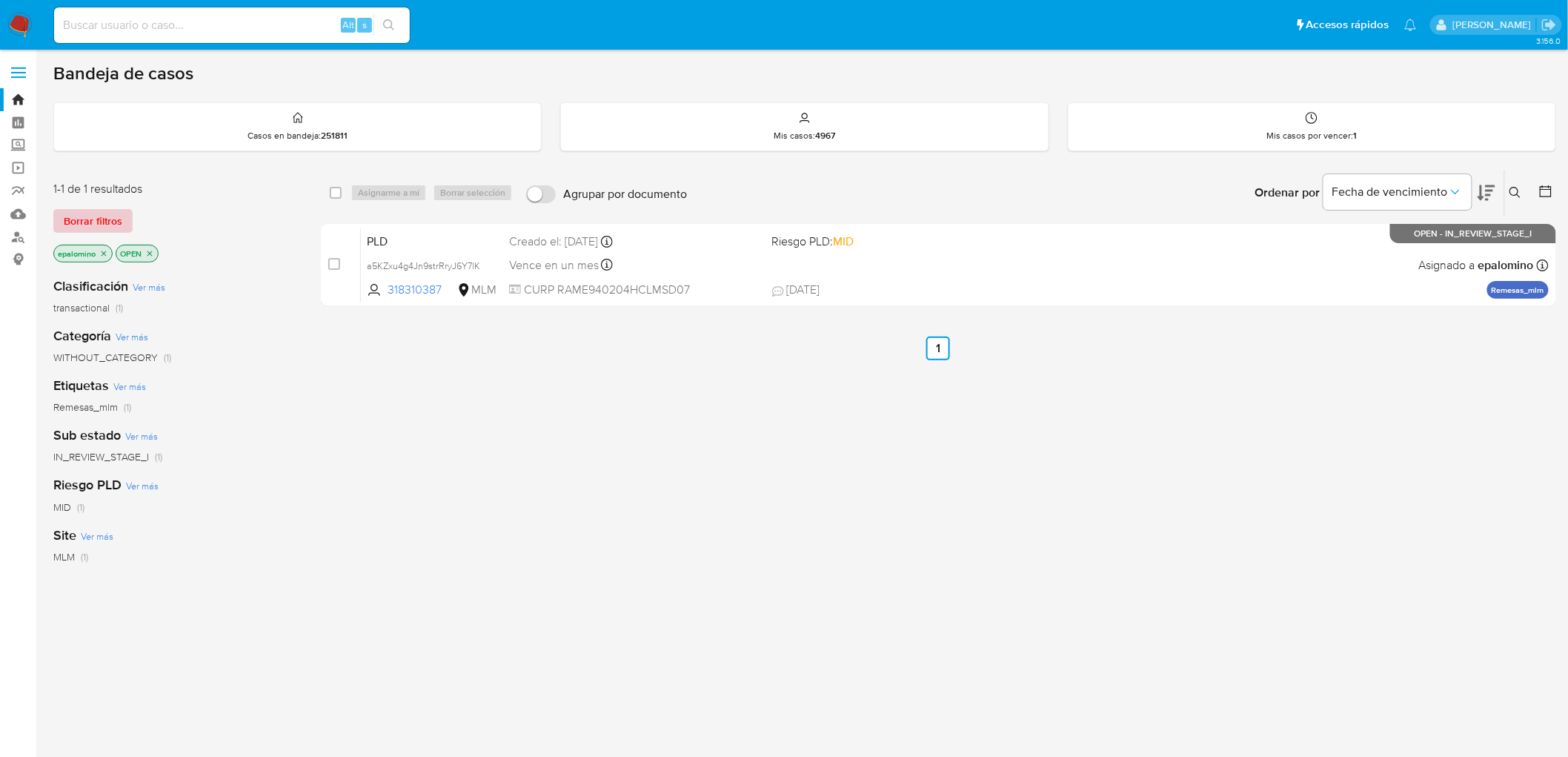
click at [97, 226] on span "Borrar filtros" at bounding box center [93, 221] width 58 height 20
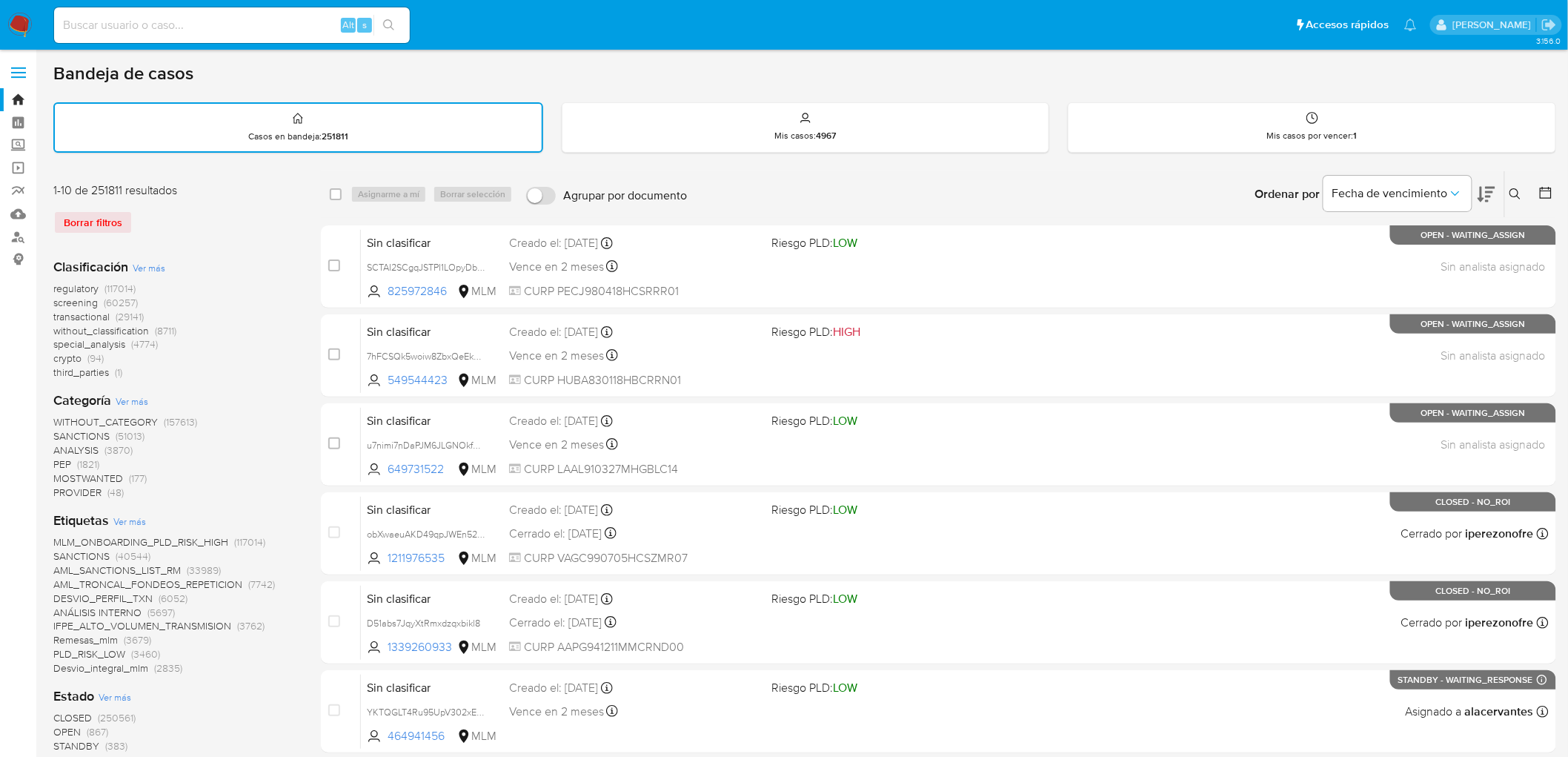
click at [183, 221] on div "Borrar filtros" at bounding box center [171, 223] width 237 height 24
click at [279, 306] on div "regulatory (117014) screening (60257) transactional (29141) without_classificat…" at bounding box center [175, 330] width 244 height 98
click at [20, 33] on img at bounding box center [19, 25] width 25 height 25
click at [226, 211] on div "Borrar filtros" at bounding box center [171, 223] width 237 height 24
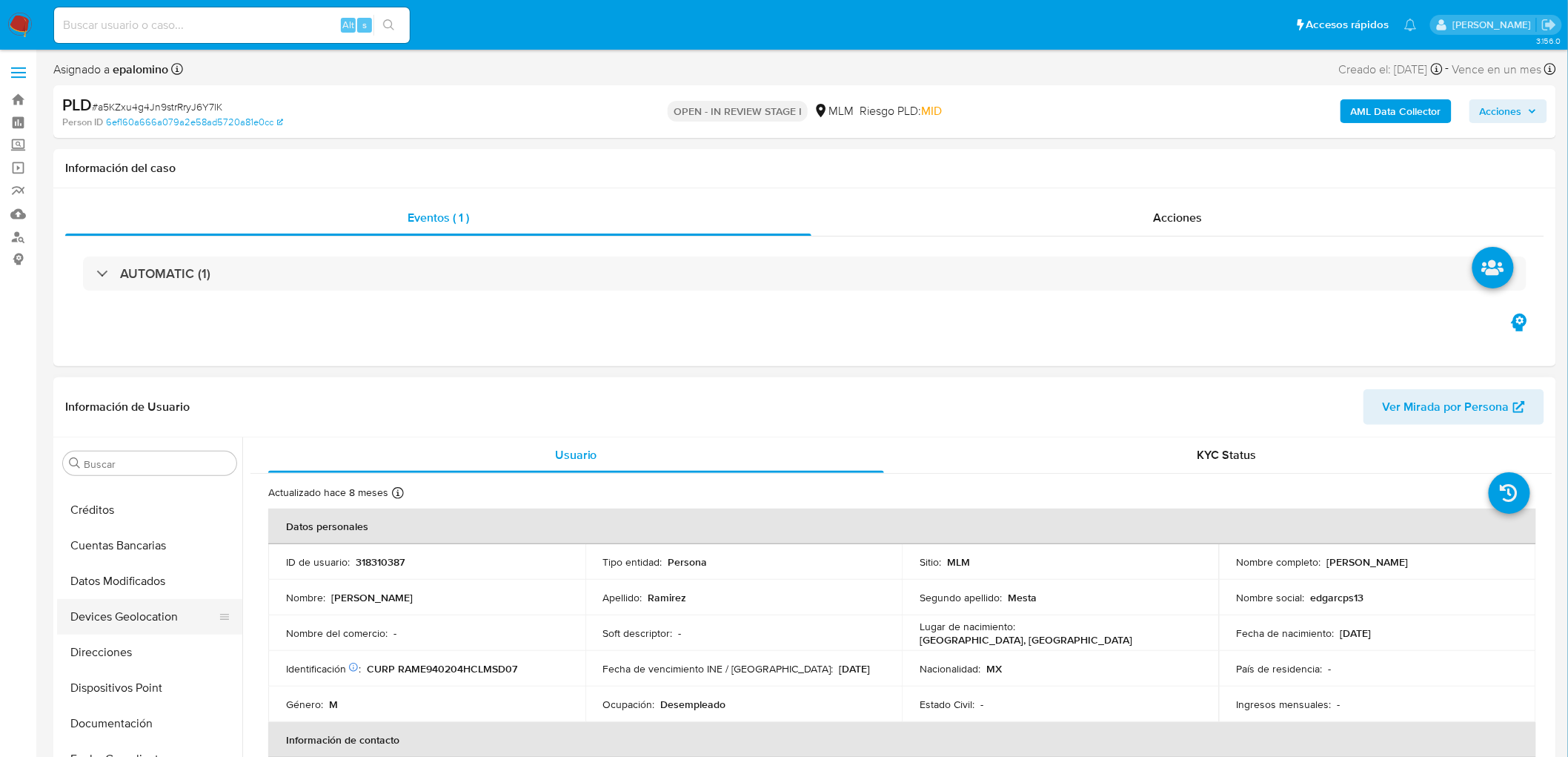
select select "10"
click at [167, 597] on button "Cruces y Relaciones" at bounding box center [143, 606] width 174 height 35
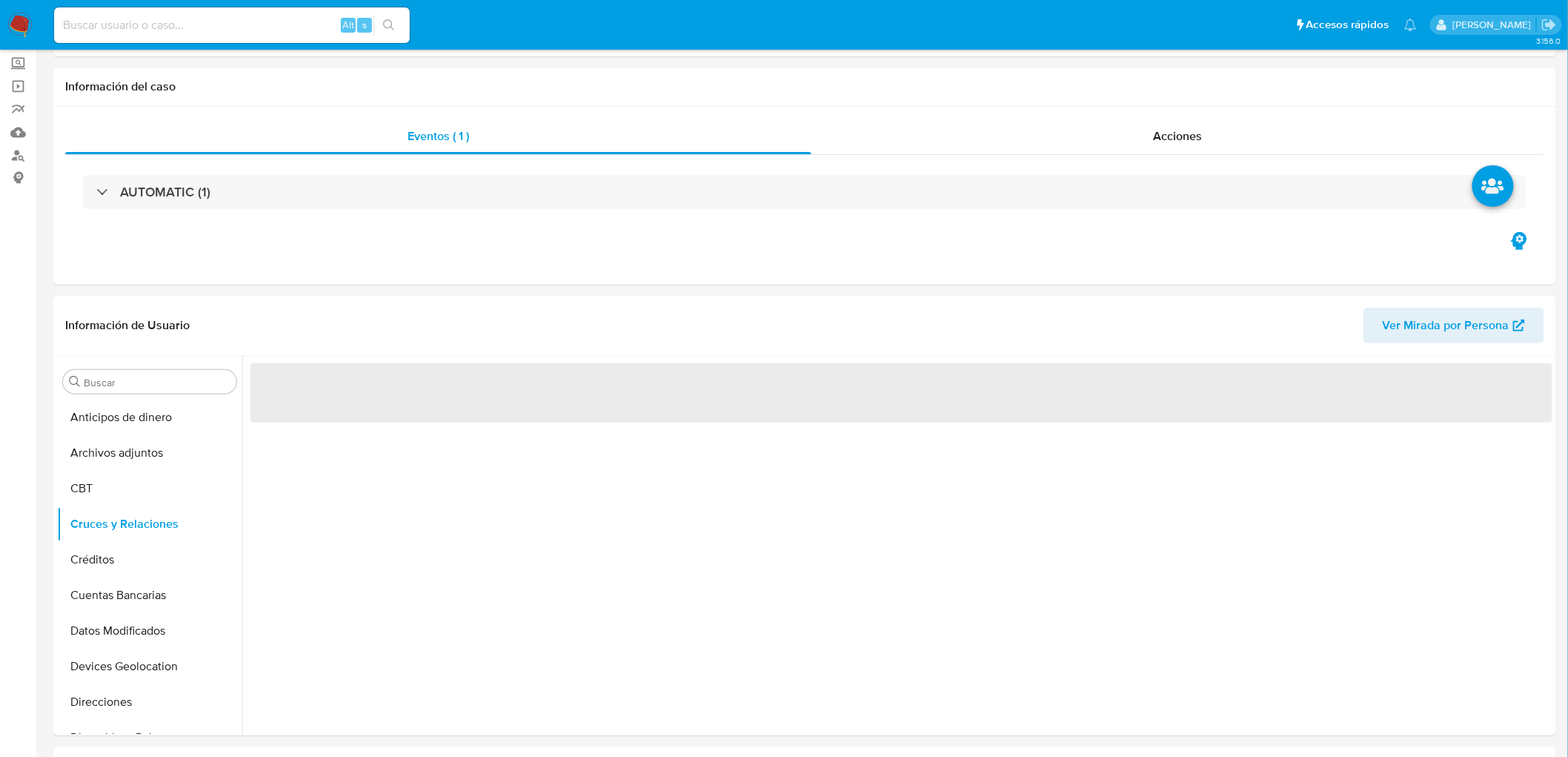
scroll to position [91, 0]
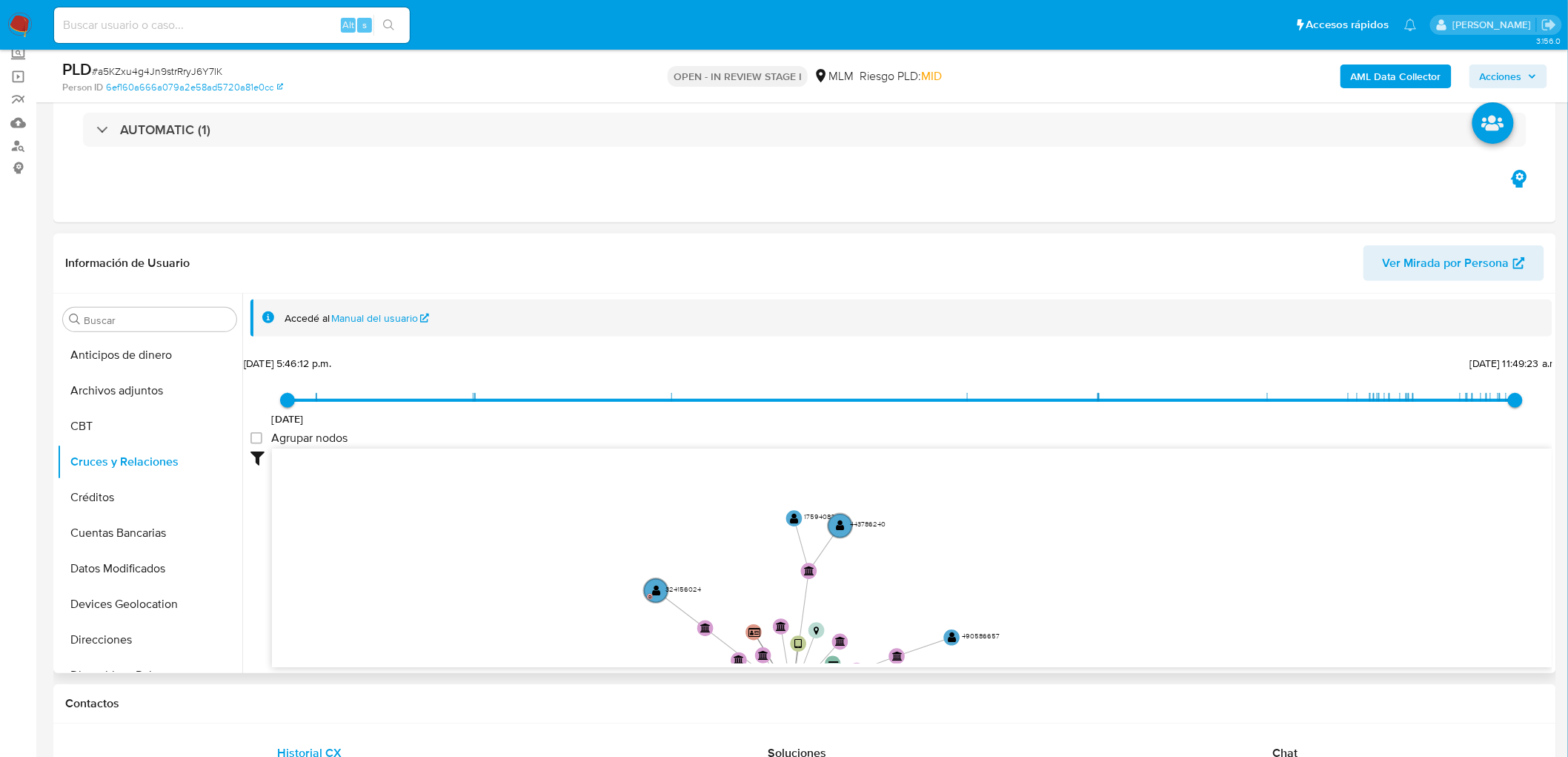
drag, startPoint x: 680, startPoint y: 519, endPoint x: 666, endPoint y: 344, distance: 175.6
click at [683, 425] on div "15/7/2021 15/7/2021, 5:46:12 p.m. 15/8/2025, 11:49:23 a.m. Agrupar nodos Filtro…" at bounding box center [901, 509] width 1302 height 315
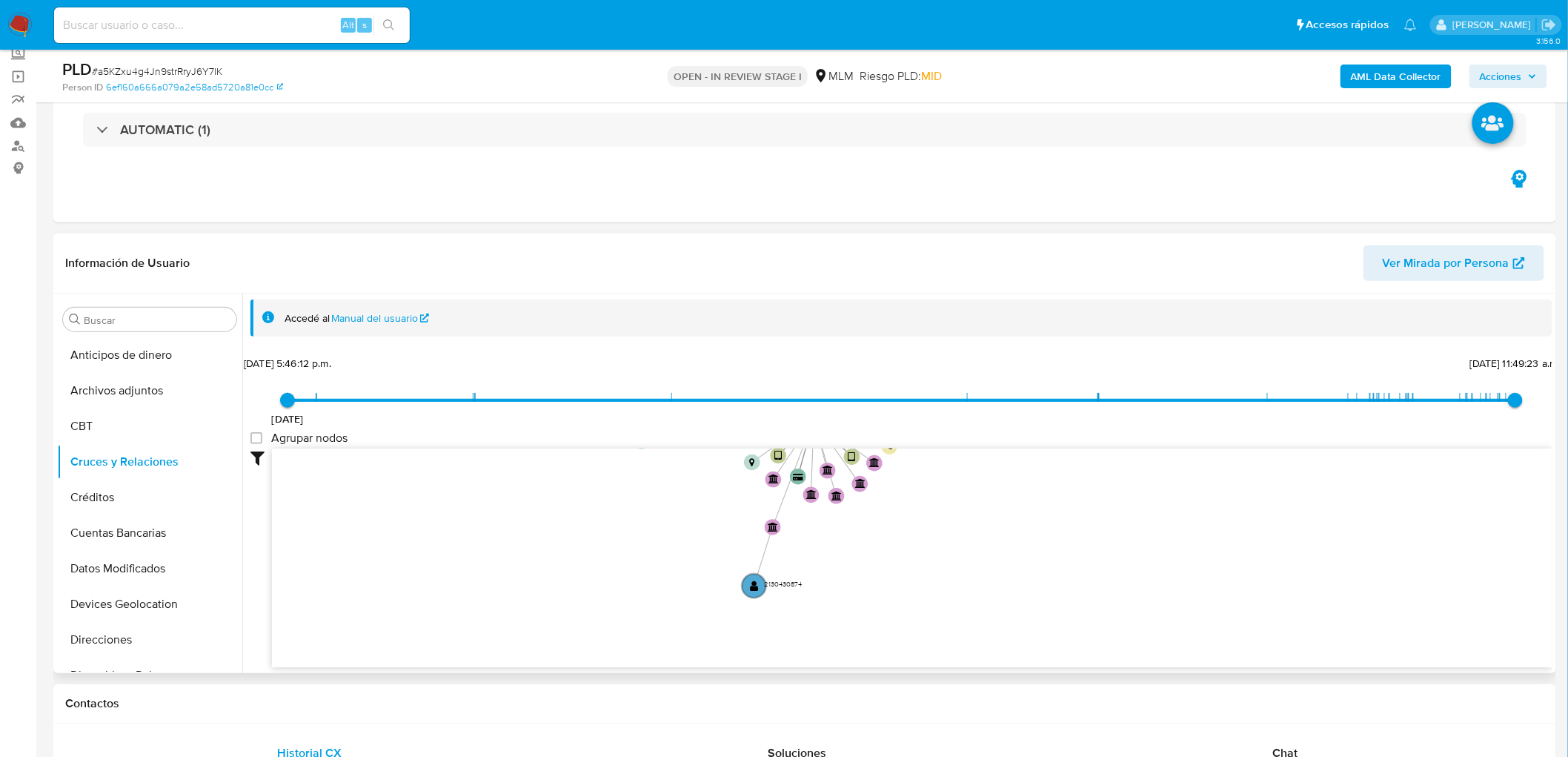
click at [661, 286] on div "Información de Usuario Ver Mirada por Persona" at bounding box center [804, 263] width 1503 height 60
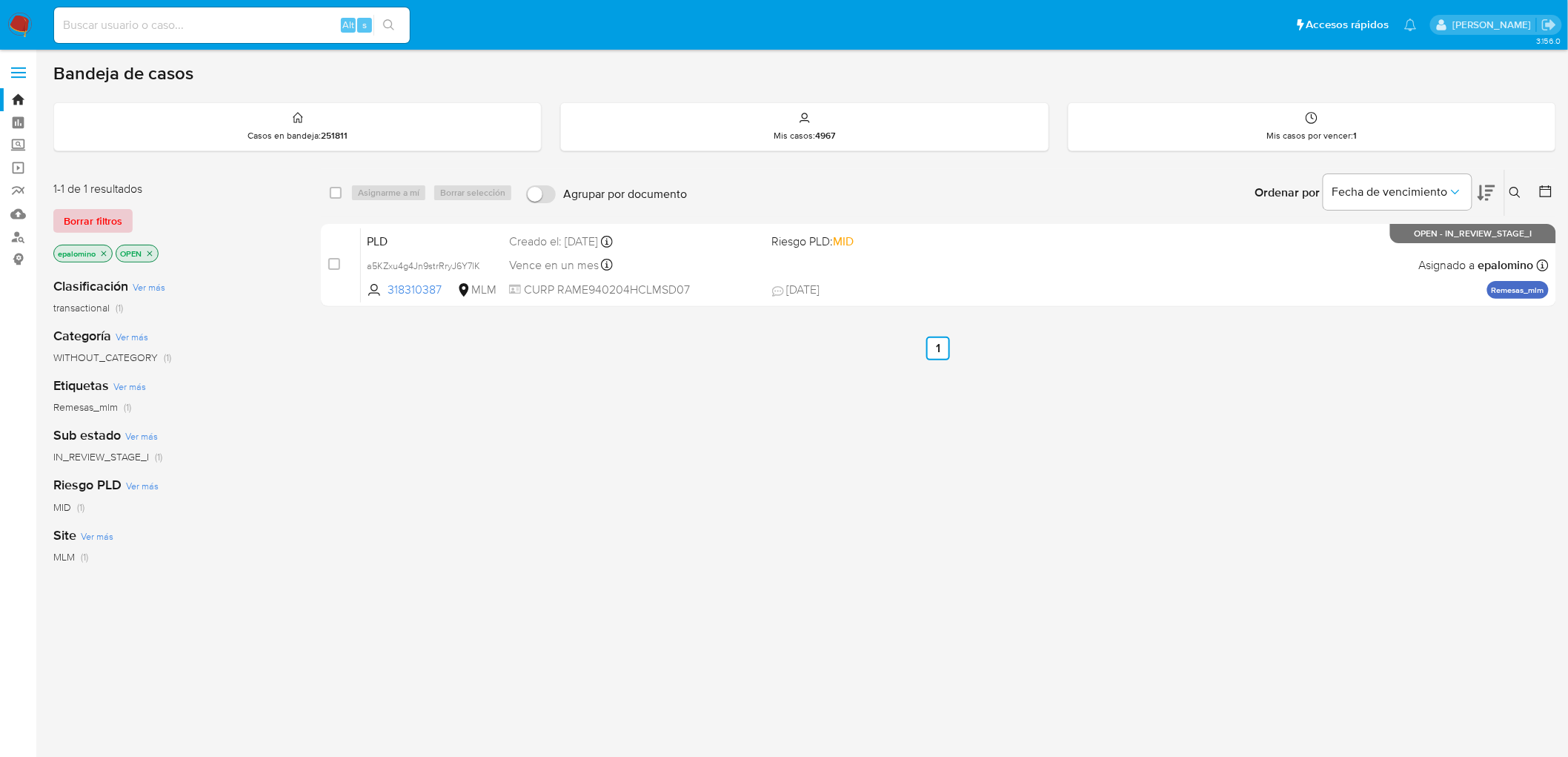
click at [114, 211] on span "Borrar filtros" at bounding box center [93, 221] width 58 height 20
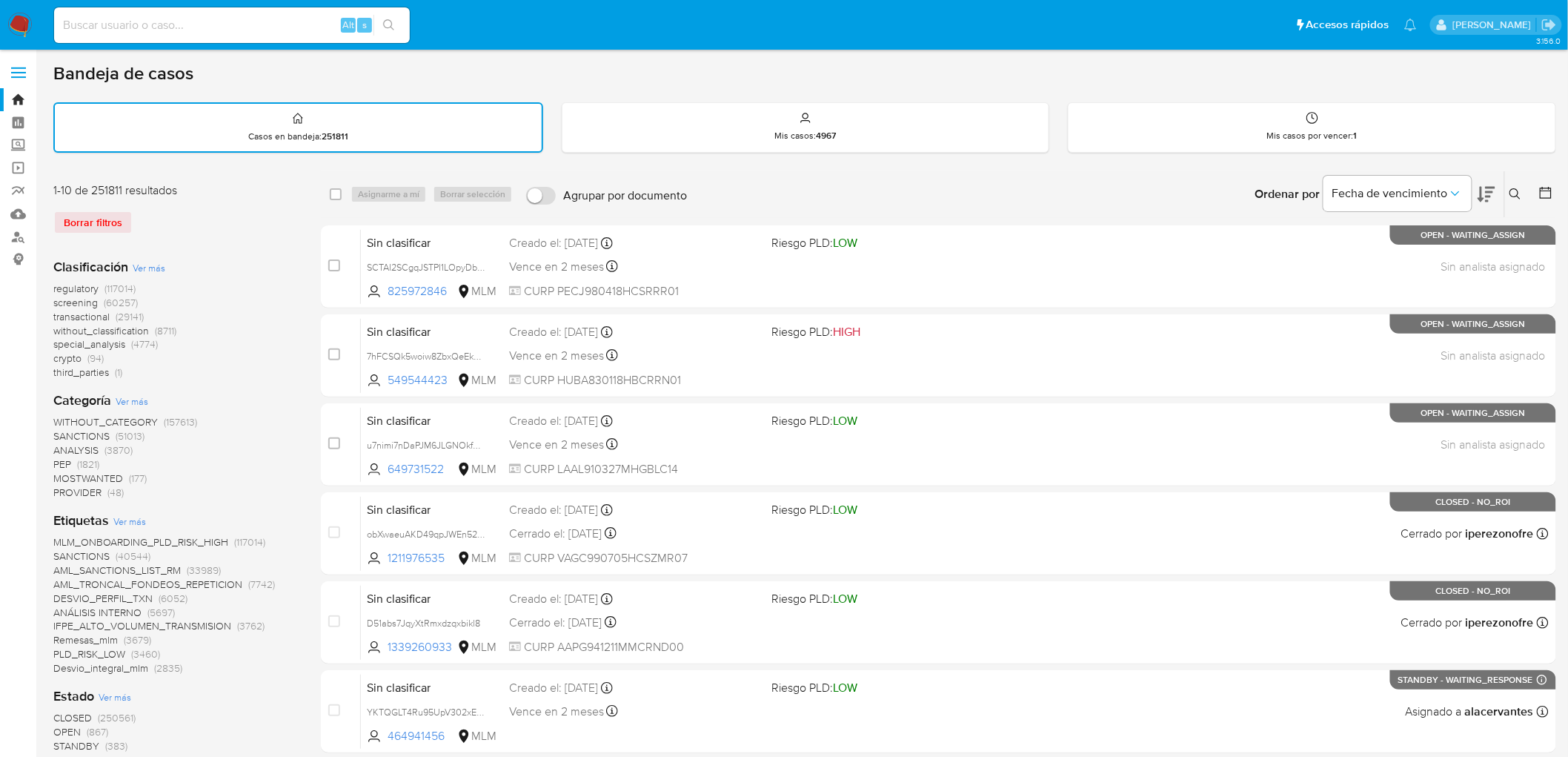
click at [20, 20] on img at bounding box center [19, 25] width 25 height 25
